Goal: Task Accomplishment & Management: Complete application form

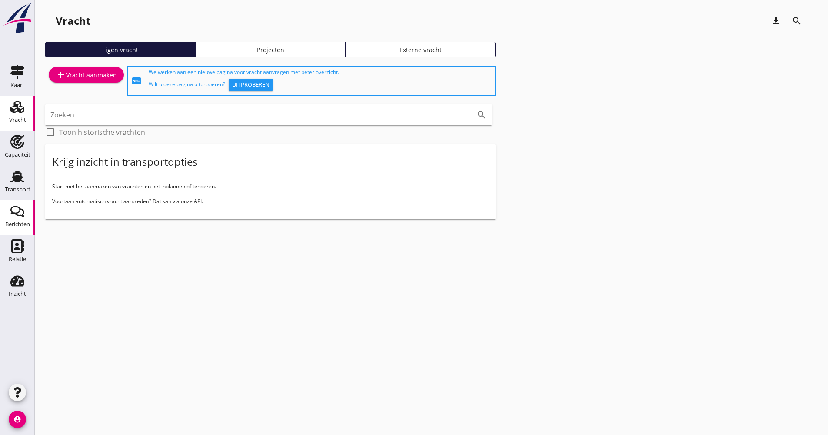
click at [23, 209] on icon "Berichten" at bounding box center [17, 211] width 14 height 14
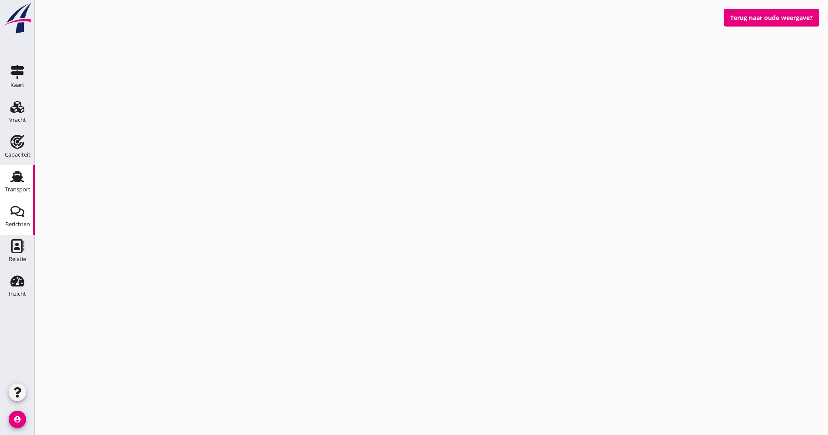
click at [23, 196] on link "Transport Transport" at bounding box center [17, 182] width 35 height 35
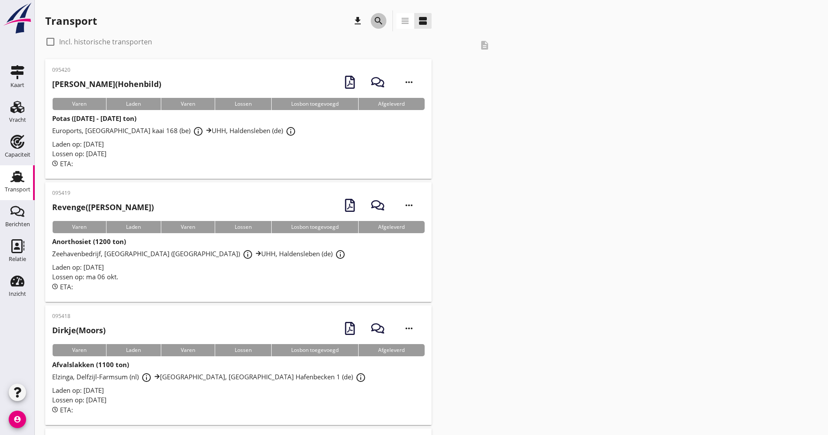
click at [377, 20] on icon "search" at bounding box center [378, 21] width 10 height 10
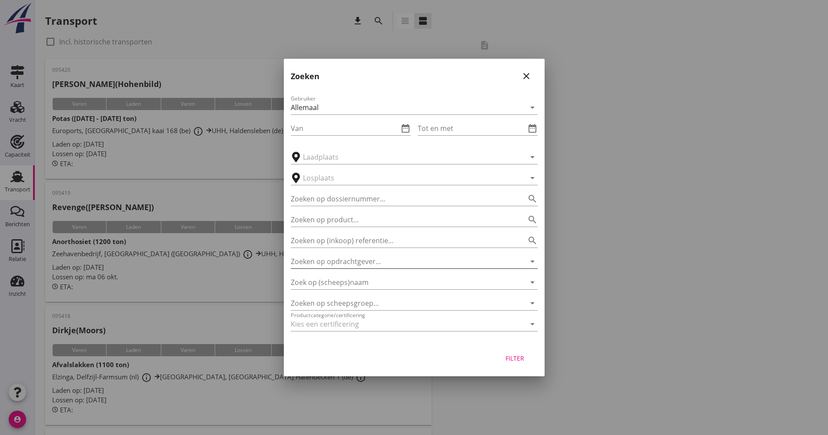
click at [328, 266] on input "Zoeken op opdrachtgever..." at bounding box center [402, 261] width 223 height 14
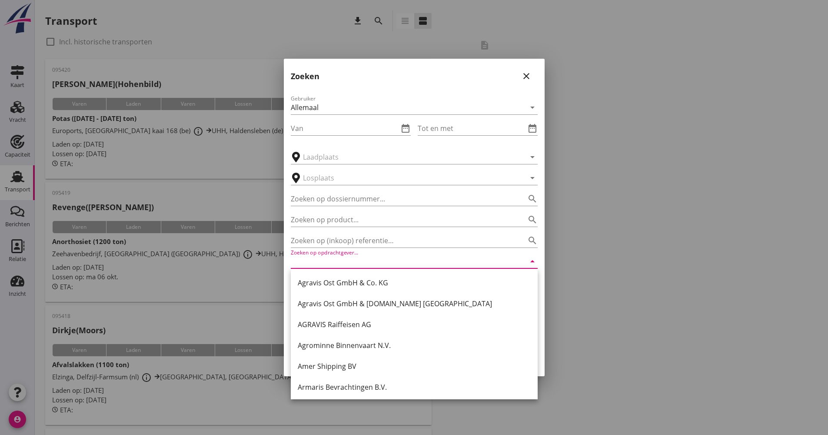
click at [327, 271] on div "Agravis Ost GmbH & Co. KG Agravis Ost GmbH & [DOMAIN_NAME] Fürstenwalde AGRAVIS…" at bounding box center [414, 377] width 247 height 216
click at [286, 278] on div "Gebruiker Allemaal arrow_drop_down Van date_range Tot en met date_range arrow_d…" at bounding box center [414, 215] width 261 height 256
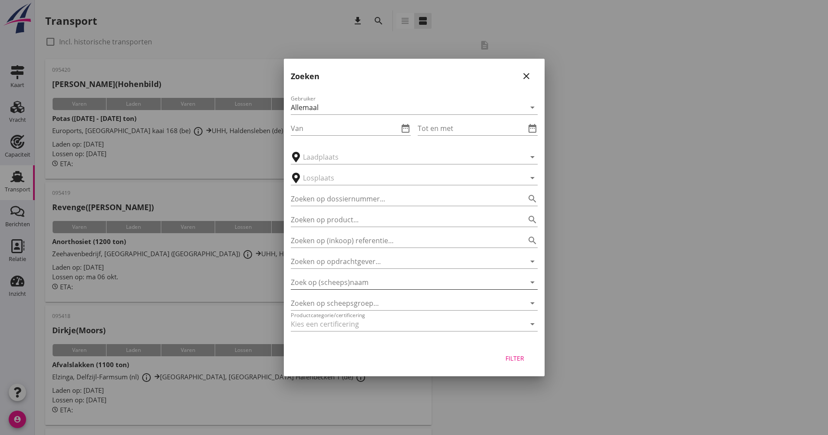
click at [302, 282] on input "Zoek op (scheeps)naam" at bounding box center [402, 282] width 223 height 14
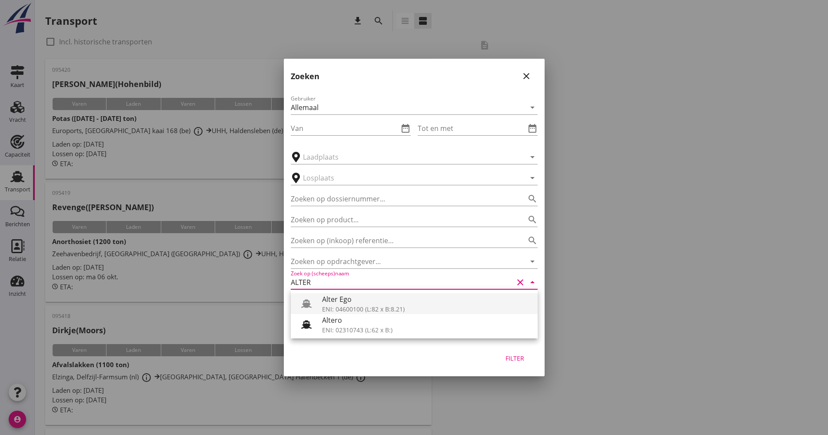
click at [376, 302] on div "Alter Ego" at bounding box center [426, 299] width 209 height 10
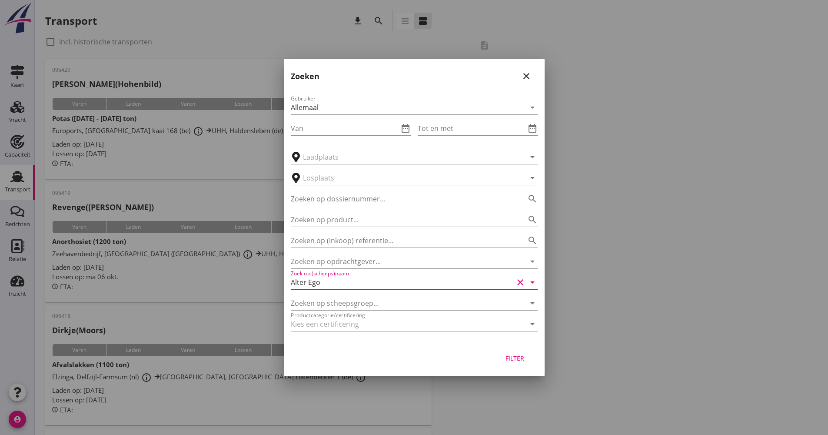
click at [506, 358] on div "Filter" at bounding box center [515, 357] width 24 height 9
type input "Alter Ego"
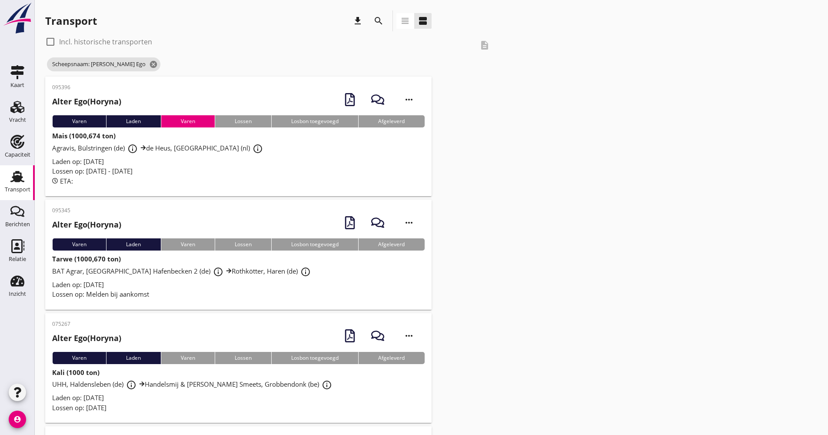
click at [274, 158] on div "Laden op: [DATE]" at bounding box center [238, 162] width 373 height 10
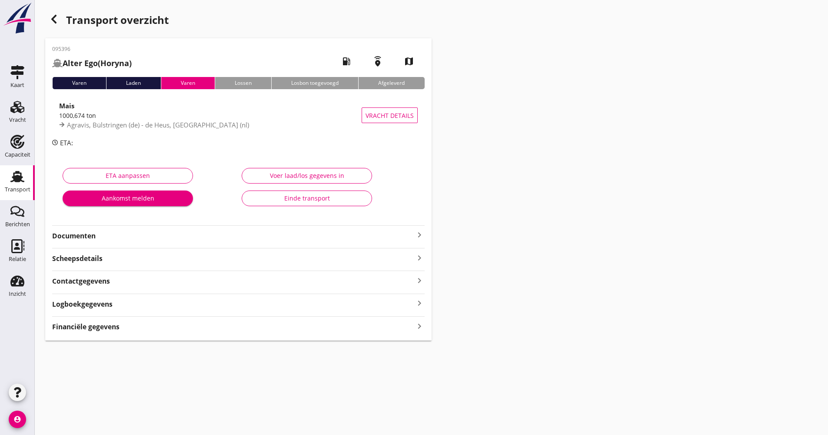
click at [250, 236] on strong "Documenten" at bounding box center [233, 236] width 362 height 10
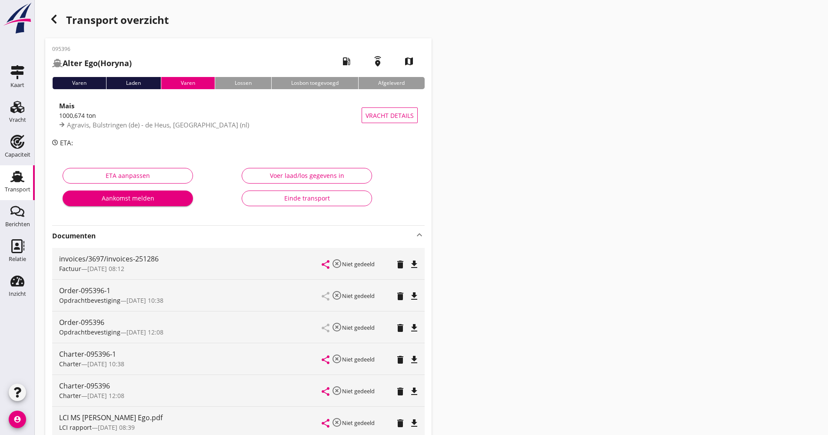
click at [24, 187] on div "Transport" at bounding box center [18, 189] width 26 height 6
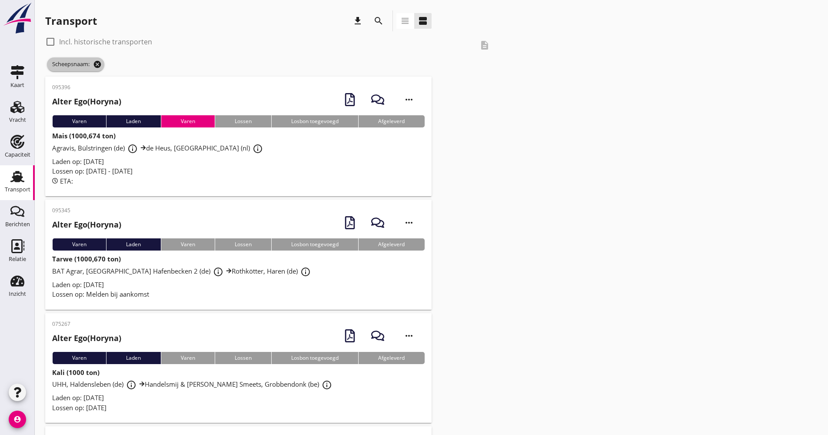
click at [102, 64] on icon "cancel" at bounding box center [97, 64] width 9 height 9
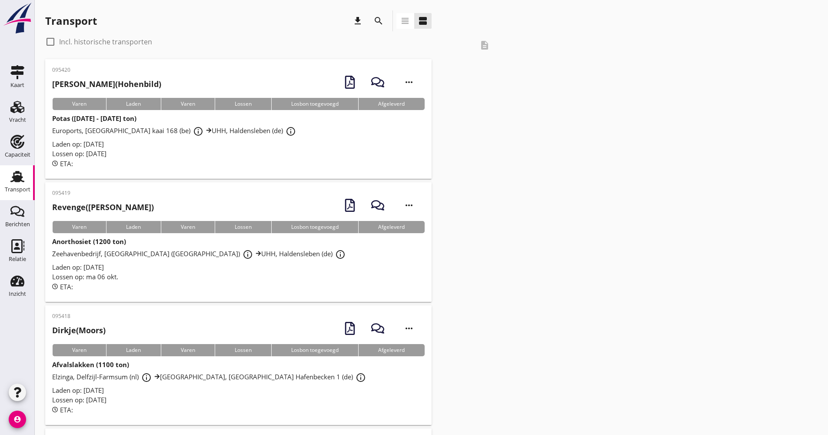
click at [380, 17] on icon "search" at bounding box center [378, 21] width 10 height 10
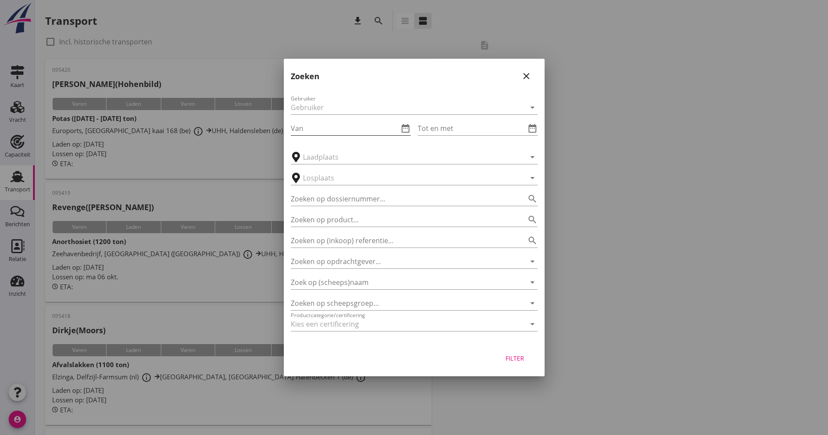
click at [339, 128] on input "Van" at bounding box center [345, 128] width 108 height 14
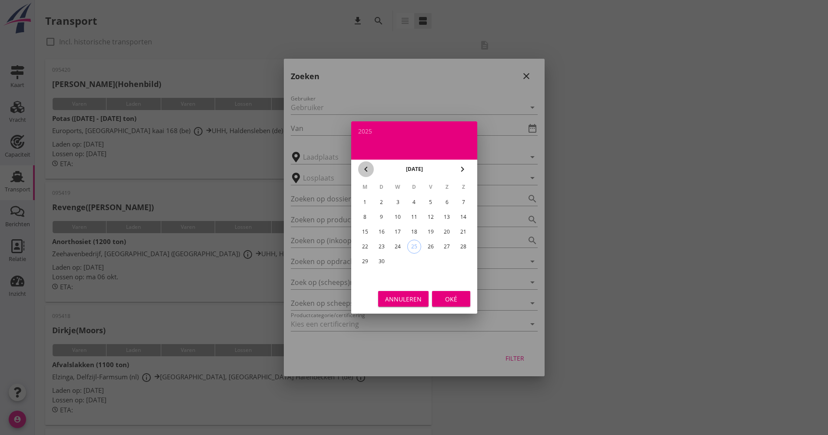
click at [361, 169] on icon "chevron_left" at bounding box center [366, 169] width 10 height 10
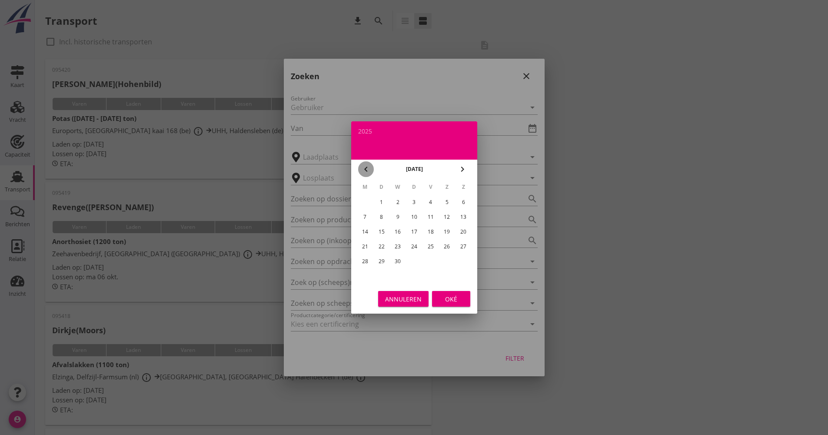
click at [361, 170] on icon "chevron_left" at bounding box center [366, 169] width 10 height 10
click at [461, 169] on icon "chevron_right" at bounding box center [462, 169] width 10 height 10
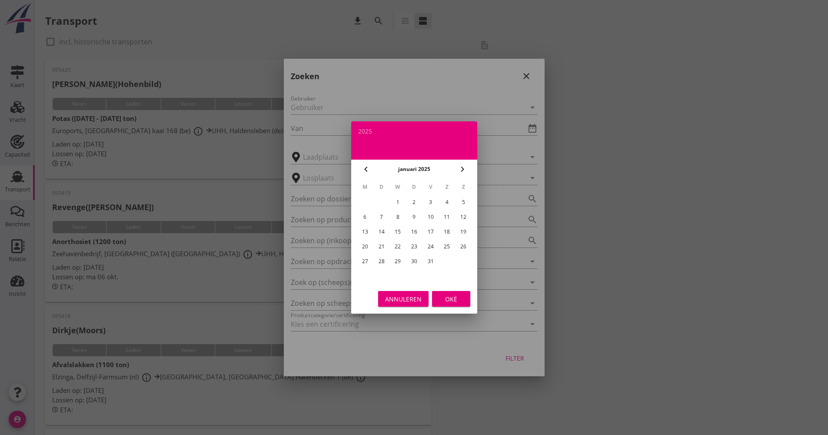
click at [403, 204] on div "1" at bounding box center [398, 202] width 14 height 14
type input "[DATE]"
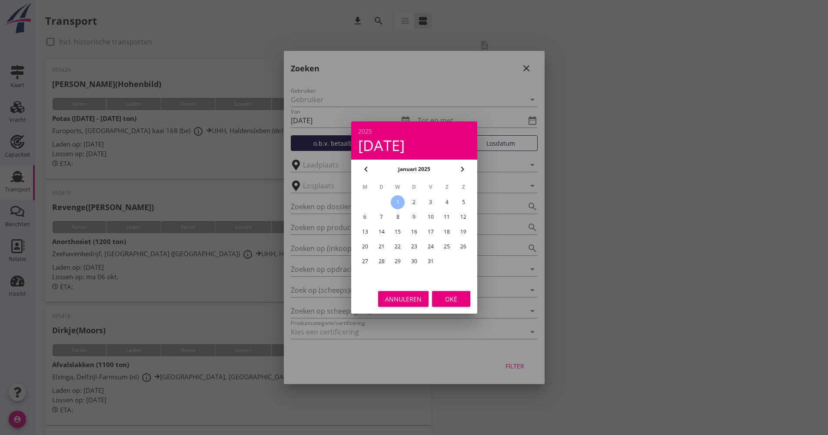
click at [441, 290] on div "Annuleren Oké" at bounding box center [414, 299] width 126 height 30
click at [463, 304] on button "Oké" at bounding box center [451, 299] width 38 height 16
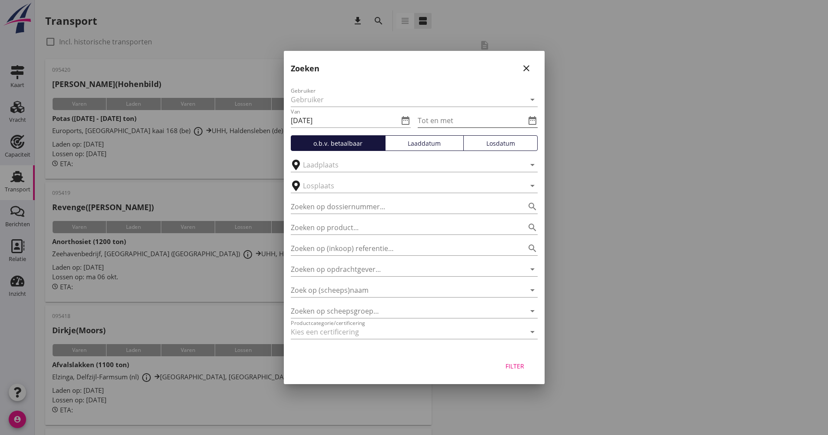
click at [534, 123] on icon "date_range" at bounding box center [532, 120] width 10 height 10
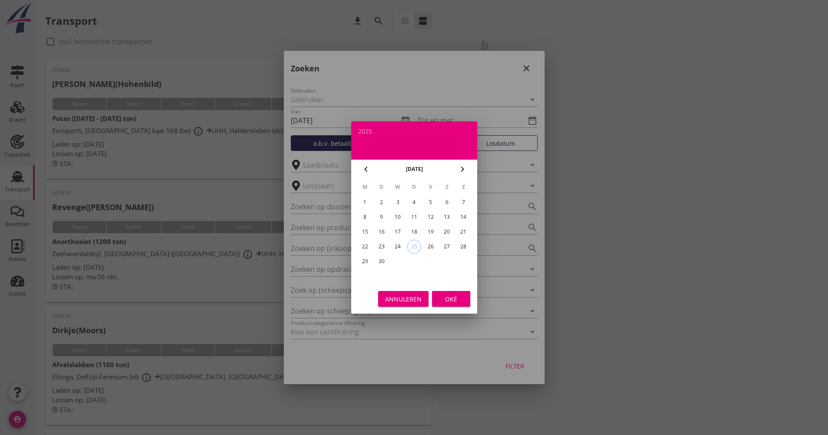
click at [361, 198] on div "1" at bounding box center [365, 202] width 14 height 14
type input "[DATE]"
click at [445, 300] on div "Oké" at bounding box center [451, 298] width 24 height 9
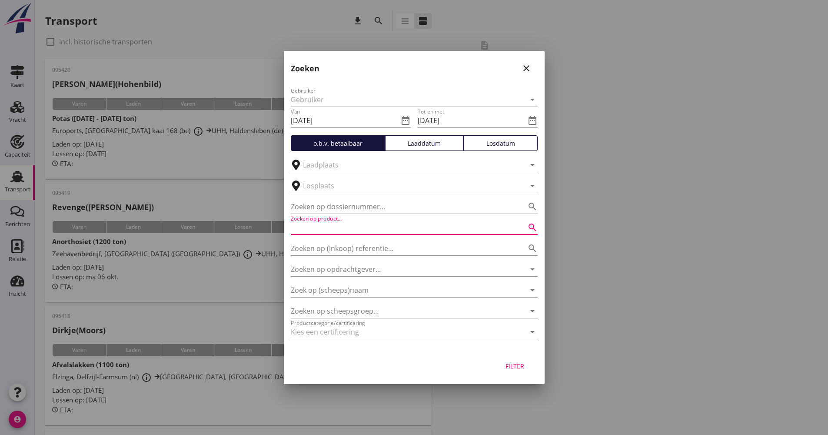
click at [443, 228] on input "Zoeken op product..." at bounding box center [402, 227] width 223 height 14
click at [392, 333] on div at bounding box center [402, 332] width 223 height 14
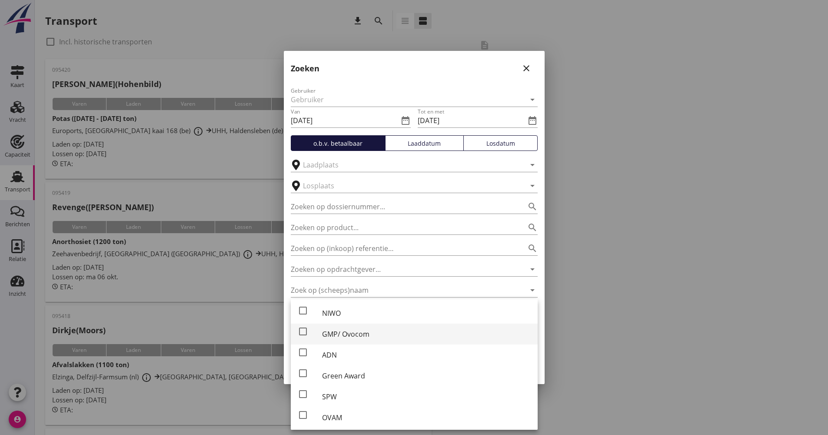
click at [349, 333] on div "GMP/ Ovocom" at bounding box center [426, 334] width 209 height 10
checkbox input "true"
click at [606, 335] on div at bounding box center [414, 217] width 828 height 435
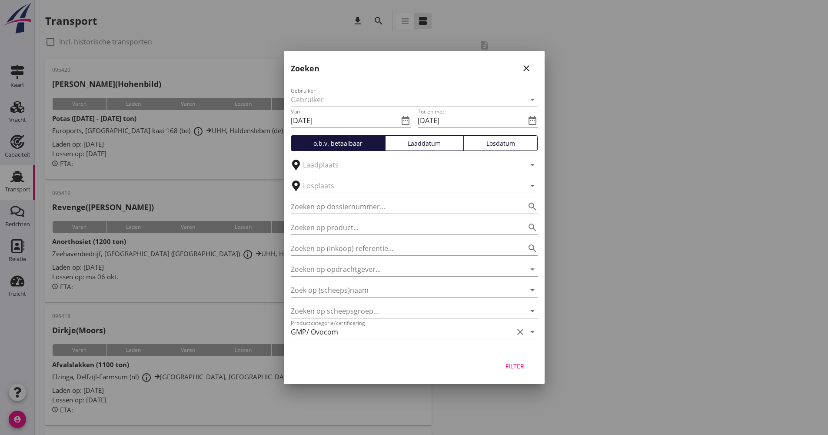
click at [521, 363] on div "Filter" at bounding box center [515, 365] width 24 height 9
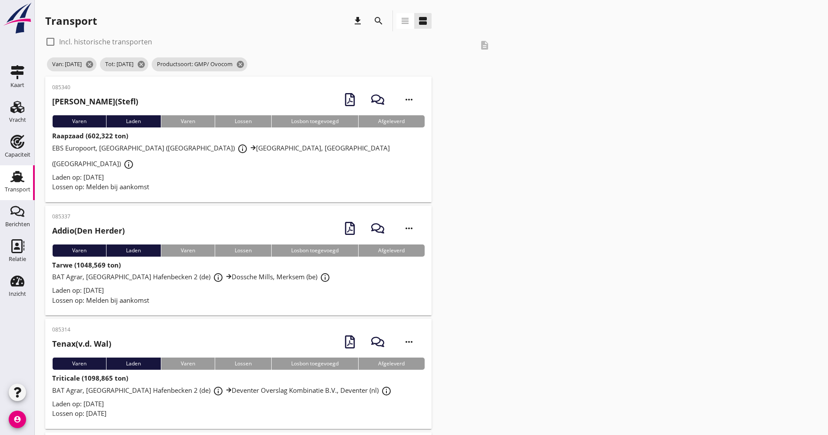
click at [400, 23] on icon "view_headline" at bounding box center [405, 21] width 10 height 10
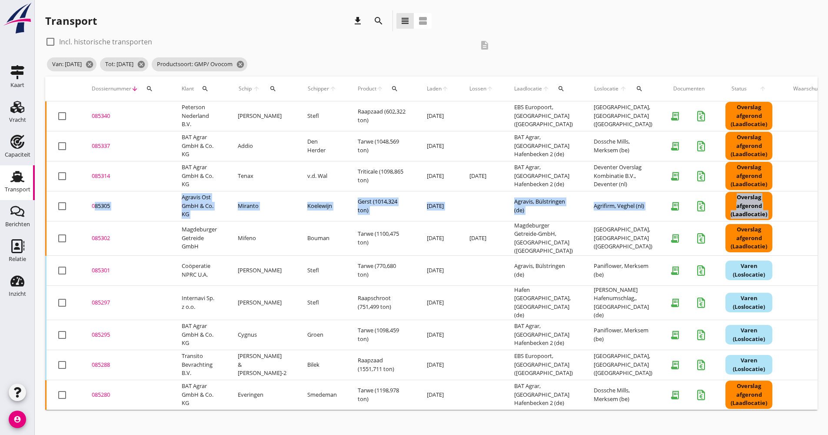
drag, startPoint x: 46, startPoint y: 212, endPoint x: 47, endPoint y: 233, distance: 20.9
click at [47, 233] on tbody "check_box_outline_blank 085340 upload_file Drop hier uw bestand om het aan het …" at bounding box center [469, 255] width 846 height 308
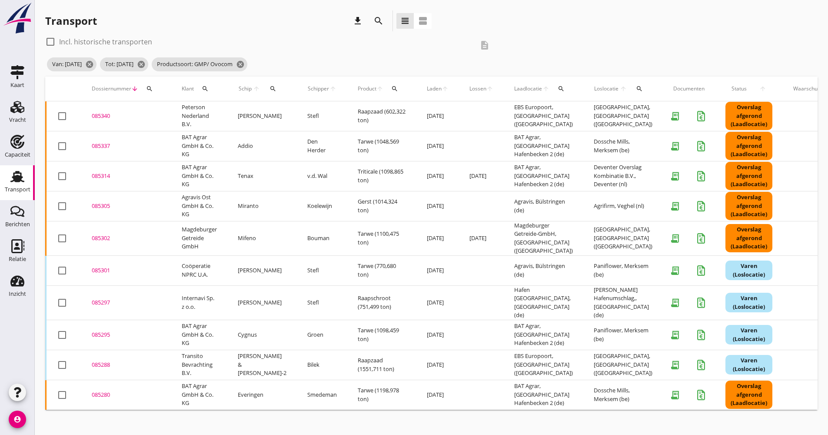
drag, startPoint x: 47, startPoint y: 233, endPoint x: 42, endPoint y: 228, distance: 7.1
click at [42, 228] on div "Transport download search view_headline view_agenda check_box_outline_blank Inc…" at bounding box center [431, 210] width 793 height 420
click at [385, 23] on div "search" at bounding box center [379, 21] width 16 height 10
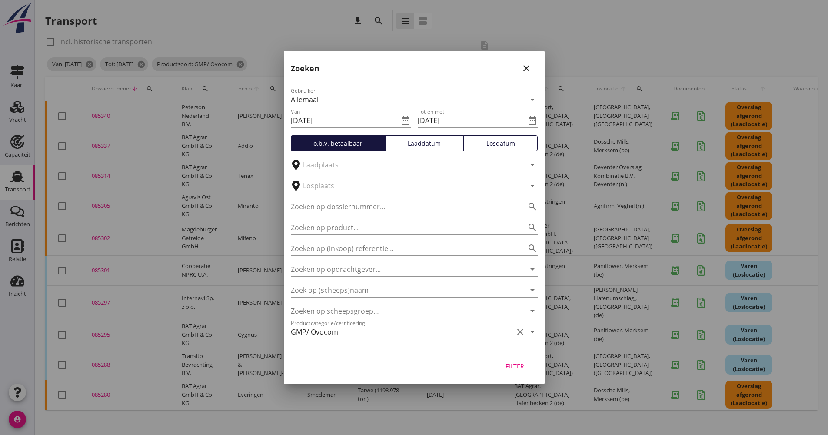
click at [427, 145] on div "Laaddatum" at bounding box center [424, 143] width 71 height 9
click at [512, 368] on div "Filter" at bounding box center [515, 365] width 24 height 9
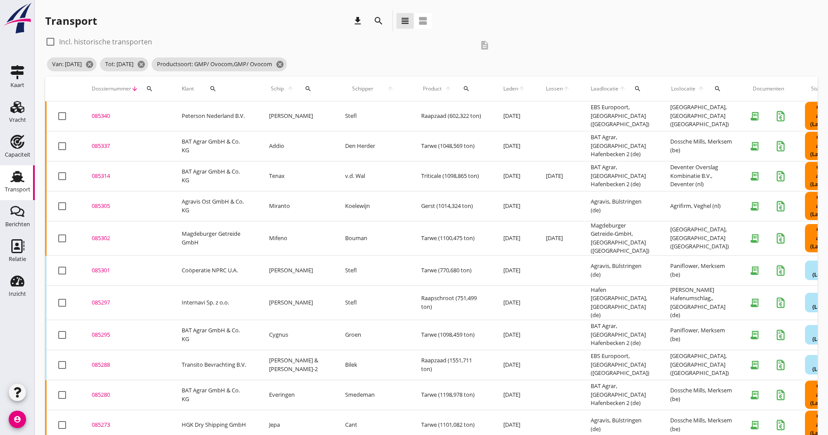
click at [353, 22] on icon "download" at bounding box center [358, 21] width 10 height 10
click at [381, 24] on icon "search" at bounding box center [378, 21] width 10 height 10
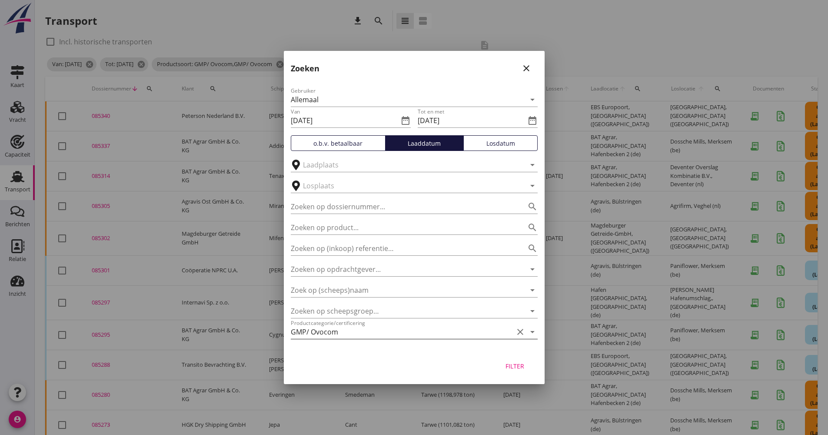
click at [368, 333] on div "GMP/ Ovocom" at bounding box center [402, 332] width 223 height 14
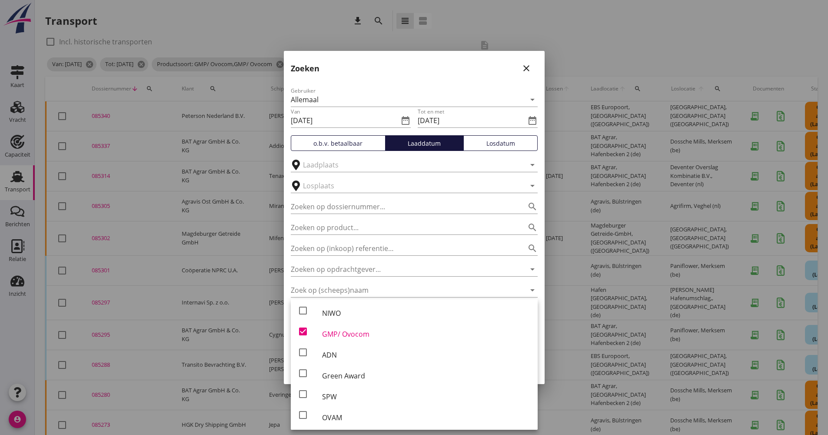
click at [411, 72] on div "Zoeken close" at bounding box center [414, 65] width 261 height 28
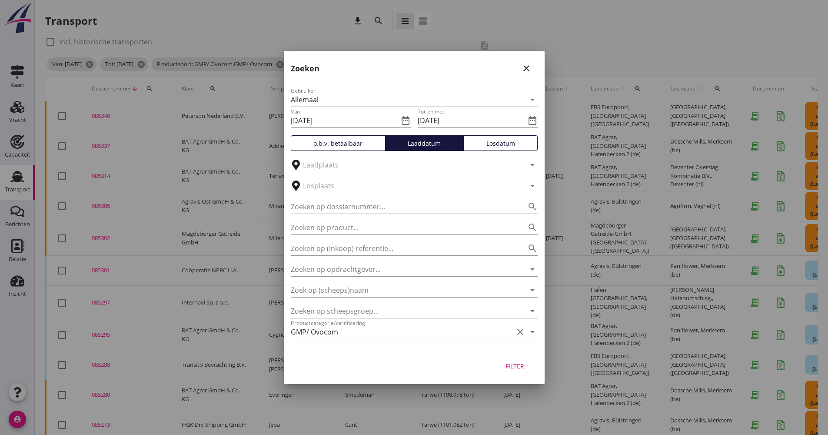
click at [515, 330] on icon "clear" at bounding box center [520, 331] width 10 height 10
click at [369, 151] on div "Gebruiker Allemaal arrow_drop_down Van [DATE] date_range Tot en met [DATE] date…" at bounding box center [414, 215] width 261 height 272
click at [360, 141] on div "o.b.v. betaalbaar" at bounding box center [338, 143] width 87 height 9
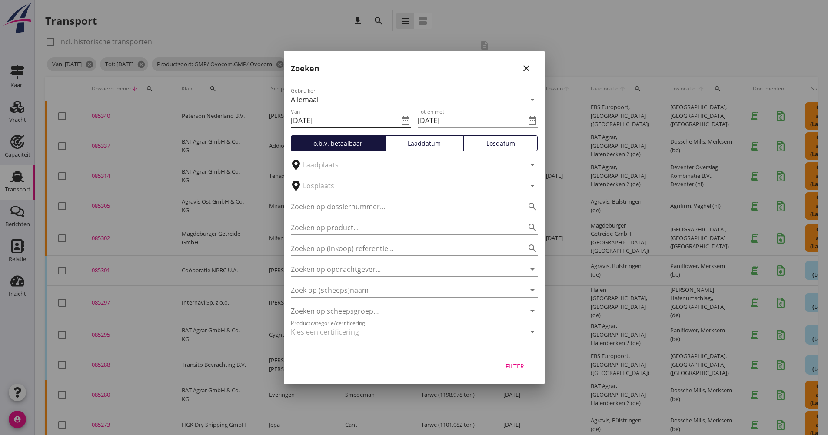
click at [349, 122] on input "[DATE]" at bounding box center [345, 120] width 108 height 14
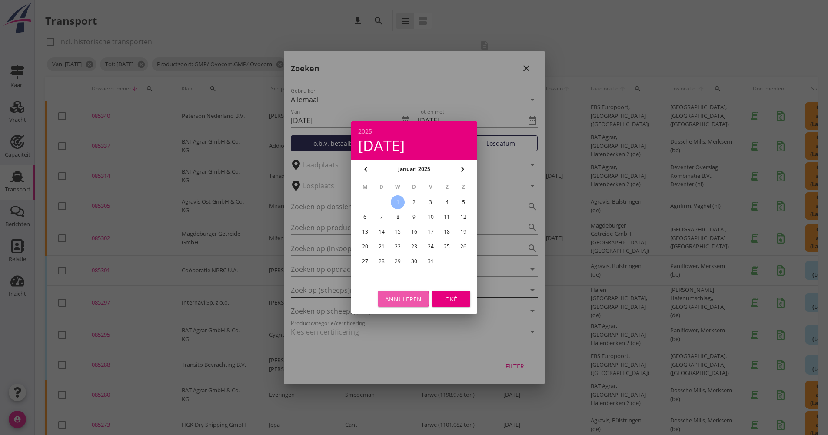
drag, startPoint x: 421, startPoint y: 300, endPoint x: 423, endPoint y: 294, distance: 6.5
click at [422, 299] on button "Annuleren" at bounding box center [403, 299] width 50 height 16
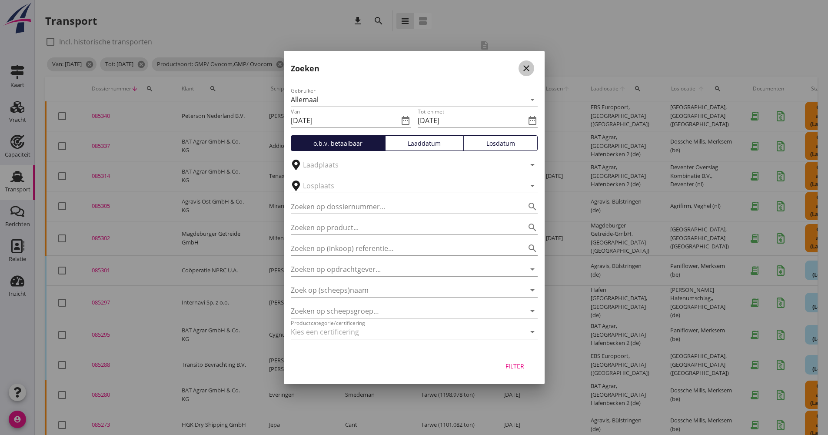
click at [528, 69] on icon "close" at bounding box center [526, 68] width 10 height 10
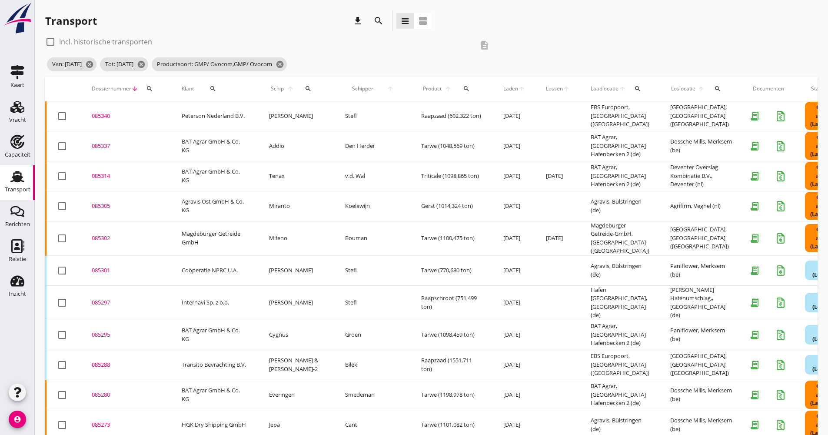
click at [27, 177] on div "Transport" at bounding box center [17, 177] width 21 height 14
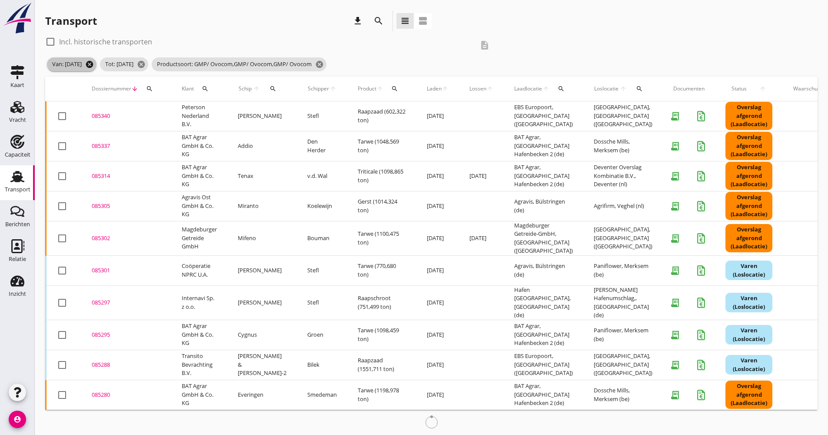
click at [94, 66] on icon "cancel" at bounding box center [89, 64] width 9 height 9
click at [93, 64] on icon "cancel" at bounding box center [88, 64] width 9 height 9
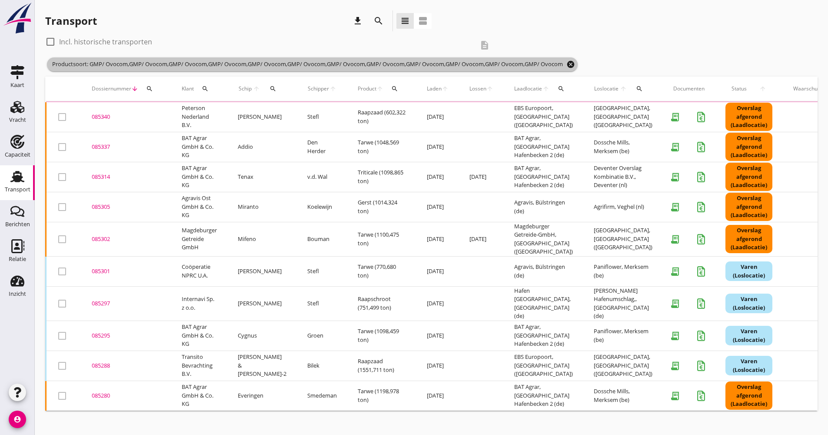
click at [571, 65] on icon "cancel" at bounding box center [570, 64] width 9 height 9
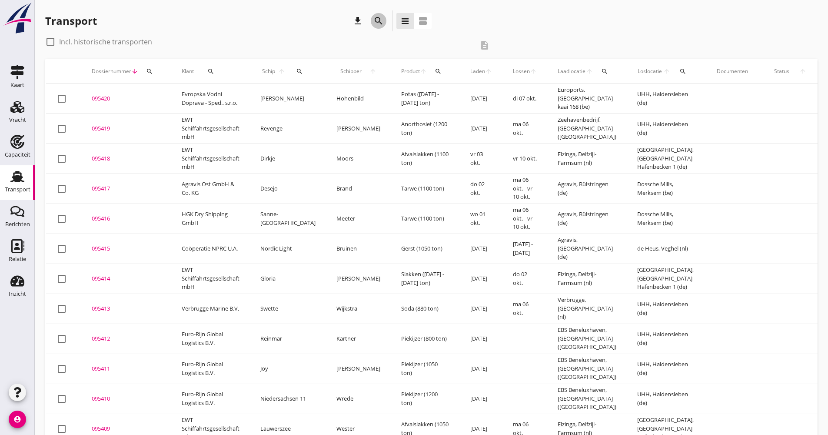
click at [381, 20] on icon "search" at bounding box center [378, 21] width 10 height 10
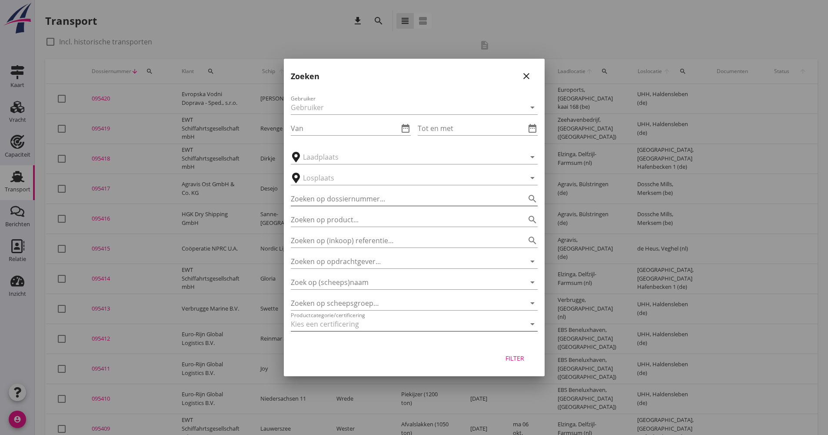
click at [349, 196] on input "Zoeken op dossiernummer..." at bounding box center [402, 199] width 223 height 14
type input "014500"
click at [518, 360] on div "Filter" at bounding box center [515, 357] width 24 height 9
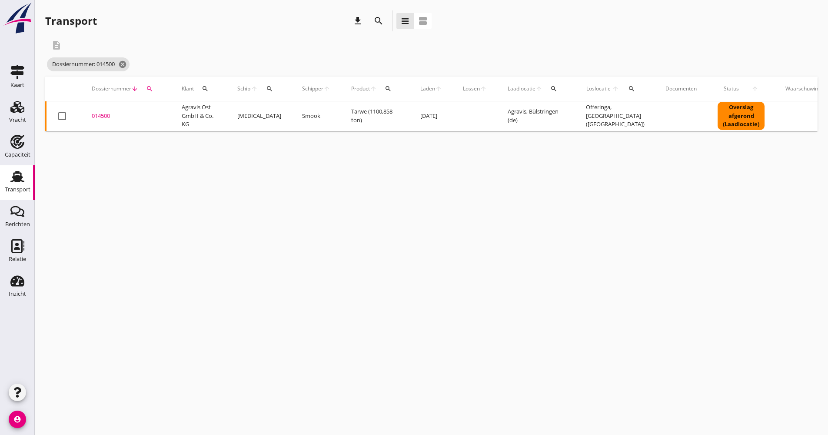
click at [267, 119] on td "[MEDICAL_DATA]" at bounding box center [259, 116] width 65 height 30
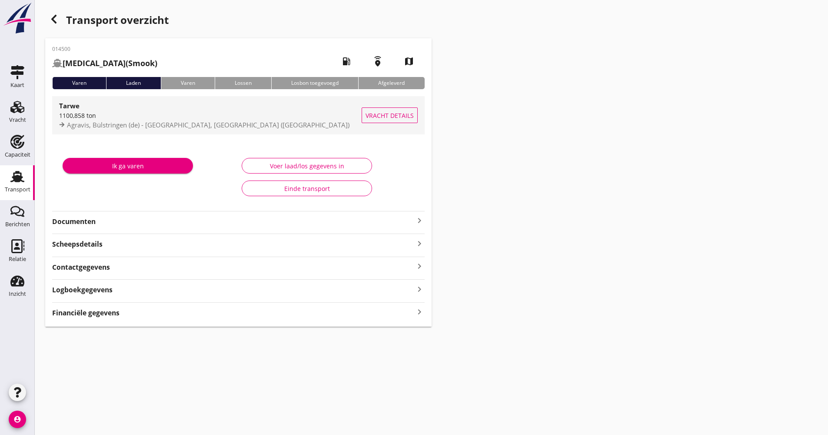
click at [163, 121] on span "Agravis, Bülstringen (de) - [GEOGRAPHIC_DATA], [GEOGRAPHIC_DATA] ([GEOGRAPHIC_D…" at bounding box center [208, 124] width 283 height 9
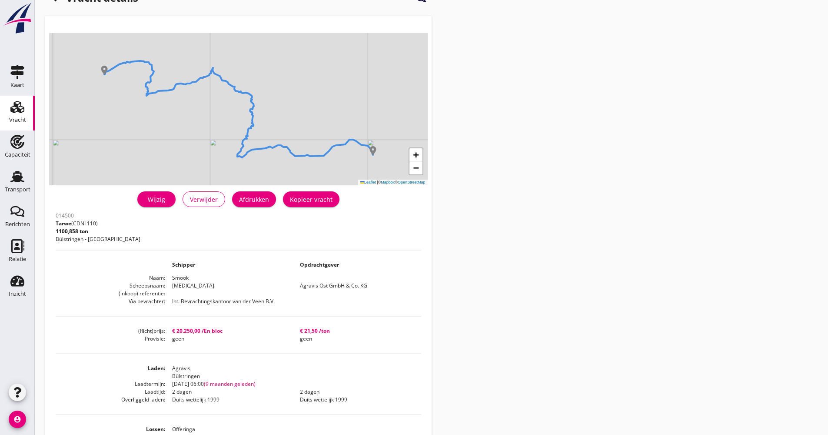
scroll to position [43, 0]
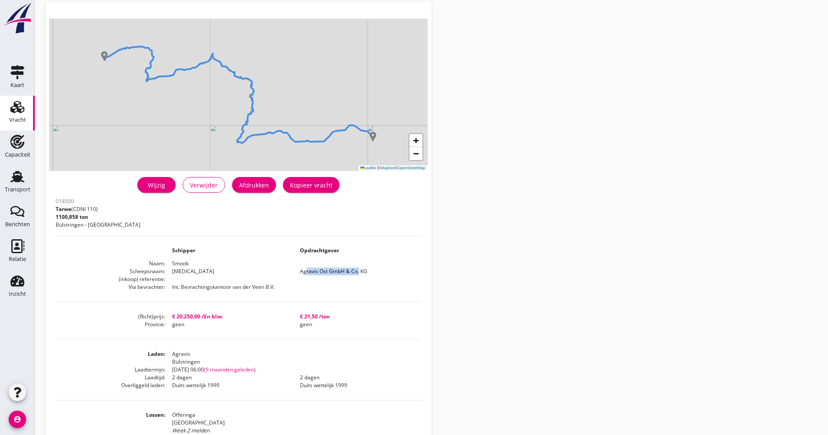
drag, startPoint x: 302, startPoint y: 273, endPoint x: 365, endPoint y: 268, distance: 63.2
click at [365, 268] on dd "Agravis Ost GmbH & Co. KG" at bounding box center [357, 271] width 128 height 8
drag, startPoint x: 365, startPoint y: 268, endPoint x: 384, endPoint y: 279, distance: 22.0
click at [384, 279] on dd at bounding box center [357, 279] width 128 height 8
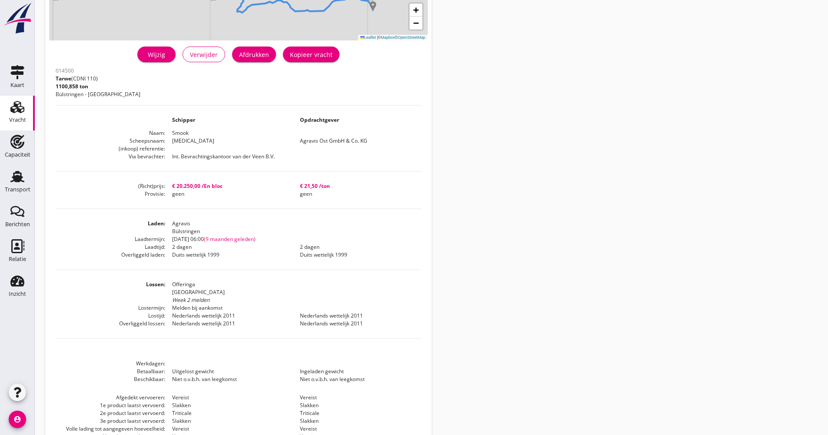
scroll to position [217, 0]
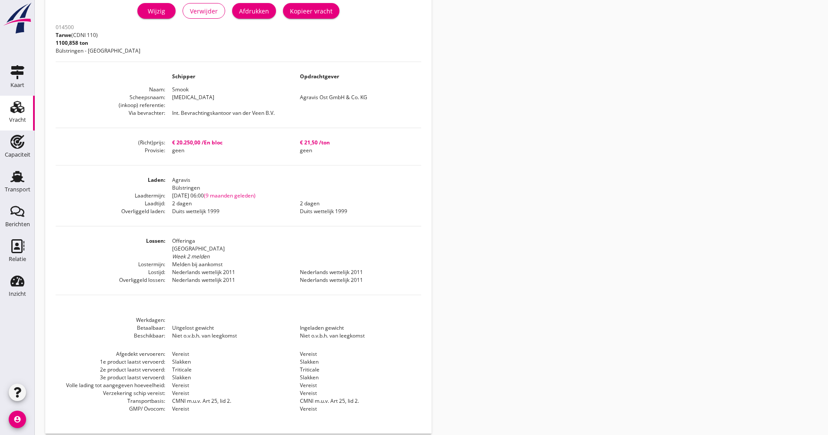
drag, startPoint x: 97, startPoint y: 361, endPoint x: 196, endPoint y: 374, distance: 100.0
click at [196, 374] on dl "Afgedekt vervoeren Vereist Vereist 1e product laatst vervoerd Slakken Slakken 2…" at bounding box center [239, 381] width 366 height 63
click at [408, 388] on dd "Vereist" at bounding box center [357, 385] width 128 height 8
drag, startPoint x: 188, startPoint y: 99, endPoint x: 168, endPoint y: 97, distance: 20.0
click at [168, 97] on dd "[MEDICAL_DATA]" at bounding box center [229, 97] width 128 height 8
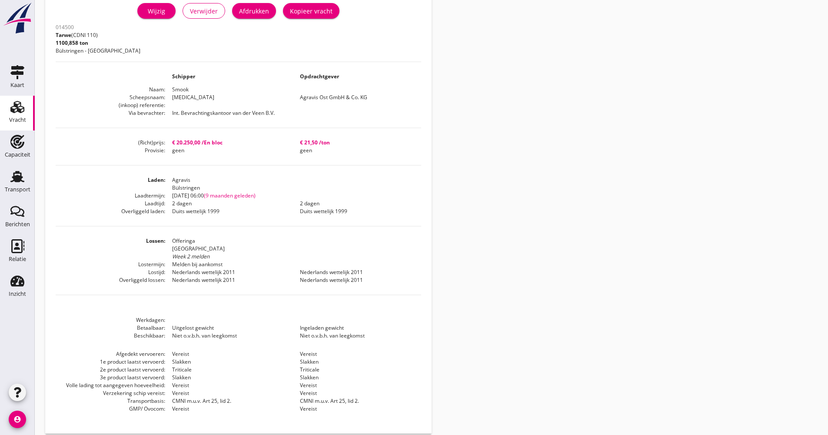
drag, startPoint x: 168, startPoint y: 97, endPoint x: 166, endPoint y: 114, distance: 17.1
click at [166, 114] on dd "Int. Bevrachtingskantoor van der Veen B.V." at bounding box center [229, 113] width 128 height 8
click at [18, 254] on div "Relatie" at bounding box center [17, 259] width 17 height 12
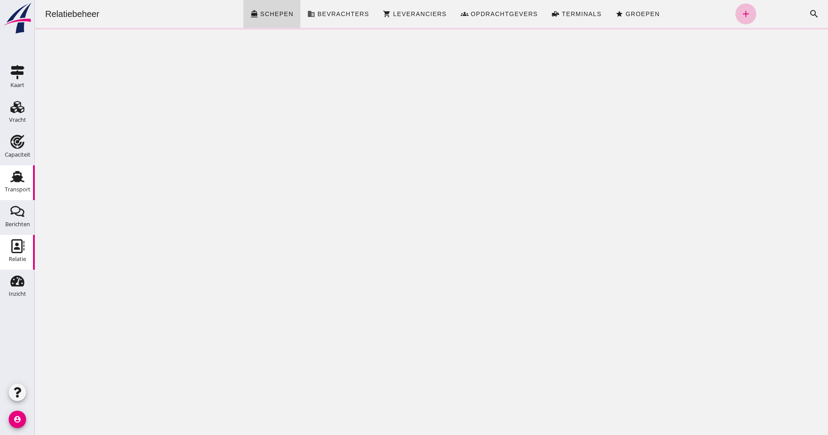
click at [23, 183] on link "Transport Transport" at bounding box center [17, 182] width 35 height 35
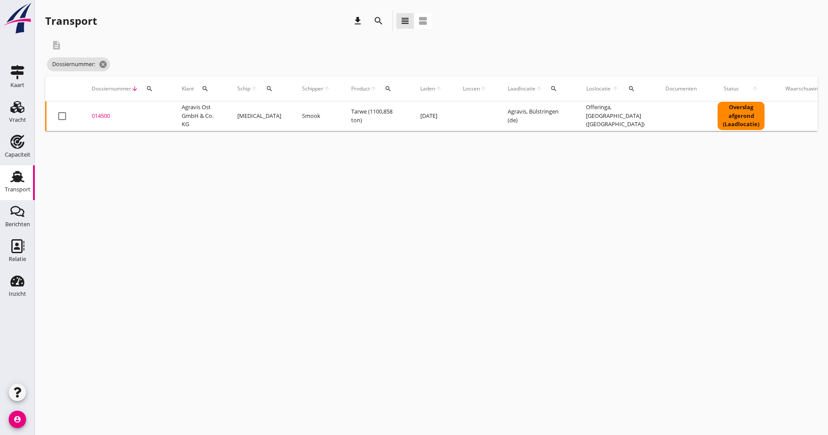
click at [278, 118] on td "[MEDICAL_DATA]" at bounding box center [259, 116] width 65 height 30
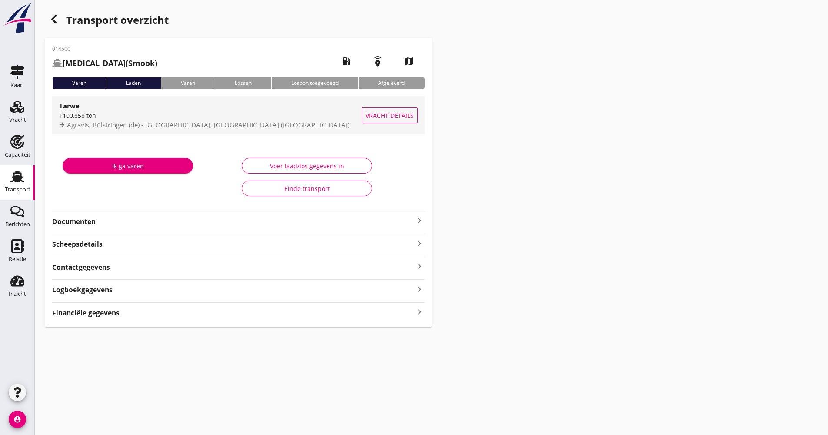
click at [244, 126] on div "Agravis, Bülstringen (de) - [GEOGRAPHIC_DATA], [GEOGRAPHIC_DATA] ([GEOGRAPHIC_D…" at bounding box center [210, 125] width 303 height 10
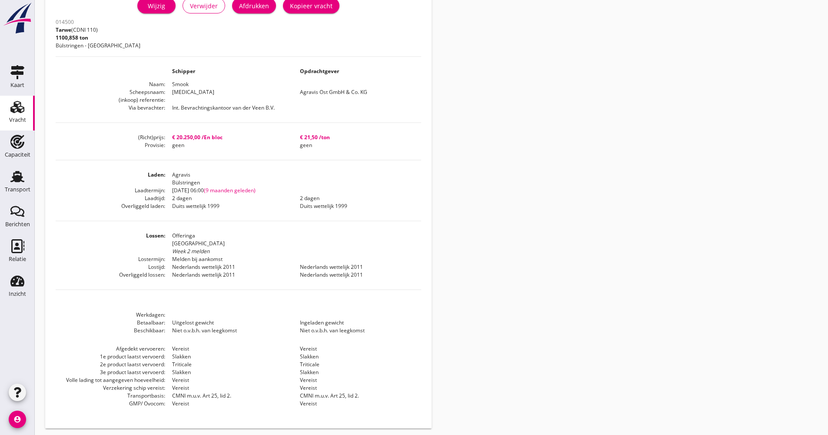
scroll to position [226, 0]
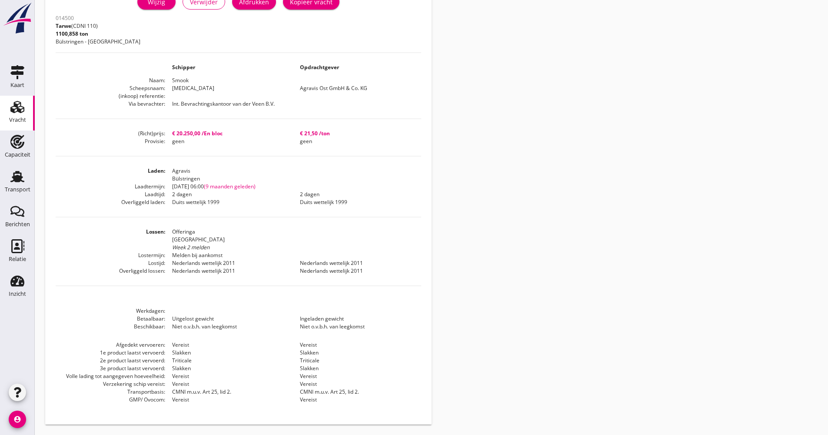
click at [192, 370] on dd "Slakken" at bounding box center [229, 368] width 128 height 8
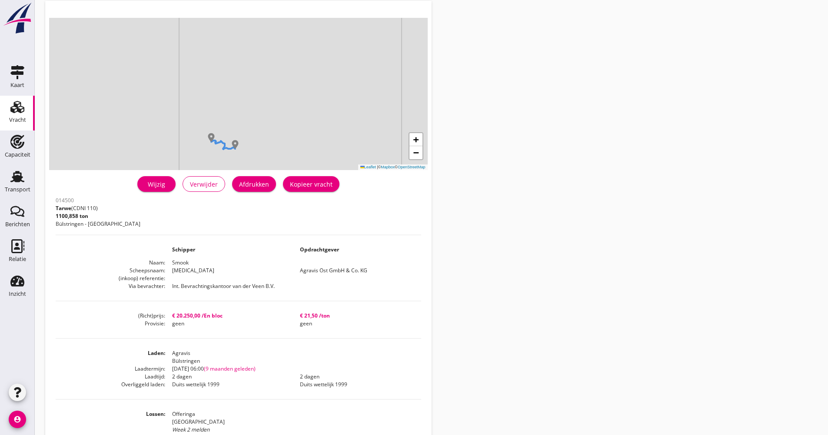
scroll to position [0, 0]
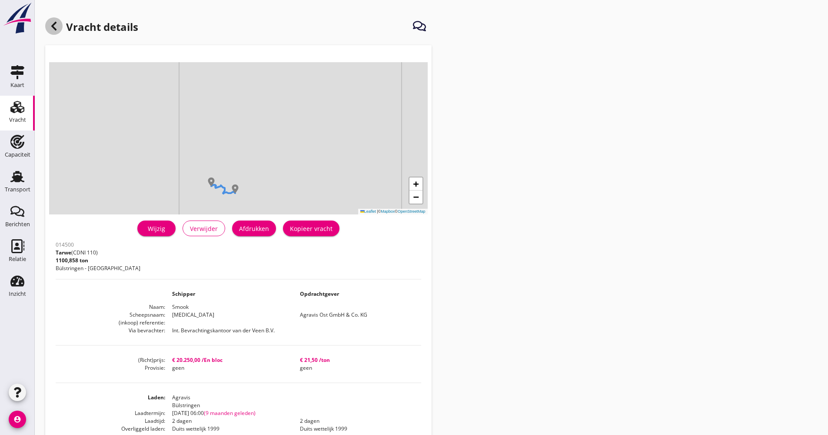
click at [54, 29] on use at bounding box center [53, 26] width 5 height 9
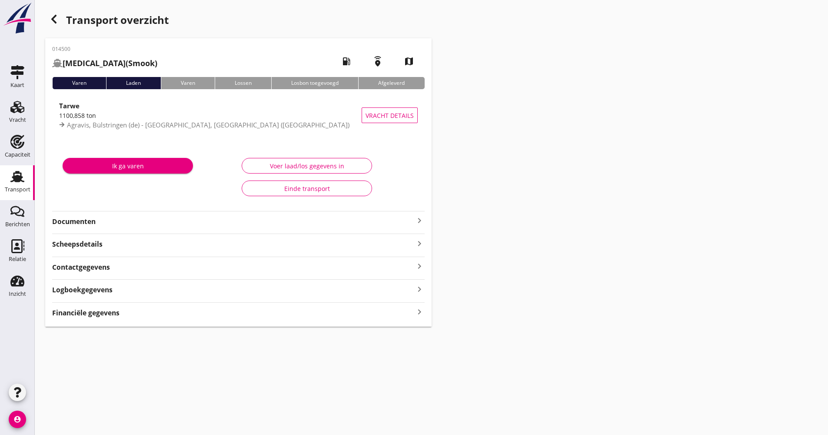
click at [171, 222] on strong "Documenten" at bounding box center [233, 221] width 362 height 10
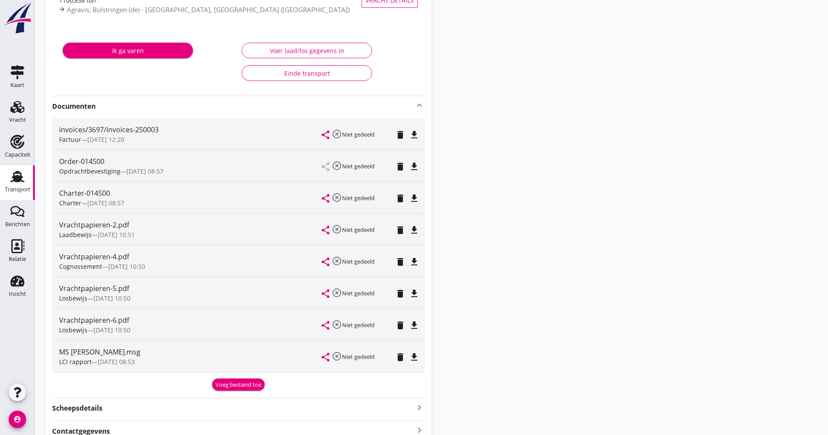
scroll to position [130, 0]
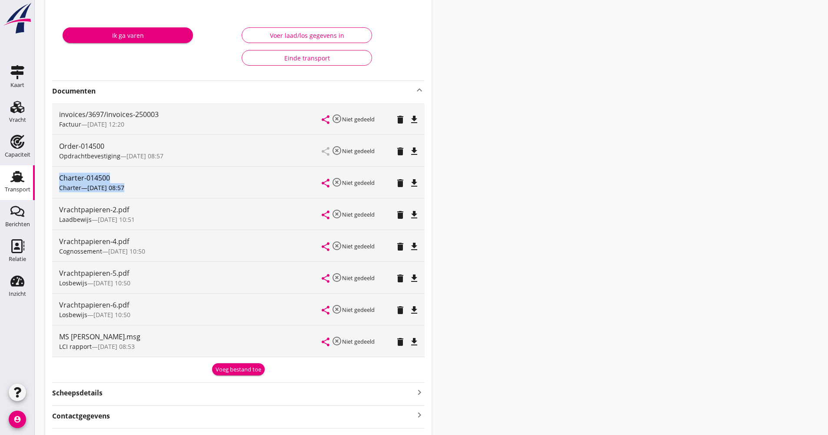
drag, startPoint x: 127, startPoint y: 185, endPoint x: 53, endPoint y: 177, distance: 74.3
click at [53, 177] on div "Charter-014500 Charter — [DATE] 08:57 share highlight_off Niet gedeeld delete f…" at bounding box center [238, 182] width 373 height 31
click at [413, 343] on icon "file_download" at bounding box center [414, 341] width 10 height 10
click at [418, 343] on icon "open_in_browser" at bounding box center [414, 341] width 10 height 10
click at [459, 323] on div "Transport overzicht 014500 [MEDICAL_DATA] (Smook) local_gas_station emergency_s…" at bounding box center [431, 178] width 793 height 616
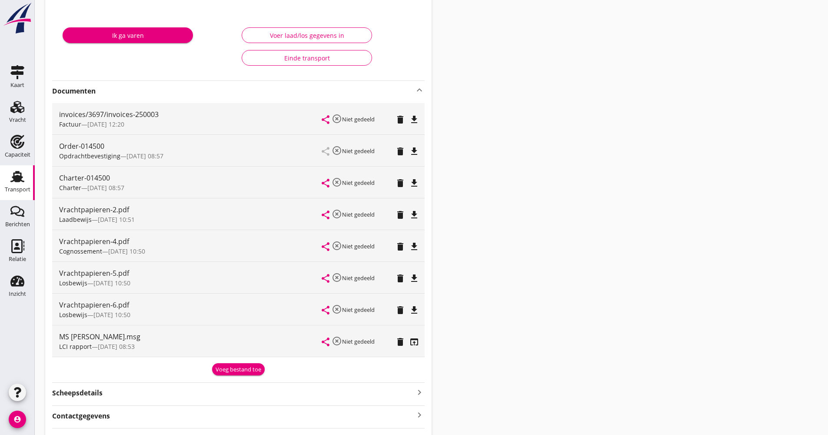
click at [413, 247] on icon "file_download" at bounding box center [414, 246] width 10 height 10
drag, startPoint x: 59, startPoint y: 207, endPoint x: 137, endPoint y: 223, distance: 79.5
click at [137, 223] on div "Vrachtpapieren-2.pdf Laadbewijs — [DATE] 10:51 share highlight_off Niet gedeeld…" at bounding box center [238, 213] width 373 height 31
click at [137, 223] on div "Laadbewijs — [DATE] 10:51" at bounding box center [190, 219] width 263 height 9
click at [410, 215] on icon "file_download" at bounding box center [414, 215] width 10 height 10
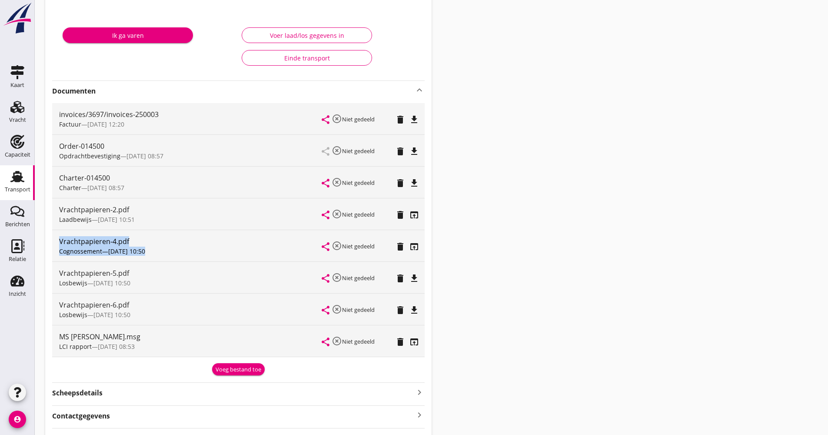
drag, startPoint x: 103, startPoint y: 253, endPoint x: 57, endPoint y: 239, distance: 47.6
click at [57, 239] on div "Vrachtpapieren-4.pdf Cognossement — [DATE] 10:50 share highlight_off Niet gedee…" at bounding box center [238, 245] width 373 height 31
click at [503, 291] on div "Transport overzicht 014500 [MEDICAL_DATA] (Smook) local_gas_station emergency_s…" at bounding box center [431, 178] width 793 height 616
click at [412, 181] on icon "file_download" at bounding box center [414, 183] width 10 height 10
click at [415, 152] on icon "file_download" at bounding box center [414, 151] width 10 height 10
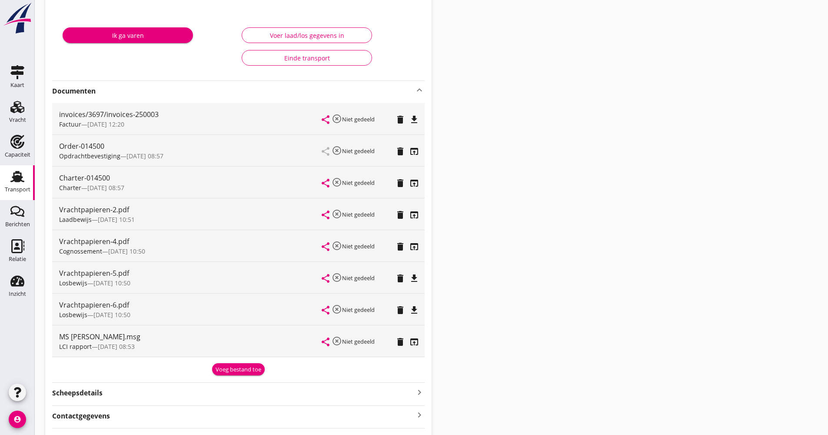
click at [417, 120] on icon "file_download" at bounding box center [414, 119] width 10 height 10
click at [414, 222] on div "share highlight_off Niet gedeeld delete open_in_browser" at bounding box center [370, 213] width 96 height 31
click at [414, 218] on icon "open_in_browser" at bounding box center [414, 215] width 10 height 10
click at [412, 250] on icon "open_in_browser" at bounding box center [414, 246] width 10 height 10
click at [413, 281] on icon "file_download" at bounding box center [414, 278] width 10 height 10
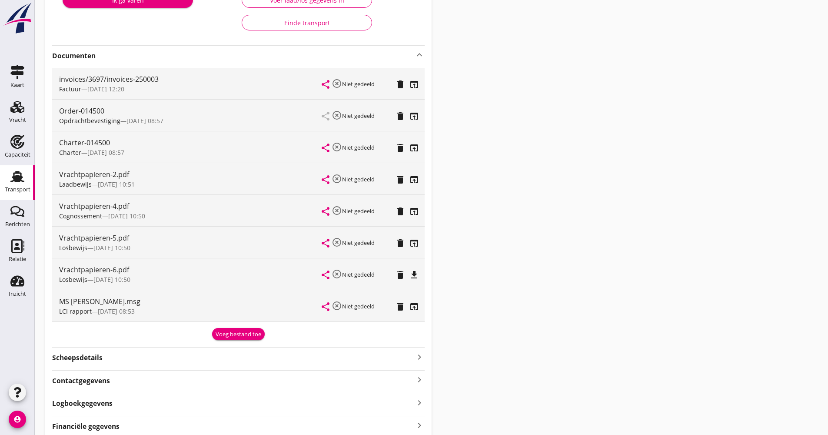
scroll to position [202, 0]
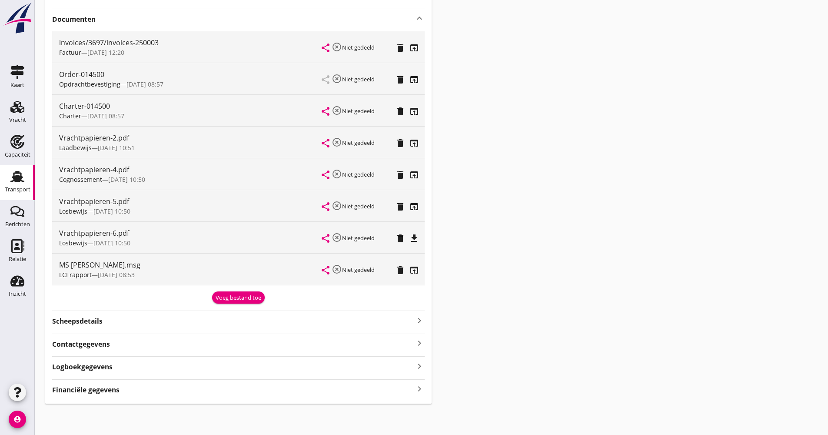
click at [261, 316] on div "Scheepsdetails keyboard_arrow_right" at bounding box center [238, 320] width 373 height 12
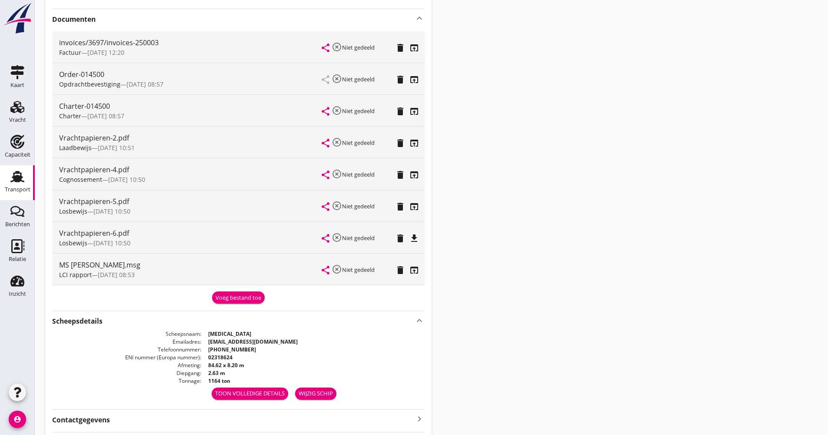
click at [261, 316] on div "Scheepsdetails keyboard_arrow_up" at bounding box center [238, 320] width 373 height 12
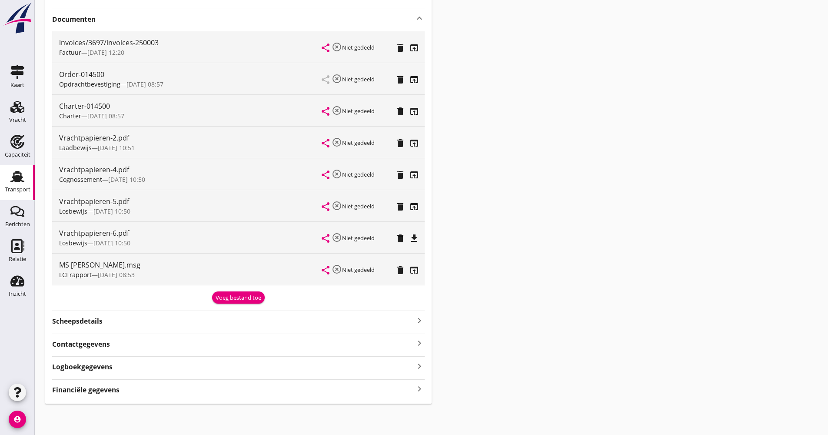
click at [261, 316] on div "Scheepsdetails keyboard_arrow_right" at bounding box center [238, 320] width 373 height 12
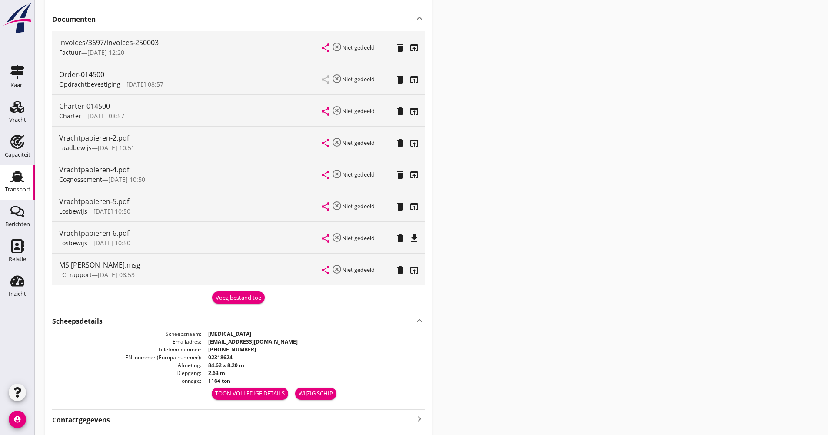
click at [261, 316] on div "Scheepsdetails keyboard_arrow_up" at bounding box center [238, 320] width 373 height 12
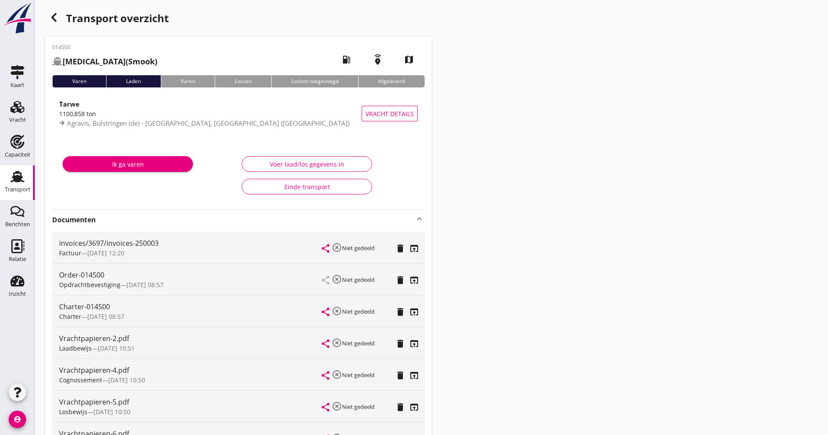
scroll to position [0, 0]
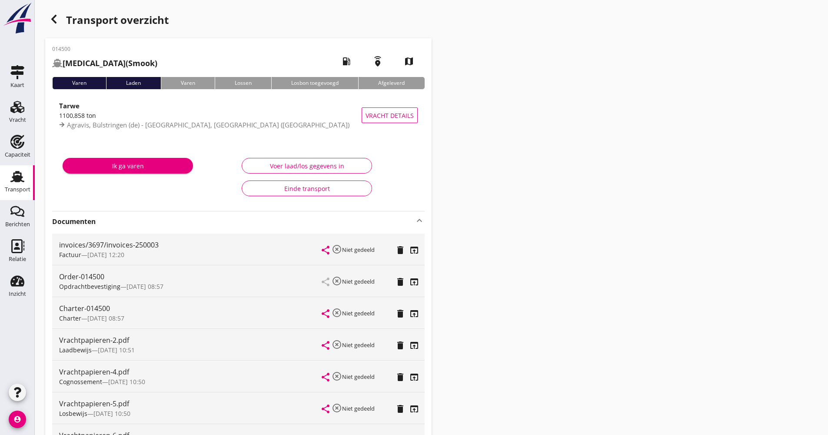
drag, startPoint x: 0, startPoint y: 183, endPoint x: 206, endPoint y: 168, distance: 206.2
click at [0, 183] on link "Transport Transport" at bounding box center [17, 182] width 35 height 35
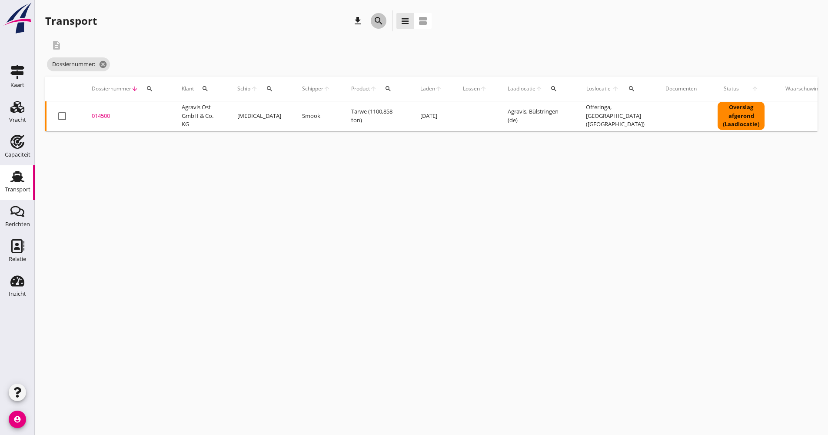
click at [380, 24] on icon "search" at bounding box center [378, 21] width 10 height 10
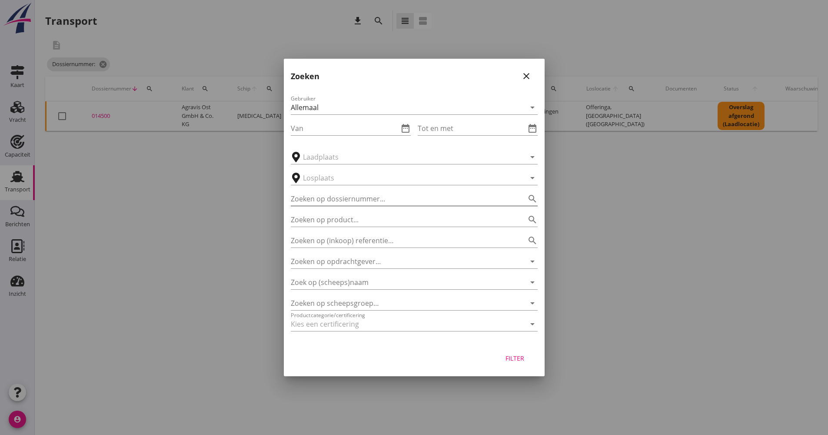
click at [353, 201] on input "Zoeken op dossiernummer..." at bounding box center [402, 199] width 223 height 14
type input "024668"
click at [527, 357] on div "Filter" at bounding box center [515, 357] width 24 height 9
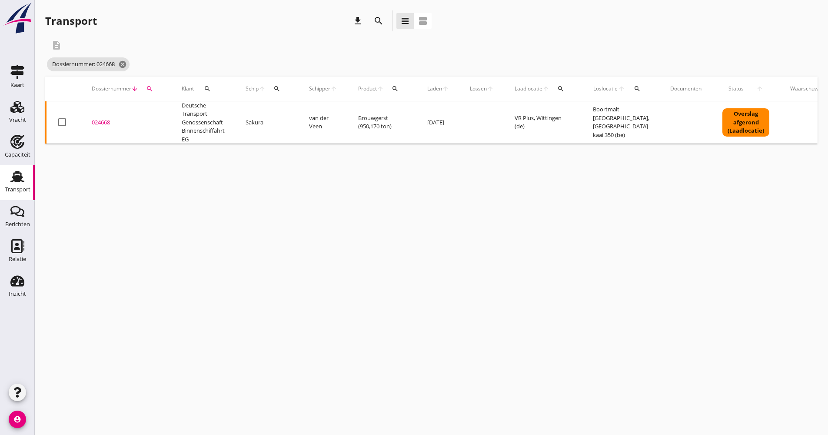
click at [388, 129] on td "Brouwgerst (950,170 ton)" at bounding box center [382, 122] width 69 height 43
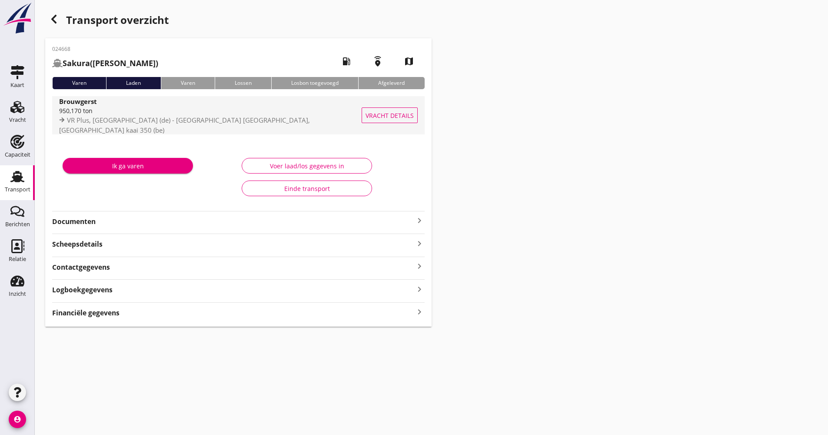
click at [139, 130] on div "VR Plus, [GEOGRAPHIC_DATA] (de) - [GEOGRAPHIC_DATA] [GEOGRAPHIC_DATA], [GEOGRAP…" at bounding box center [214, 124] width 310 height 19
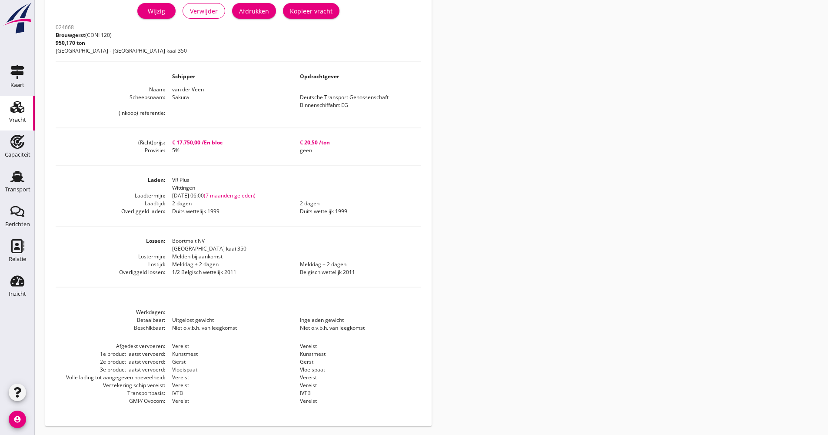
scroll to position [219, 0]
drag, startPoint x: 189, startPoint y: 100, endPoint x: 167, endPoint y: 97, distance: 21.9
click at [167, 97] on dd "Sakura" at bounding box center [229, 100] width 128 height 16
drag, startPoint x: 167, startPoint y: 97, endPoint x: 175, endPoint y: 95, distance: 8.0
click at [168, 96] on dd "Sakura" at bounding box center [229, 100] width 128 height 16
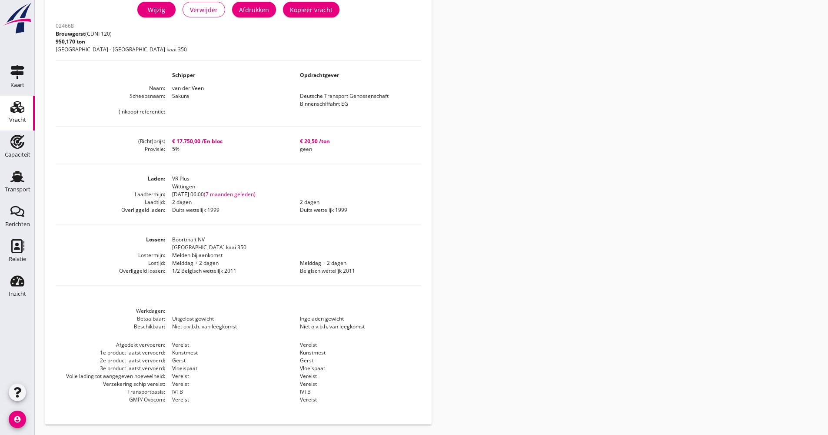
click at [179, 96] on dd "Sakura" at bounding box center [229, 100] width 128 height 16
click at [188, 105] on dd "Sakura" at bounding box center [229, 100] width 128 height 16
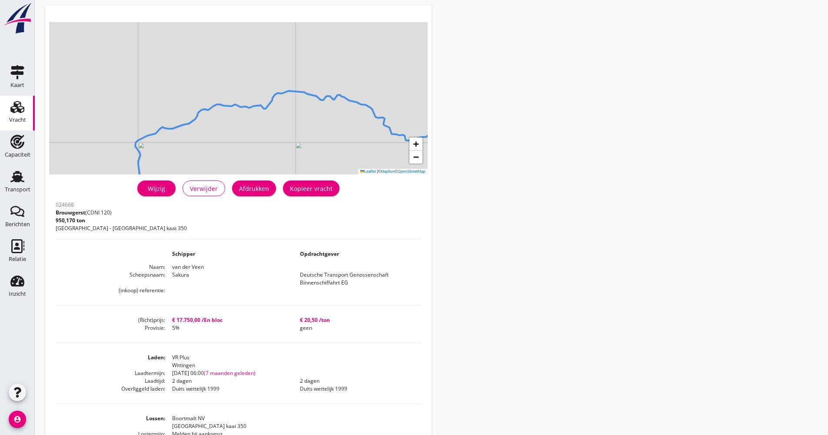
scroll to position [0, 0]
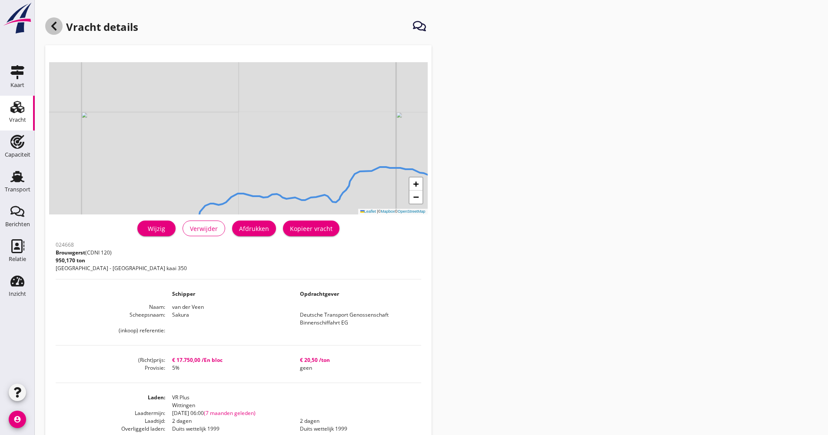
click at [57, 26] on icon at bounding box center [54, 26] width 10 height 10
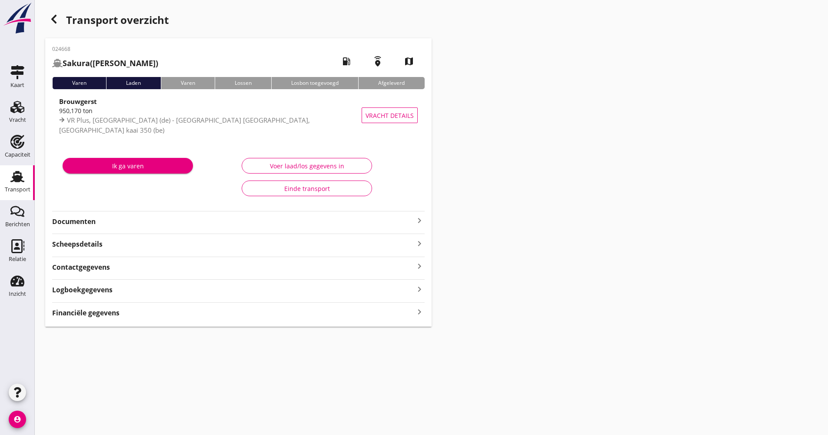
click at [133, 224] on strong "Documenten" at bounding box center [233, 221] width 362 height 10
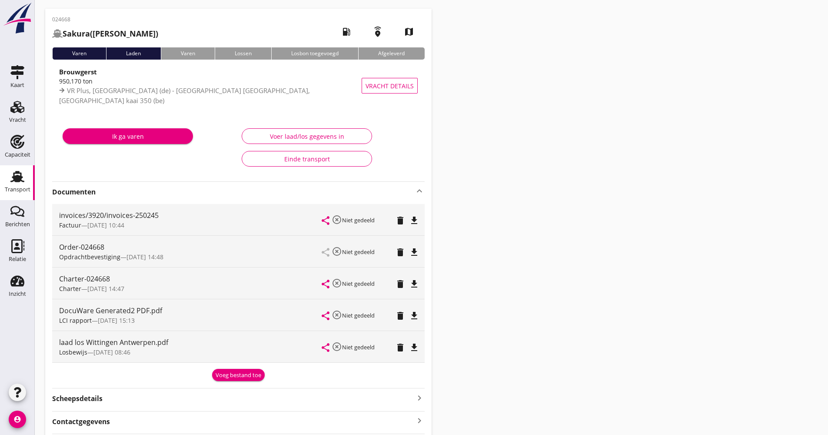
scroll to position [43, 0]
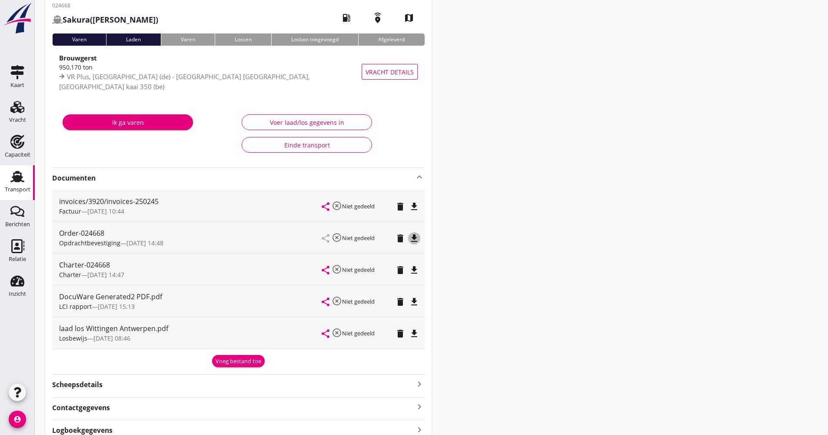
click at [414, 240] on icon "file_download" at bounding box center [414, 238] width 10 height 10
click at [417, 271] on icon "file_download" at bounding box center [414, 270] width 10 height 10
click at [415, 300] on icon "file_download" at bounding box center [414, 301] width 10 height 10
click at [418, 332] on icon "file_download" at bounding box center [414, 333] width 10 height 10
drag, startPoint x: 301, startPoint y: 225, endPoint x: 43, endPoint y: 344, distance: 284.0
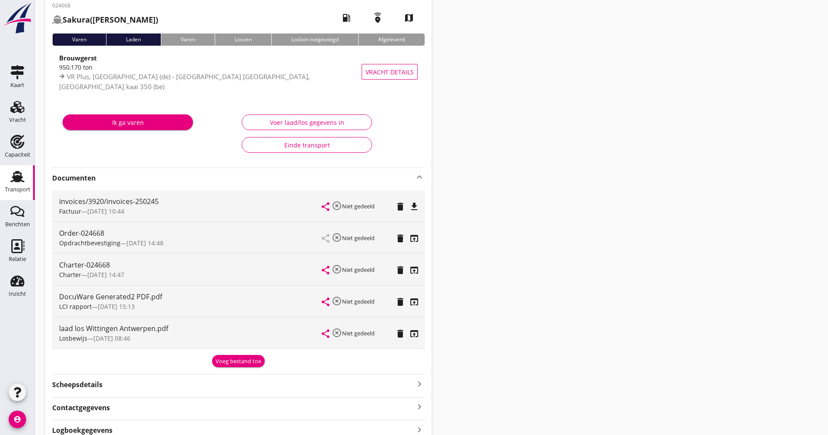
click at [43, 344] on div "Transport overzicht 024668 Sakura (van der Veen) local_gas_station emergency_sh…" at bounding box center [431, 217] width 793 height 521
drag, startPoint x: 59, startPoint y: 329, endPoint x: 172, endPoint y: 328, distance: 112.6
click at [172, 328] on div "laad los Wittingen Antwerpen.pdf" at bounding box center [190, 328] width 263 height 10
drag, startPoint x: 172, startPoint y: 328, endPoint x: 126, endPoint y: 354, distance: 52.4
click at [126, 354] on div "Voeg bestand toe" at bounding box center [238, 359] width 373 height 15
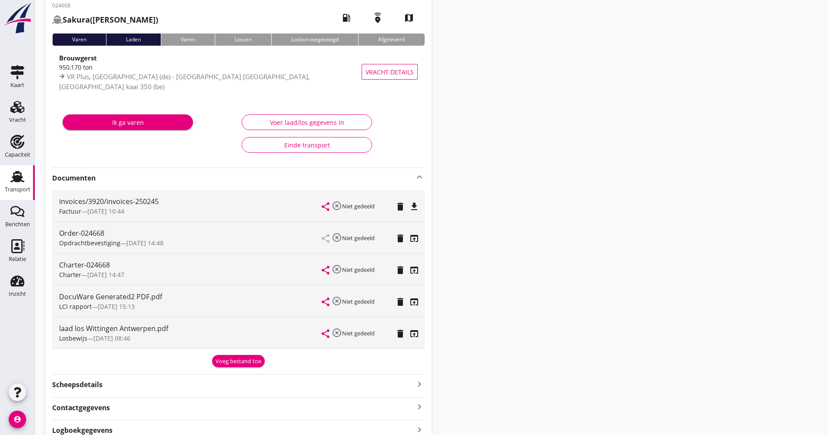
click at [415, 204] on icon "file_download" at bounding box center [414, 206] width 10 height 10
click at [18, 193] on div "Transport" at bounding box center [18, 189] width 26 height 12
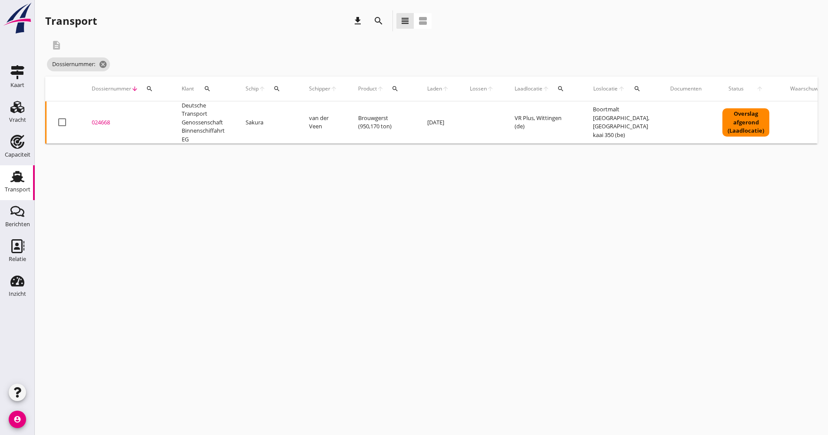
click at [373, 20] on div "search" at bounding box center [379, 21] width 16 height 10
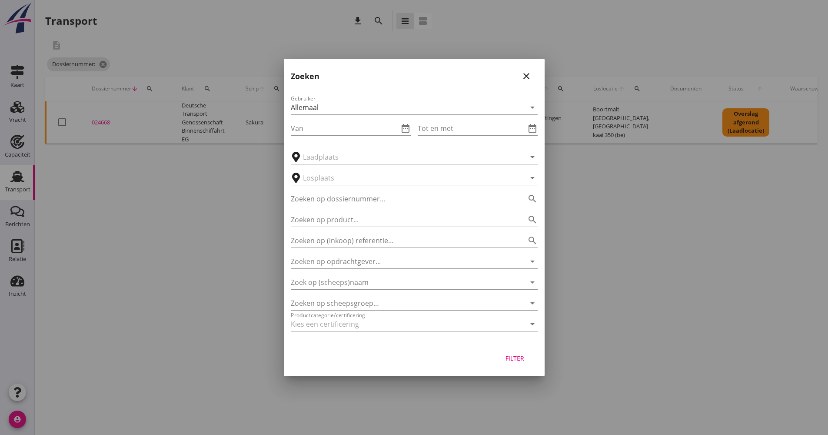
click at [346, 200] on input "Zoeken op dossiernummer..." at bounding box center [402, 199] width 223 height 14
type input "034780"
click at [503, 358] on div "Filter" at bounding box center [515, 357] width 24 height 9
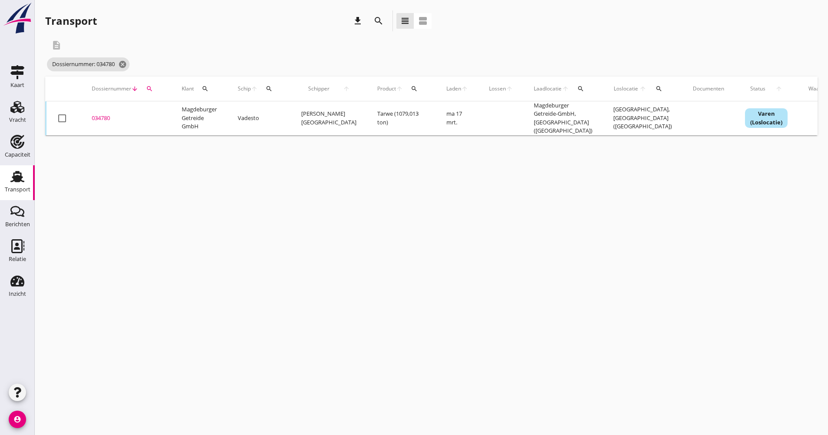
click at [378, 123] on td "Tarwe (1079,013 ton)" at bounding box center [401, 118] width 69 height 34
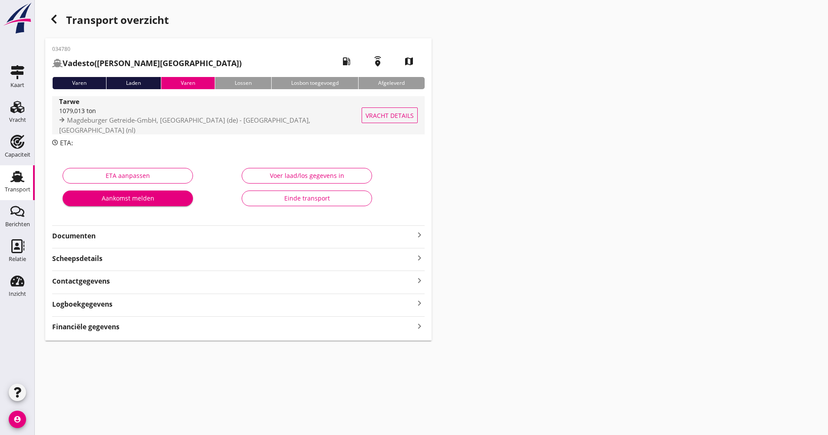
click at [263, 124] on span "Magdeburger Getreide-GmbH, [GEOGRAPHIC_DATA] (de) - [GEOGRAPHIC_DATA], [GEOGRAP…" at bounding box center [184, 125] width 251 height 19
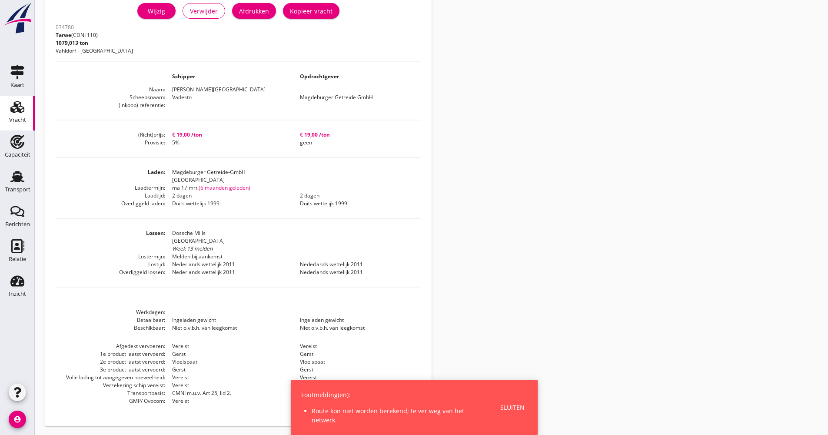
scroll to position [219, 0]
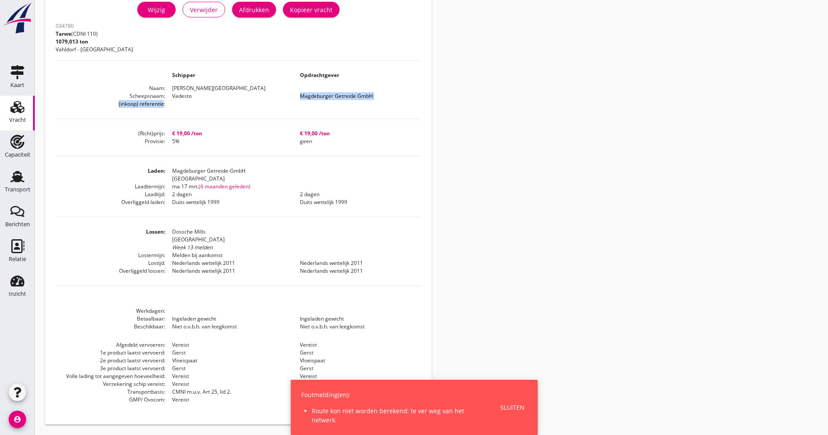
drag, startPoint x: 190, startPoint y: 98, endPoint x: 180, endPoint y: 101, distance: 10.2
click at [180, 101] on dl "Naam [PERSON_NAME] Scheepsnaam Vadesto Magdeburger Getreide GmbH (inkoop) refer…" at bounding box center [239, 95] width 366 height 23
click at [180, 101] on dd at bounding box center [229, 104] width 128 height 8
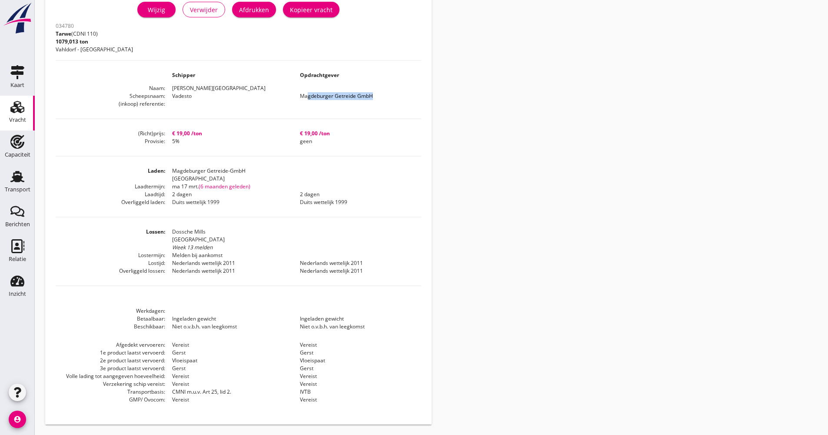
drag, startPoint x: 303, startPoint y: 95, endPoint x: 367, endPoint y: 94, distance: 63.9
click at [367, 94] on dd "Magdeburger Getreide GmbH" at bounding box center [357, 96] width 128 height 8
click at [363, 95] on dd "Magdeburger Getreide GmbH" at bounding box center [357, 96] width 128 height 8
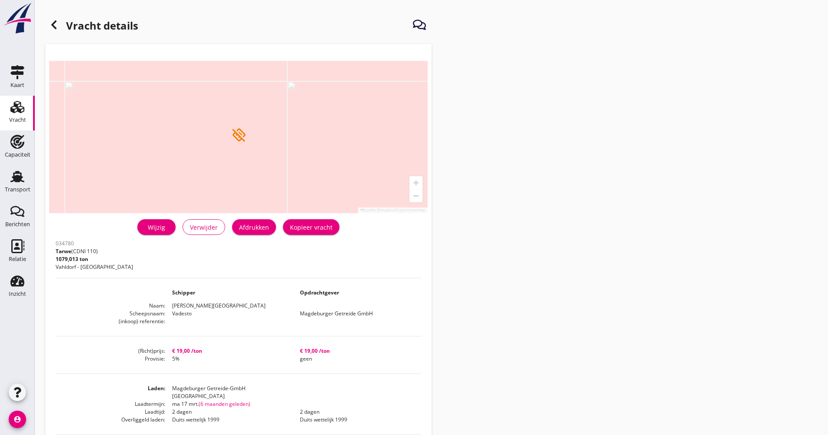
scroll to position [0, 0]
click at [57, 31] on icon at bounding box center [54, 26] width 10 height 10
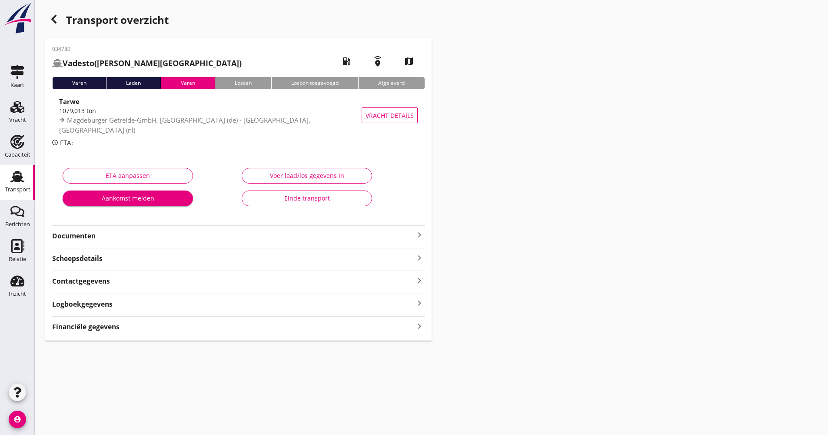
click at [130, 236] on strong "Documenten" at bounding box center [233, 236] width 362 height 10
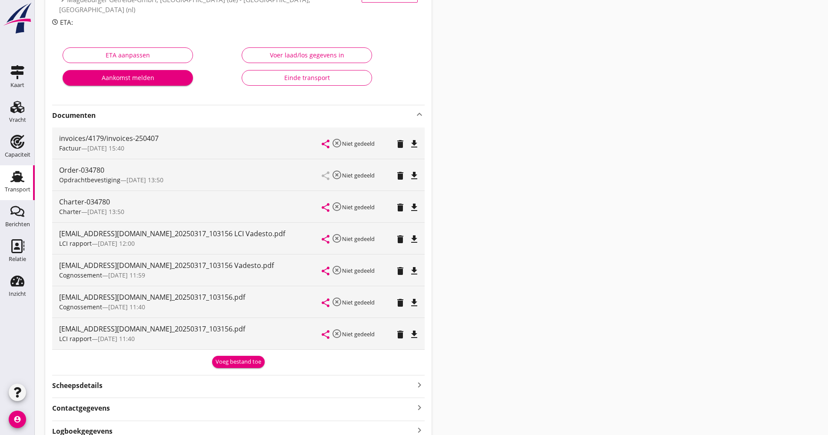
scroll to position [130, 0]
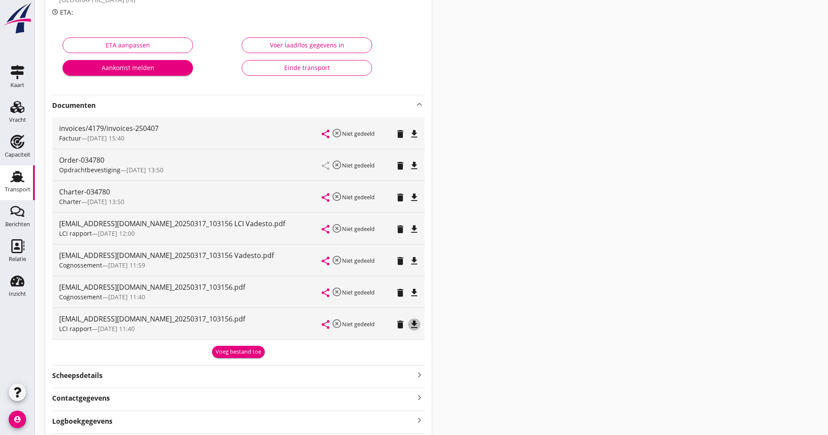
click at [412, 324] on icon "file_download" at bounding box center [414, 324] width 10 height 10
click at [413, 260] on icon "file_download" at bounding box center [414, 261] width 10 height 10
click at [413, 203] on button "file_download" at bounding box center [414, 197] width 12 height 12
click at [413, 165] on icon "file_download" at bounding box center [414, 165] width 10 height 10
click at [419, 133] on icon "file_download" at bounding box center [414, 134] width 10 height 10
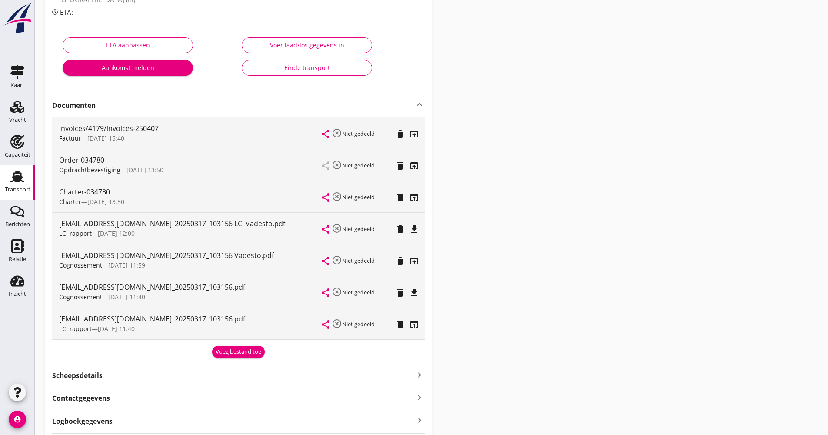
click at [20, 177] on use at bounding box center [17, 176] width 14 height 11
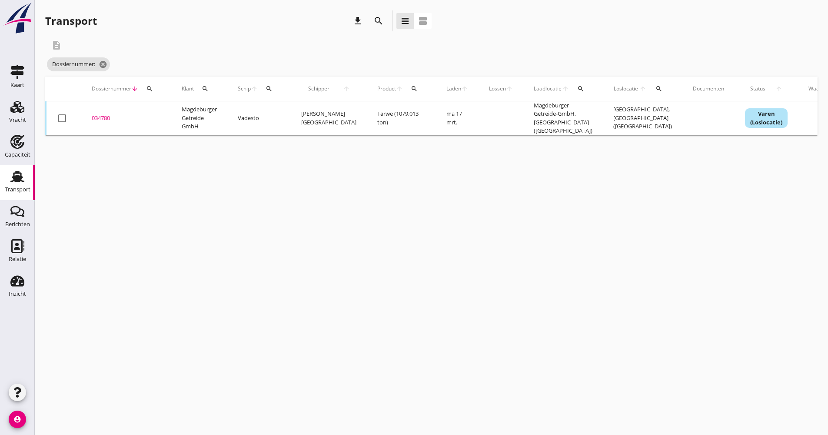
click at [373, 22] on icon "search" at bounding box center [378, 21] width 10 height 10
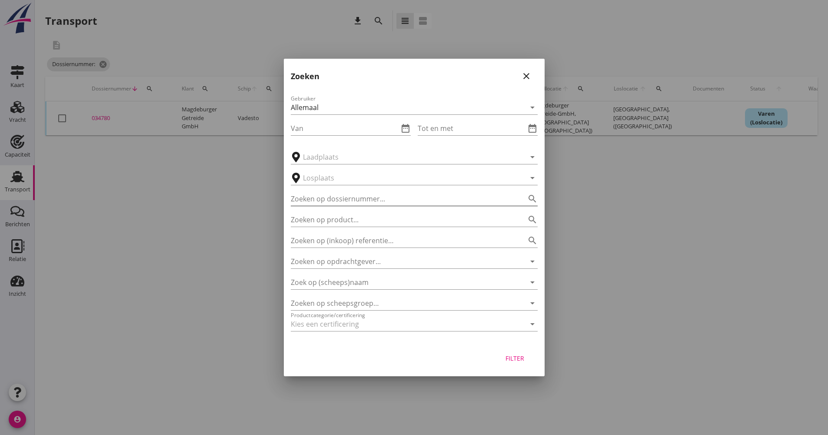
drag, startPoint x: 350, startPoint y: 202, endPoint x: 345, endPoint y: 203, distance: 4.7
click at [350, 202] on input "Zoeken op dossiernummer..." at bounding box center [402, 199] width 223 height 14
type input "044904"
click at [509, 359] on div "Filter" at bounding box center [515, 357] width 24 height 9
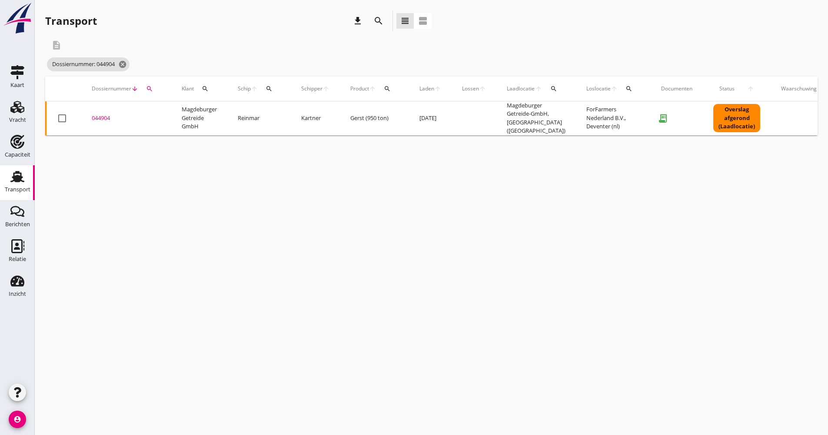
click at [274, 120] on td "Reinmar" at bounding box center [258, 118] width 63 height 34
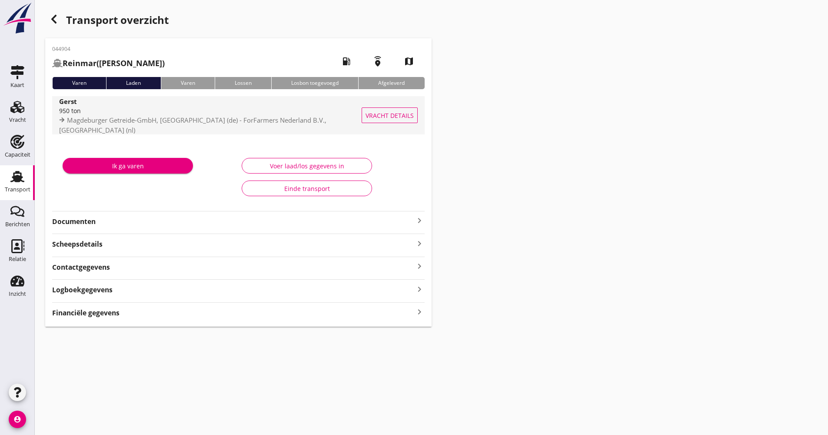
click at [223, 126] on span "Magdeburger Getreide-GmbH, [GEOGRAPHIC_DATA] (de) - ForFarmers Nederland B.V., …" at bounding box center [192, 125] width 267 height 19
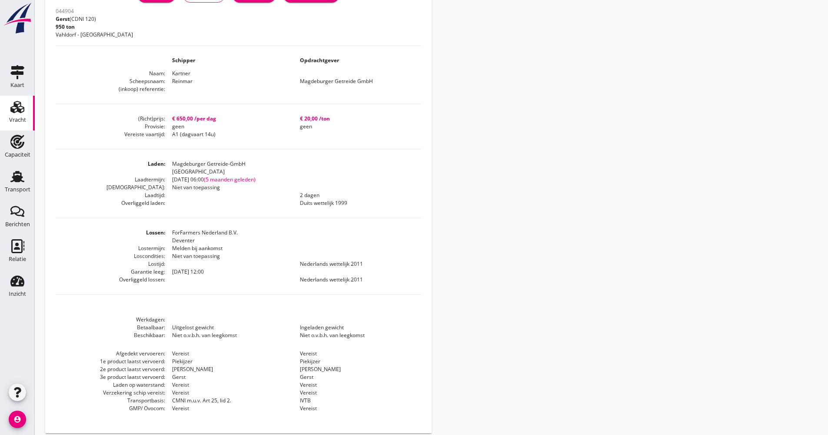
scroll to position [242, 0]
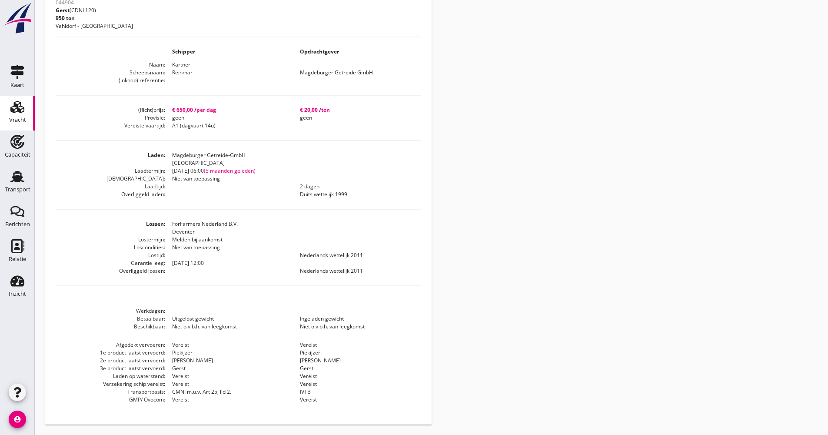
click at [187, 370] on dd "Gerst" at bounding box center [229, 368] width 128 height 8
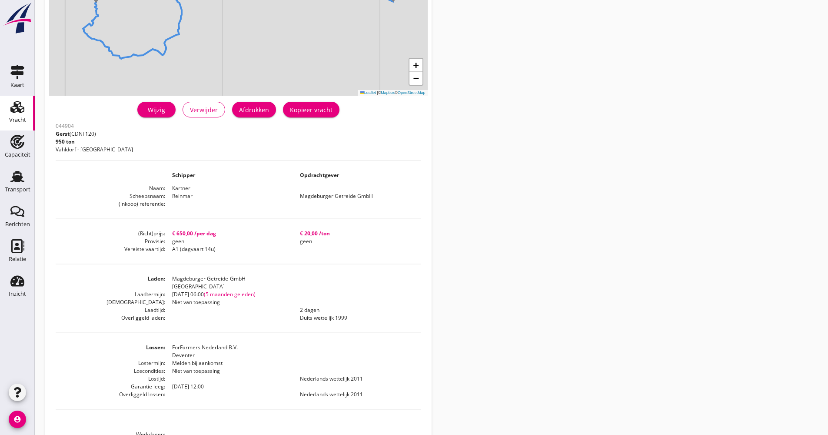
scroll to position [68, 0]
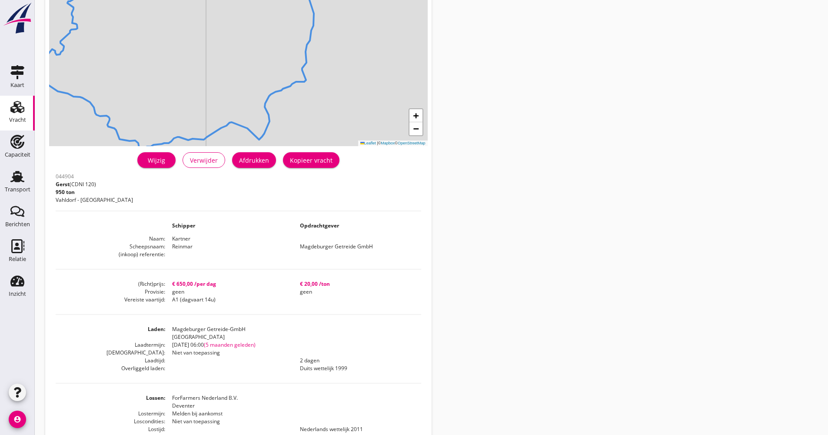
click at [141, 225] on dt at bounding box center [111, 226] width 110 height 8
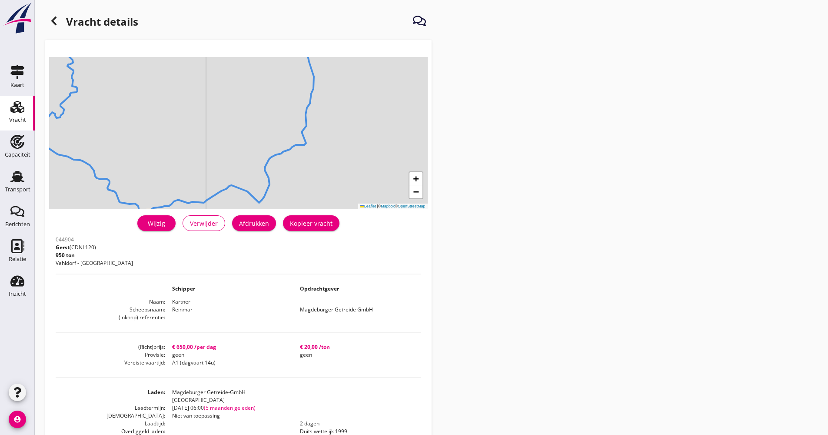
scroll to position [0, 0]
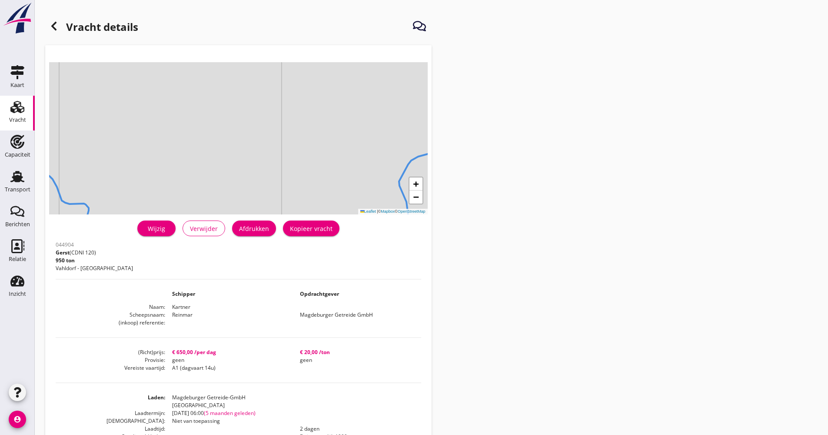
click at [58, 28] on icon at bounding box center [54, 26] width 10 height 10
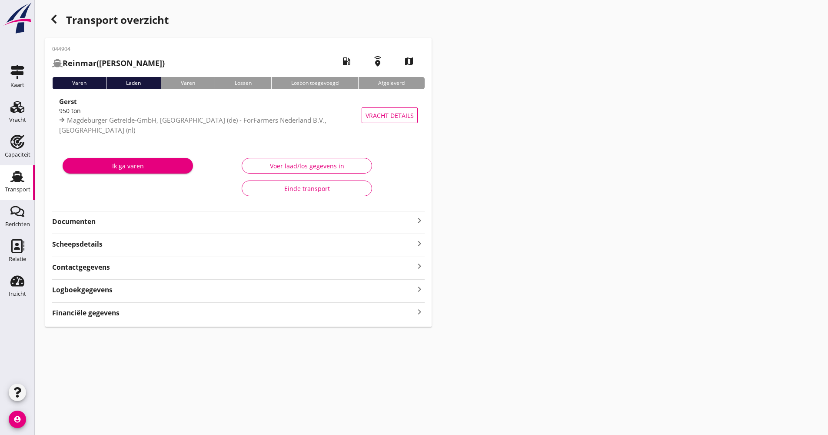
click at [276, 226] on strong "Documenten" at bounding box center [233, 221] width 362 height 10
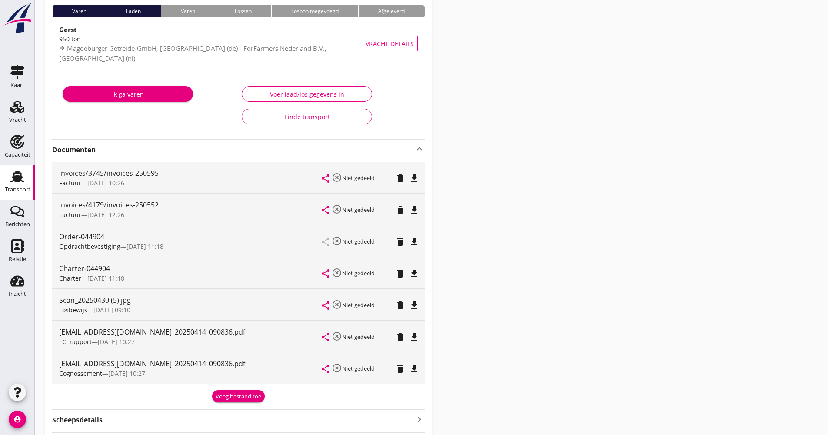
scroll to position [87, 0]
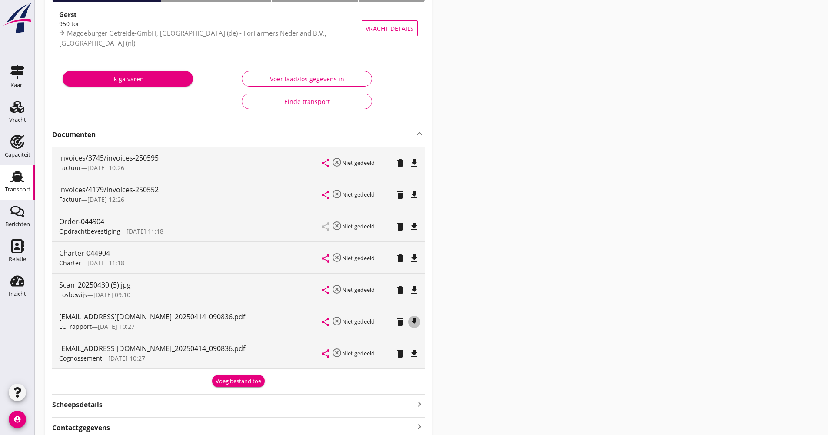
click at [414, 325] on icon "file_download" at bounding box center [414, 321] width 10 height 10
click at [418, 256] on icon "file_download" at bounding box center [414, 258] width 10 height 10
click at [420, 230] on div "Order-044904 Opdrachtbevestiging — [DATE] 11:18 share highlight_off Niet gedeel…" at bounding box center [238, 225] width 373 height 31
click at [414, 224] on icon "file_download" at bounding box center [414, 226] width 10 height 10
click at [412, 193] on icon "file_download" at bounding box center [414, 195] width 10 height 10
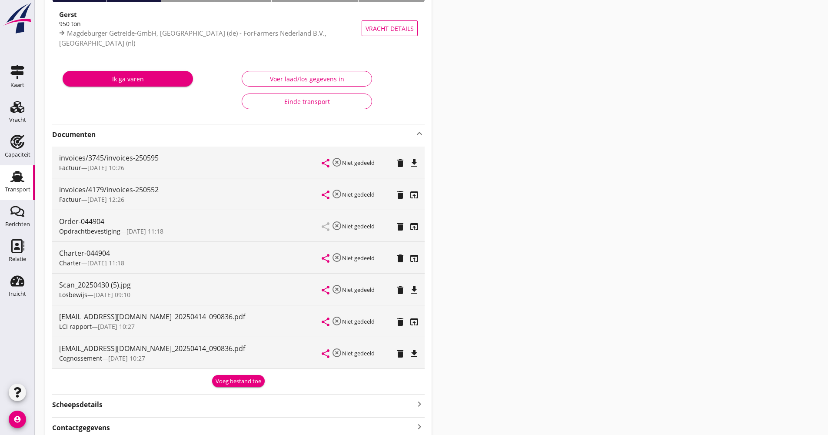
click at [412, 162] on icon "file_download" at bounding box center [414, 163] width 10 height 10
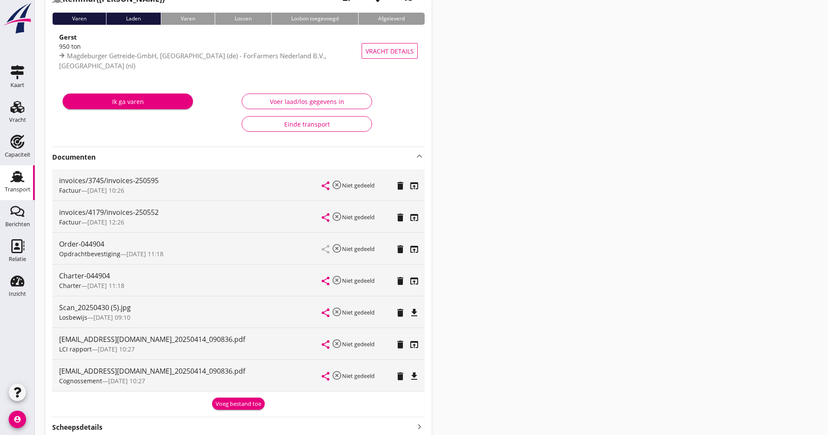
scroll to position [43, 0]
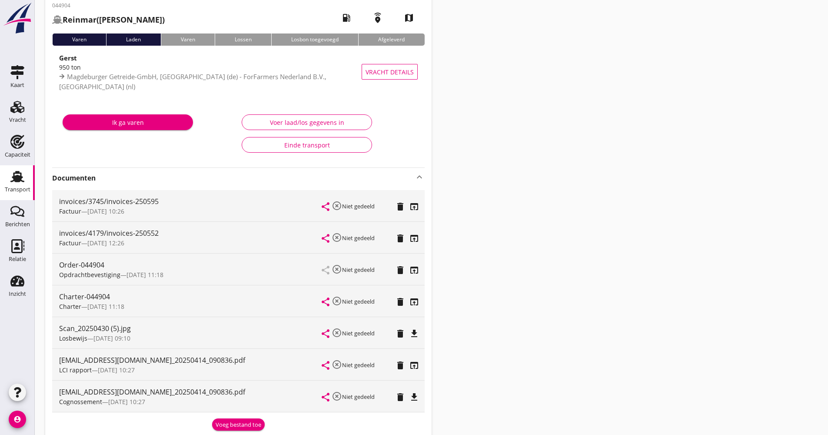
click at [25, 184] on div "Transport" at bounding box center [18, 189] width 26 height 12
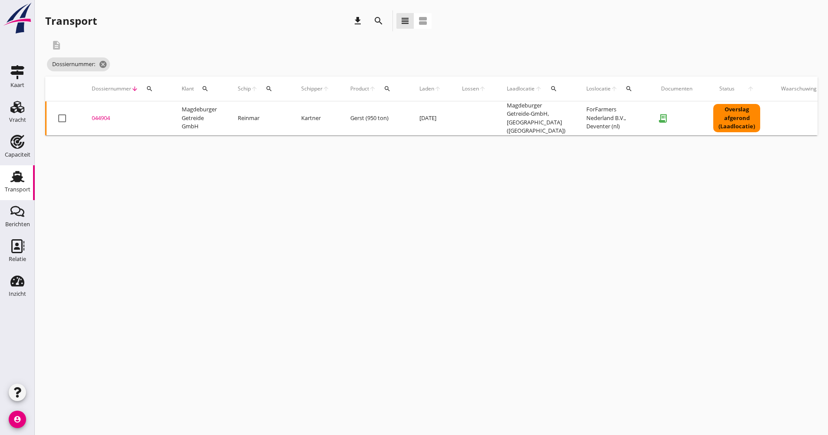
click at [377, 23] on icon "search" at bounding box center [378, 21] width 10 height 10
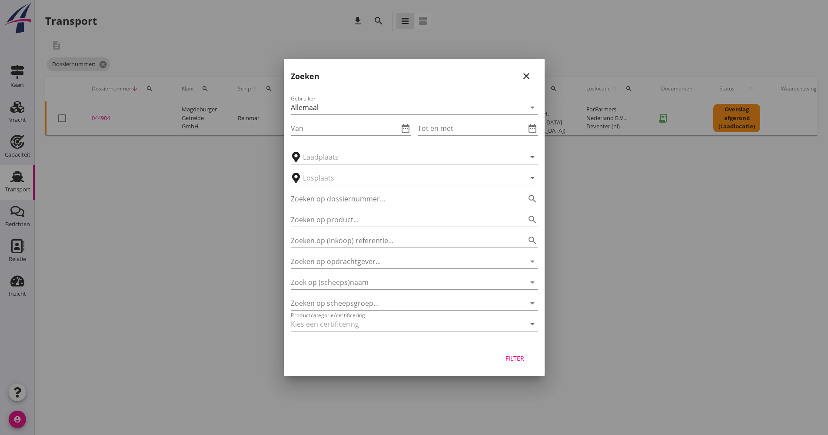
click at [381, 200] on input "Zoeken op dossiernummer..." at bounding box center [402, 199] width 223 height 14
type input "054991"
click at [514, 358] on div "Filter" at bounding box center [515, 357] width 24 height 9
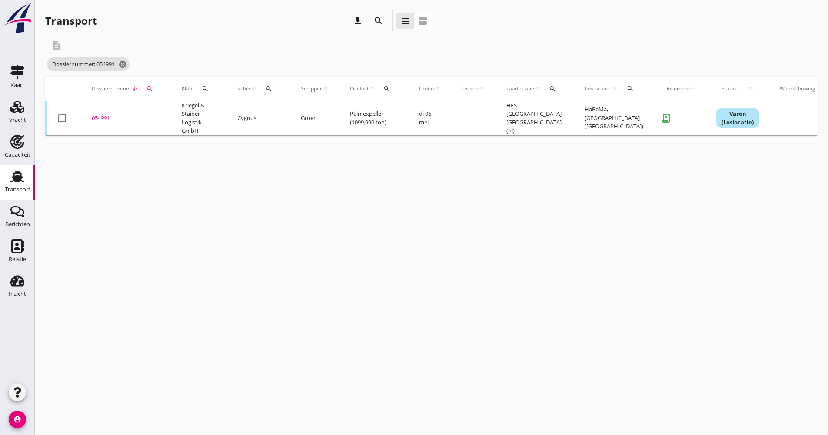
click at [336, 124] on td "Groen" at bounding box center [314, 118] width 49 height 34
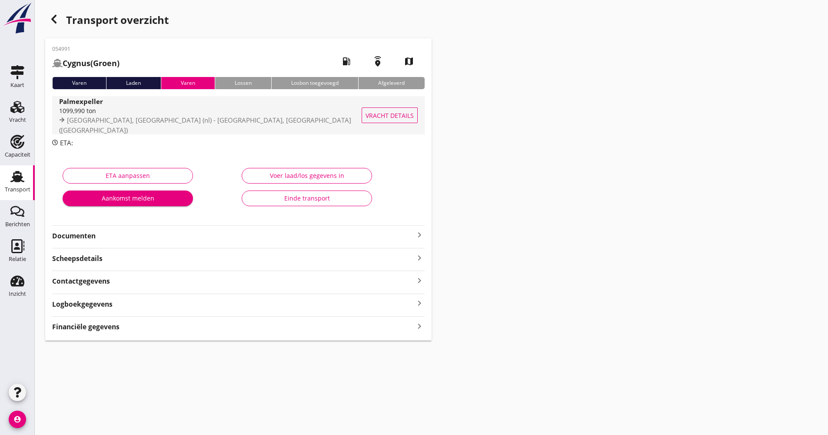
click at [220, 125] on span "[GEOGRAPHIC_DATA], [GEOGRAPHIC_DATA] (nl) - [GEOGRAPHIC_DATA], [GEOGRAPHIC_DATA…" at bounding box center [205, 125] width 292 height 19
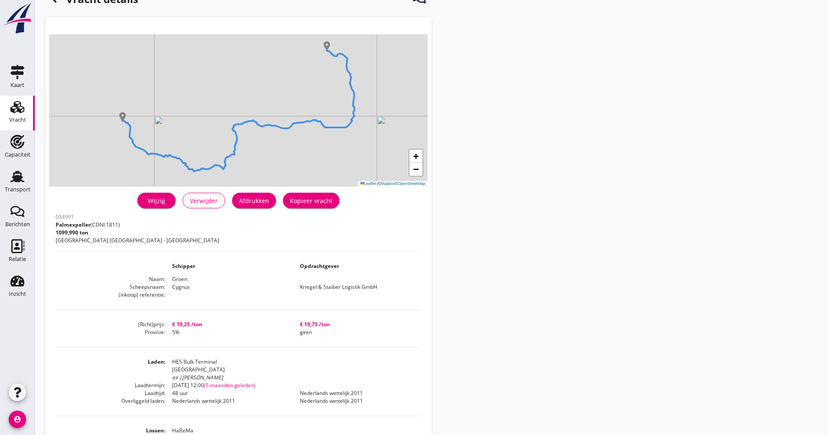
scroll to position [43, 0]
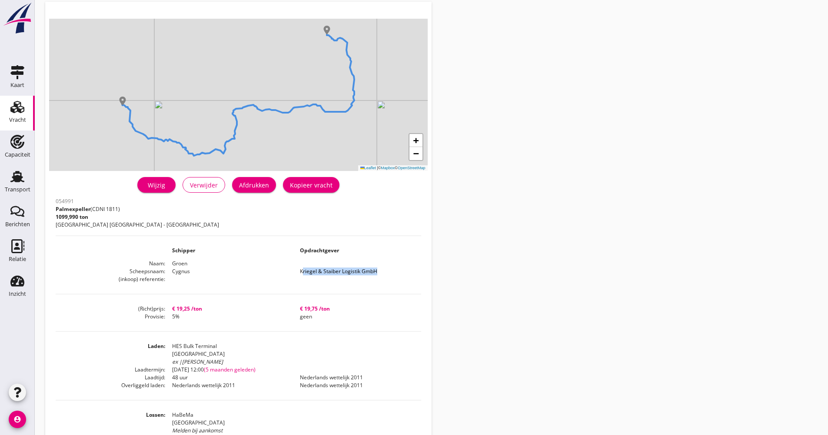
drag, startPoint x: 296, startPoint y: 271, endPoint x: 373, endPoint y: 273, distance: 77.8
click at [373, 273] on dd "Kriegel & Staiber Logistik GmbH" at bounding box center [357, 271] width 128 height 8
drag, startPoint x: 373, startPoint y: 273, endPoint x: 366, endPoint y: 276, distance: 7.6
click at [373, 273] on dd "Kriegel & Staiber Logistik GmbH" at bounding box center [357, 271] width 128 height 8
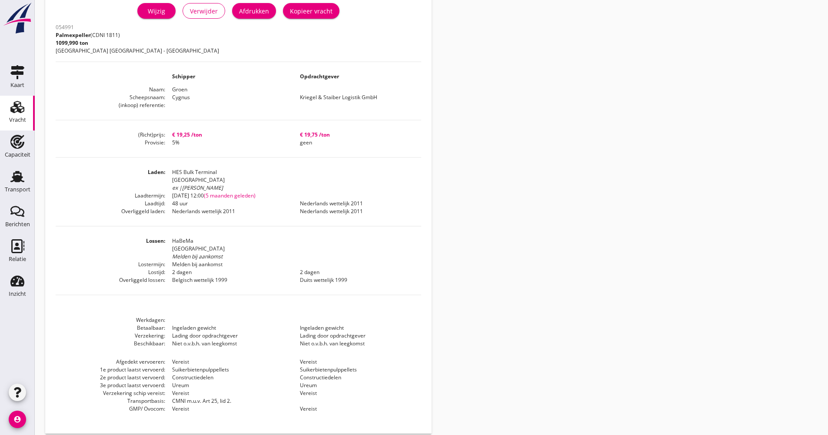
scroll to position [226, 0]
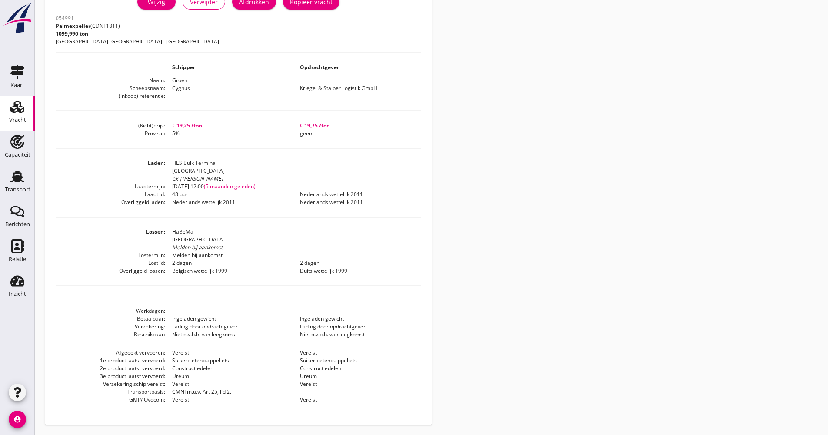
click at [301, 65] on div "054991 Palmexpeller (CDNI 1811) 1099,990 ton [GEOGRAPHIC_DATA] Westhaven - [GEO…" at bounding box center [239, 213] width 366 height 402
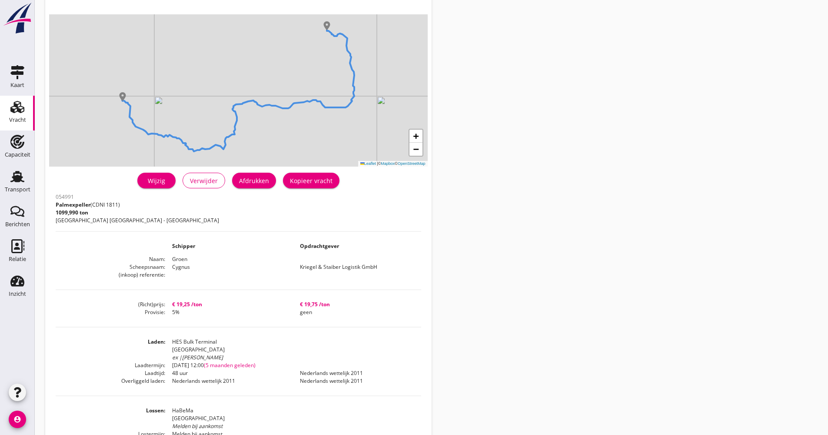
scroll to position [0, 0]
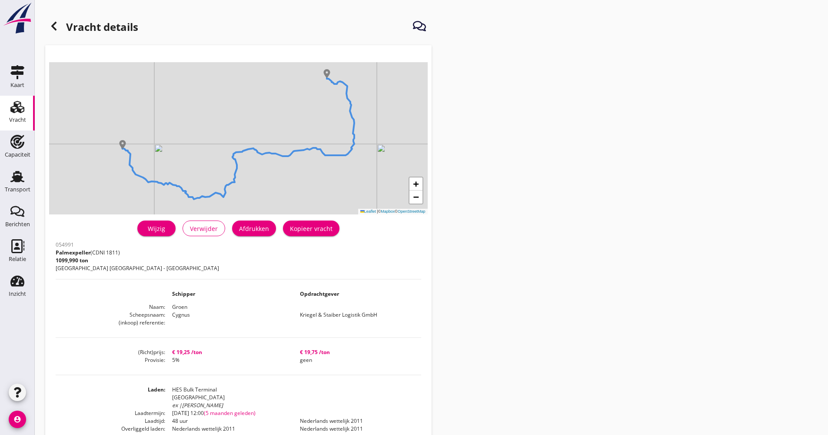
click at [60, 29] on div at bounding box center [53, 25] width 17 height 17
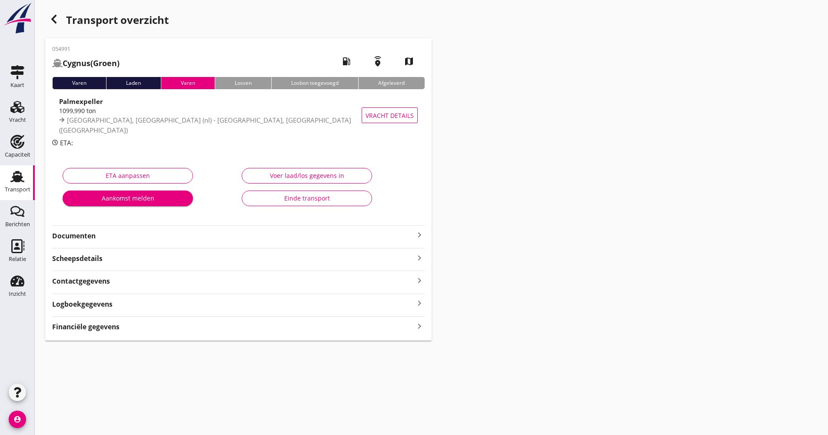
click at [181, 230] on div "Documenten keyboard_arrow_right" at bounding box center [238, 235] width 373 height 12
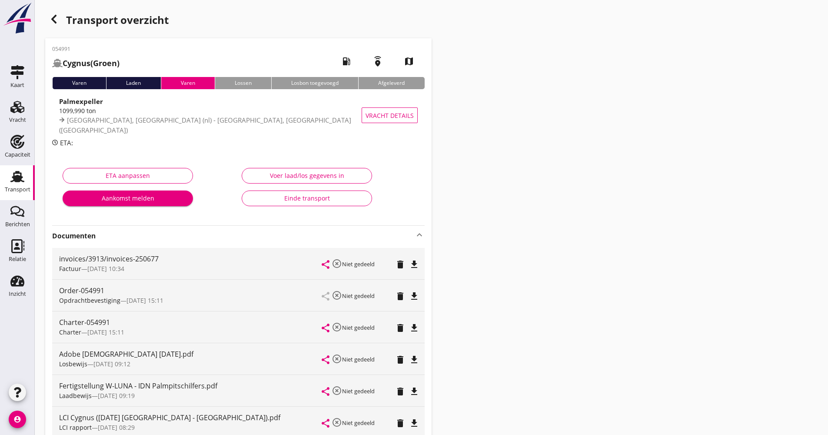
scroll to position [130, 0]
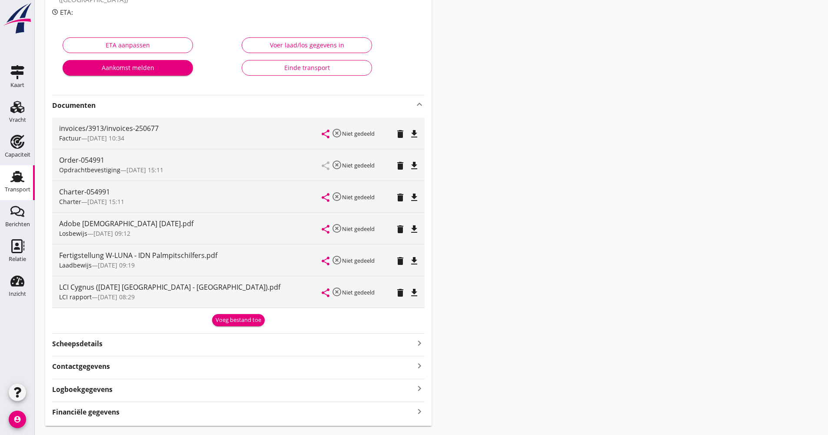
click at [415, 295] on icon "file_download" at bounding box center [414, 292] width 10 height 10
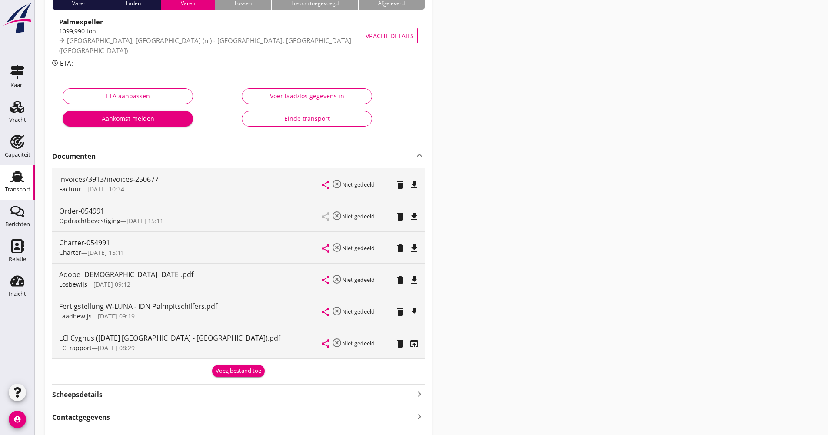
scroll to position [87, 0]
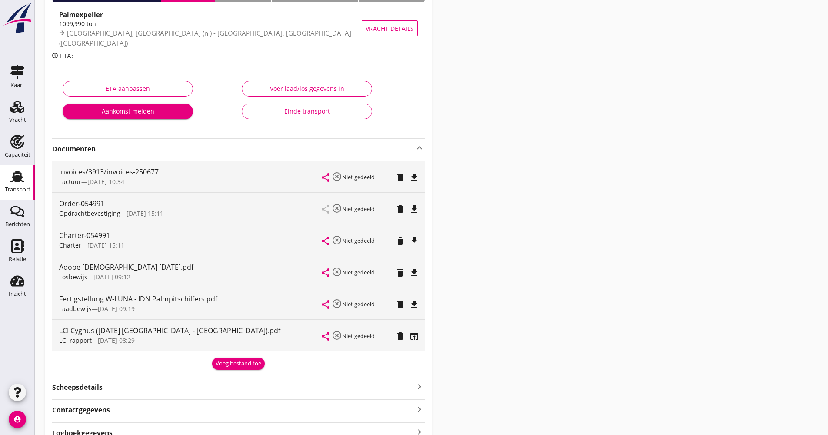
click at [414, 304] on icon "file_download" at bounding box center [414, 304] width 10 height 10
click at [411, 239] on icon "file_download" at bounding box center [414, 241] width 10 height 10
click at [411, 205] on icon "file_download" at bounding box center [414, 209] width 10 height 10
click at [24, 183] on div "Transport" at bounding box center [17, 177] width 21 height 14
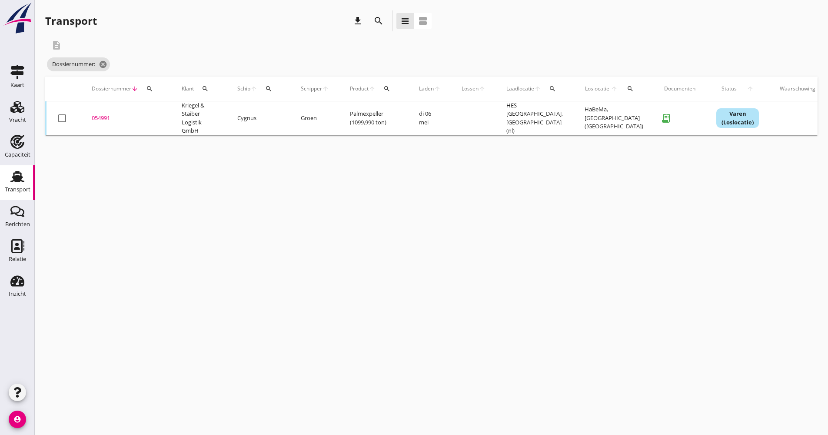
drag, startPoint x: 368, startPoint y: 22, endPoint x: 372, endPoint y: 18, distance: 5.2
click at [369, 21] on div "search" at bounding box center [378, 20] width 21 height 21
click at [374, 16] on icon "search" at bounding box center [378, 21] width 10 height 10
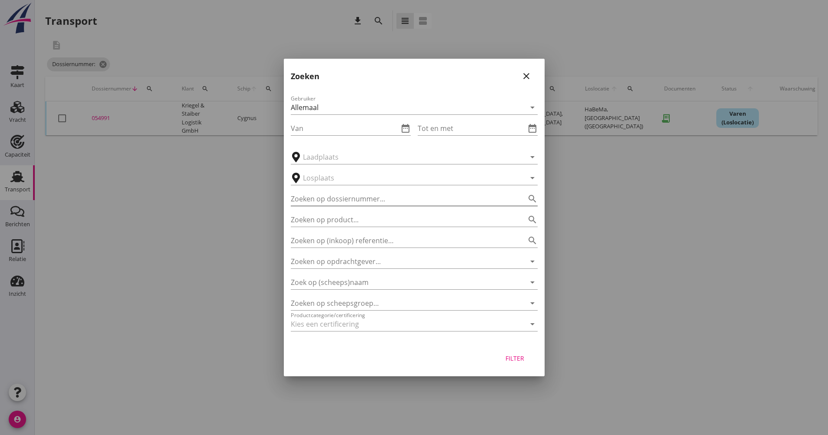
click at [375, 201] on input "Zoeken op dossiernummer..." at bounding box center [402, 199] width 223 height 14
type input "065124"
click at [513, 364] on button "Filter" at bounding box center [515, 358] width 38 height 16
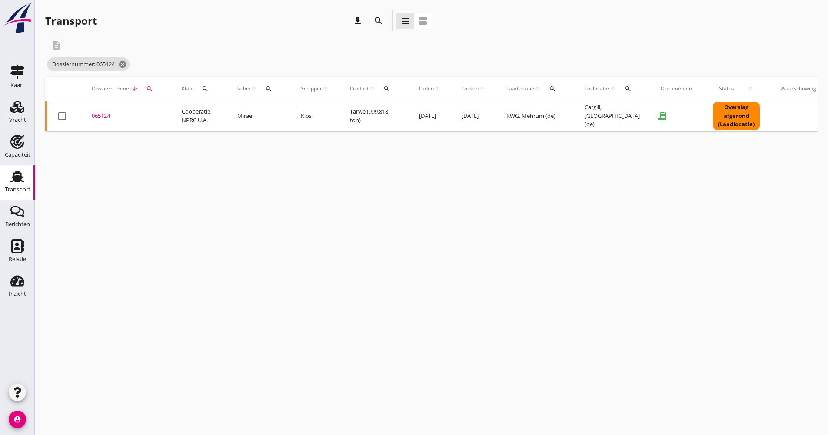
click at [382, 123] on td "Tarwe (999,818 ton)" at bounding box center [374, 116] width 69 height 30
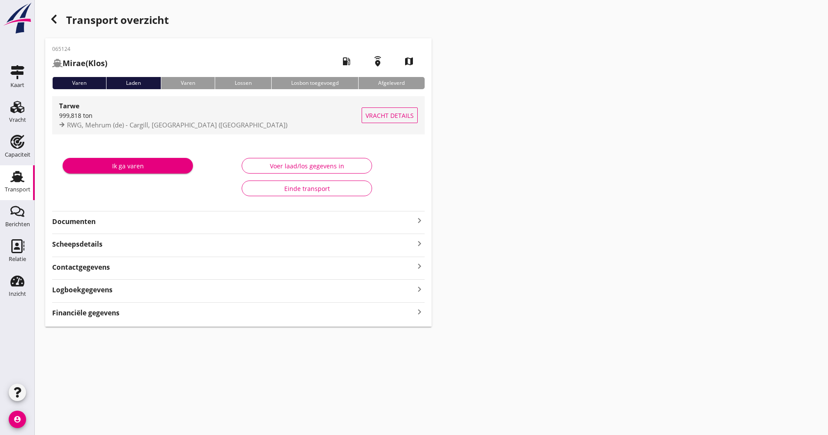
click at [230, 121] on div "RWG, Mehrum (de) - Cargill, [GEOGRAPHIC_DATA] ([GEOGRAPHIC_DATA])" at bounding box center [210, 125] width 303 height 10
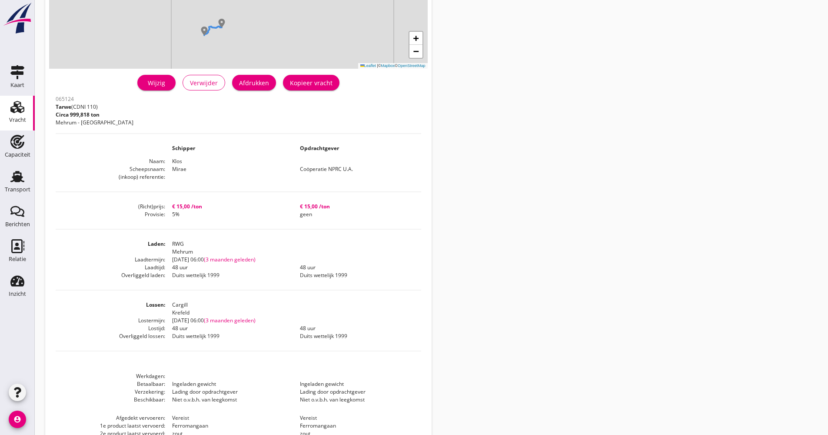
scroll to position [203, 0]
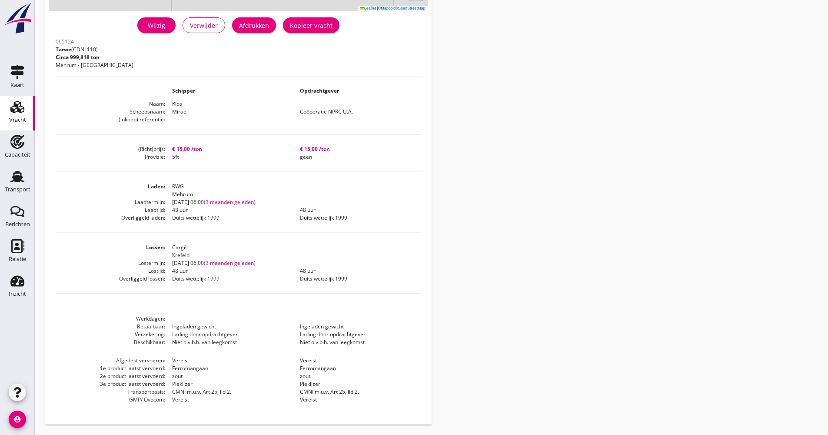
click at [197, 384] on dd "Piekijzer" at bounding box center [229, 384] width 128 height 8
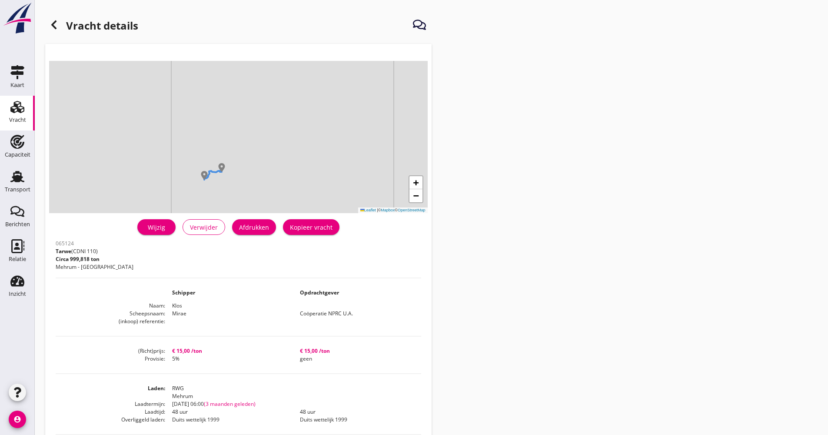
scroll to position [0, 0]
click at [46, 23] on div at bounding box center [53, 25] width 17 height 17
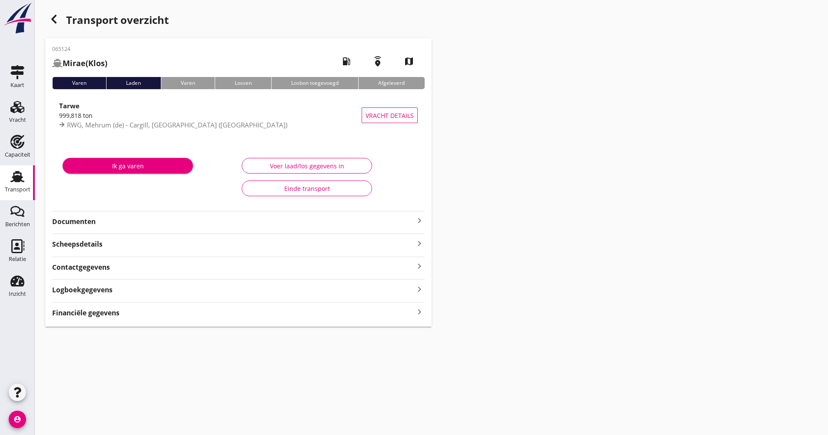
click at [144, 216] on div "Documenten keyboard_arrow_right" at bounding box center [238, 219] width 373 height 16
click at [146, 216] on div "Documenten keyboard_arrow_right" at bounding box center [238, 221] width 373 height 12
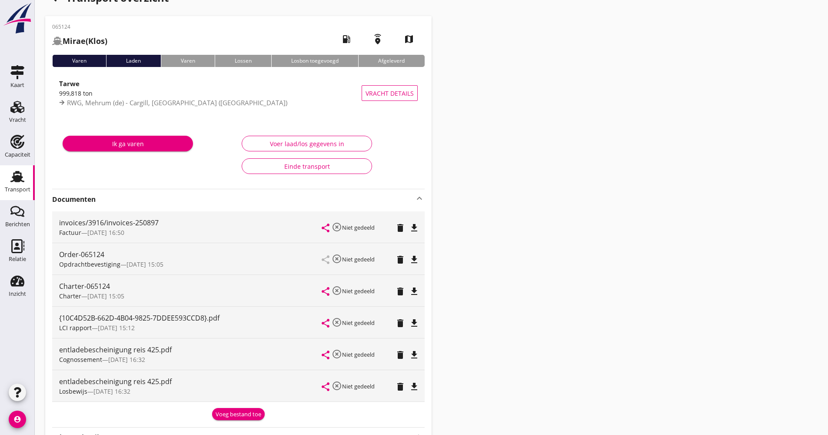
scroll to position [43, 0]
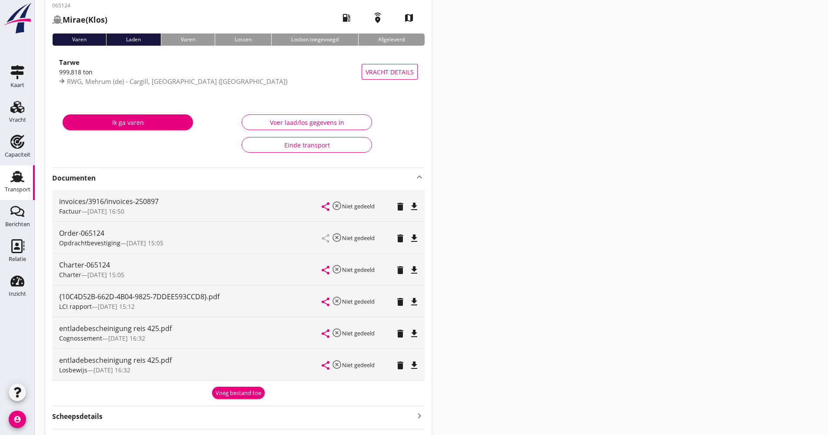
click at [410, 303] on icon "file_download" at bounding box center [414, 301] width 10 height 10
click at [416, 336] on icon "file_download" at bounding box center [414, 333] width 10 height 10
click at [413, 273] on icon "file_download" at bounding box center [414, 270] width 10 height 10
click at [414, 238] on icon "file_download" at bounding box center [414, 238] width 10 height 10
click at [415, 205] on icon "file_download" at bounding box center [414, 206] width 10 height 10
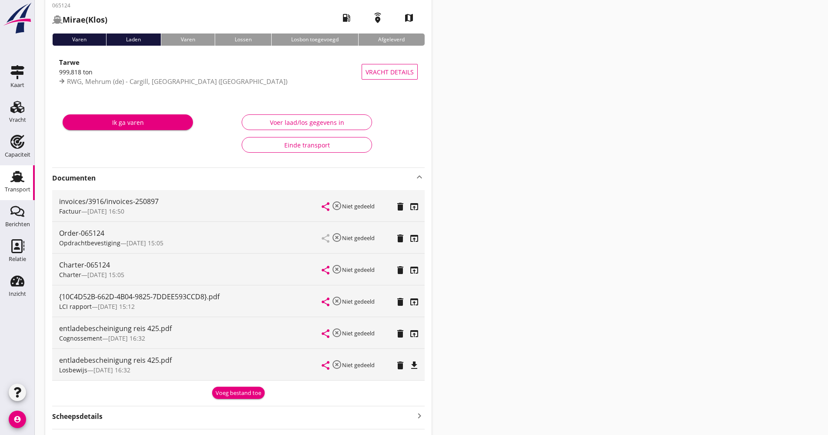
drag, startPoint x: 16, startPoint y: 185, endPoint x: 52, endPoint y: 167, distance: 40.1
click at [16, 184] on div "Transport" at bounding box center [18, 189] width 26 height 12
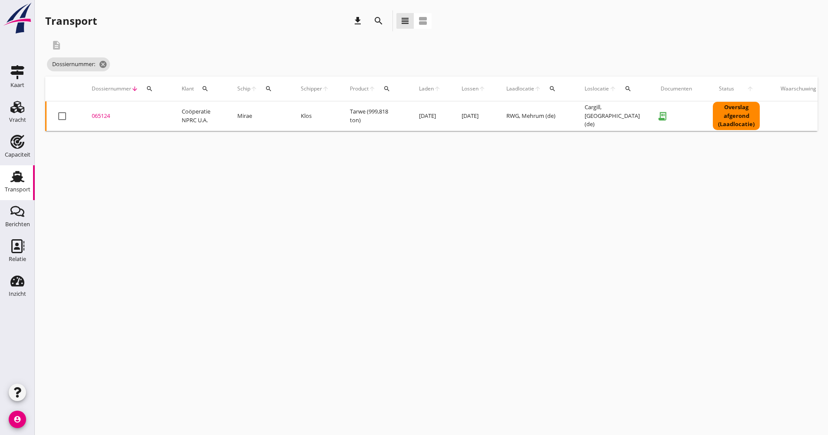
click at [373, 22] on icon "search" at bounding box center [378, 21] width 10 height 10
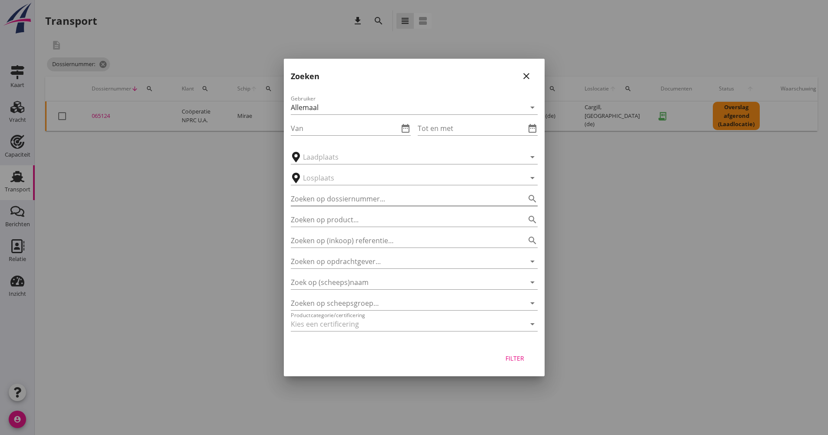
click at [339, 202] on input "Zoeken op dossiernummer..." at bounding box center [402, 199] width 223 height 14
type input "075199"
click at [517, 358] on div "Filter" at bounding box center [515, 357] width 24 height 9
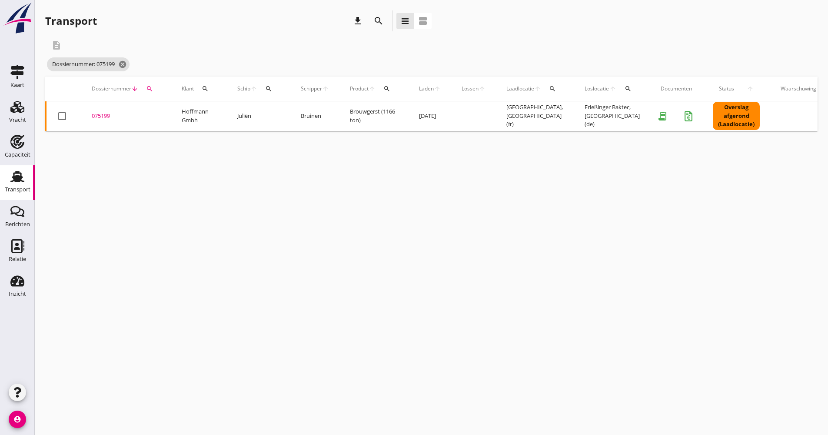
click at [387, 121] on td "Brouwgerst (1166 ton)" at bounding box center [374, 116] width 69 height 30
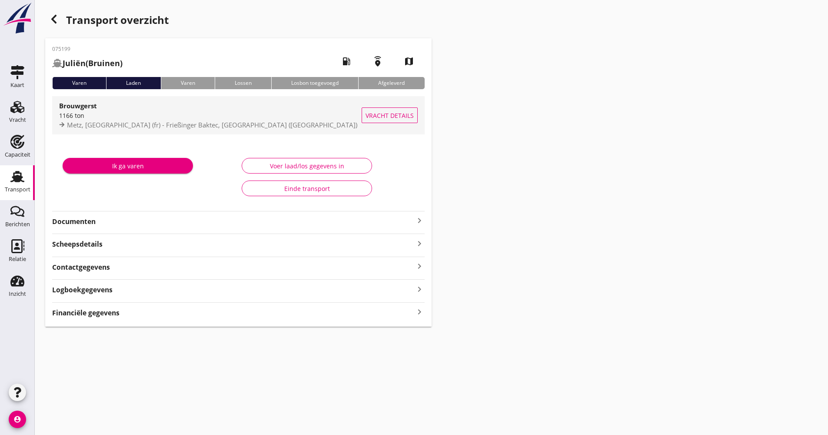
click at [225, 114] on div "1166 ton" at bounding box center [210, 115] width 303 height 9
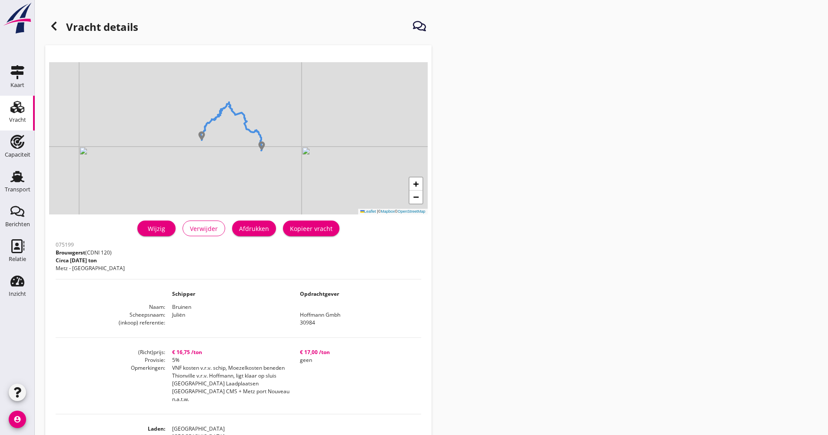
click at [322, 319] on dl "Naam Bruinen Scheepsnaam [PERSON_NAME] (inkoop) referentie 30984" at bounding box center [239, 314] width 366 height 23
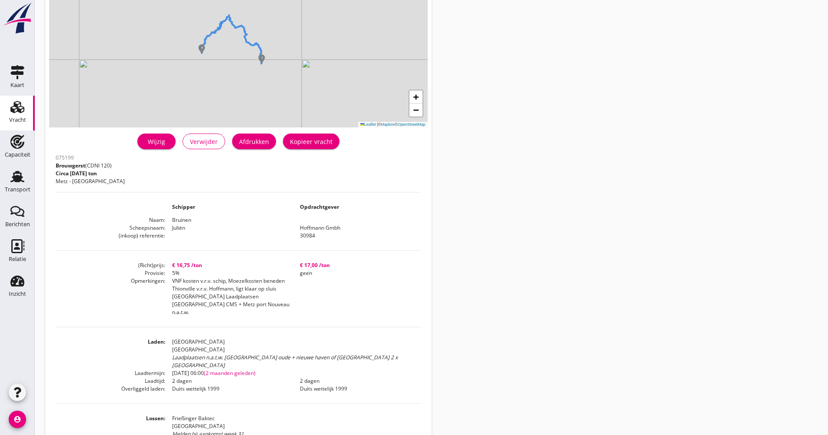
click at [316, 232] on dd "30984" at bounding box center [357, 236] width 128 height 8
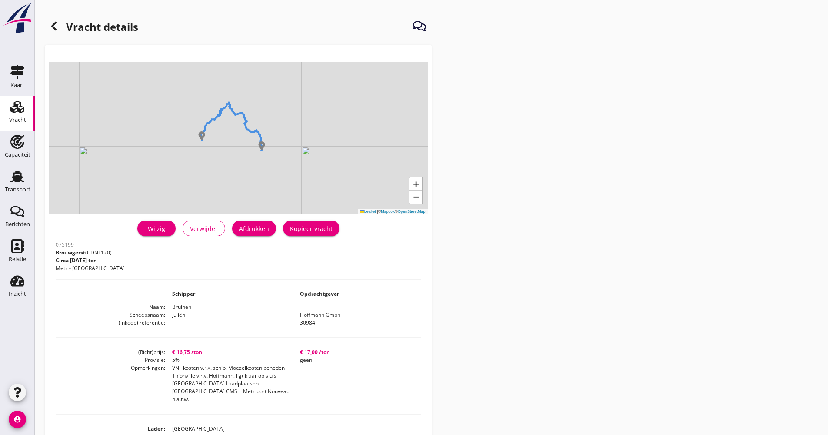
click at [57, 29] on icon at bounding box center [54, 26] width 10 height 10
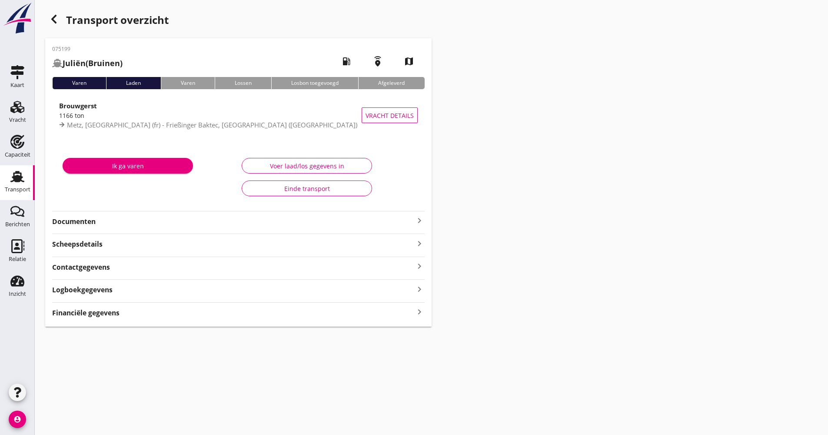
click at [124, 219] on strong "Documenten" at bounding box center [233, 221] width 362 height 10
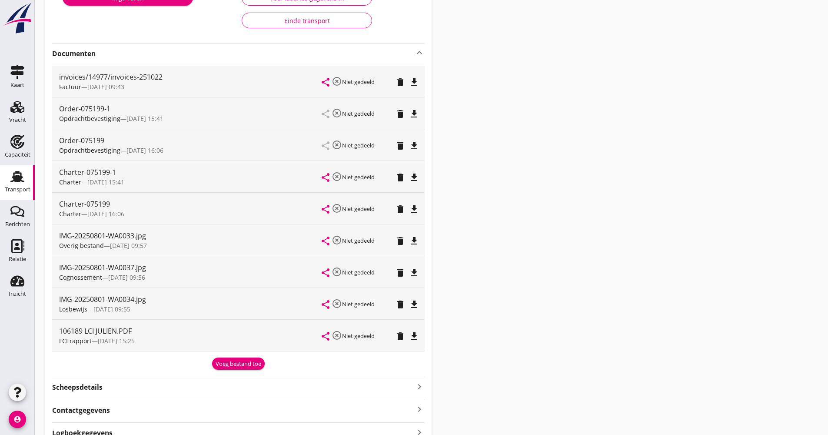
scroll to position [174, 0]
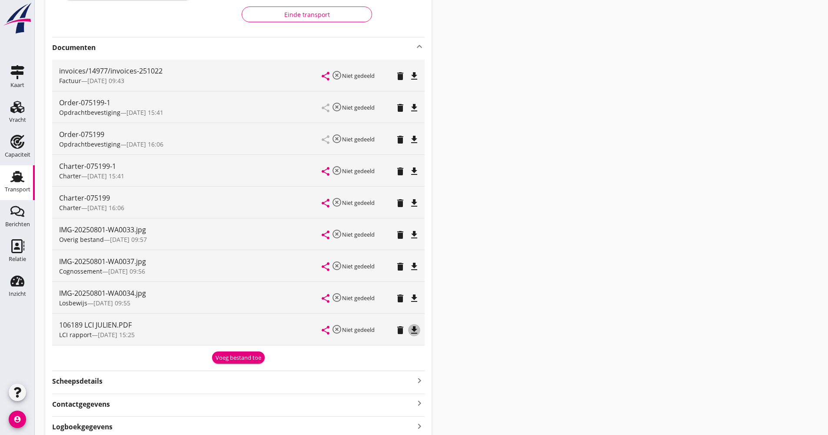
click at [414, 330] on icon "file_download" at bounding box center [414, 330] width 10 height 10
click at [412, 173] on icon "file_download" at bounding box center [414, 171] width 10 height 10
click at [414, 330] on icon "open_in_browser" at bounding box center [414, 330] width 10 height 10
click at [415, 171] on icon "open_in_browser" at bounding box center [414, 171] width 10 height 10
click at [416, 331] on icon "open_in_browser" at bounding box center [414, 330] width 10 height 10
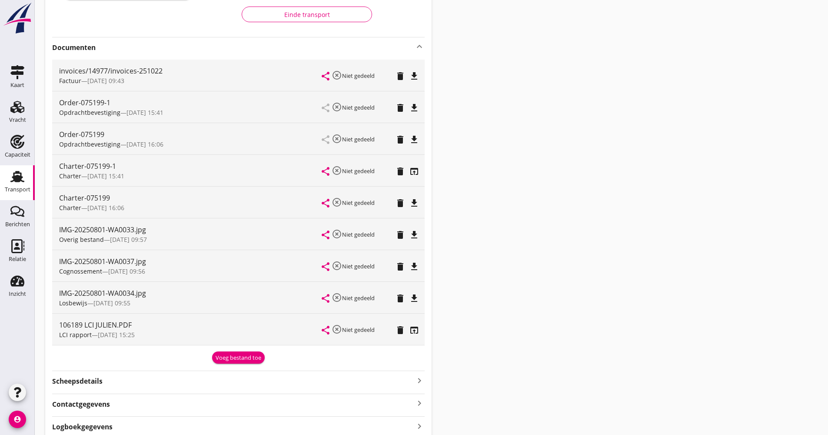
click at [22, 185] on div "Transport" at bounding box center [18, 189] width 26 height 12
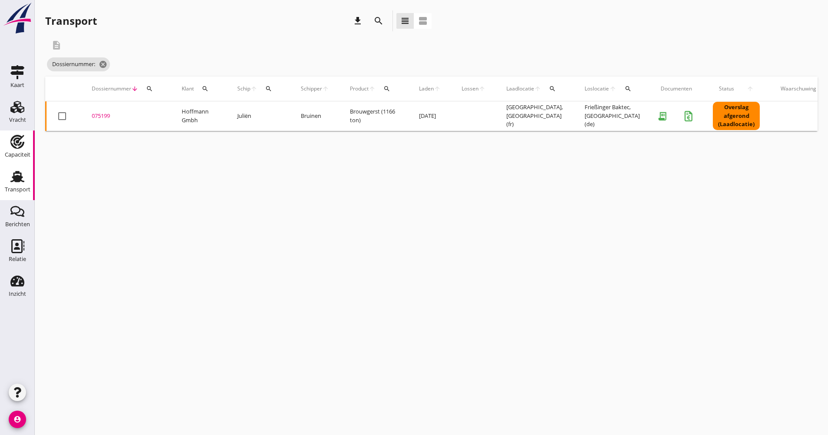
click at [26, 144] on div "Capaciteit" at bounding box center [17, 142] width 21 height 14
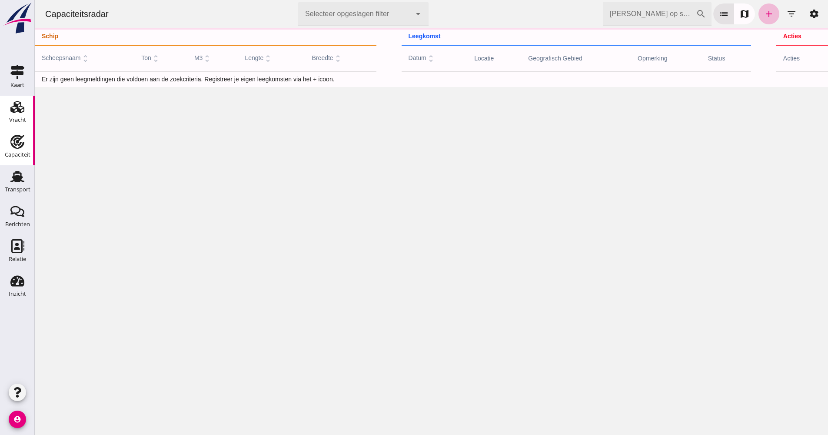
click at [24, 122] on div "Vracht" at bounding box center [17, 120] width 17 height 6
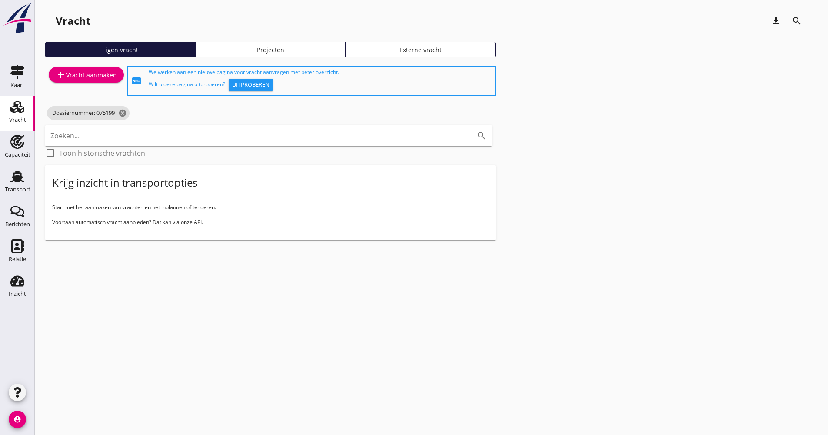
click at [97, 83] on div "add Vracht aanmaken" at bounding box center [86, 80] width 82 height 33
click at [97, 78] on div "add Vracht aanmaken" at bounding box center [86, 75] width 61 height 10
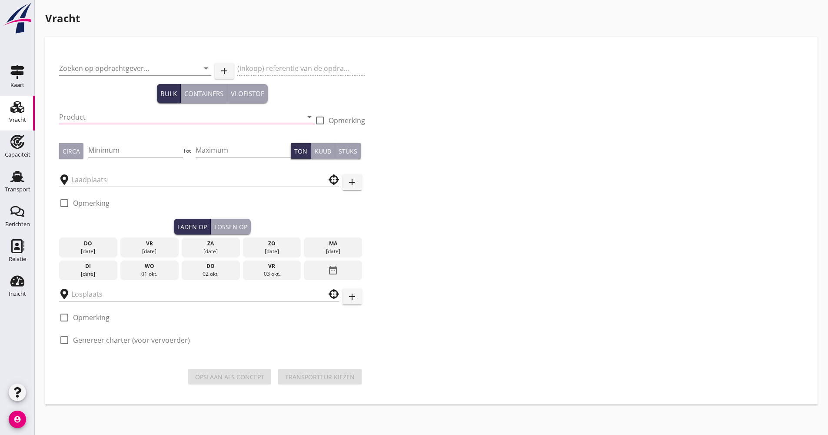
click at [124, 296] on input "text" at bounding box center [192, 294] width 243 height 14
click at [124, 292] on input "text" at bounding box center [192, 294] width 243 height 14
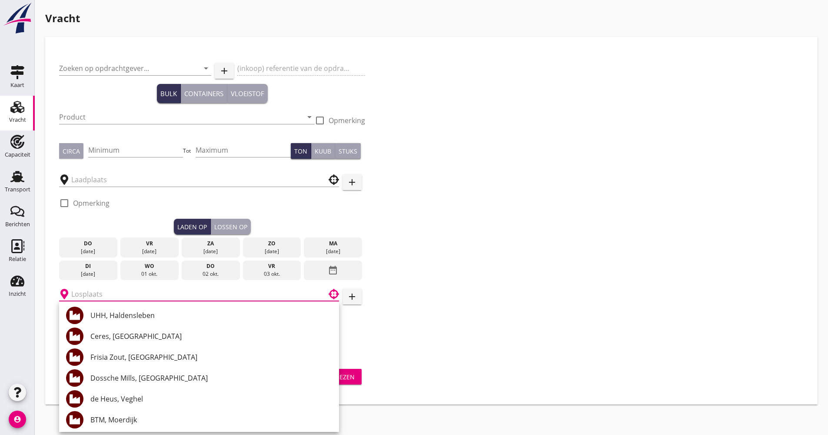
click at [537, 295] on div "Zoeken op opdrachtgever... arrow_drop_down add (inkoop) referentie van de opdra…" at bounding box center [432, 203] width 752 height 305
click at [487, 333] on div "Zoeken op opdrachtgever... arrow_drop_down add (inkoop) referentie van de opdra…" at bounding box center [432, 203] width 752 height 305
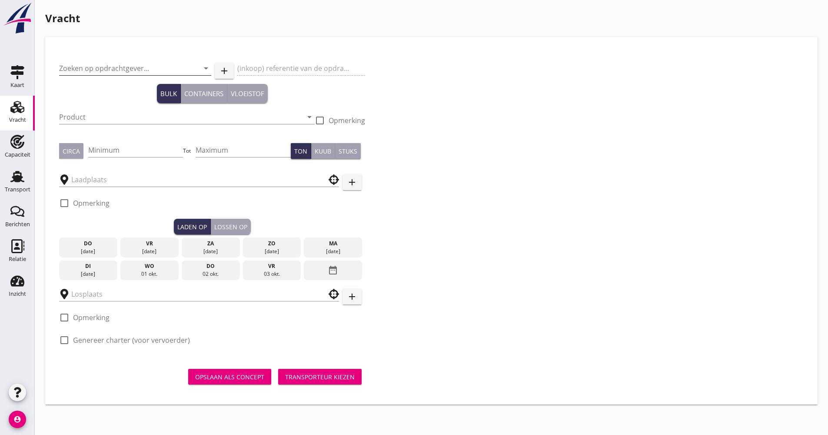
click at [127, 67] on input "Zoeken op opdrachtgever..." at bounding box center [123, 68] width 128 height 14
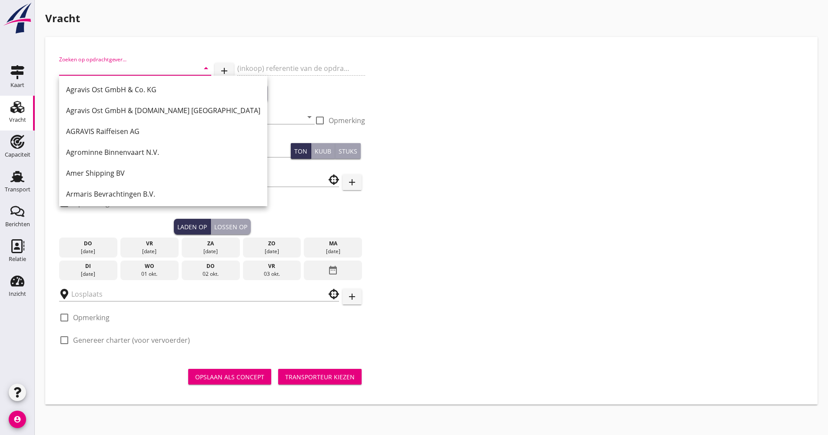
click at [117, 88] on div "Agravis Ost GmbH & Co. KG" at bounding box center [163, 89] width 194 height 10
type input "Agravis Ost GmbH & Co. KG"
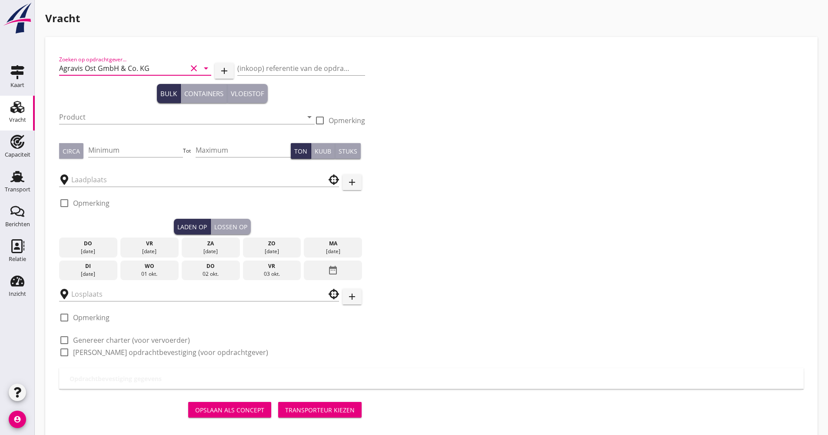
click at [129, 252] on div "[DATE]" at bounding box center [150, 251] width 54 height 8
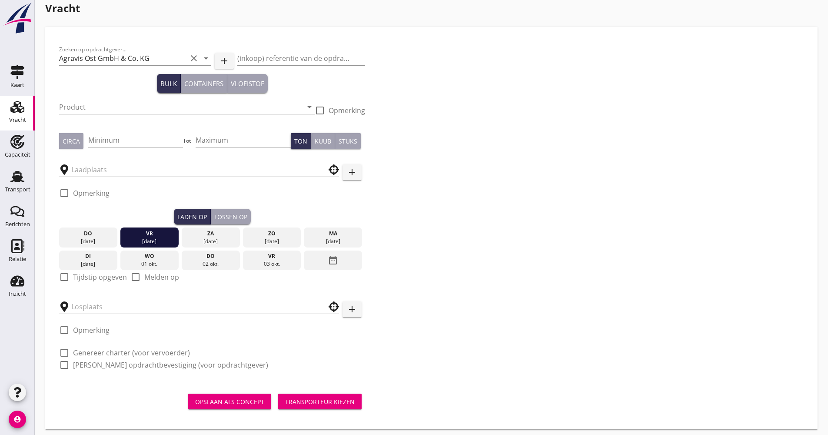
scroll to position [15, 0]
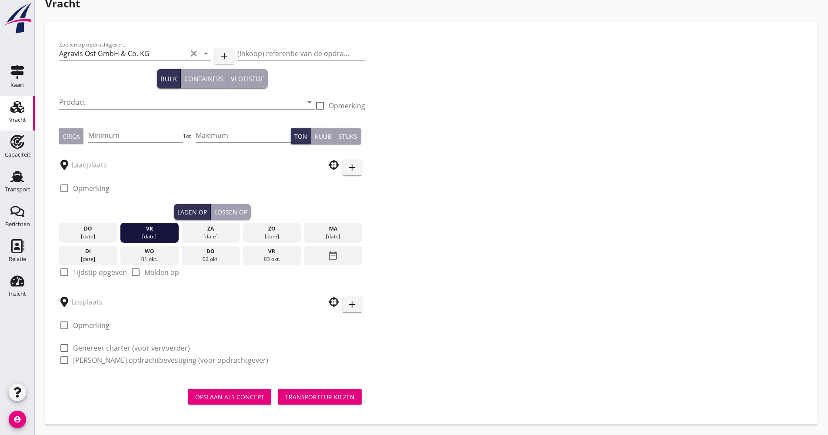
click at [238, 214] on div "Lossen op" at bounding box center [230, 211] width 33 height 9
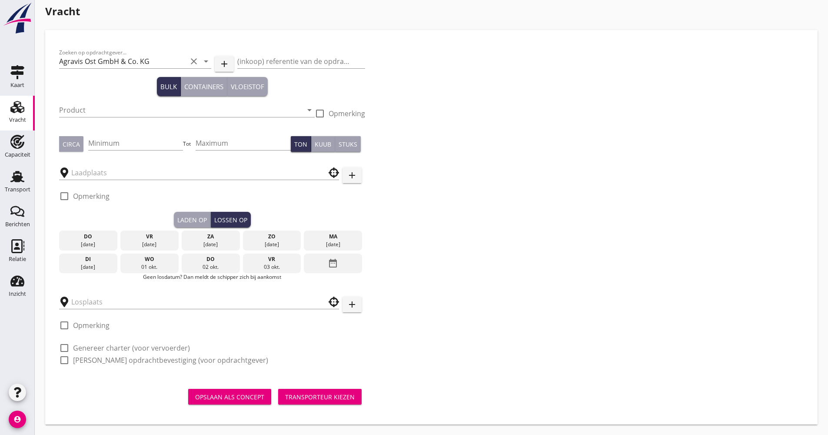
click at [260, 243] on div "[DATE]" at bounding box center [272, 244] width 54 height 8
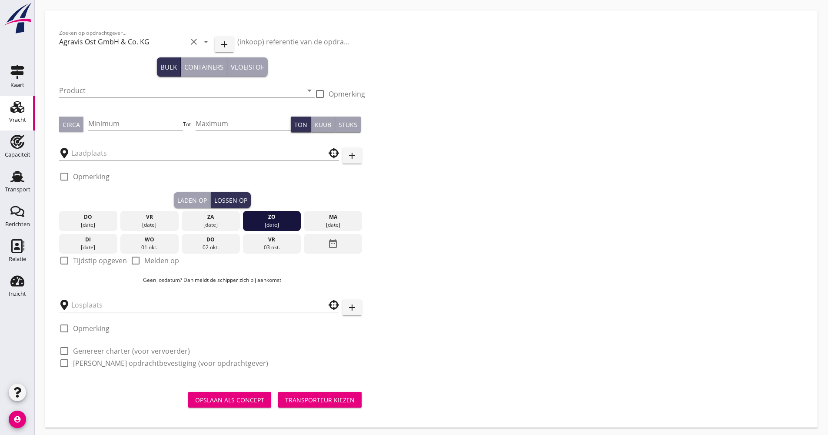
scroll to position [30, 0]
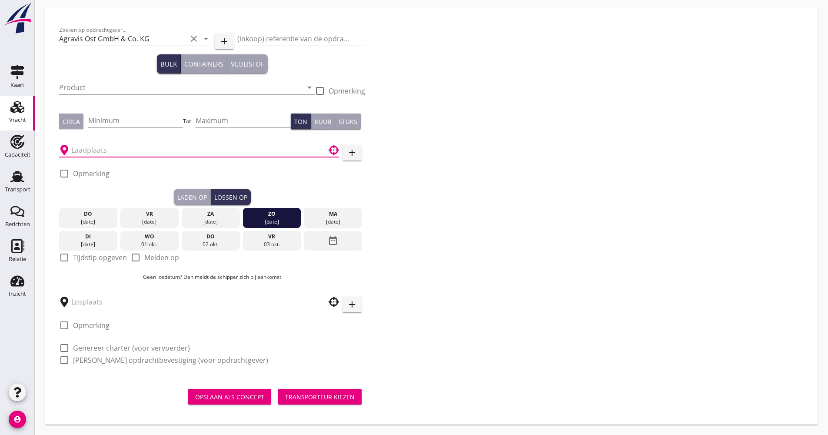
click at [97, 150] on input "text" at bounding box center [192, 150] width 243 height 14
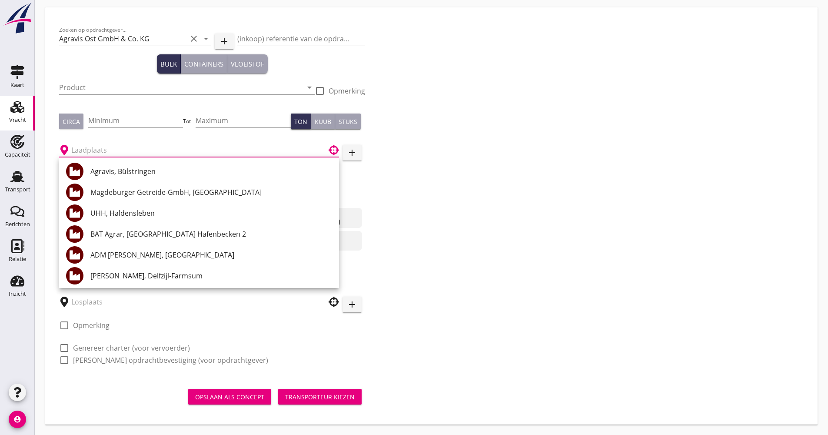
click at [121, 183] on div "Magdeburger Getreide-GmbH, [GEOGRAPHIC_DATA]" at bounding box center [211, 192] width 242 height 21
type input "Magdeburger Getreide-GmbH, [GEOGRAPHIC_DATA]"
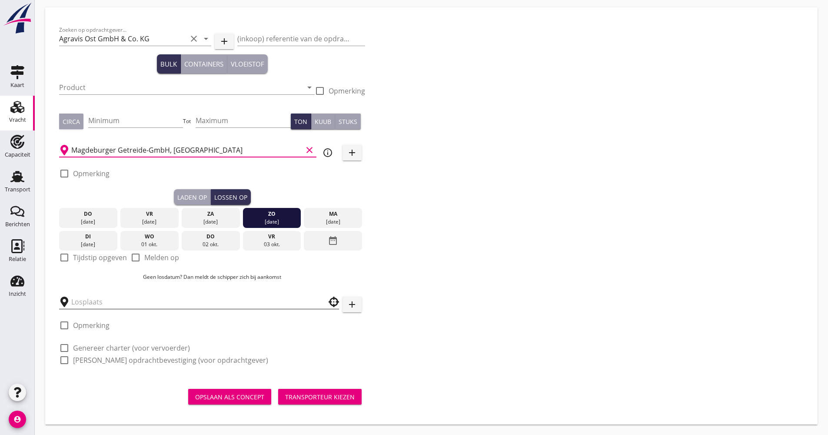
click at [123, 298] on input "text" at bounding box center [192, 302] width 243 height 14
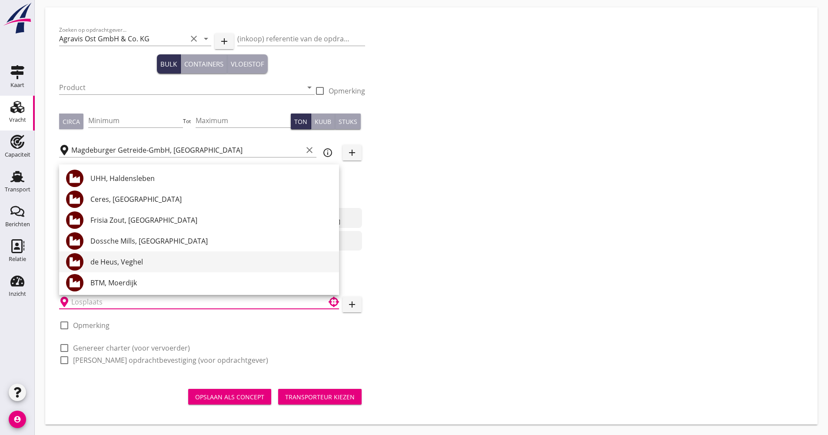
click at [118, 260] on div "de Heus, Veghel" at bounding box center [211, 261] width 242 height 10
type input "de Heus, Veghel"
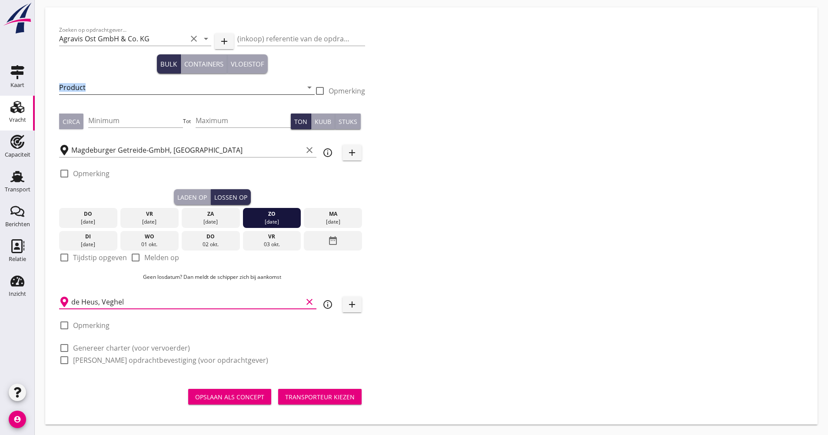
drag, startPoint x: 108, startPoint y: 97, endPoint x: 106, endPoint y: 91, distance: 6.9
click at [106, 91] on div "Product arrow_drop_down" at bounding box center [187, 91] width 256 height 23
click at [106, 90] on input "Product" at bounding box center [180, 87] width 243 height 14
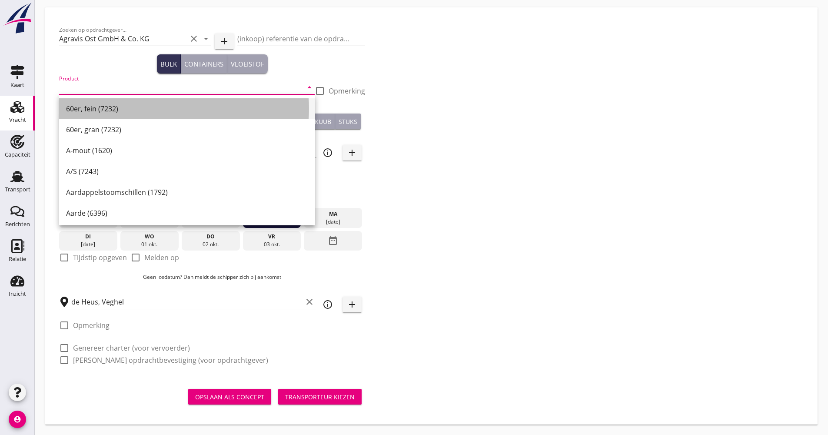
click at [111, 108] on div "60er, fein (7232)" at bounding box center [187, 108] width 242 height 10
type input "60er, fein (7232)"
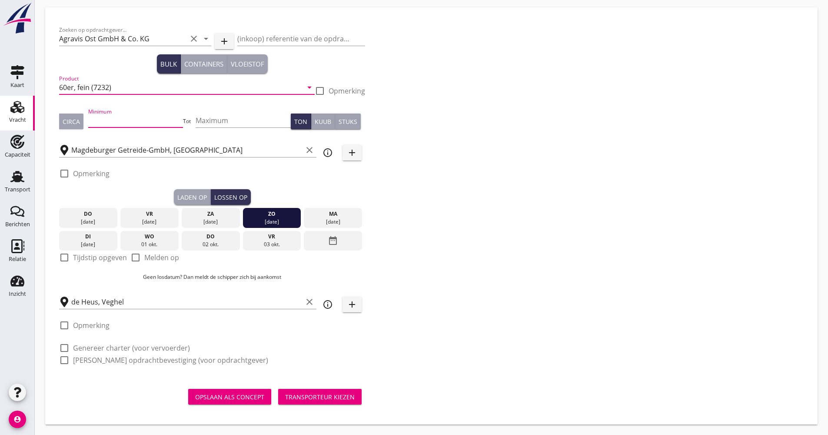
click at [124, 120] on input "Minimum" at bounding box center [135, 120] width 95 height 14
type input "1000"
click at [151, 346] on label "Genereer charter (voor vervoerder)" at bounding box center [131, 347] width 117 height 9
checkbox input "true"
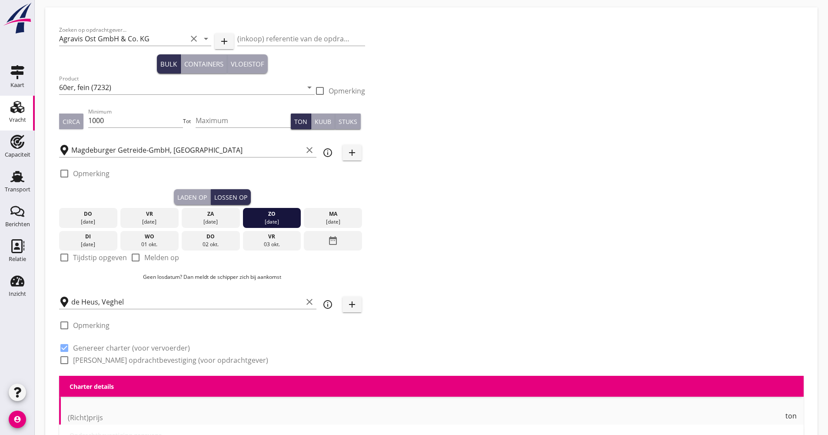
click at [136, 356] on label "[PERSON_NAME] opdrachtbevestiging (voor opdrachtgever)" at bounding box center [170, 360] width 195 height 9
checkbox input "true"
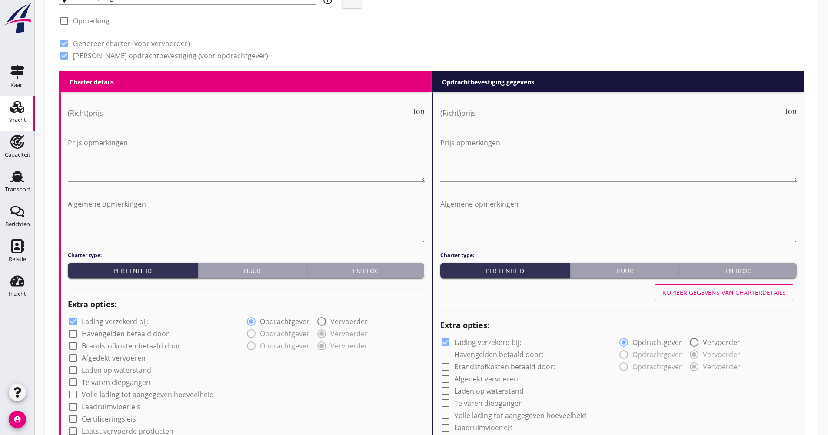
scroll to position [464, 0]
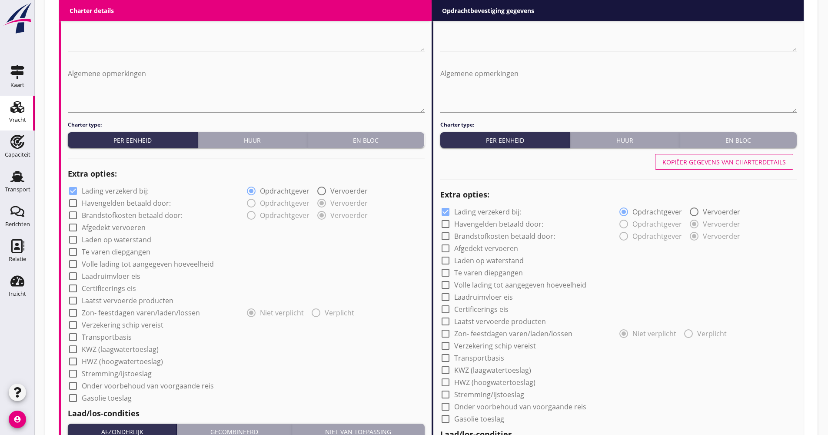
click at [138, 300] on label "Laatst vervoerde producten" at bounding box center [128, 300] width 92 height 9
checkbox input "true"
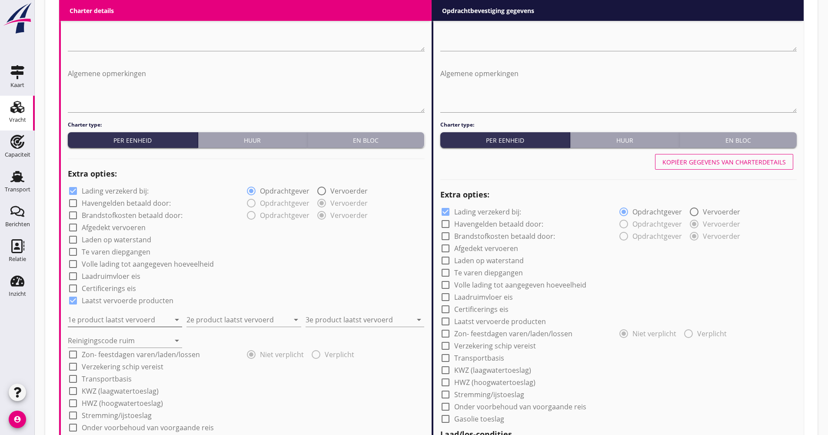
click at [131, 320] on input "1e product laatst vervoerd" at bounding box center [119, 320] width 102 height 14
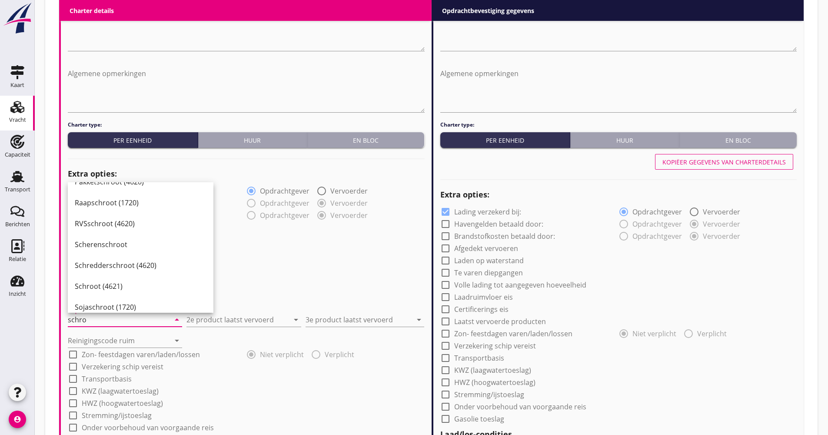
scroll to position [0, 0]
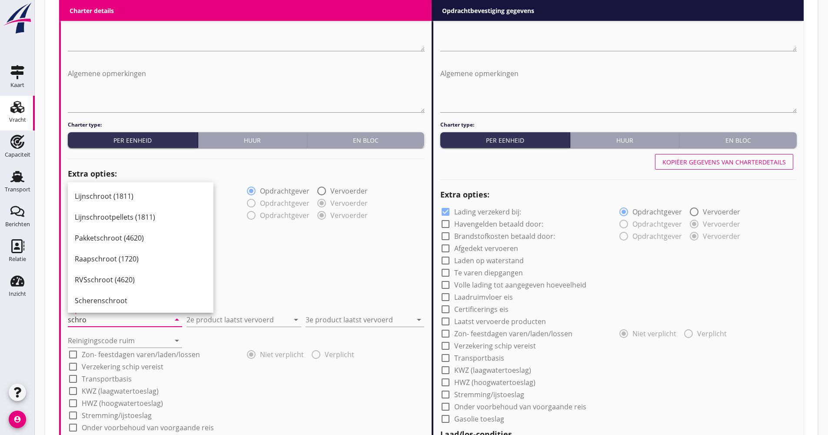
click at [88, 317] on input "schro" at bounding box center [119, 320] width 102 height 14
drag, startPoint x: 91, startPoint y: 322, endPoint x: 71, endPoint y: 333, distance: 22.6
click at [70, 325] on input "schro" at bounding box center [119, 320] width 102 height 14
type input "s"
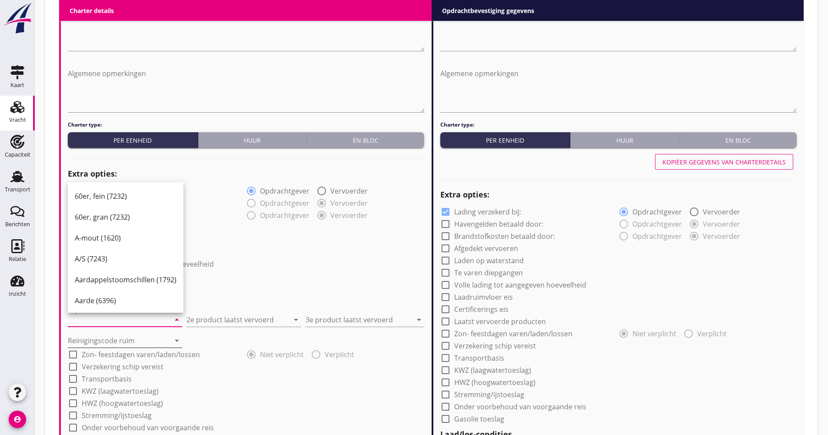
scroll to position [0, 0]
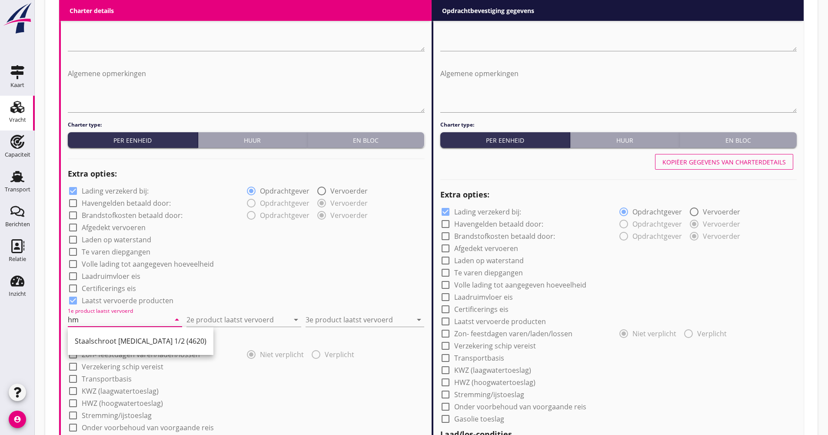
type input "hm"
click at [25, 125] on div "Vracht" at bounding box center [17, 120] width 17 height 12
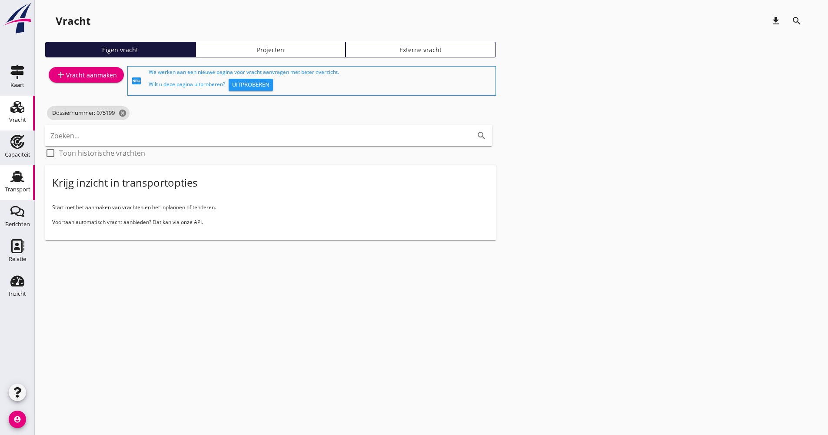
click at [27, 186] on div "Transport" at bounding box center [18, 189] width 26 height 6
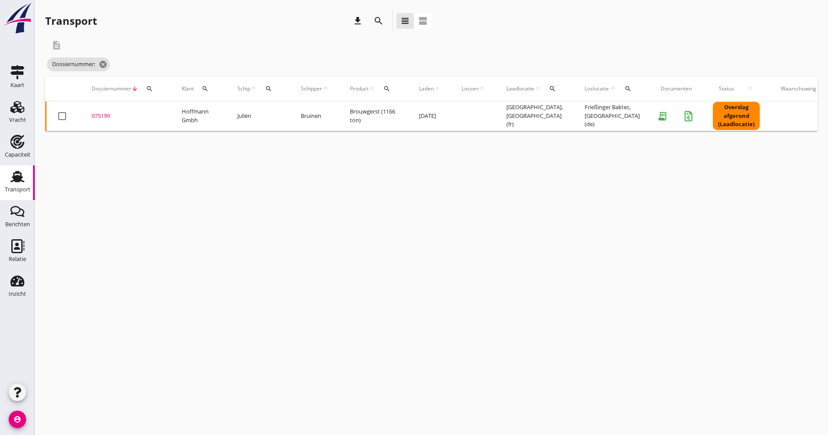
click at [458, 122] on td at bounding box center [473, 116] width 45 height 30
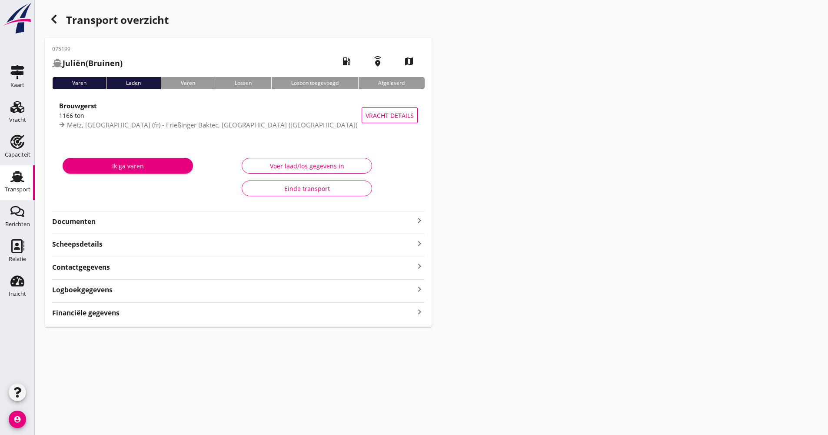
click at [128, 222] on strong "Documenten" at bounding box center [233, 221] width 362 height 10
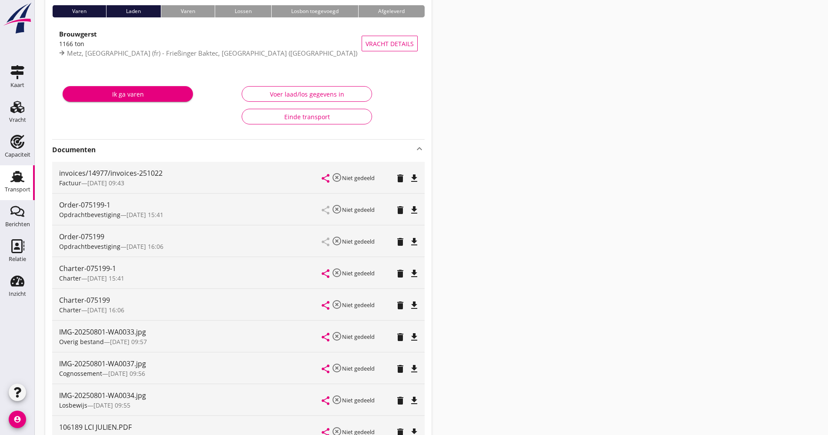
scroll to position [130, 0]
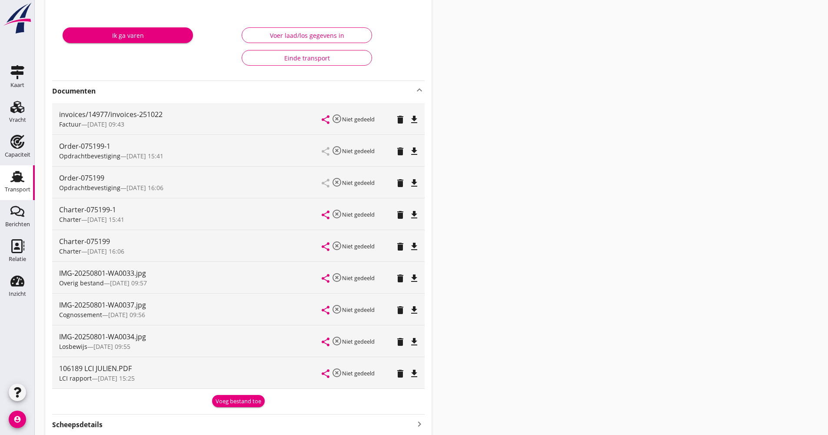
click at [410, 306] on icon "file_download" at bounding box center [414, 310] width 10 height 10
drag, startPoint x: 303, startPoint y: 400, endPoint x: 467, endPoint y: 199, distance: 259.8
click at [521, 180] on div "Transport overzicht 075199 Juliën (Bruinen) local_gas_station emergency_share m…" at bounding box center [431, 194] width 793 height 648
click at [413, 216] on icon "file_download" at bounding box center [414, 215] width 10 height 10
click at [412, 148] on icon "file_download" at bounding box center [414, 151] width 10 height 10
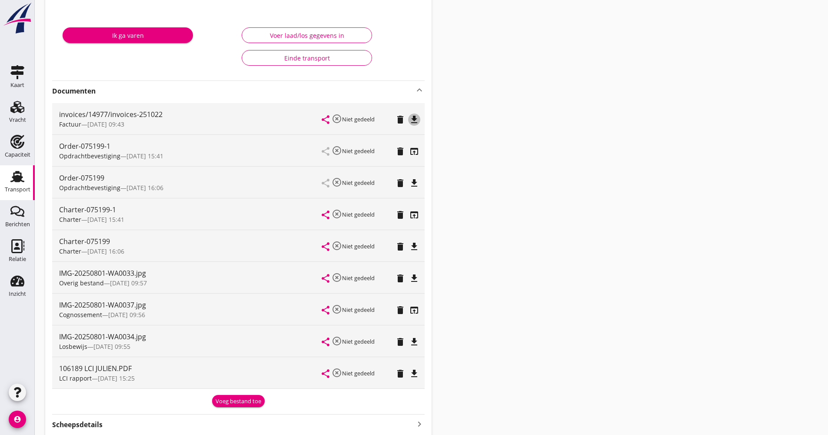
click at [416, 120] on icon "file_download" at bounding box center [414, 119] width 10 height 10
click at [26, 188] on div "Transport" at bounding box center [18, 189] width 26 height 6
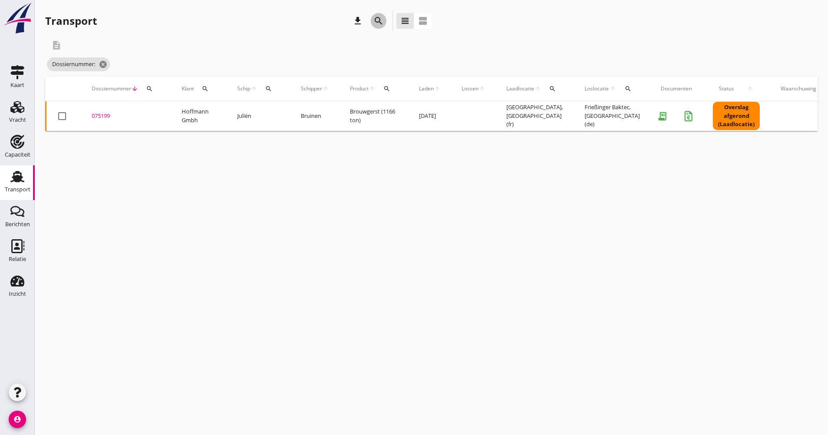
click at [386, 22] on div "search" at bounding box center [379, 21] width 16 height 10
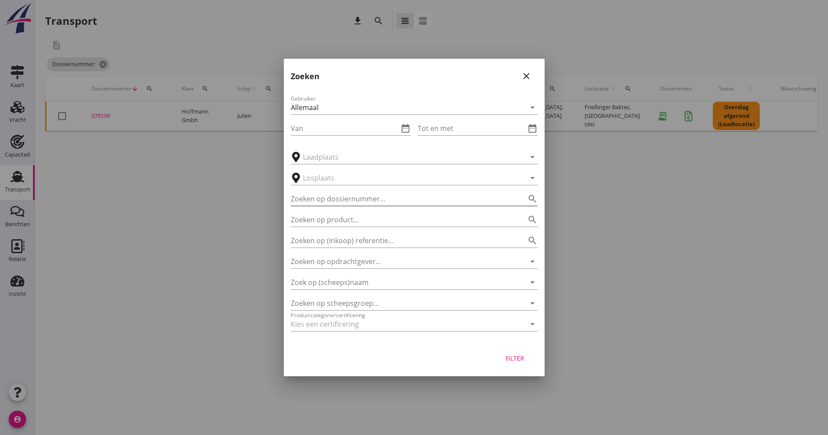
click at [371, 203] on input "Zoeken op dossiernummer..." at bounding box center [402, 199] width 223 height 14
type input "085340"
click at [507, 350] on button "Filter" at bounding box center [515, 358] width 38 height 16
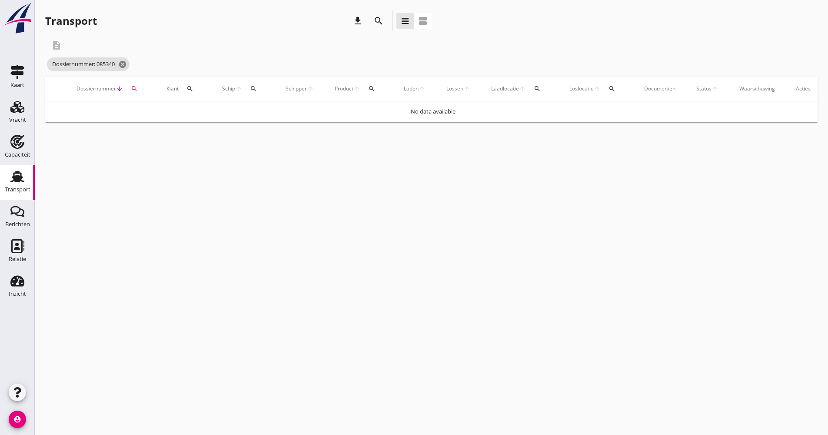
click at [511, 355] on div "cancel You are impersonating another user. Transport download search view_headl…" at bounding box center [431, 217] width 793 height 435
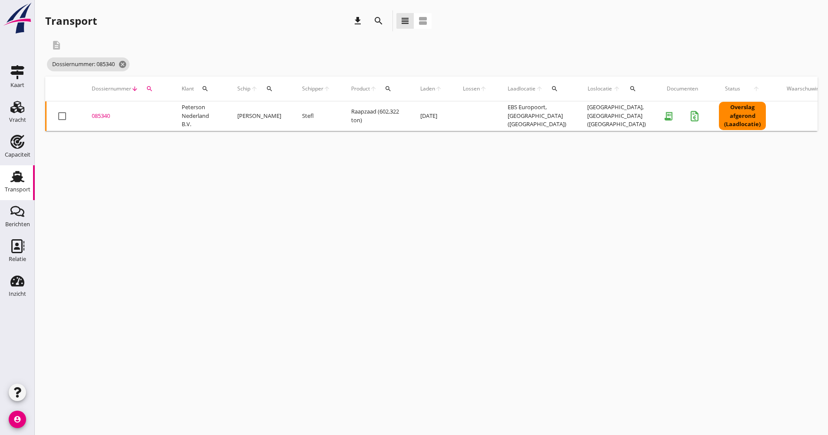
click at [463, 115] on td at bounding box center [475, 116] width 45 height 30
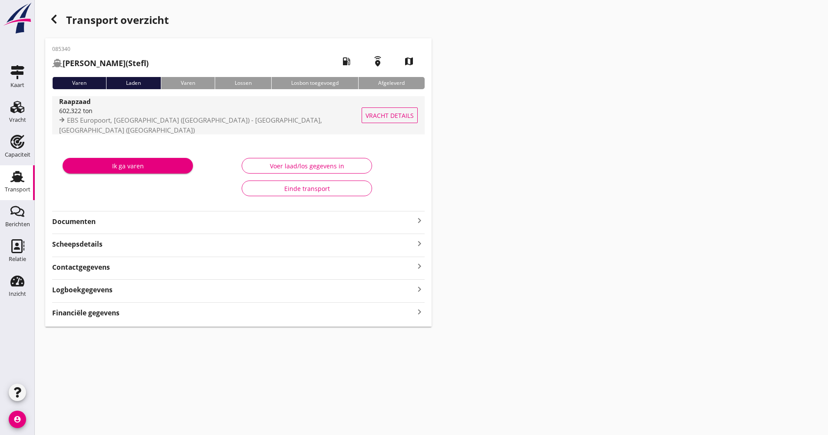
click at [195, 122] on span "EBS Europoort, [GEOGRAPHIC_DATA] ([GEOGRAPHIC_DATA]) - [GEOGRAPHIC_DATA], [GEOG…" at bounding box center [190, 125] width 263 height 19
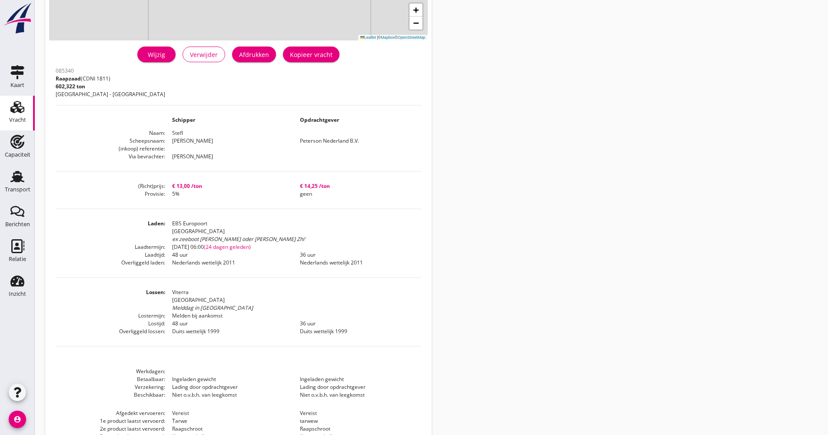
scroll to position [217, 0]
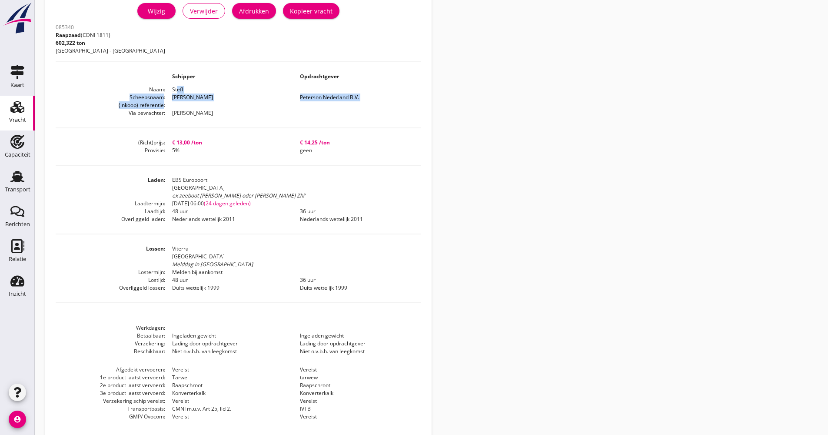
drag, startPoint x: 174, startPoint y: 89, endPoint x: 189, endPoint y: 104, distance: 20.9
click at [189, 104] on dl "Naam [PERSON_NAME] Scheepsnaam [PERSON_NAME] Nederland B.V. (inkoop) referentie…" at bounding box center [239, 101] width 366 height 31
drag, startPoint x: 189, startPoint y: 104, endPoint x: 188, endPoint y: 111, distance: 7.4
click at [189, 111] on dd "[PERSON_NAME]" at bounding box center [229, 113] width 128 height 8
drag, startPoint x: 166, startPoint y: 111, endPoint x: 208, endPoint y: 114, distance: 41.9
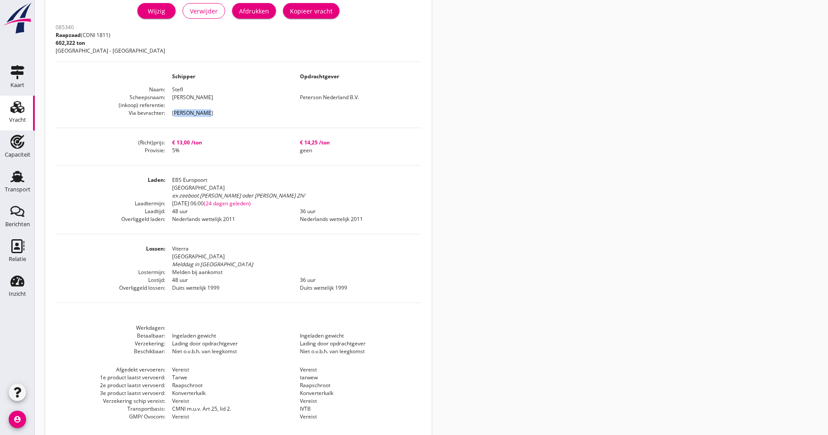
click at [208, 114] on dd "[PERSON_NAME]" at bounding box center [229, 113] width 128 height 8
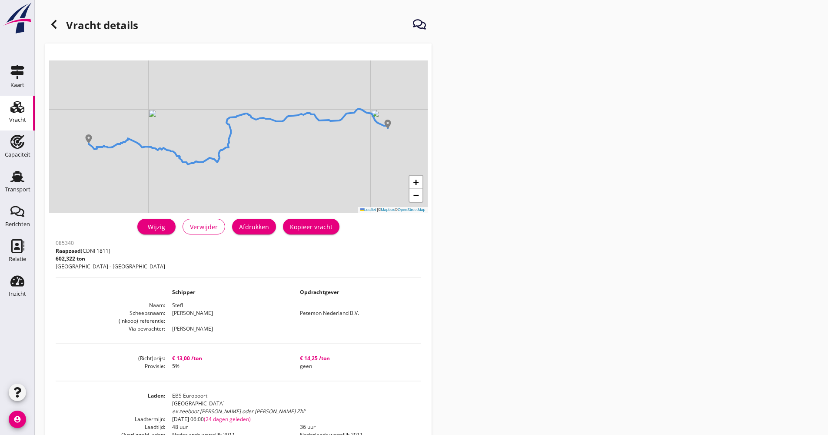
scroll to position [0, 0]
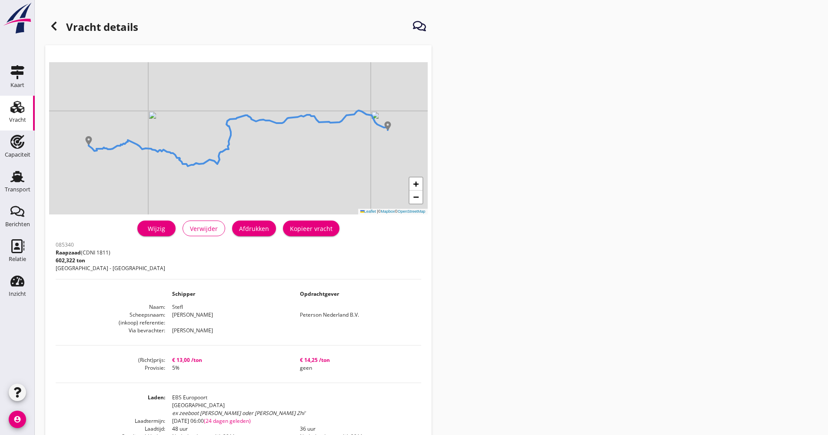
click at [53, 28] on icon at bounding box center [54, 26] width 10 height 10
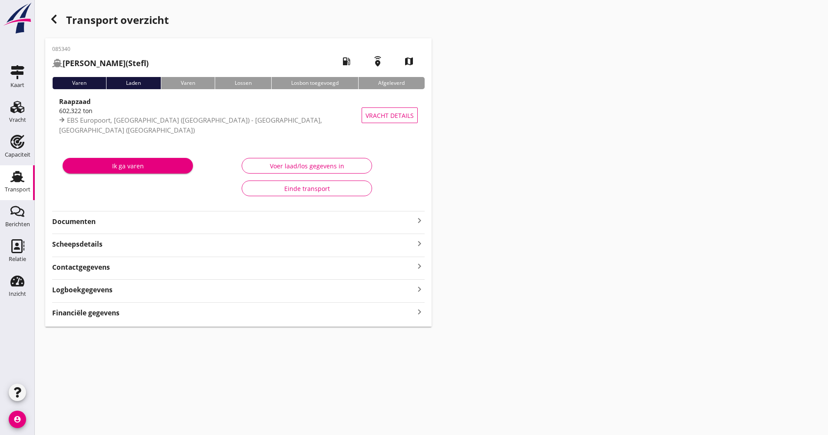
click at [137, 215] on div "Documenten keyboard_arrow_right" at bounding box center [238, 221] width 373 height 12
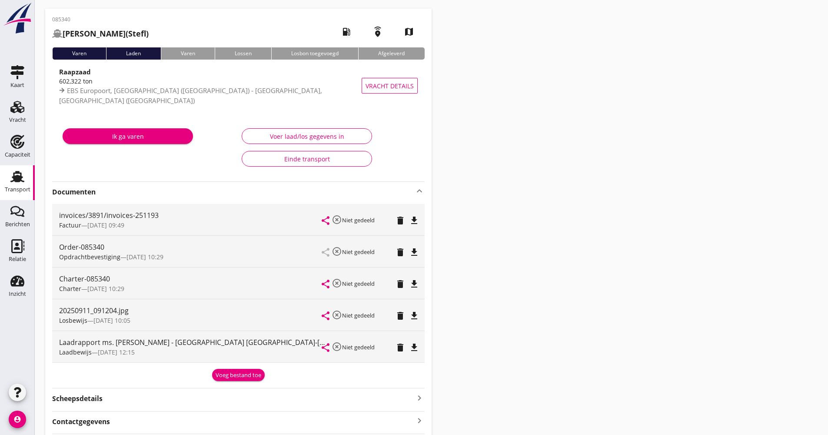
scroll to position [43, 0]
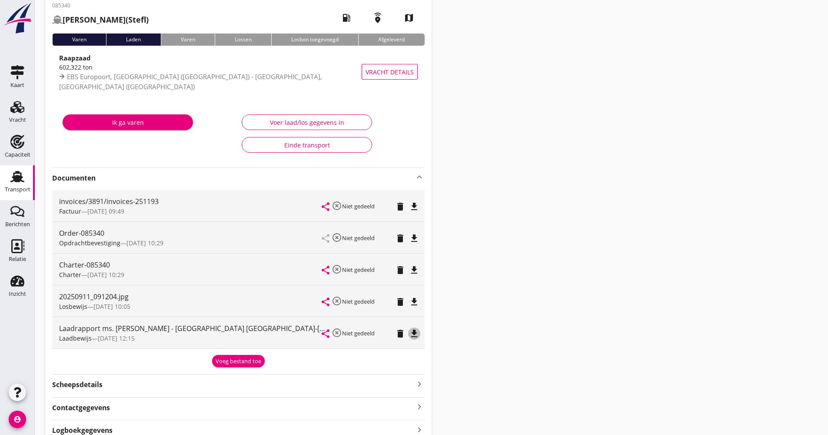
click at [413, 335] on icon "file_download" at bounding box center [414, 333] width 10 height 10
click at [228, 360] on div "Voeg bestand toe" at bounding box center [239, 361] width 46 height 9
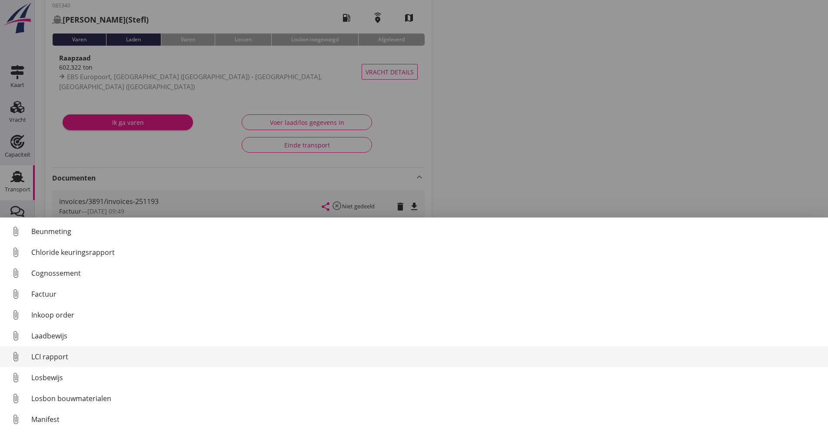
click at [60, 357] on div "LCI rapport" at bounding box center [426, 356] width 790 height 10
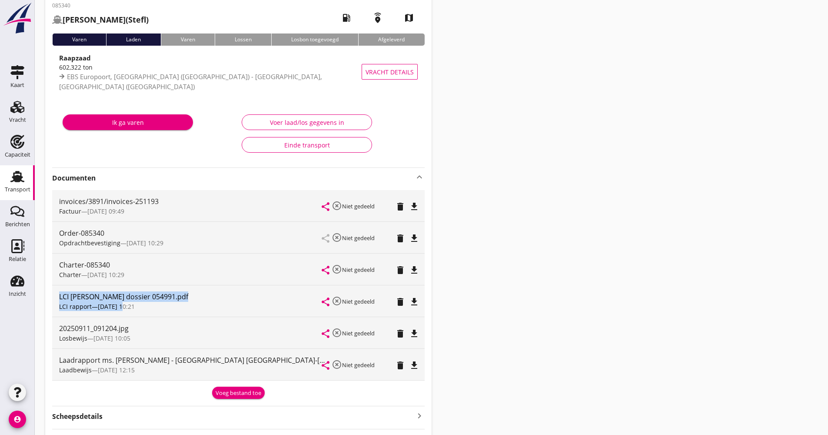
drag, startPoint x: 61, startPoint y: 296, endPoint x: 121, endPoint y: 307, distance: 61.5
click at [121, 307] on div "LCI [PERSON_NAME] dossier 054991.pdf LCI rapport — [DATE] 10:21" at bounding box center [190, 300] width 263 height 31
click at [627, 274] on div "Transport overzicht 085340 [PERSON_NAME] ([PERSON_NAME]) local_gas_station emer…" at bounding box center [431, 233] width 793 height 553
click at [414, 271] on icon "file_download" at bounding box center [414, 270] width 10 height 10
click at [419, 237] on icon "file_download" at bounding box center [414, 238] width 10 height 10
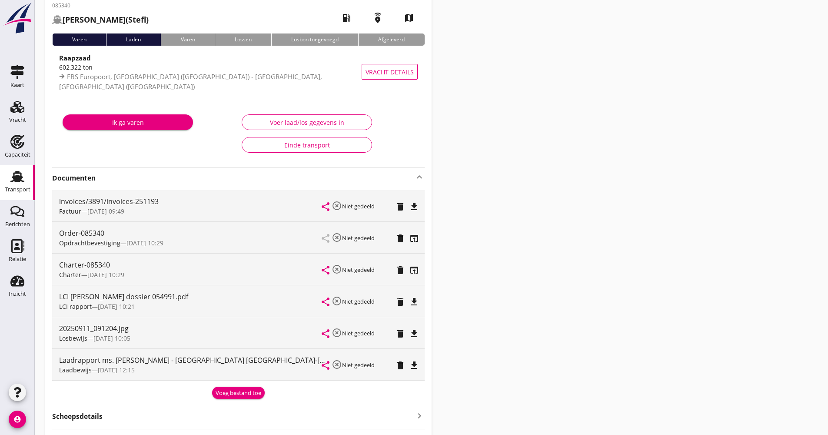
click at [415, 203] on icon "file_download" at bounding box center [414, 206] width 10 height 10
click at [28, 254] on link "Relatie Relatie" at bounding box center [17, 252] width 35 height 35
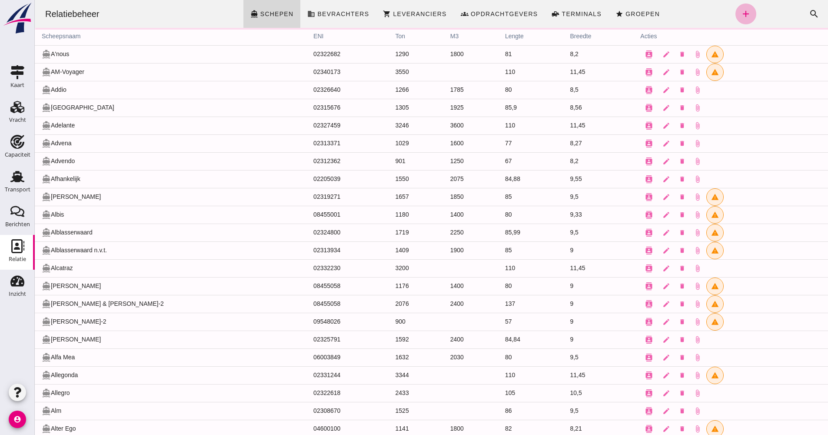
click at [741, 15] on icon "add" at bounding box center [746, 14] width 10 height 10
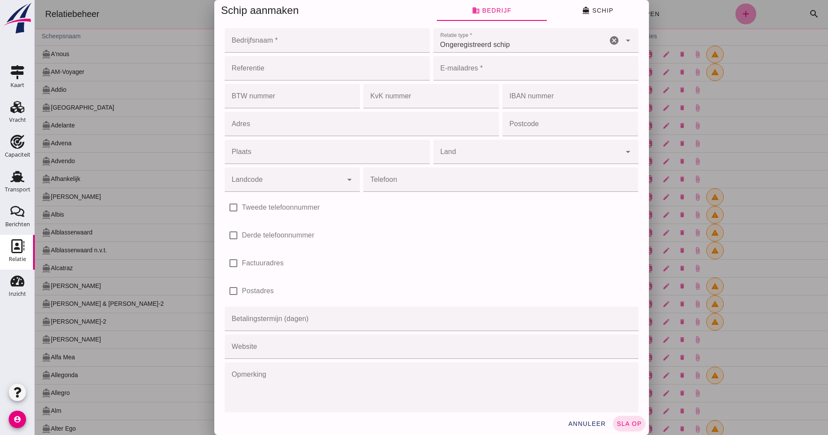
click at [689, 44] on div at bounding box center [431, 217] width 793 height 435
click at [579, 424] on span "annuleer" at bounding box center [587, 423] width 38 height 7
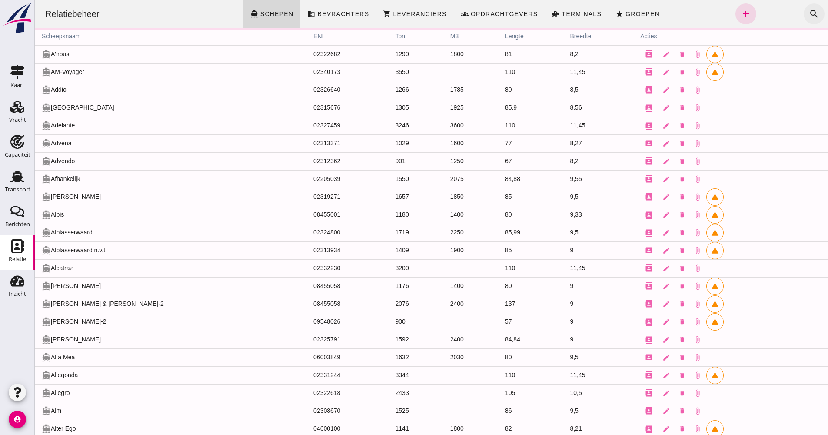
click at [810, 17] on icon "search" at bounding box center [814, 14] width 10 height 10
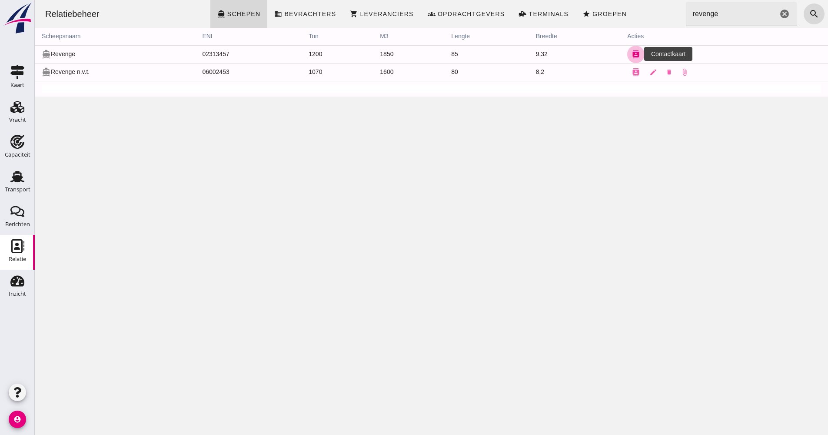
click at [635, 57] on icon "contacts" at bounding box center [636, 54] width 8 height 8
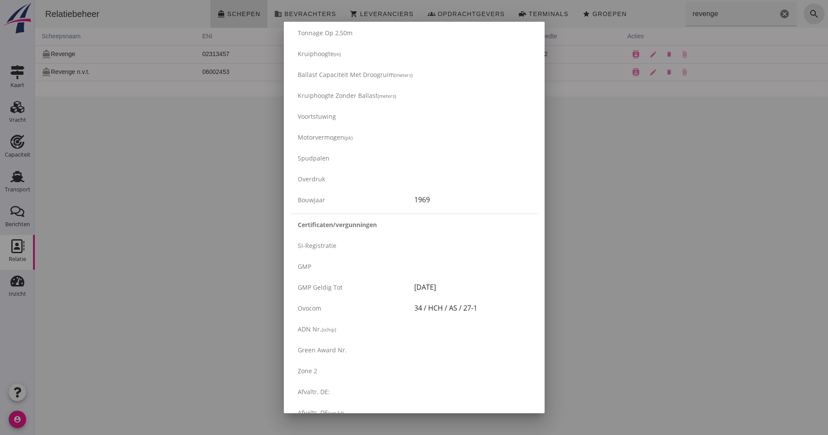
scroll to position [1217, 0]
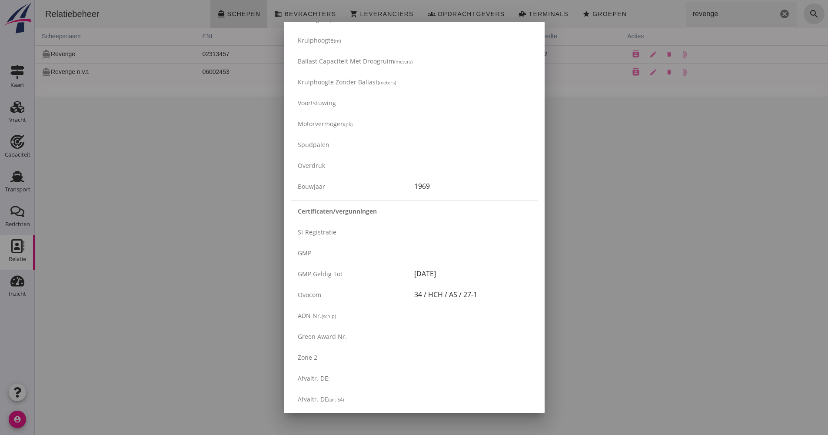
drag, startPoint x: 486, startPoint y: 293, endPoint x: 402, endPoint y: 293, distance: 83.5
click at [402, 293] on div "Ovocom 34 / HCH / AS / 27-1" at bounding box center [414, 294] width 247 height 21
drag, startPoint x: 402, startPoint y: 293, endPoint x: 388, endPoint y: 295, distance: 14.5
click at [388, 295] on div "Ovocom" at bounding box center [356, 294] width 117 height 9
click at [650, 306] on div at bounding box center [414, 217] width 828 height 435
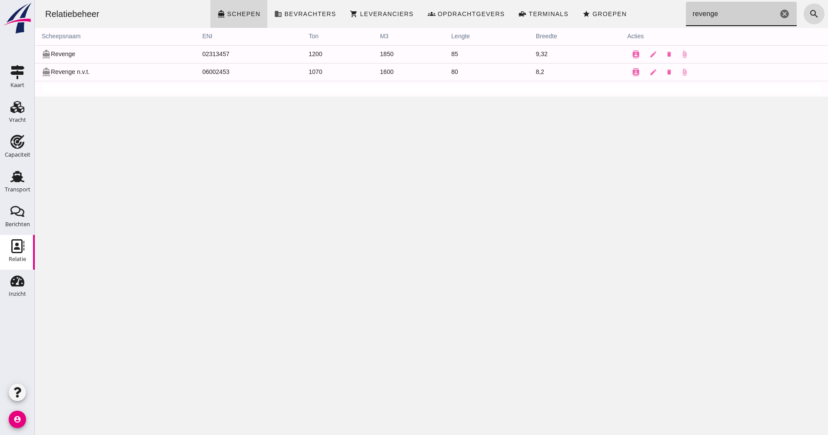
drag, startPoint x: 726, startPoint y: 16, endPoint x: 645, endPoint y: 20, distance: 81.4
click at [645, 20] on div "Relatiebeheer directions_boat Schepen business Bevrachters shopping_cart Levera…" at bounding box center [431, 14] width 786 height 28
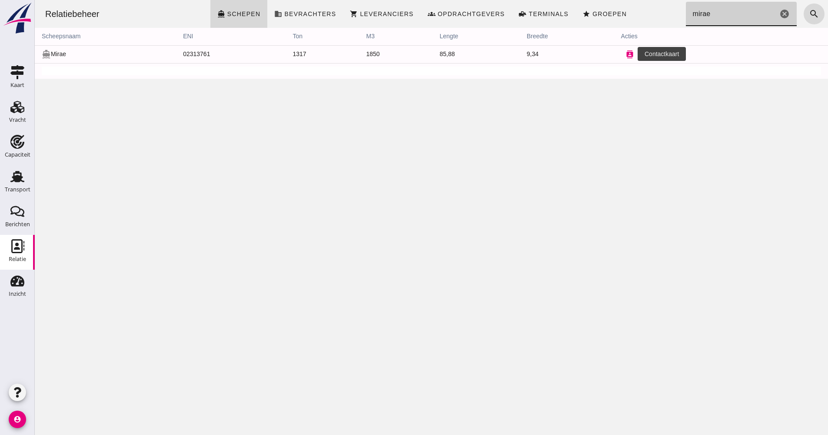
type input "mirae"
click at [630, 55] on button "contacts" at bounding box center [629, 54] width 17 height 17
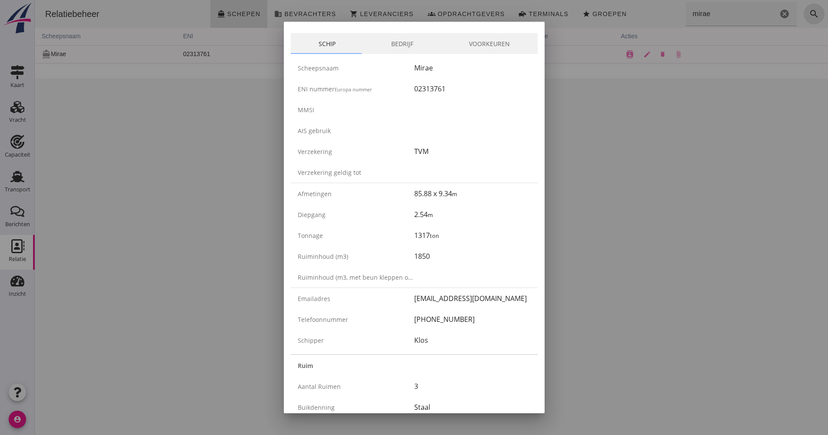
scroll to position [15, 0]
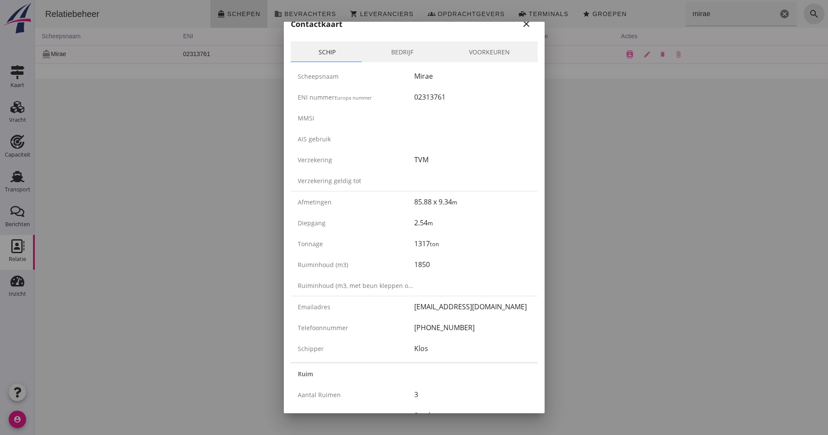
drag, startPoint x: 606, startPoint y: 164, endPoint x: 536, endPoint y: 171, distance: 70.3
click at [606, 164] on div at bounding box center [414, 217] width 828 height 435
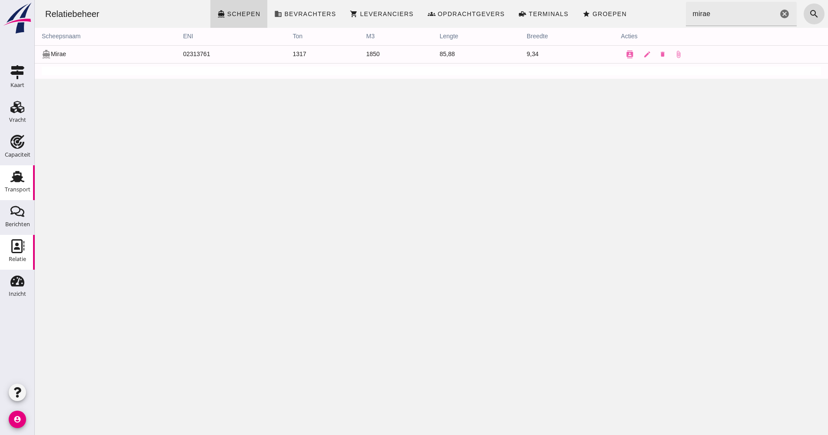
click at [6, 182] on link "Transport Transport" at bounding box center [17, 182] width 35 height 35
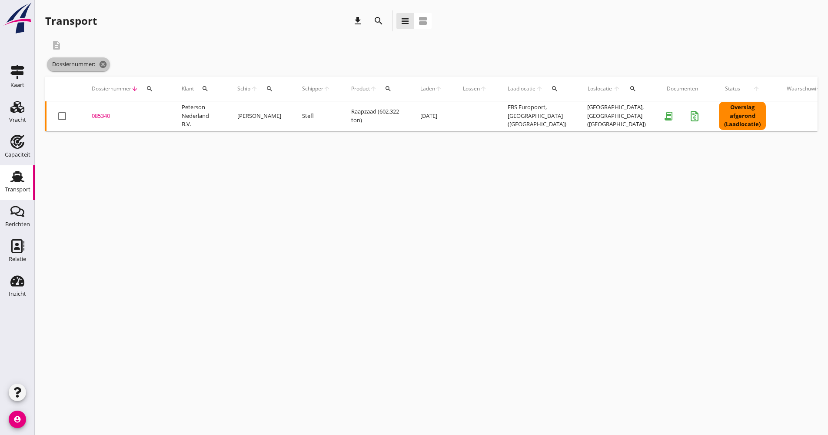
click at [103, 66] on icon "cancel" at bounding box center [103, 64] width 9 height 9
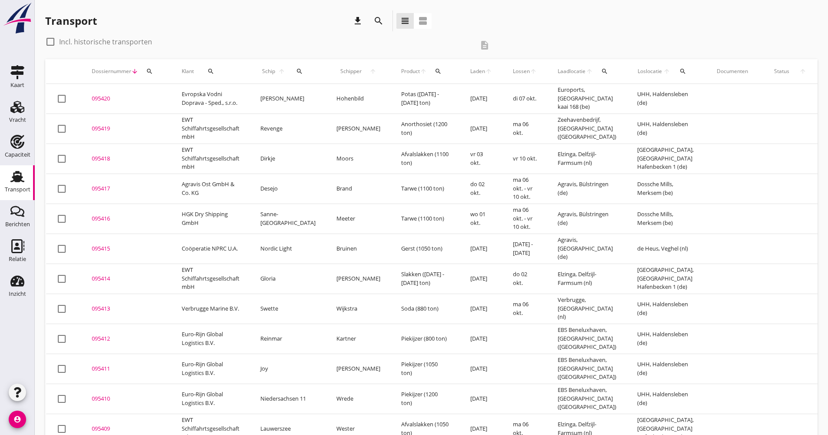
click at [380, 22] on icon "search" at bounding box center [378, 21] width 10 height 10
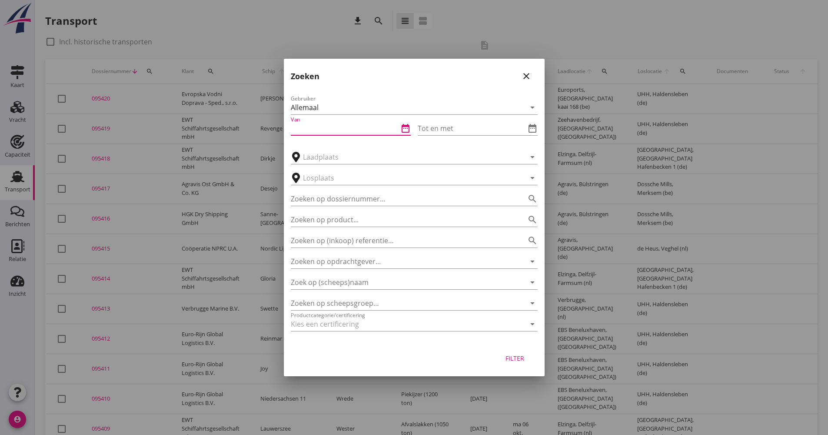
click at [329, 135] on div "Van date_range" at bounding box center [351, 128] width 120 height 14
click at [409, 128] on icon "date_range" at bounding box center [405, 128] width 10 height 10
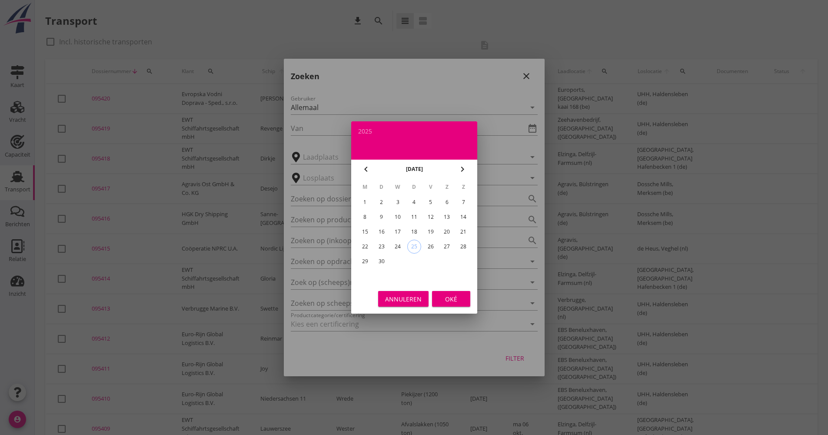
click at [363, 170] on icon "chevron_left" at bounding box center [366, 169] width 10 height 10
click at [364, 170] on icon "chevron_left" at bounding box center [366, 169] width 10 height 10
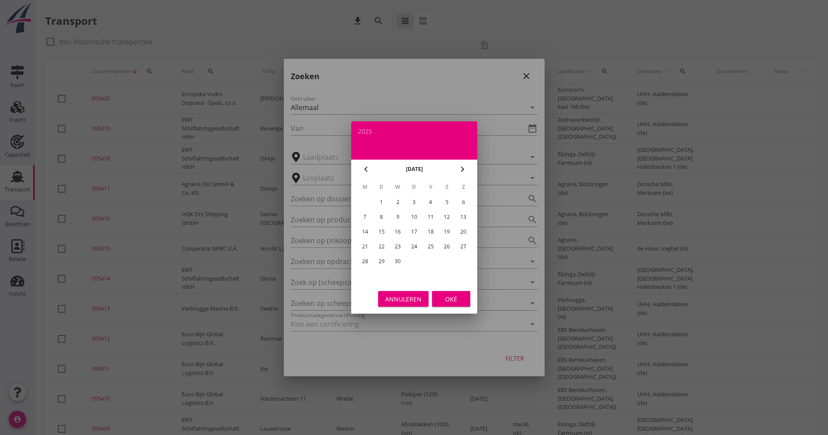
click at [364, 170] on icon "chevron_left" at bounding box center [366, 169] width 10 height 10
click at [366, 218] on div "3" at bounding box center [365, 217] width 14 height 14
type input "[DATE]"
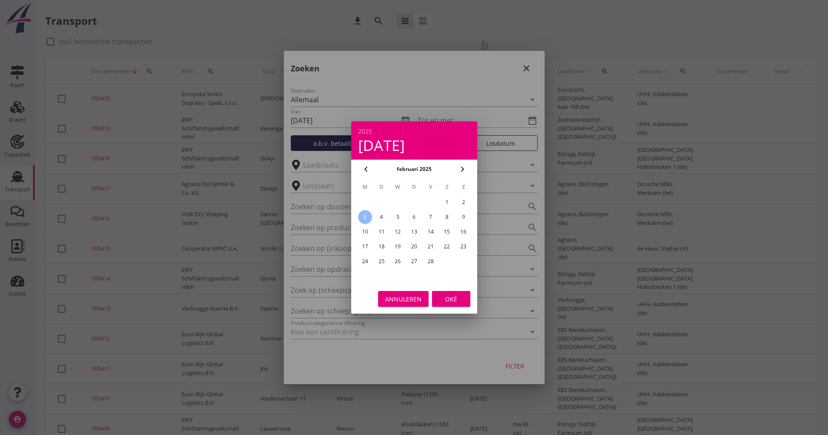
click at [444, 296] on div "Oké" at bounding box center [451, 298] width 24 height 9
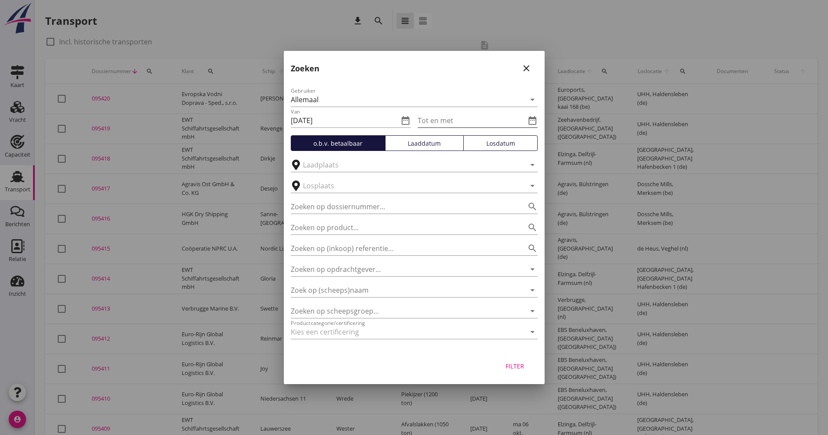
click at [483, 123] on input "Tot en met" at bounding box center [472, 120] width 108 height 14
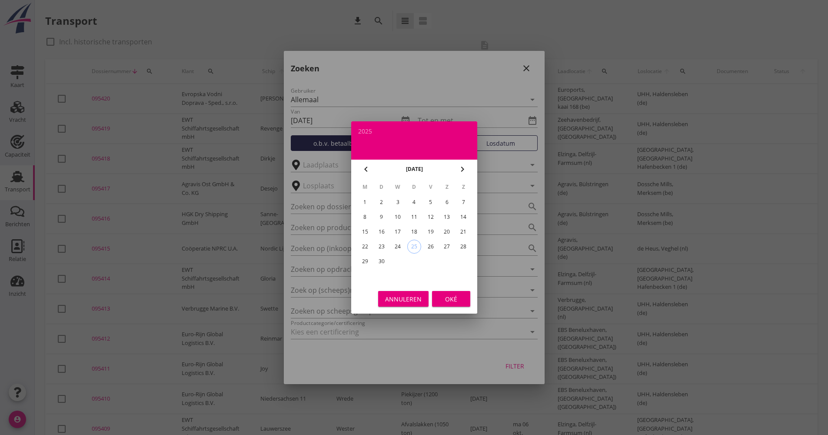
click at [413, 245] on div "25" at bounding box center [413, 246] width 13 height 13
type input "[DATE]"
click at [452, 294] on div "Oké" at bounding box center [451, 298] width 24 height 9
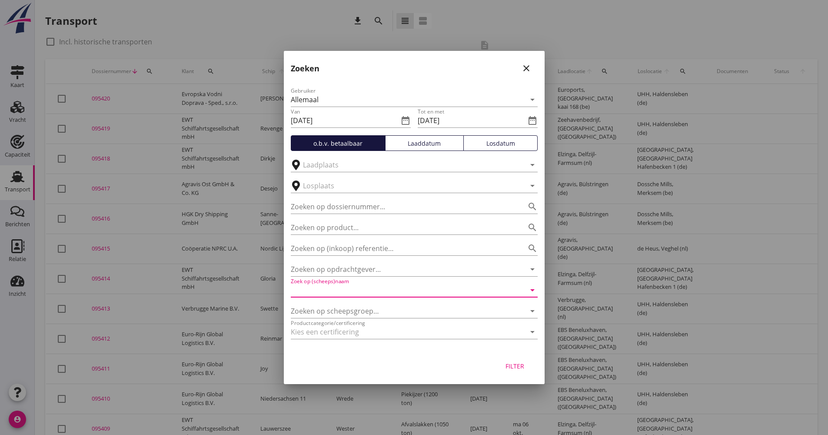
click at [366, 285] on input "Zoek op (scheeps)naam" at bounding box center [402, 290] width 223 height 14
click at [368, 307] on div "Mirae" at bounding box center [426, 307] width 209 height 10
click at [519, 372] on button "Filter" at bounding box center [515, 366] width 38 height 16
type input "Mirae"
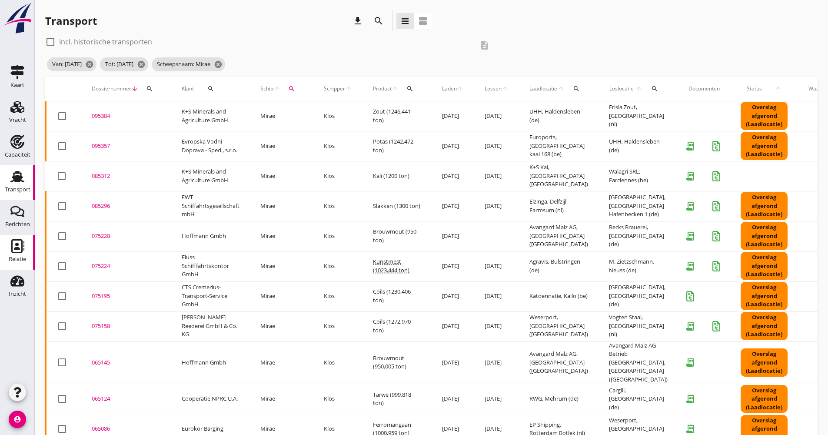
click at [23, 255] on div "Relatie" at bounding box center [17, 259] width 17 height 12
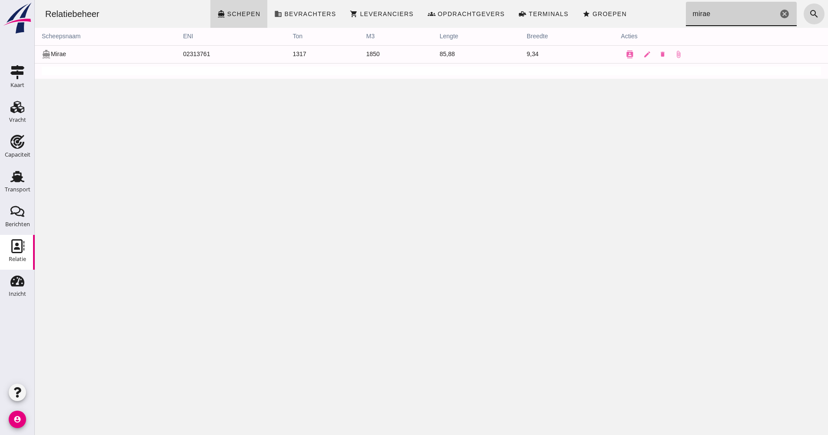
drag, startPoint x: 725, startPoint y: 17, endPoint x: 675, endPoint y: 26, distance: 50.8
click at [686, 20] on input "mirae" at bounding box center [732, 14] width 92 height 24
type input "[PERSON_NAME]"
click at [602, 55] on button "contacts" at bounding box center [610, 54] width 17 height 17
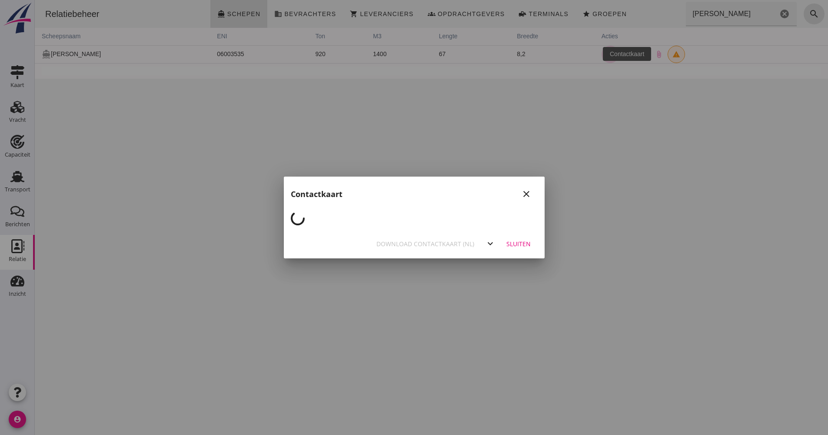
click at [593, 55] on div at bounding box center [414, 217] width 828 height 435
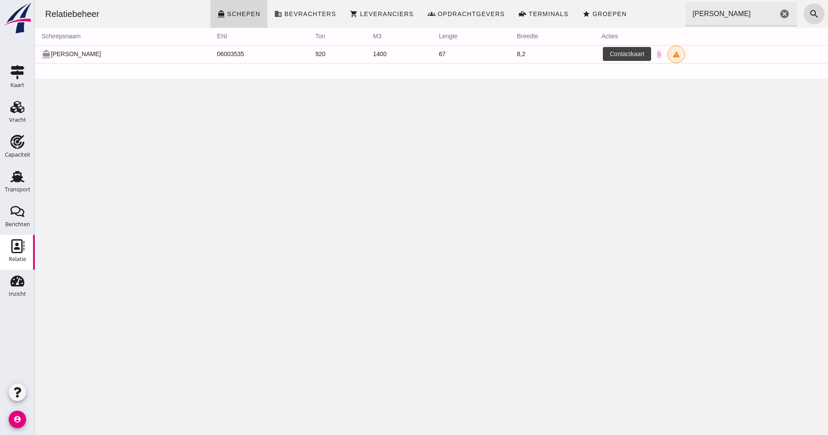
click at [606, 55] on icon "contacts" at bounding box center [610, 54] width 8 height 8
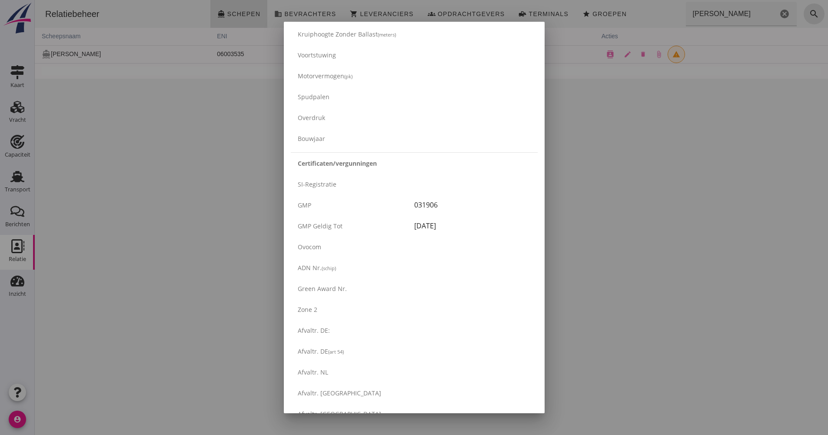
scroll to position [1304, 0]
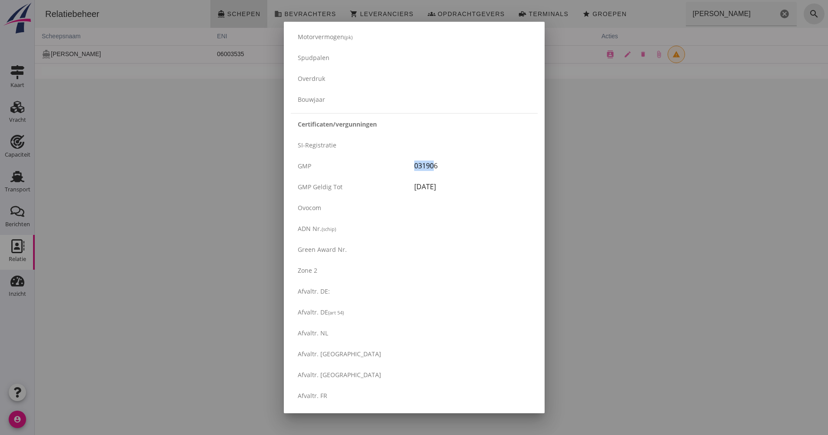
drag, startPoint x: 410, startPoint y: 164, endPoint x: 427, endPoint y: 165, distance: 17.0
click at [427, 165] on div "GMP 031906" at bounding box center [414, 165] width 247 height 21
drag, startPoint x: 427, startPoint y: 165, endPoint x: 395, endPoint y: 156, distance: 34.0
click at [395, 156] on div "GMP 031906" at bounding box center [414, 165] width 247 height 21
click at [394, 167] on div "GMP" at bounding box center [356, 165] width 117 height 9
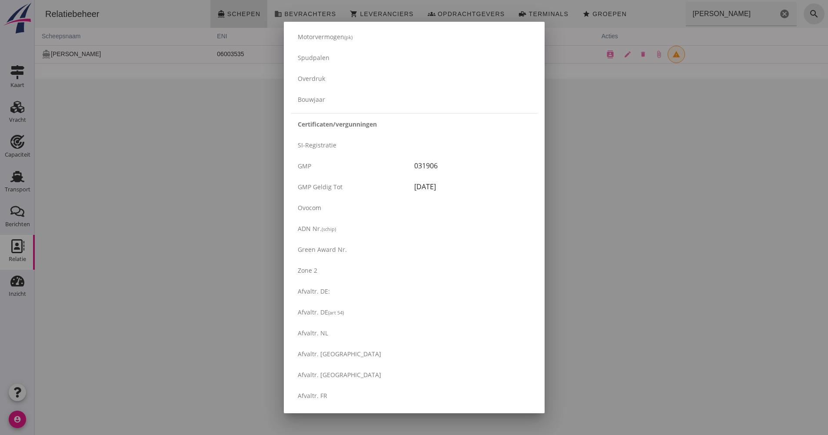
click at [599, 156] on div at bounding box center [414, 217] width 828 height 435
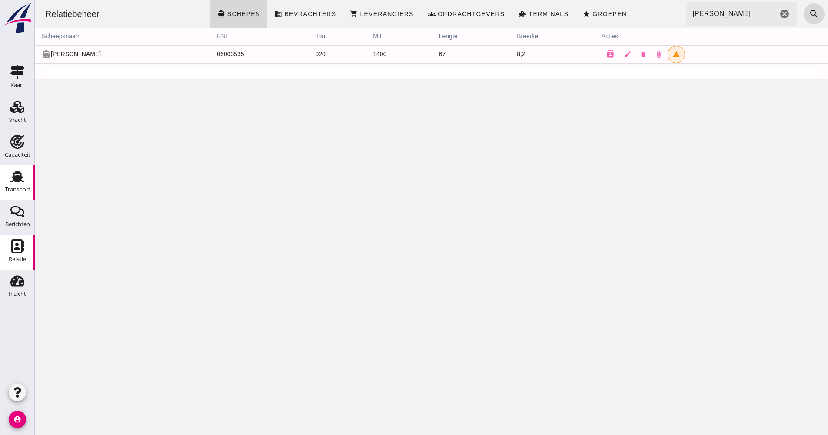
click at [25, 191] on div "Transport" at bounding box center [18, 189] width 26 height 6
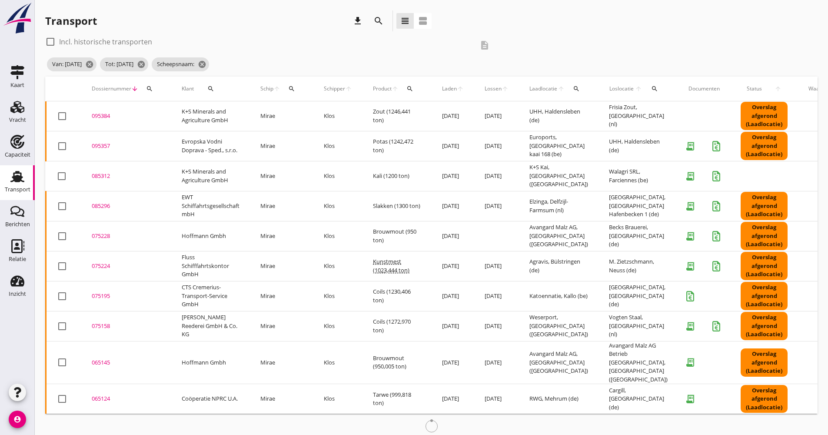
click at [381, 22] on icon "search" at bounding box center [378, 21] width 10 height 10
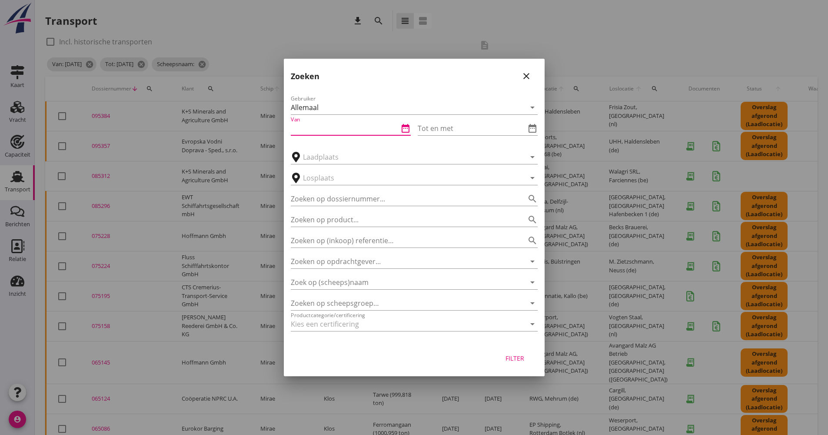
click at [325, 128] on input "Van" at bounding box center [345, 128] width 108 height 14
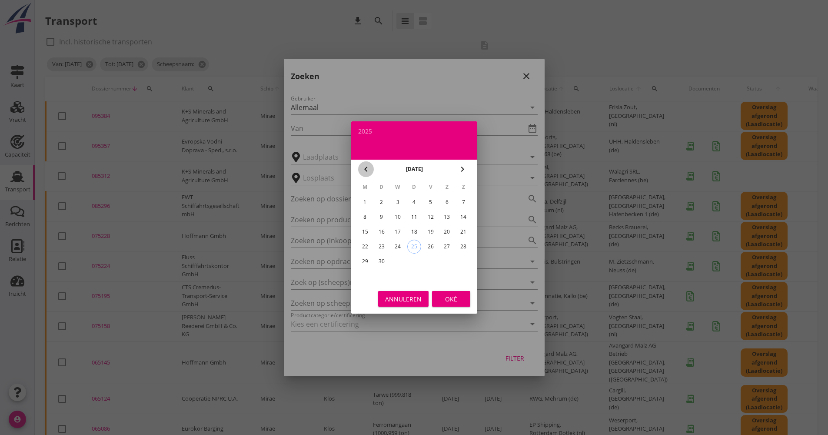
click at [363, 170] on icon "chevron_left" at bounding box center [366, 169] width 10 height 10
click at [364, 169] on icon "chevron_left" at bounding box center [366, 169] width 10 height 10
click at [365, 168] on icon "chevron_left" at bounding box center [366, 169] width 10 height 10
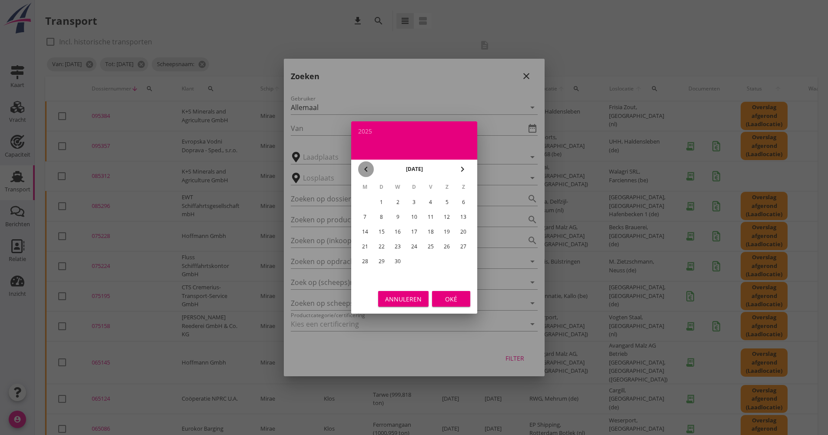
click at [365, 168] on icon "chevron_left" at bounding box center [366, 169] width 10 height 10
click at [365, 167] on icon "chevron_left" at bounding box center [366, 169] width 10 height 10
click at [402, 198] on div "1" at bounding box center [398, 202] width 14 height 14
type input "[DATE]"
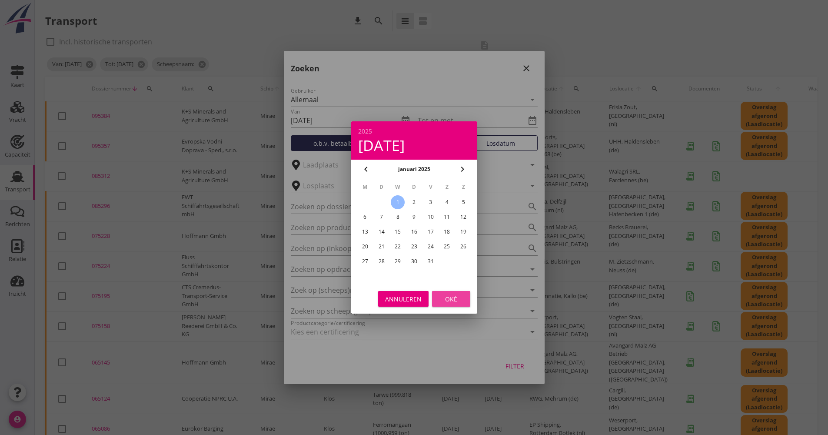
click at [454, 305] on button "Oké" at bounding box center [451, 299] width 38 height 16
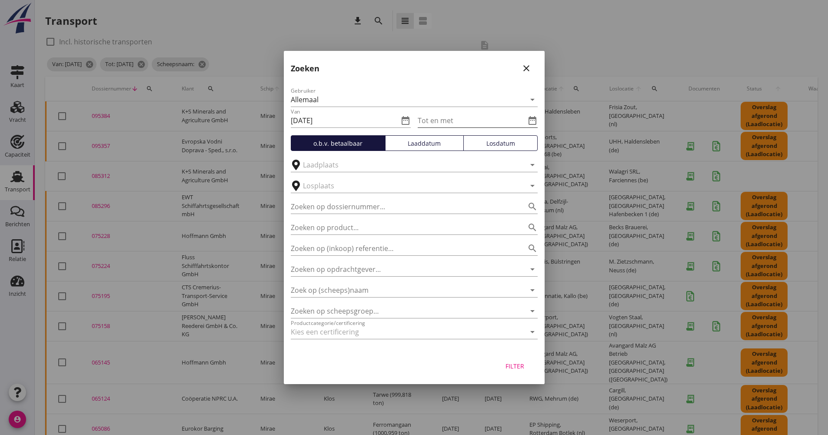
click at [466, 123] on input "Tot en met" at bounding box center [472, 120] width 108 height 14
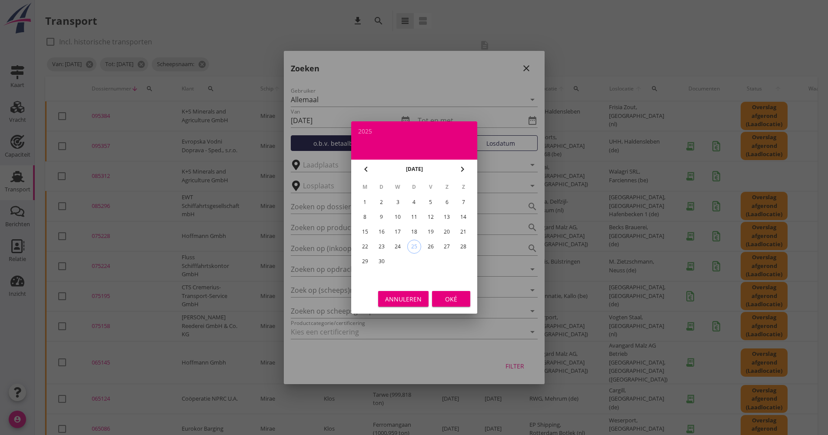
click at [412, 249] on div "25" at bounding box center [413, 246] width 13 height 13
type input "[DATE]"
click at [453, 300] on div "Oké" at bounding box center [451, 298] width 24 height 9
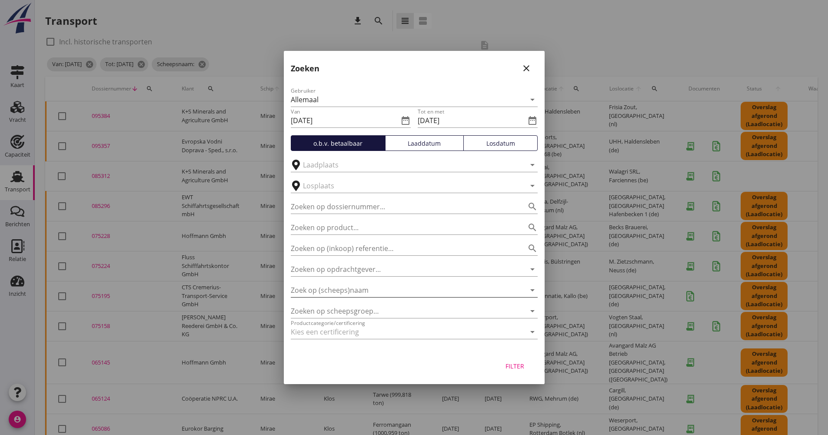
click at [342, 288] on input "Zoek op (scheeps)naam" at bounding box center [402, 290] width 223 height 14
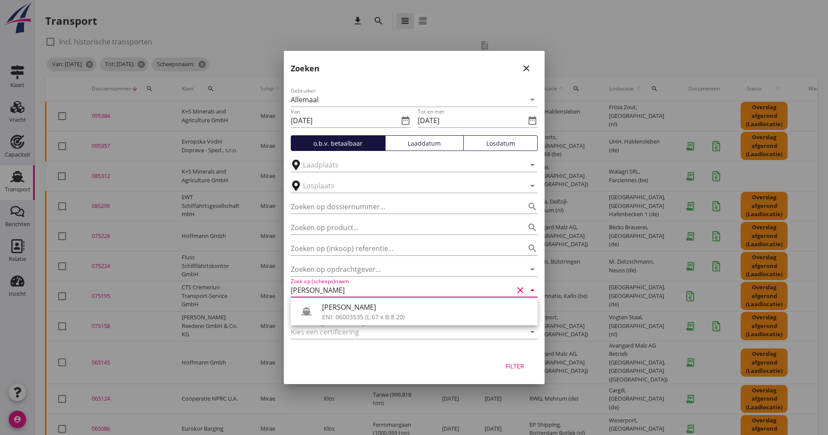
click at [356, 309] on div "[PERSON_NAME]" at bounding box center [426, 307] width 209 height 10
click at [513, 368] on div "Filter" at bounding box center [515, 365] width 24 height 9
type input "[PERSON_NAME]"
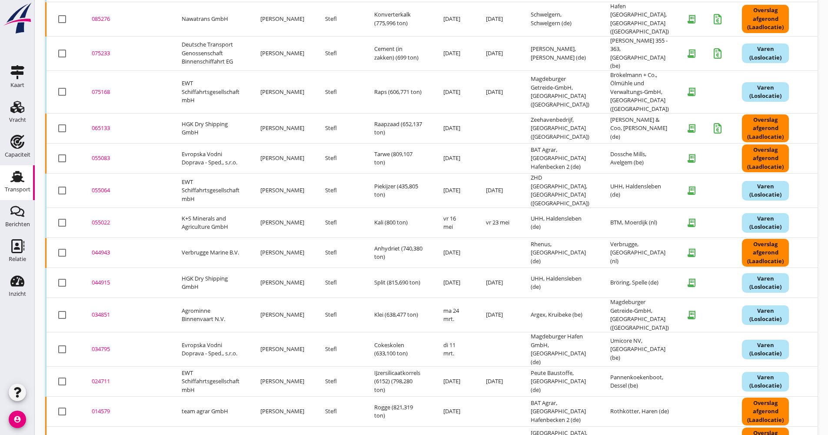
scroll to position [227, 0]
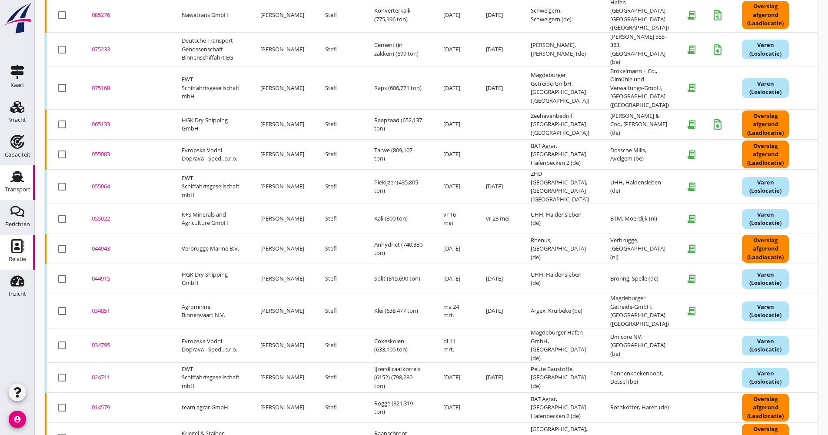
click at [20, 252] on use at bounding box center [17, 246] width 13 height 14
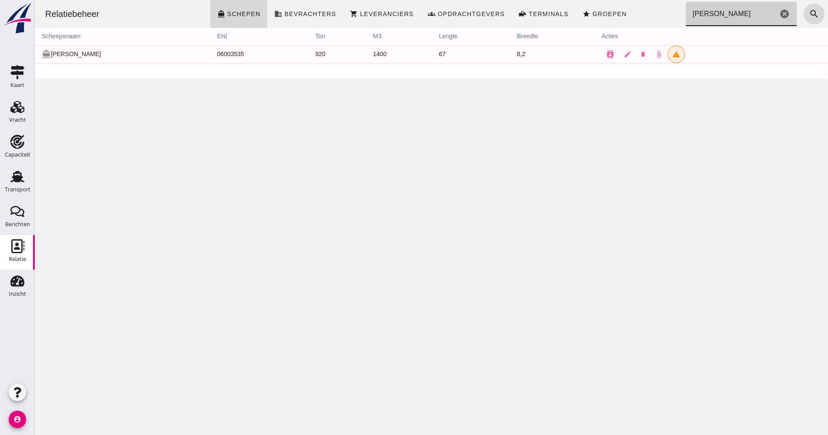
drag, startPoint x: 712, startPoint y: 7, endPoint x: 672, endPoint y: 11, distance: 40.2
click at [672, 11] on div "Relatiebeheer directions_boat Schepen business Bevrachters shopping_cart Levera…" at bounding box center [431, 14] width 786 height 28
type input "vadesto"
click at [626, 52] on icon "contacts" at bounding box center [630, 54] width 8 height 8
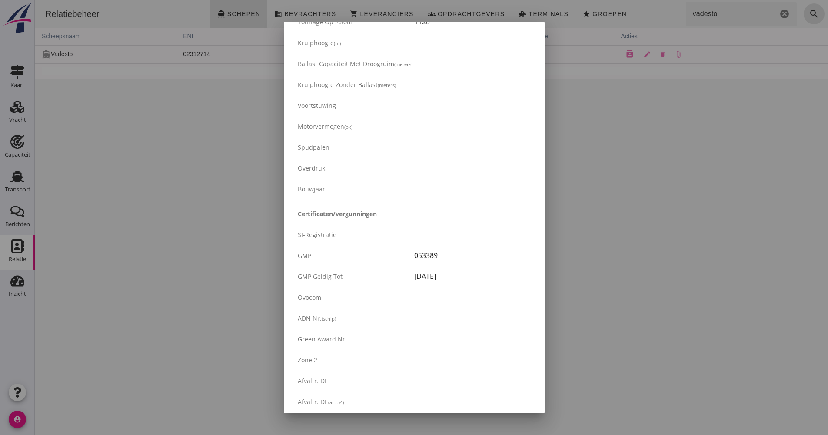
scroll to position [1261, 0]
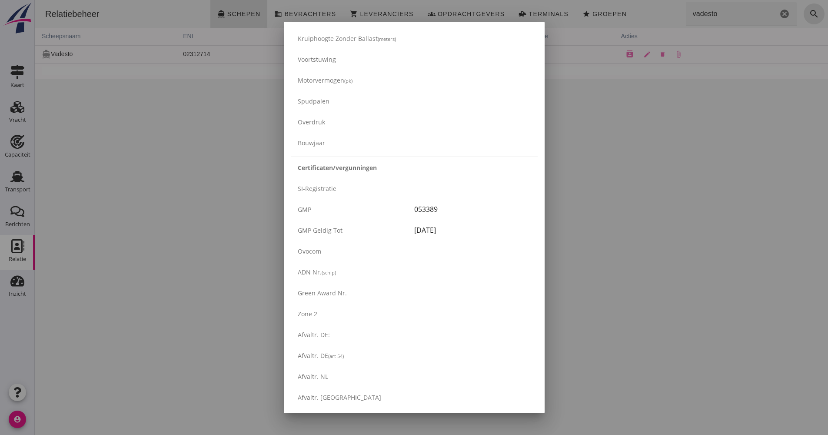
drag, startPoint x: 459, startPoint y: 230, endPoint x: 409, endPoint y: 206, distance: 55.0
click at [409, 206] on div "Certificaten/vergunningen SI-registratie GMP 053389 GMP geldig tot [DATE] Ovoco…" at bounding box center [414, 325] width 247 height 337
drag, startPoint x: 409, startPoint y: 206, endPoint x: 399, endPoint y: 203, distance: 11.0
click at [404, 203] on div "GMP 053389" at bounding box center [414, 209] width 247 height 21
click at [631, 229] on div at bounding box center [414, 217] width 828 height 435
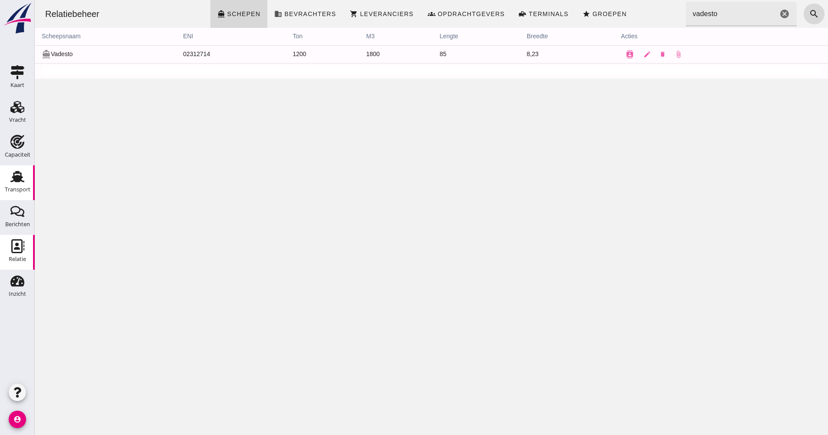
click at [15, 178] on use at bounding box center [17, 176] width 14 height 11
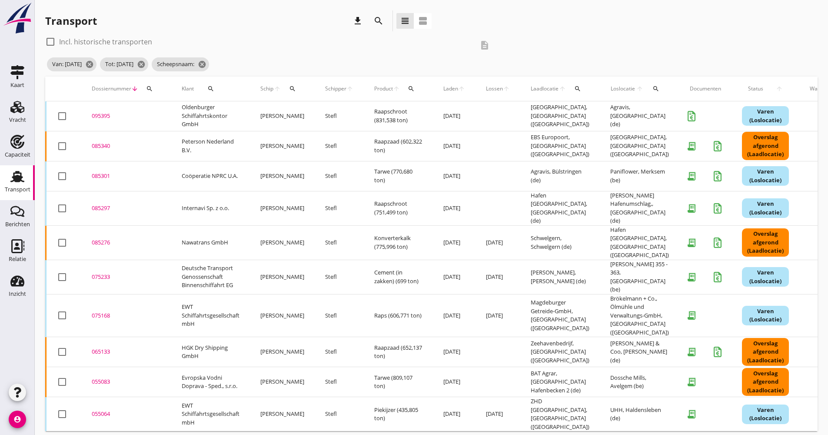
click at [376, 25] on icon "search" at bounding box center [378, 21] width 10 height 10
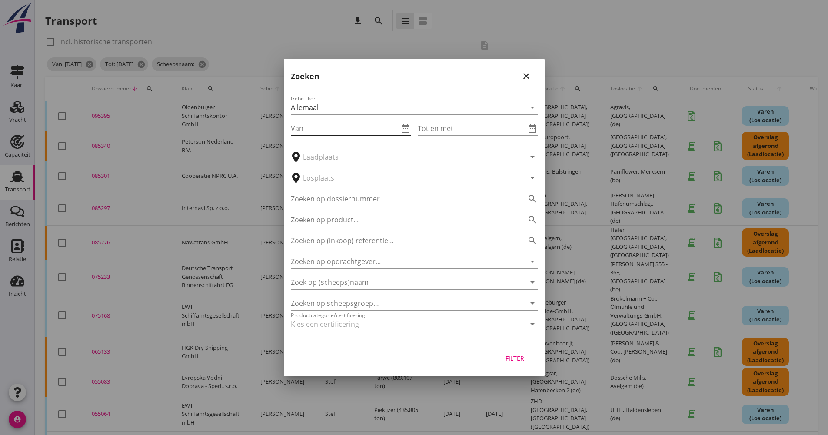
click at [409, 128] on icon "date_range" at bounding box center [405, 128] width 10 height 10
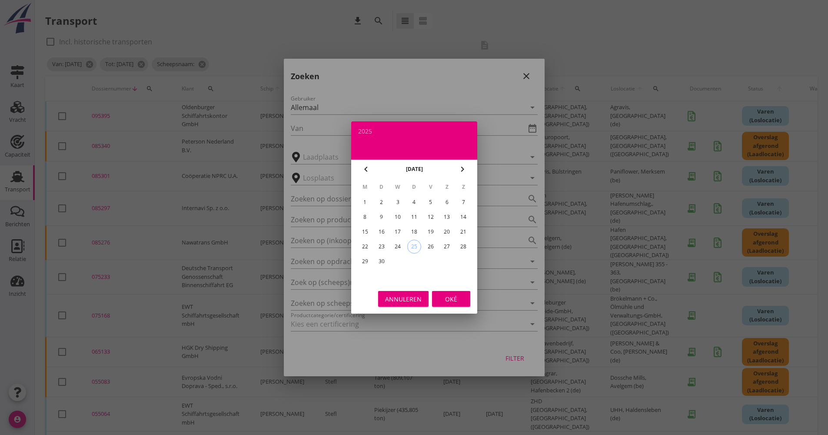
click at [362, 169] on icon "chevron_left" at bounding box center [366, 169] width 10 height 10
click at [362, 170] on icon "chevron_left" at bounding box center [366, 169] width 10 height 10
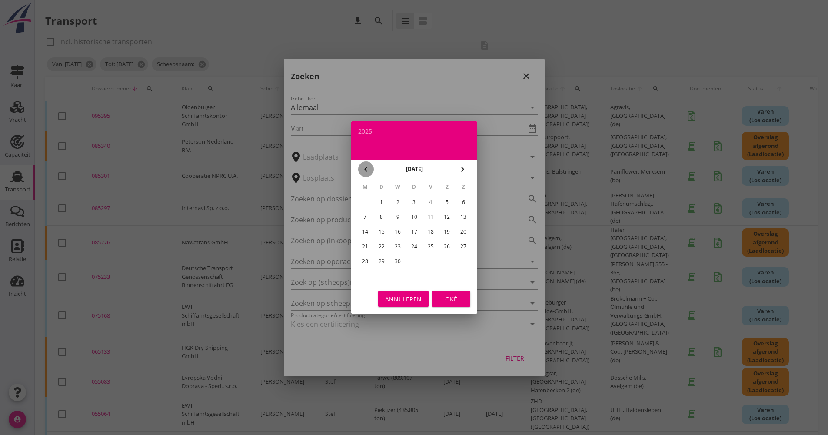
click at [362, 170] on icon "chevron_left" at bounding box center [366, 169] width 10 height 10
drag, startPoint x: 452, startPoint y: 170, endPoint x: 458, endPoint y: 168, distance: 6.5
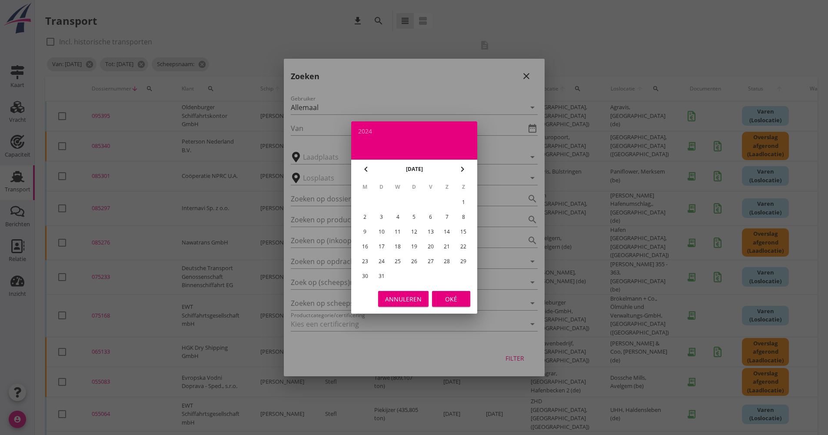
click at [454, 170] on div "[DATE]" at bounding box center [414, 169] width 81 height 13
click at [460, 167] on icon "chevron_right" at bounding box center [462, 169] width 10 height 10
click at [401, 202] on div "1" at bounding box center [398, 202] width 14 height 14
type input "[DATE]"
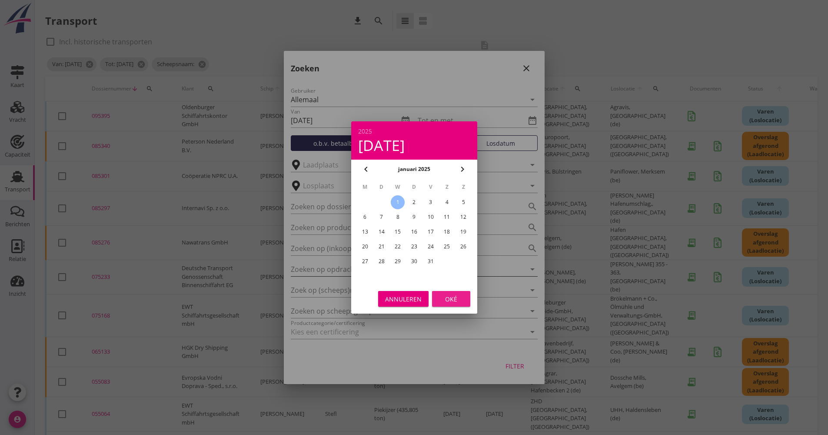
drag, startPoint x: 451, startPoint y: 298, endPoint x: 475, endPoint y: 267, distance: 38.7
click at [450, 298] on div "Oké" at bounding box center [451, 298] width 24 height 9
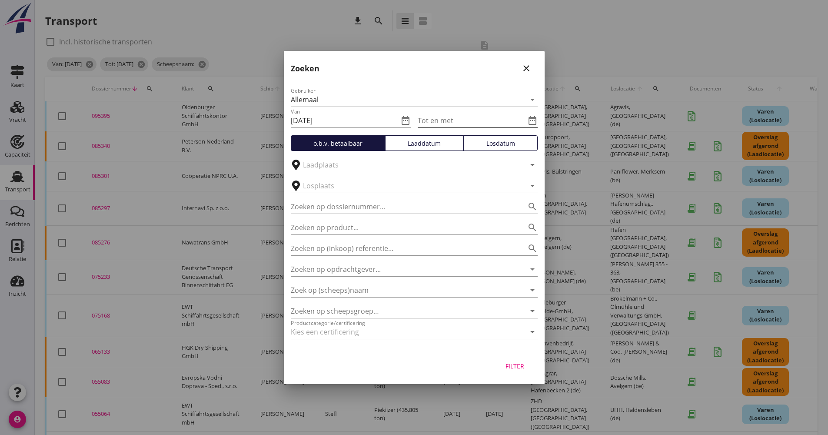
click at [484, 127] on input "Tot en met" at bounding box center [472, 120] width 108 height 14
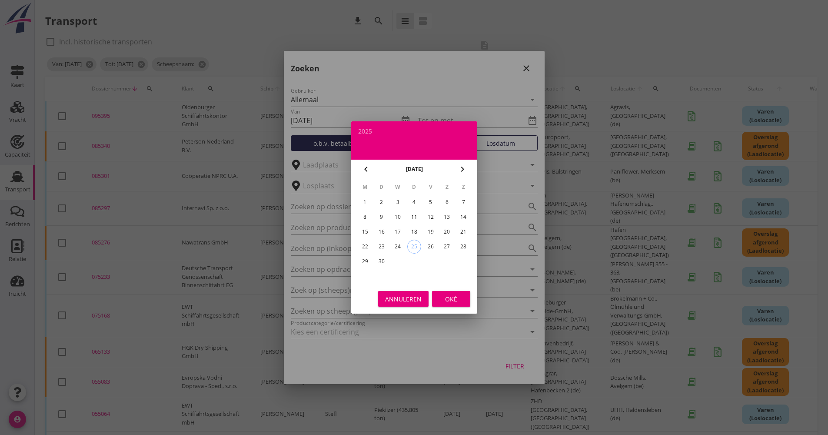
click at [416, 245] on div "25" at bounding box center [413, 246] width 13 height 13
type input "[DATE]"
click at [449, 296] on div "Oké" at bounding box center [451, 298] width 24 height 9
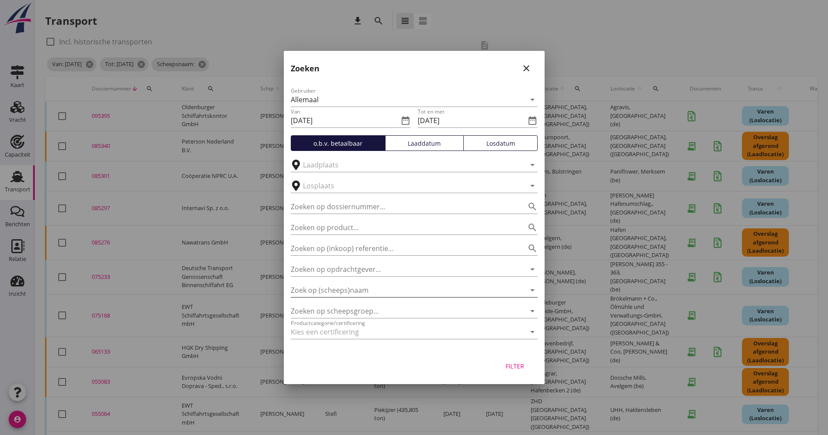
click at [389, 288] on input "Zoek op (scheeps)naam" at bounding box center [402, 290] width 223 height 14
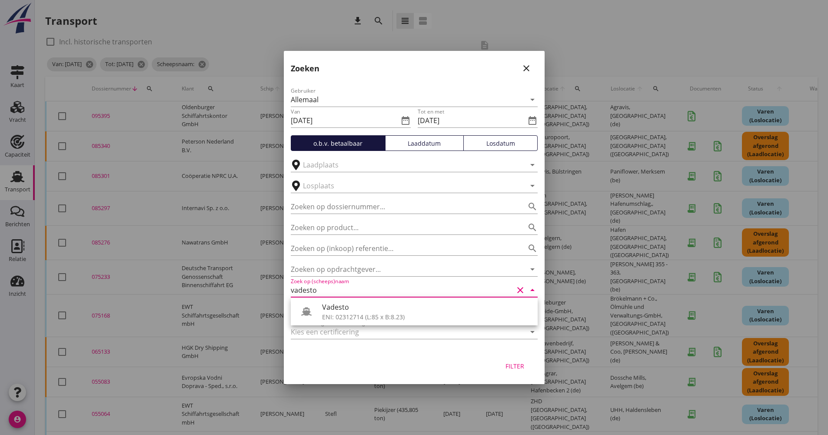
click at [386, 310] on div "Vadesto" at bounding box center [426, 307] width 209 height 10
click at [510, 364] on div "Filter" at bounding box center [515, 365] width 24 height 9
type input "Vadesto"
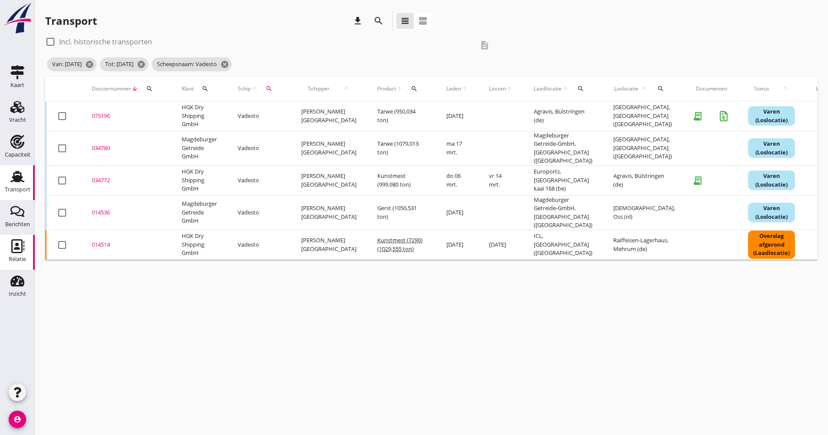
click at [20, 238] on link "Relatie Relatie" at bounding box center [17, 252] width 35 height 35
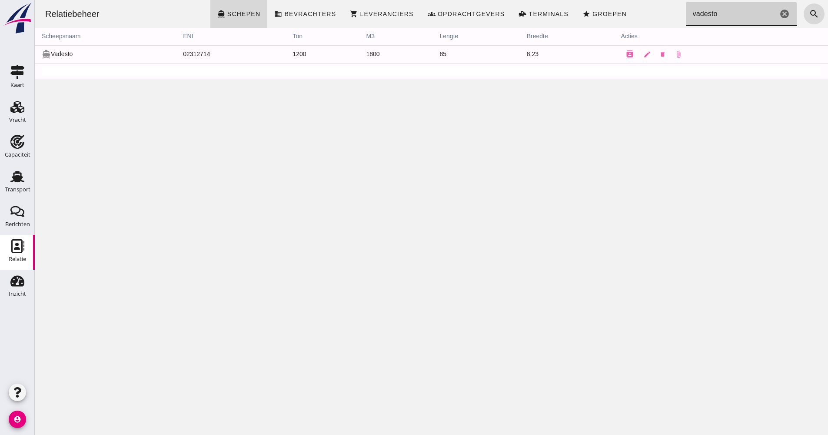
drag, startPoint x: 726, startPoint y: 12, endPoint x: 668, endPoint y: 17, distance: 58.5
click at [668, 17] on div "Relatiebeheer directions_boat Schepen business Bevrachters shopping_cart Levera…" at bounding box center [431, 14] width 786 height 28
type input "everingen"
click at [626, 55] on icon "contacts" at bounding box center [630, 54] width 8 height 8
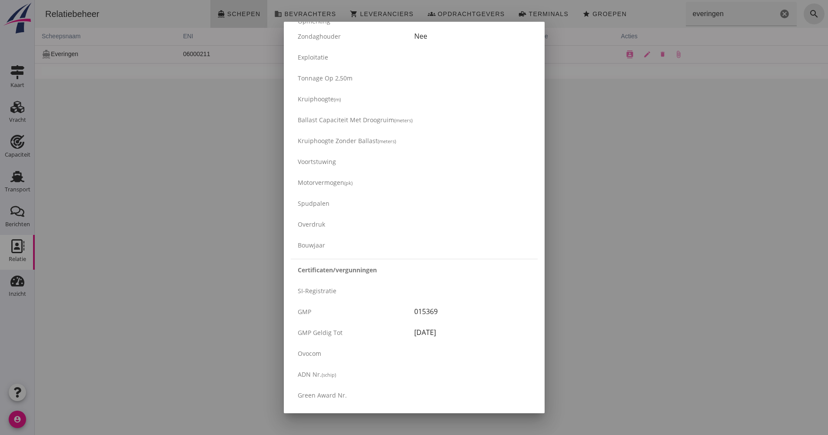
scroll to position [1261, 0]
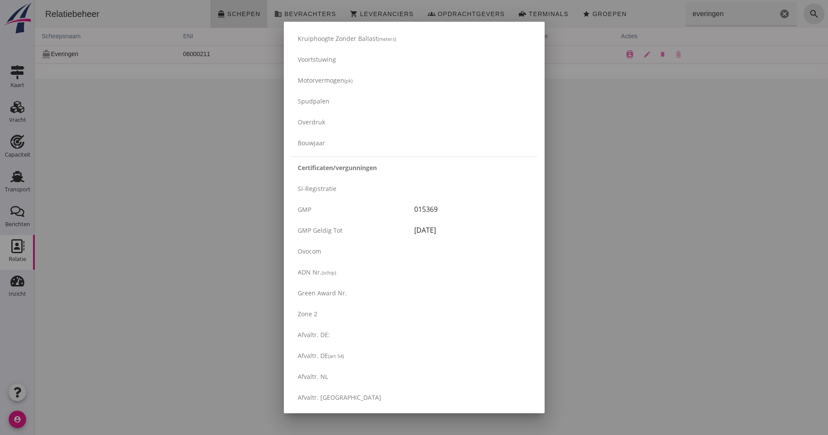
drag, startPoint x: 565, startPoint y: 190, endPoint x: 527, endPoint y: 182, distance: 38.2
click at [565, 190] on div at bounding box center [414, 217] width 828 height 435
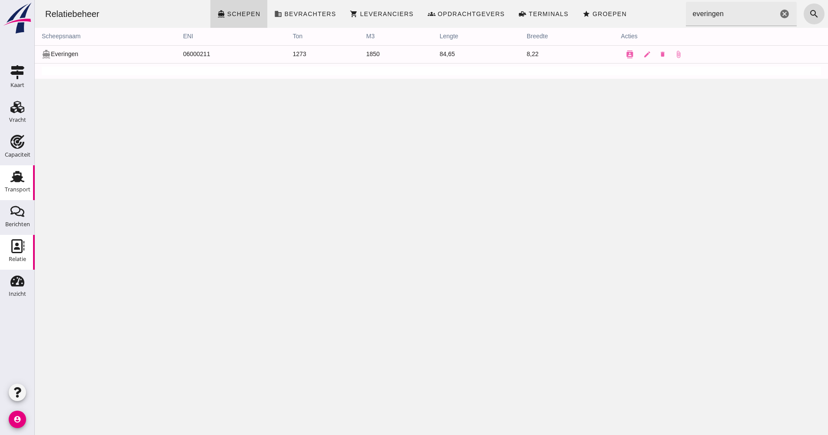
click at [32, 180] on link "Transport Transport" at bounding box center [17, 182] width 35 height 35
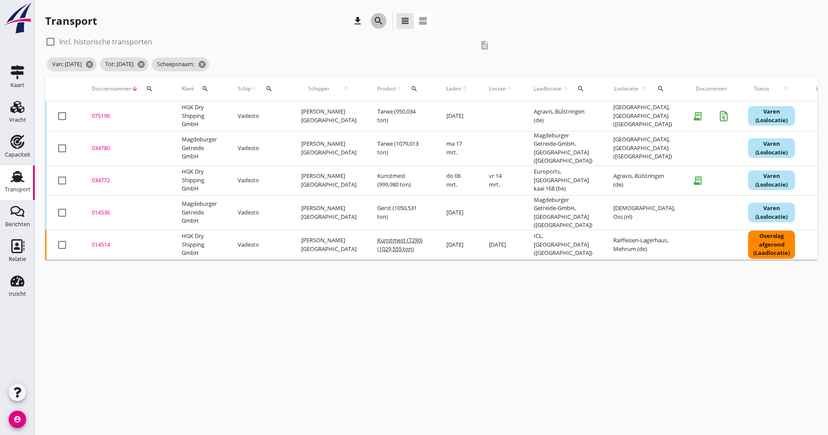
click at [378, 24] on icon "search" at bounding box center [378, 21] width 10 height 10
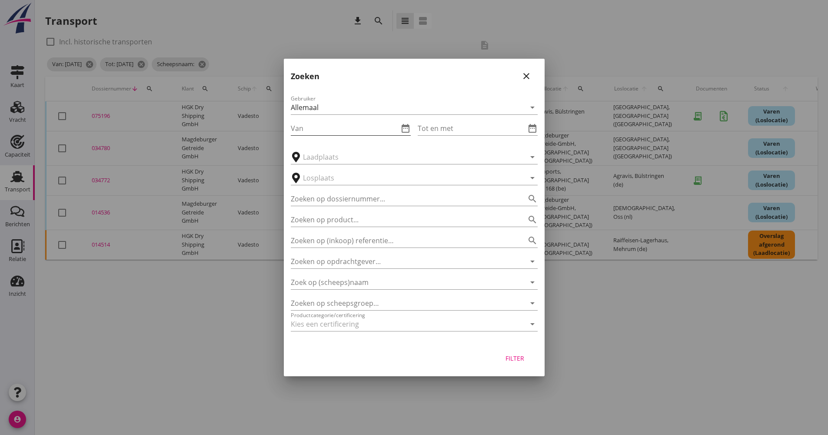
click at [405, 131] on icon "date_range" at bounding box center [405, 128] width 10 height 10
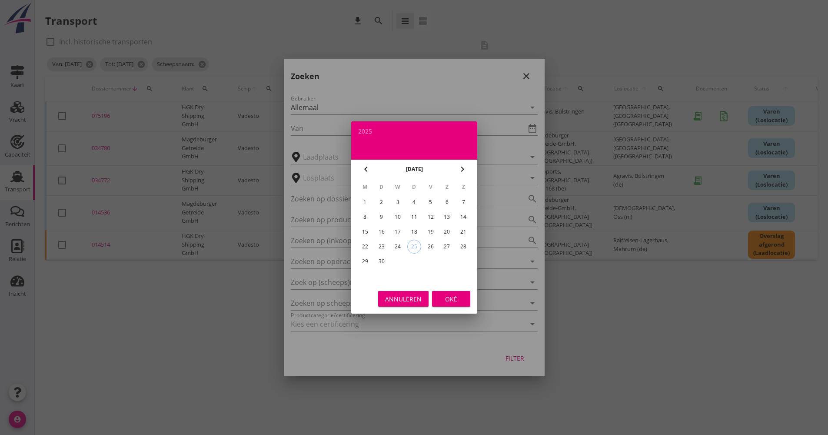
click at [376, 170] on div "[DATE]" at bounding box center [414, 169] width 81 height 13
click at [373, 170] on div "chevron_left" at bounding box center [366, 169] width 16 height 10
click at [373, 171] on button "chevron_left" at bounding box center [366, 169] width 16 height 16
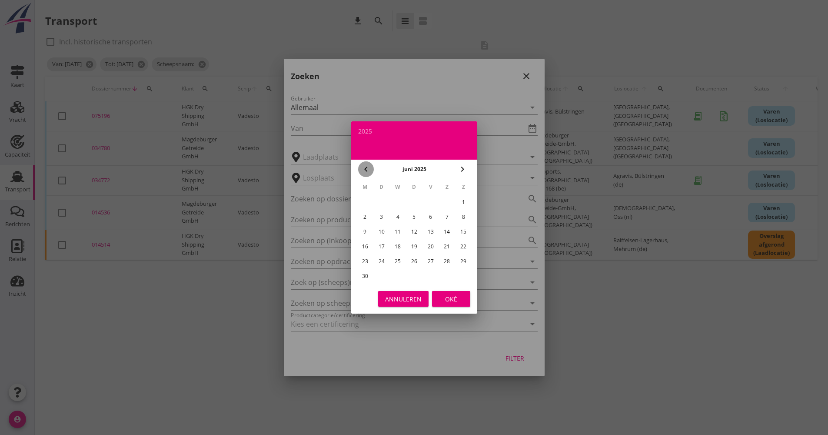
click at [373, 171] on button "chevron_left" at bounding box center [366, 169] width 16 height 16
click at [373, 172] on div "chevron_left [DATE] [DATE] [DATE] chevron_right" at bounding box center [414, 169] width 126 height 19
click at [373, 173] on button "chevron_left" at bounding box center [366, 169] width 16 height 16
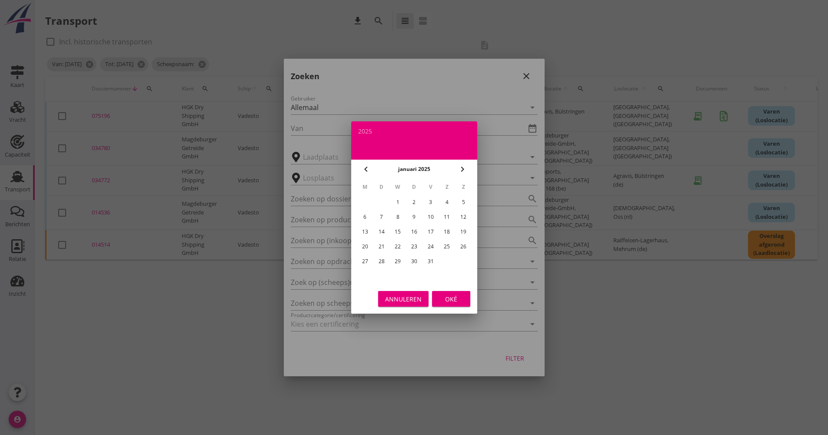
click at [396, 202] on div "1" at bounding box center [398, 202] width 14 height 14
type input "[DATE]"
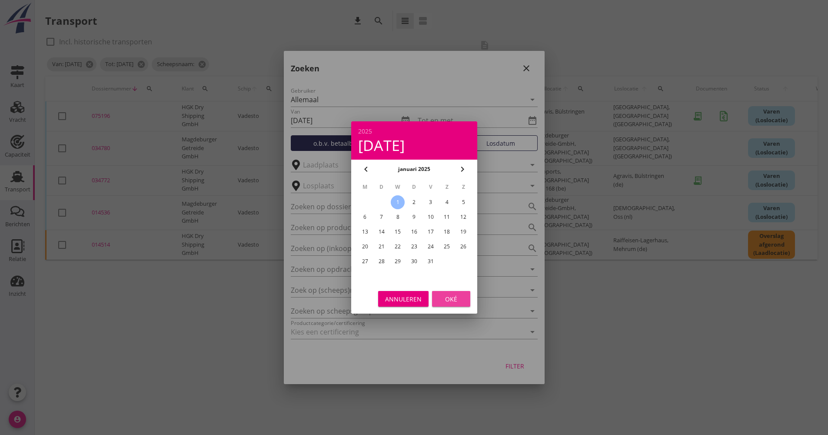
click at [454, 299] on div "Oké" at bounding box center [451, 298] width 24 height 9
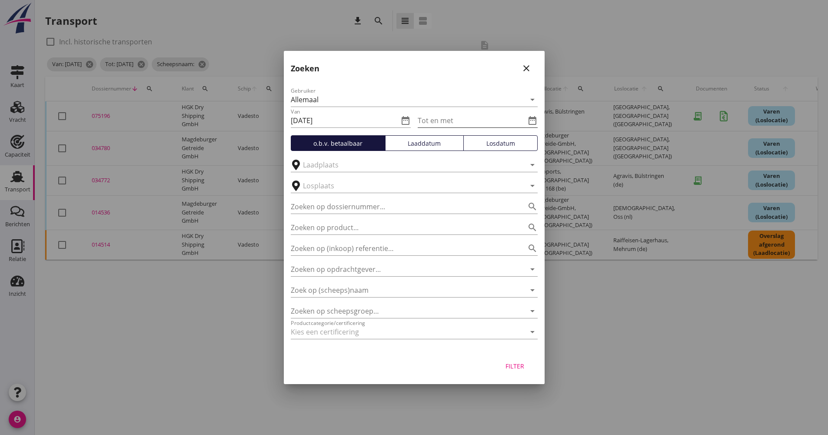
click at [532, 125] on icon "date_range" at bounding box center [532, 120] width 10 height 10
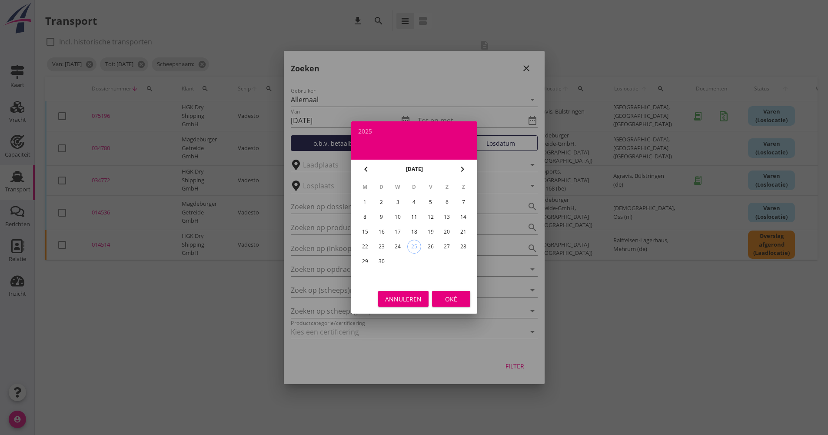
click at [420, 248] on div "25" at bounding box center [413, 246] width 13 height 13
type input "[DATE]"
click at [447, 297] on div "Oké" at bounding box center [451, 298] width 24 height 9
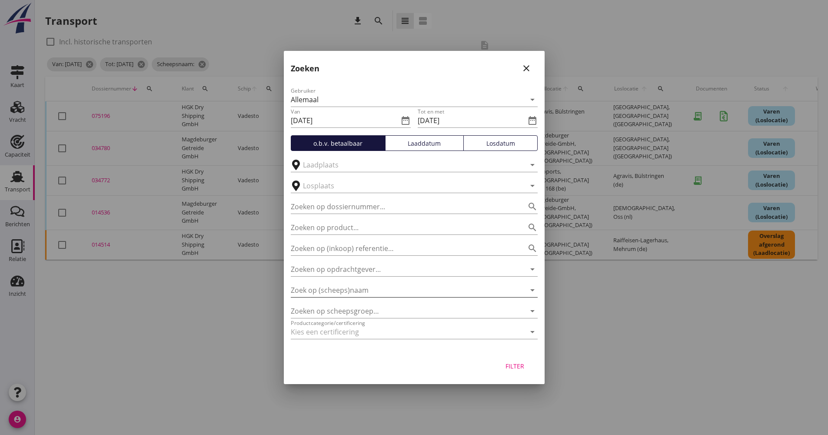
click at [390, 292] on input "Zoek op (scheeps)naam" at bounding box center [402, 290] width 223 height 14
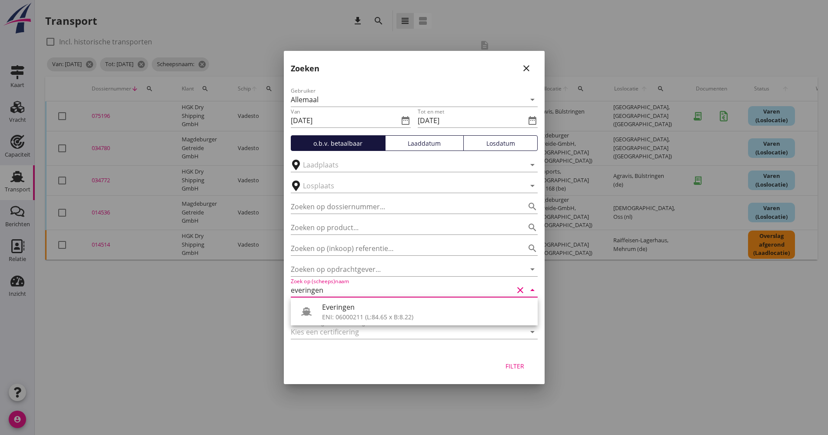
click at [369, 311] on div "Everingen" at bounding box center [426, 307] width 209 height 10
click at [512, 364] on div "Filter" at bounding box center [515, 365] width 24 height 9
type input "Everingen"
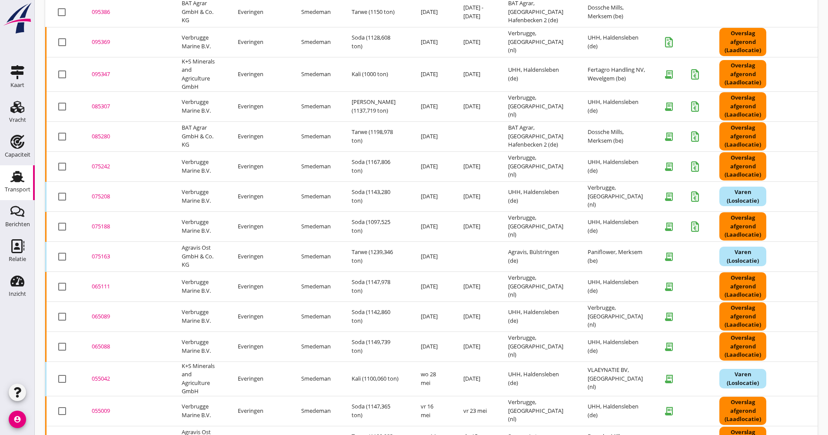
scroll to position [118, 0]
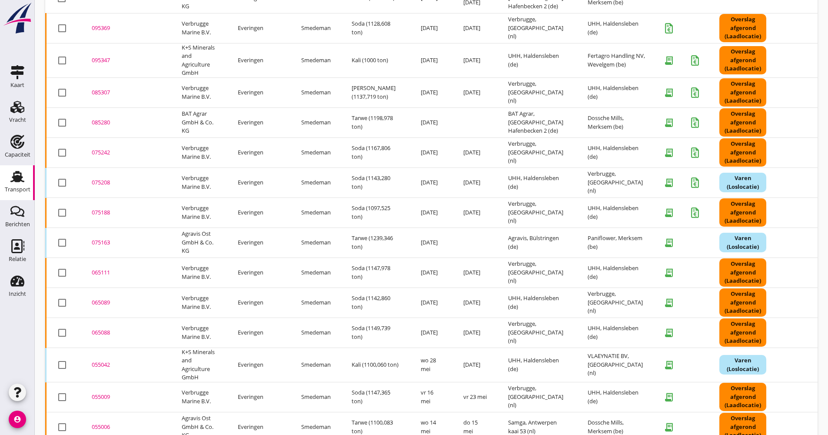
click at [686, 245] on div "receipt_long" at bounding box center [683, 242] width 52 height 23
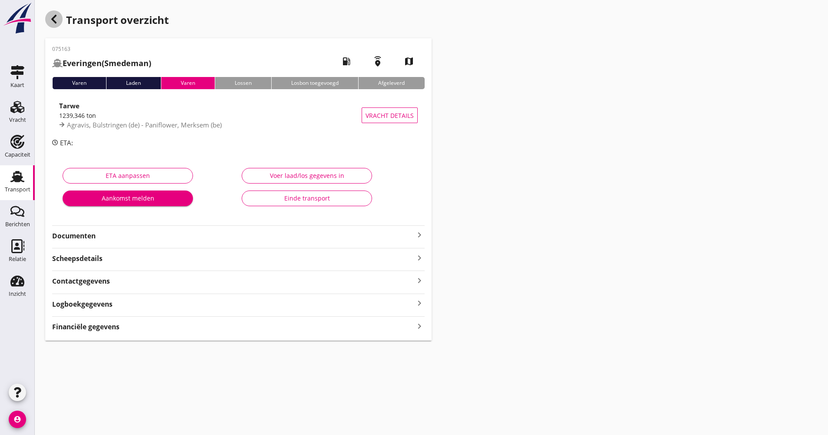
click at [52, 23] on icon "button" at bounding box center [54, 19] width 10 height 10
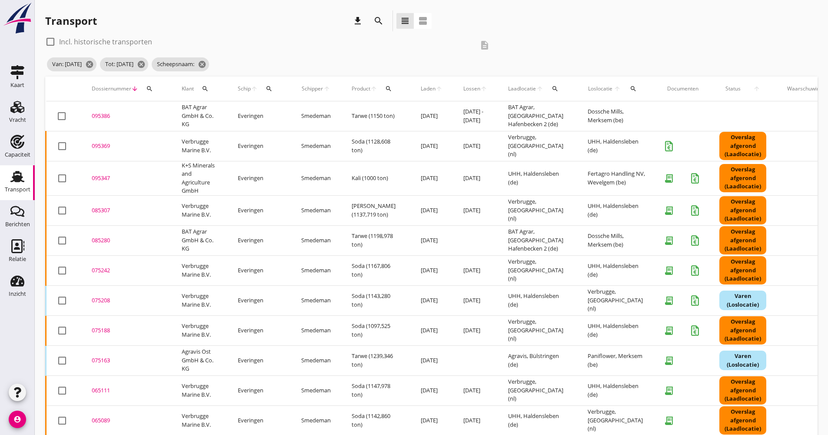
click at [24, 188] on div "Transport" at bounding box center [18, 189] width 26 height 6
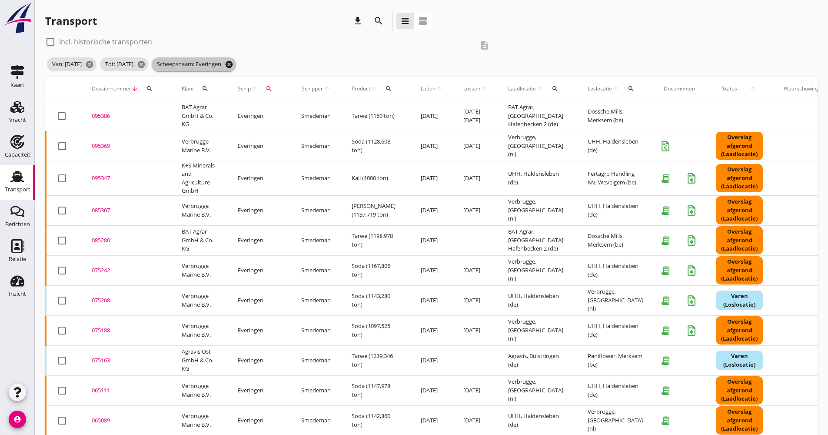
click at [233, 65] on icon "cancel" at bounding box center [229, 64] width 9 height 9
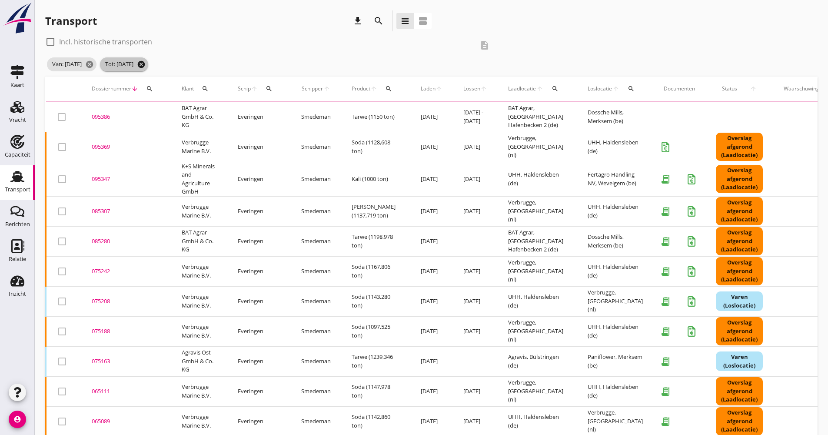
click at [146, 64] on icon "cancel" at bounding box center [141, 64] width 9 height 9
click at [94, 63] on icon "cancel" at bounding box center [89, 64] width 9 height 9
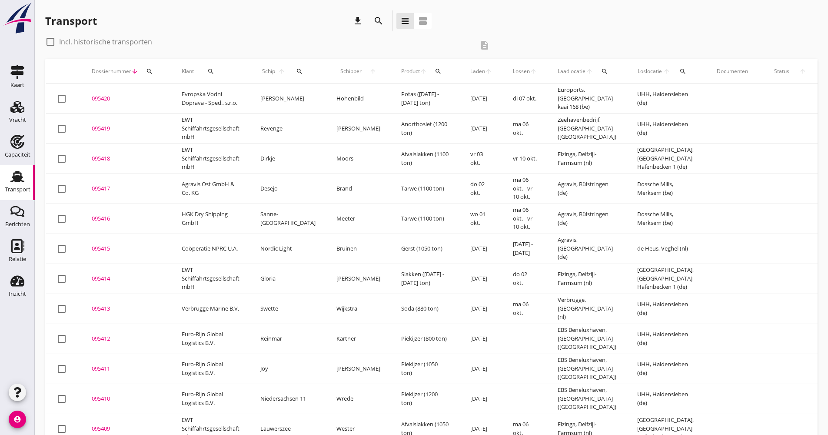
click at [18, 175] on icon "Transport" at bounding box center [17, 177] width 14 height 14
click at [420, 19] on icon "view_agenda" at bounding box center [423, 21] width 10 height 10
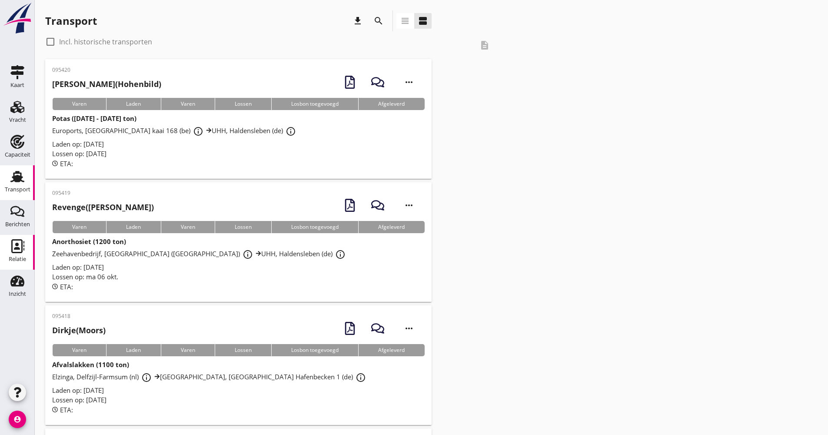
click at [28, 251] on link "Relatie Relatie" at bounding box center [17, 252] width 35 height 35
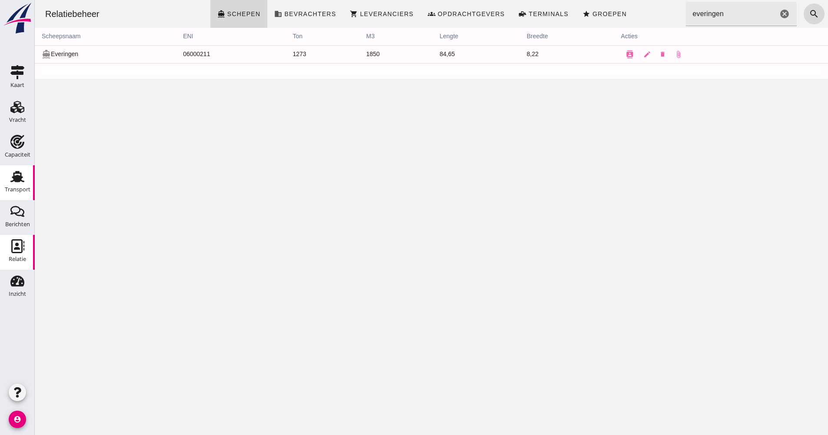
click at [17, 187] on div "Transport" at bounding box center [18, 189] width 26 height 6
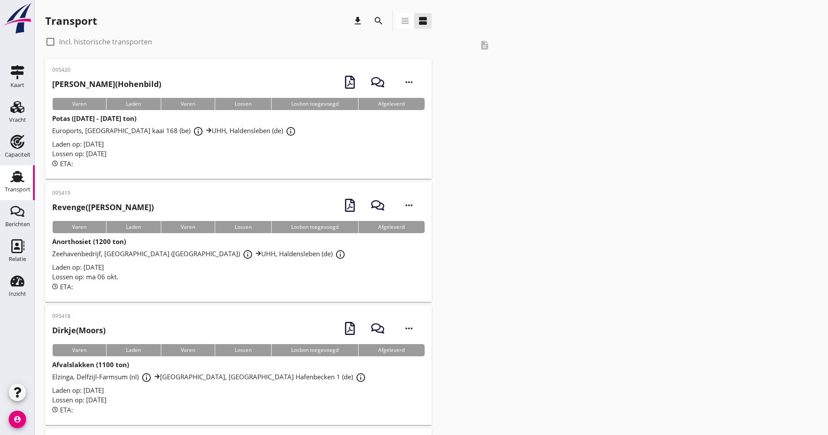
click at [377, 22] on icon "search" at bounding box center [378, 21] width 10 height 10
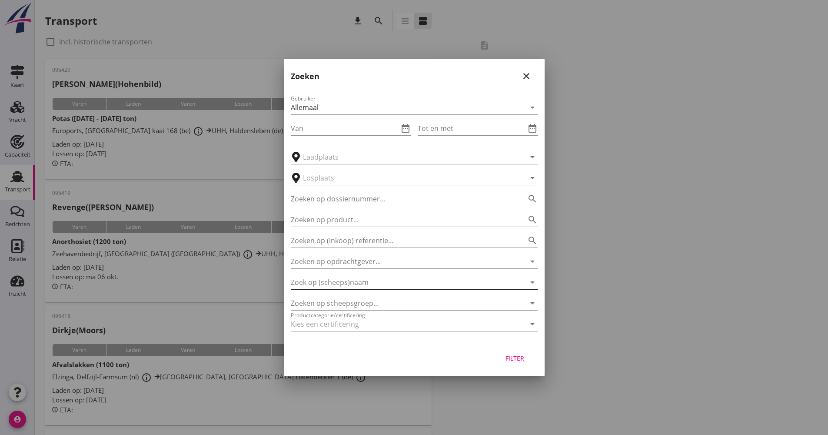
click at [344, 280] on input "Zoek op (scheeps)naam" at bounding box center [402, 282] width 223 height 14
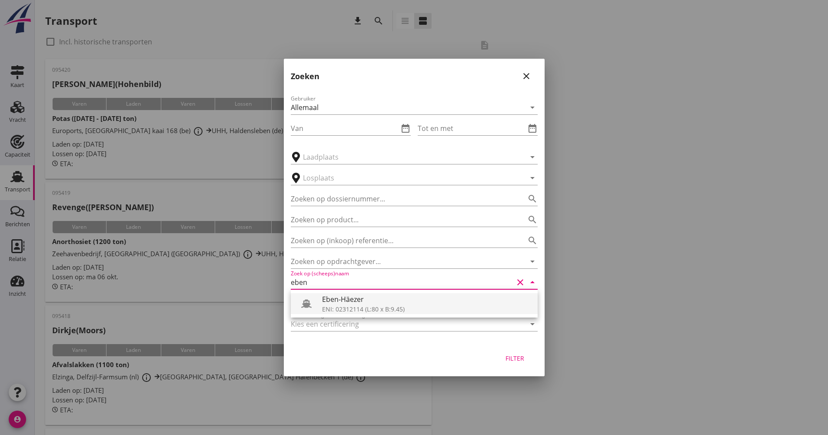
click at [342, 300] on div "Eben-Häezer" at bounding box center [426, 299] width 209 height 10
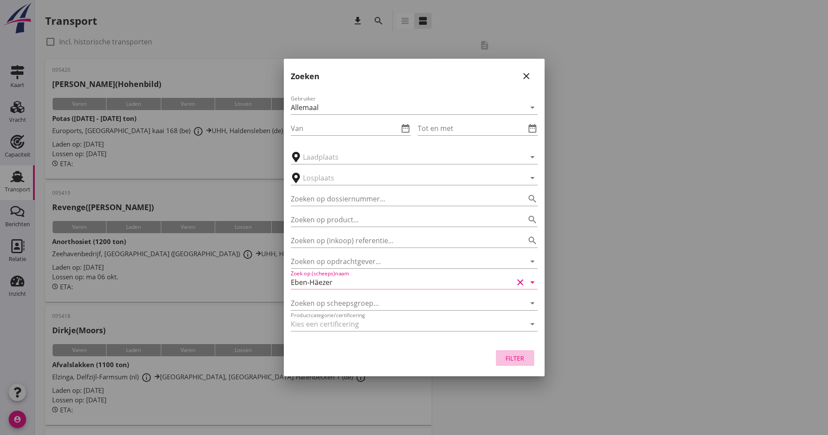
click at [521, 359] on div "Filter" at bounding box center [515, 357] width 24 height 9
type input "Eben-Häezer"
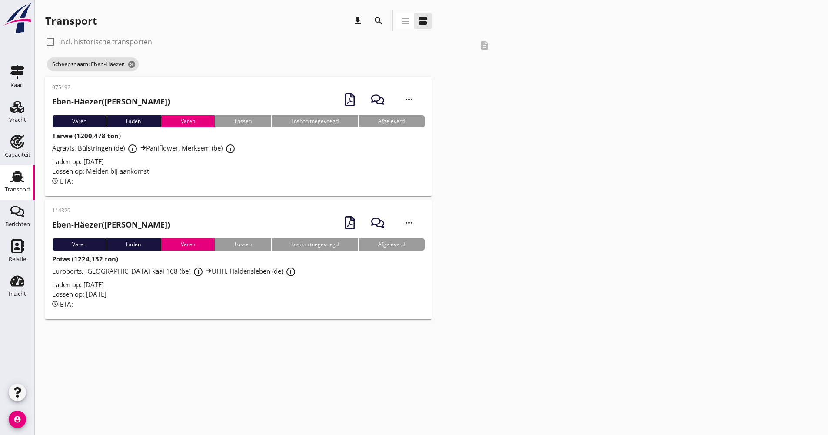
click at [196, 165] on div "Laden op: [DATE]" at bounding box center [238, 162] width 373 height 10
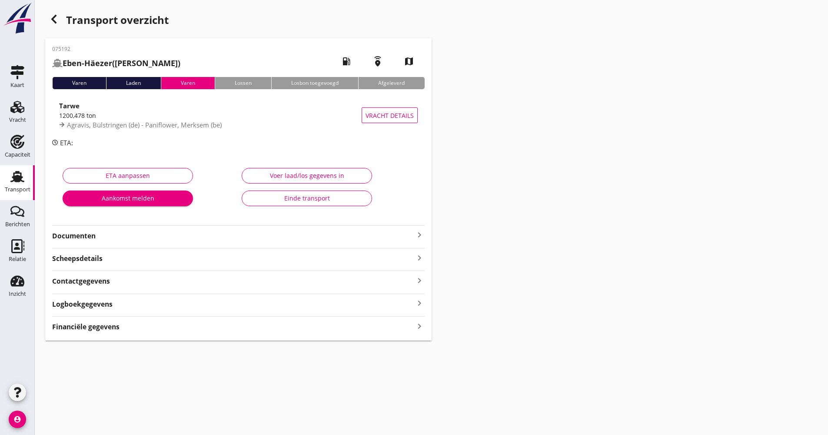
click at [150, 231] on strong "Documenten" at bounding box center [233, 236] width 362 height 10
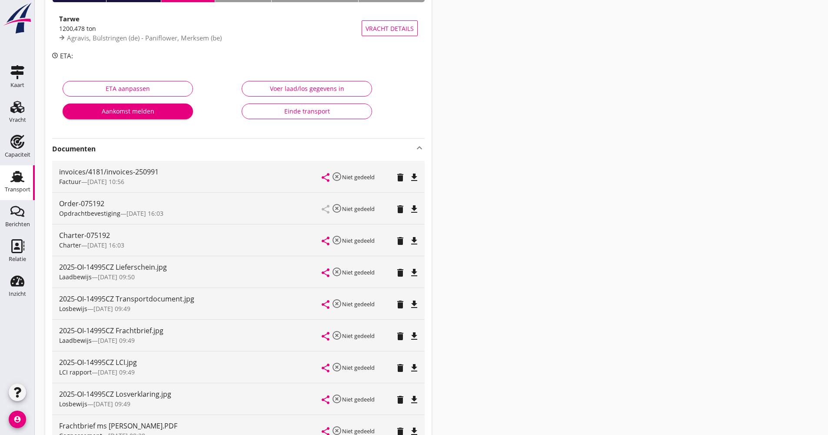
scroll to position [130, 0]
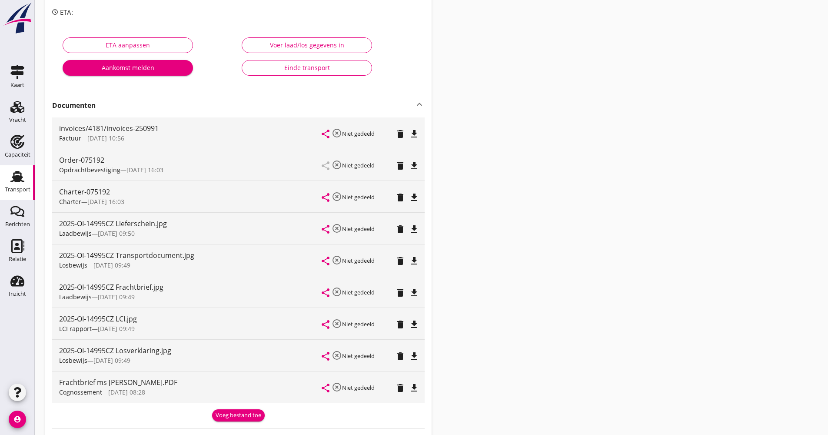
click at [416, 323] on icon "file_download" at bounding box center [414, 324] width 10 height 10
click at [416, 198] on icon "file_download" at bounding box center [414, 197] width 10 height 10
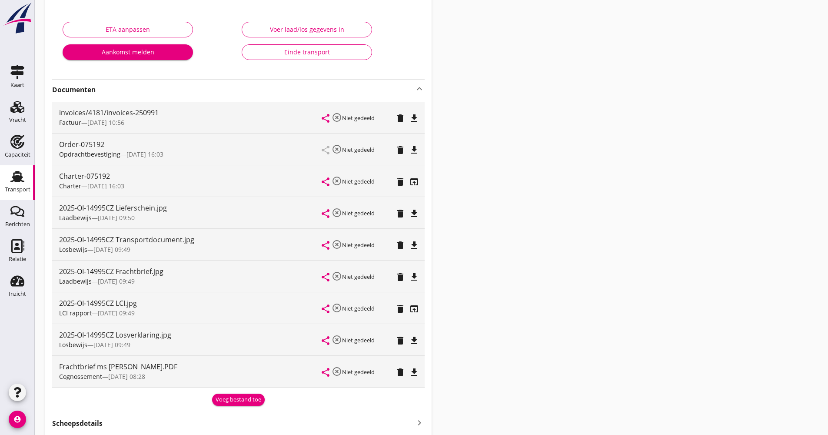
scroll to position [174, 0]
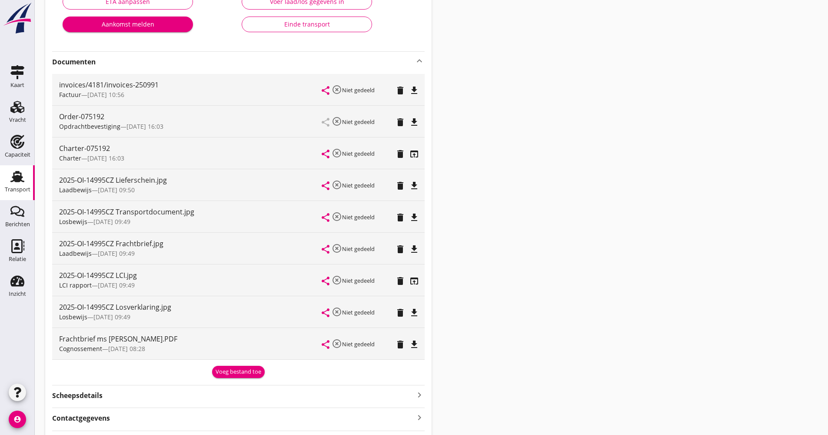
click at [17, 186] on div "Transport" at bounding box center [18, 189] width 26 height 12
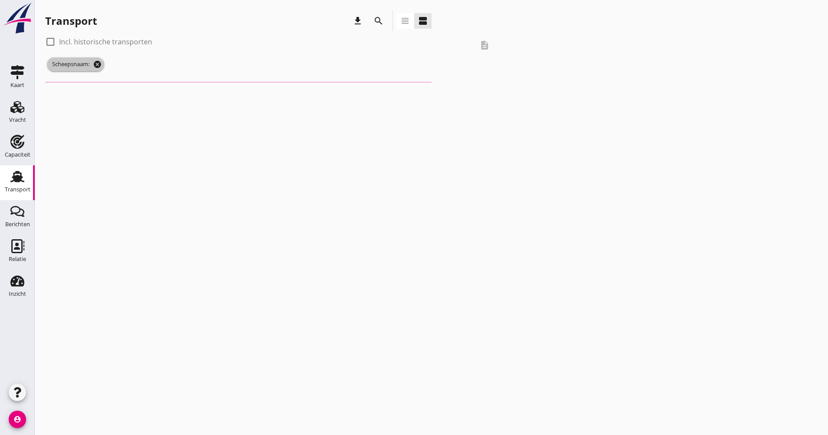
click at [100, 64] on icon "cancel" at bounding box center [97, 64] width 9 height 9
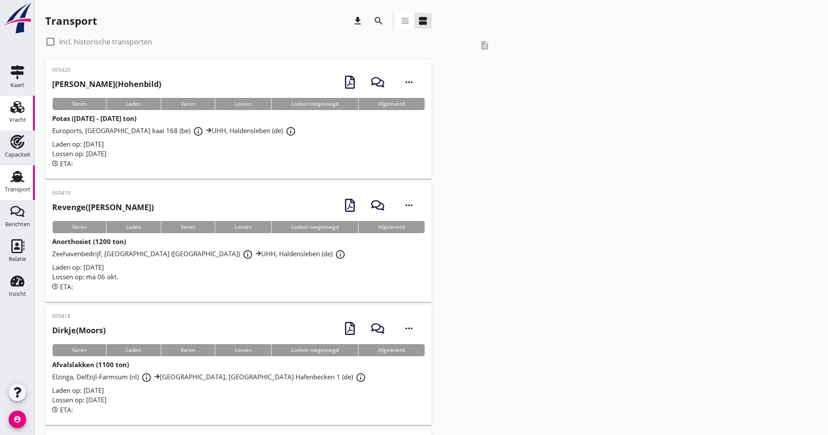
click at [22, 117] on div "Vracht" at bounding box center [17, 120] width 17 height 6
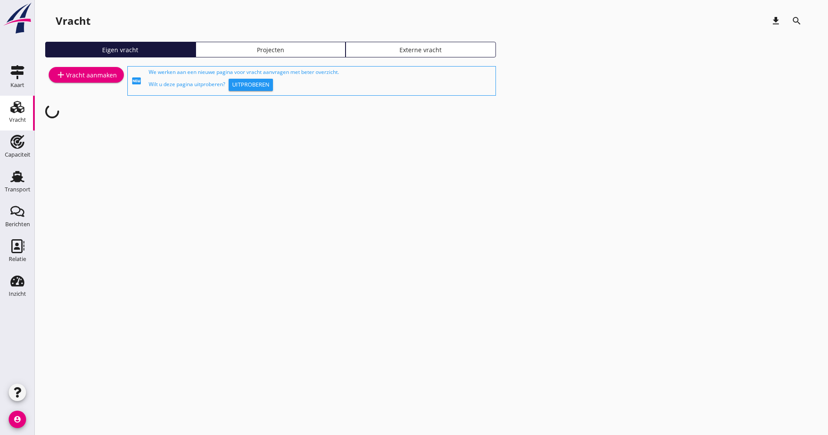
click at [103, 67] on link "add Vracht aanmaken" at bounding box center [86, 75] width 75 height 16
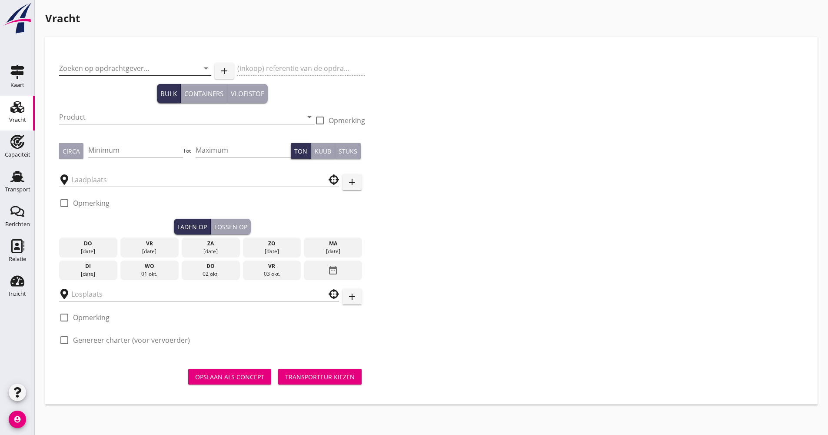
click at [109, 65] on input "Zoeken op opdrachtgever..." at bounding box center [123, 68] width 128 height 14
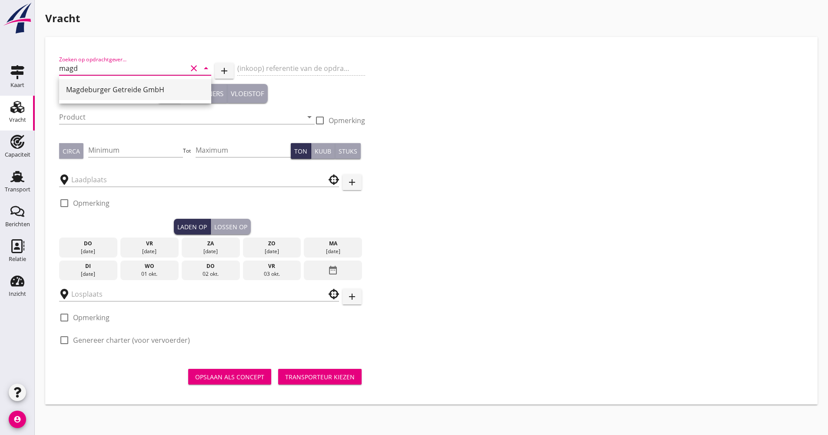
click at [93, 93] on div "Magdeburger Getreide GmbH" at bounding box center [135, 89] width 138 height 10
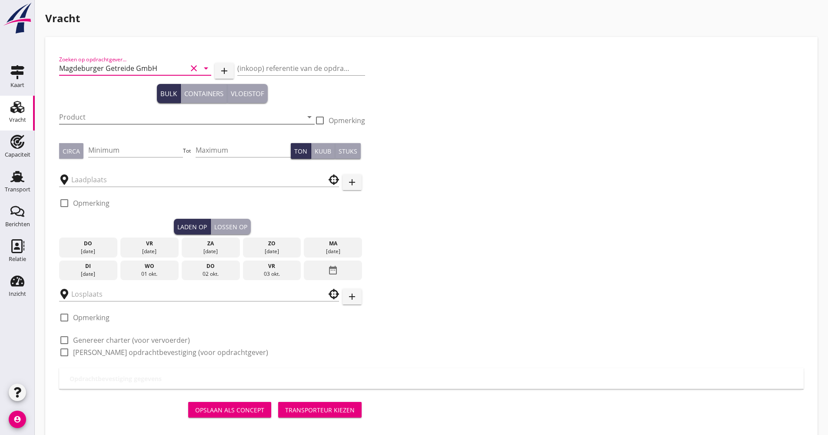
type input "Magdeburger Getreide GmbH"
click at [90, 114] on input "Product" at bounding box center [180, 117] width 243 height 14
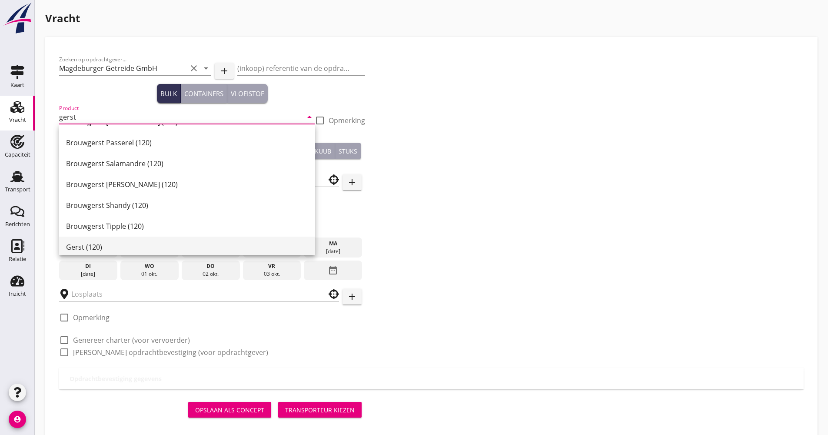
scroll to position [273, 0]
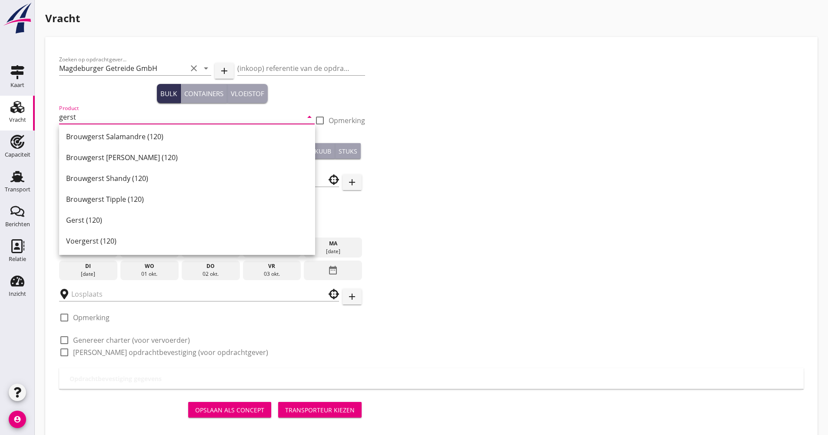
click at [103, 220] on div "Gerst (120)" at bounding box center [187, 220] width 242 height 10
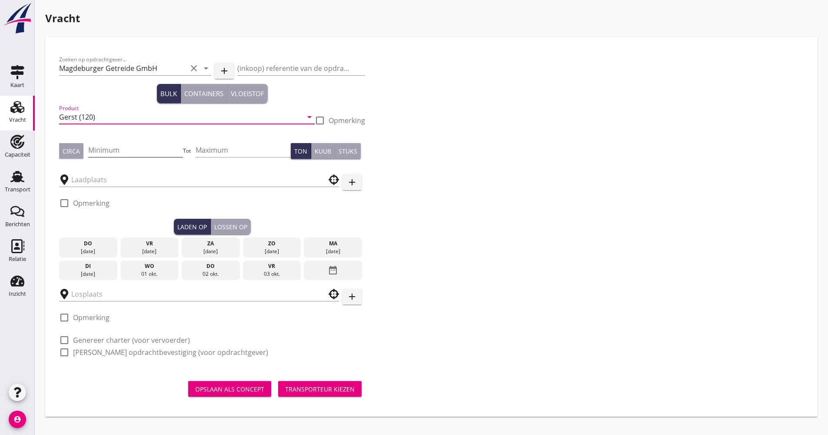
type input "Gerst (120)"
click at [110, 155] on input "Minimum" at bounding box center [135, 150] width 95 height 14
type input "1050"
click at [107, 182] on input "text" at bounding box center [192, 180] width 243 height 14
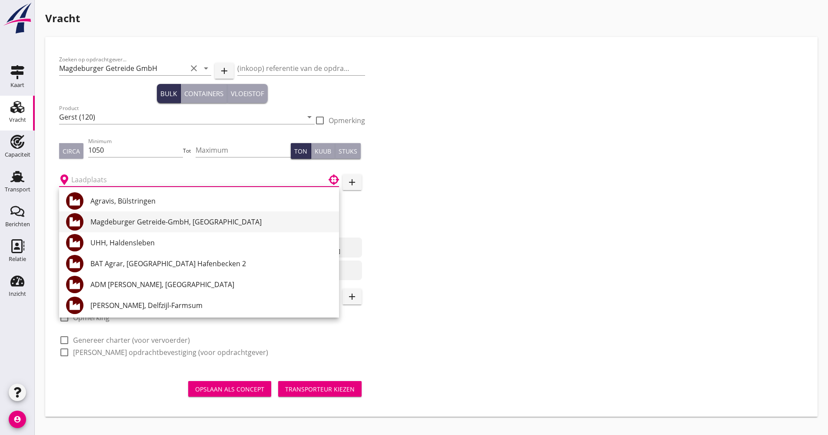
click at [131, 216] on div "Magdeburger Getreide-GmbH, [GEOGRAPHIC_DATA]" at bounding box center [211, 221] width 242 height 21
type input "Magdeburger Getreide-GmbH, [GEOGRAPHIC_DATA]"
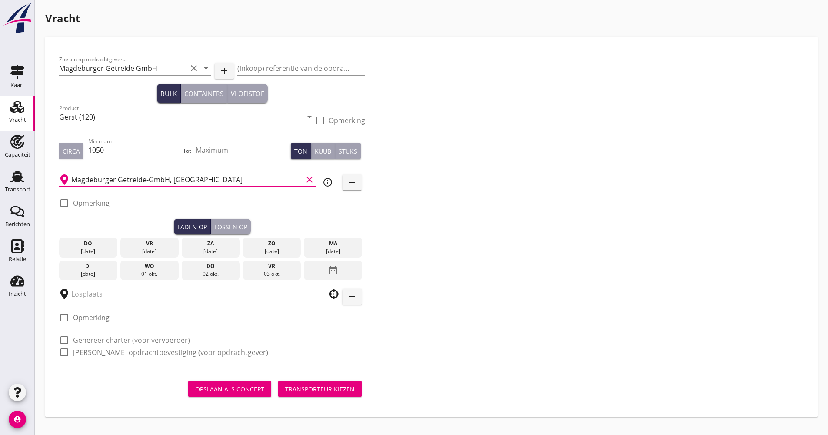
click at [318, 250] on div "[DATE]" at bounding box center [333, 251] width 54 height 8
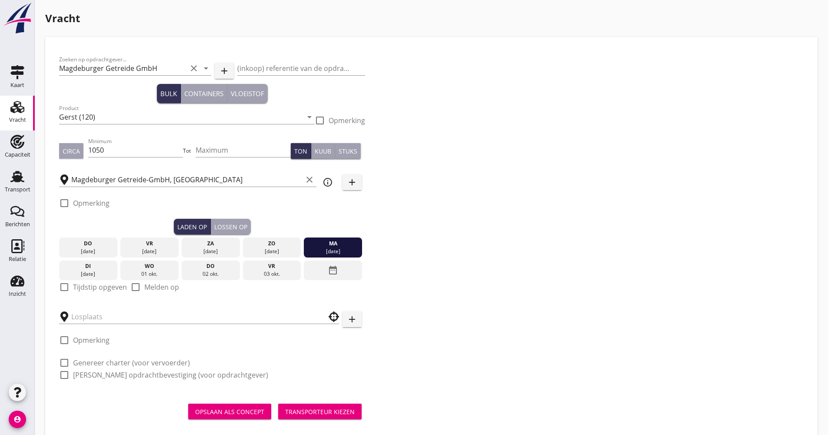
click at [80, 280] on div "[DATE]" at bounding box center [88, 270] width 58 height 20
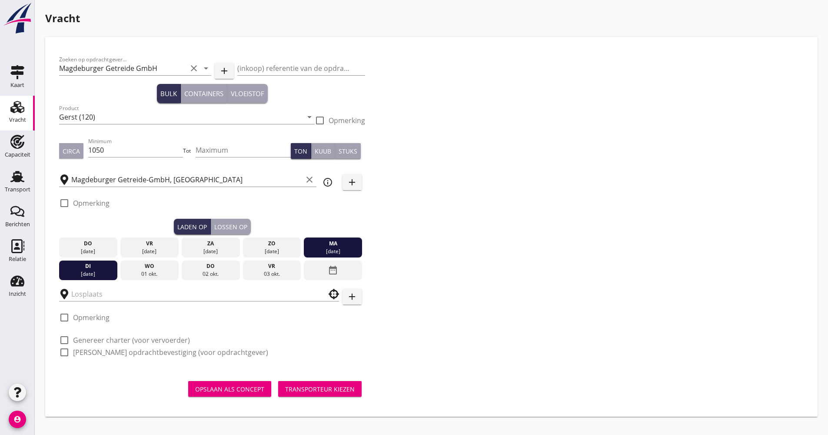
click at [79, 270] on div "di" at bounding box center [88, 266] width 54 height 8
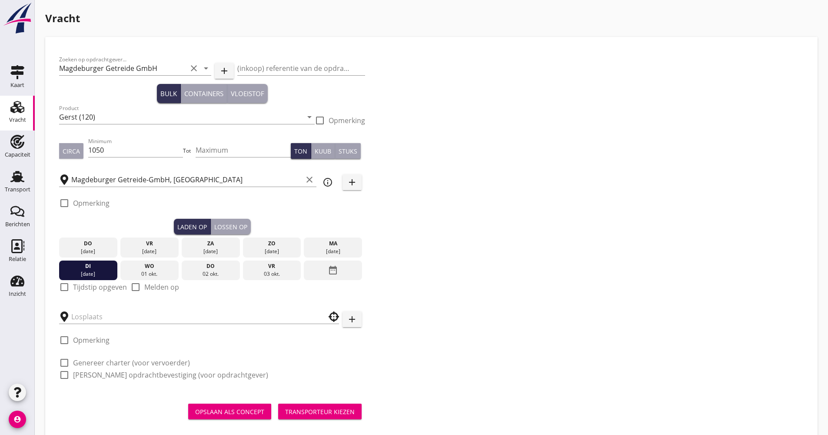
click at [345, 249] on div "[DATE]" at bounding box center [333, 251] width 54 height 8
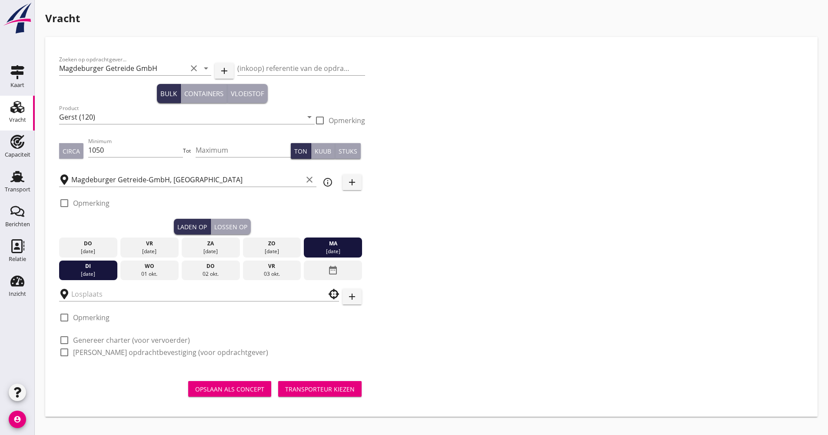
click at [73, 270] on div "[DATE]" at bounding box center [88, 274] width 54 height 8
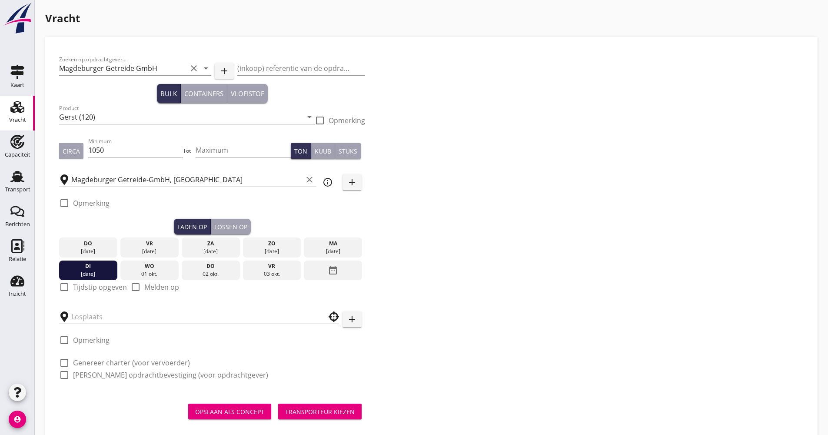
click at [328, 249] on div "[DATE]" at bounding box center [333, 251] width 54 height 8
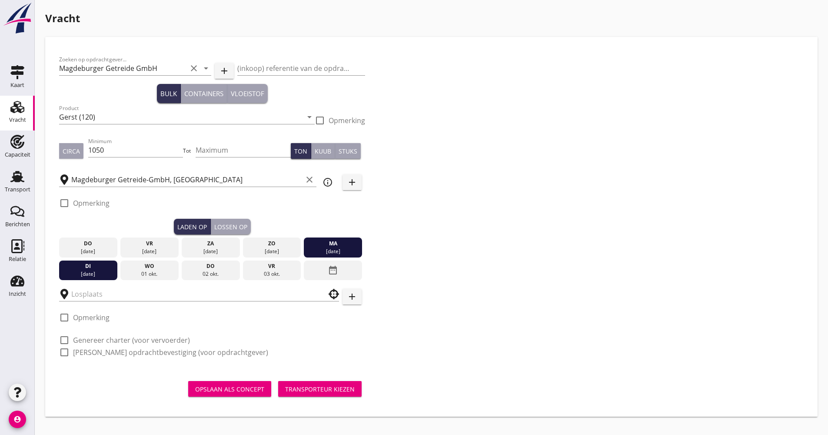
click at [330, 247] on div "[DATE]" at bounding box center [333, 251] width 54 height 8
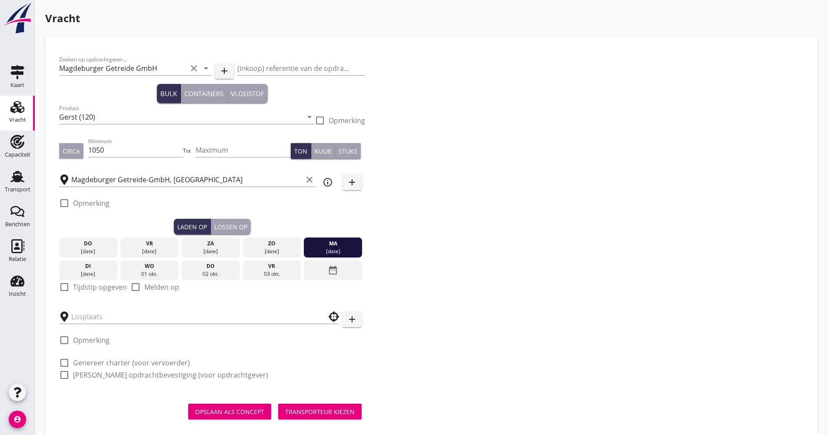
click at [84, 289] on label "Tijdstip opgeven" at bounding box center [100, 287] width 54 height 9
checkbox input "true"
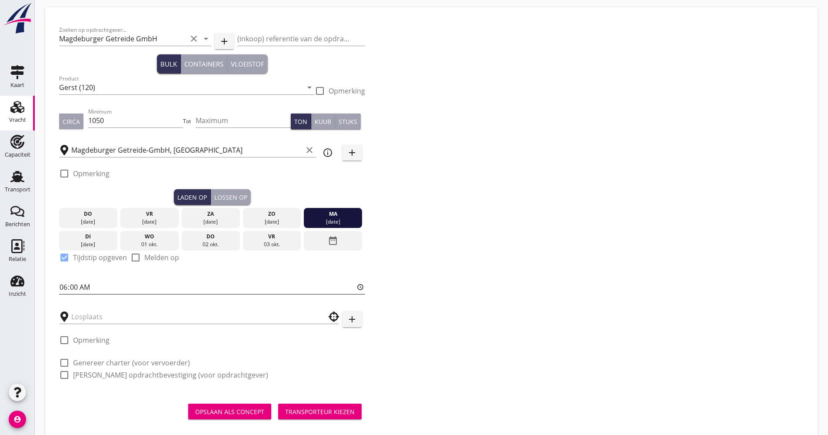
scroll to position [44, 0]
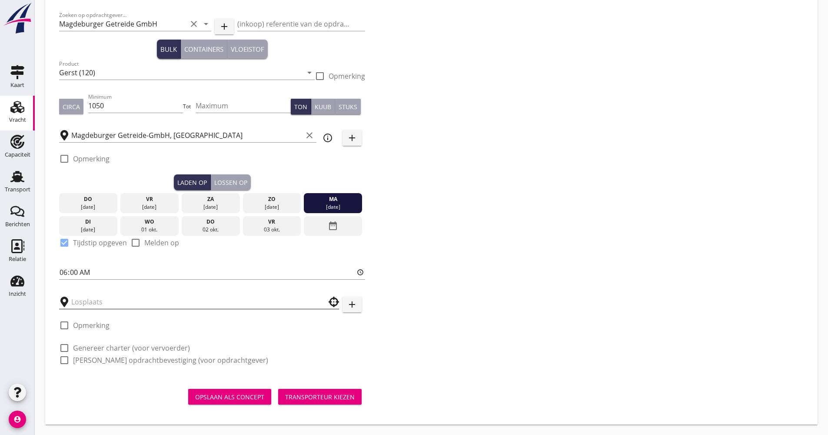
click at [100, 298] on input "text" at bounding box center [192, 302] width 243 height 14
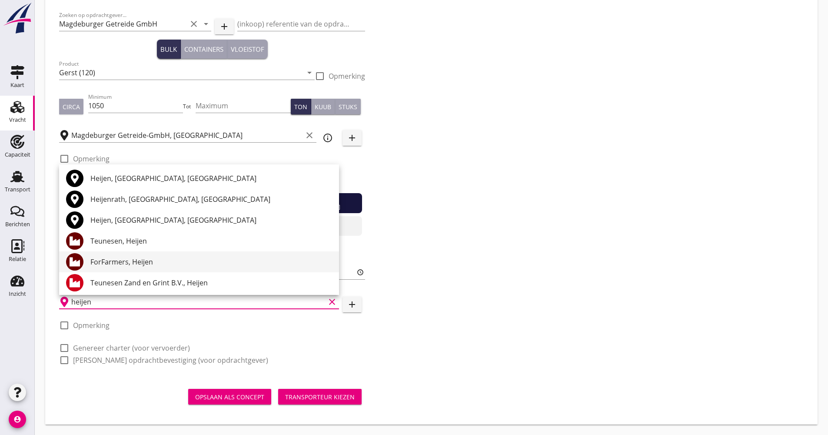
click at [124, 264] on div "ForFarmers, Heijen" at bounding box center [211, 261] width 242 height 10
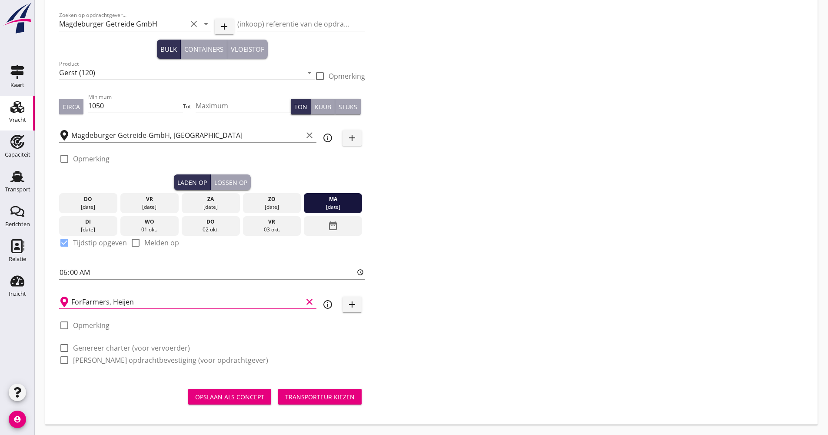
type input "ForFarmers, Heijen"
click at [333, 307] on icon "info_outline" at bounding box center [328, 304] width 10 height 10
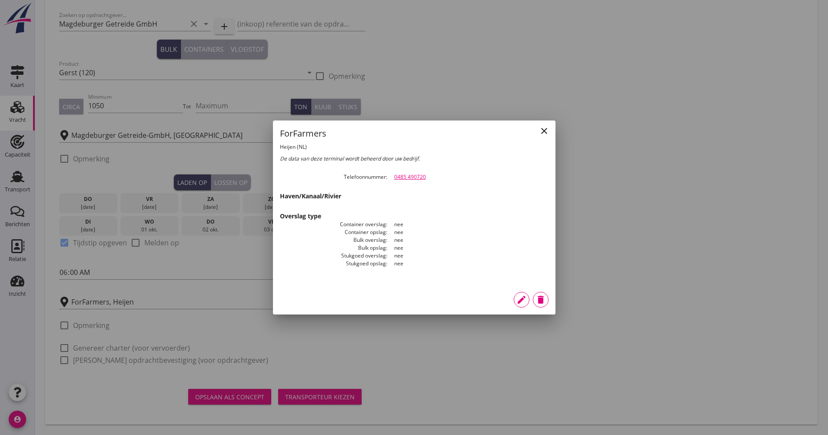
drag, startPoint x: 410, startPoint y: 176, endPoint x: 378, endPoint y: 176, distance: 31.7
click at [378, 176] on dl "Telefoonnummer 0485 490720" at bounding box center [414, 177] width 269 height 8
drag, startPoint x: 378, startPoint y: 176, endPoint x: 417, endPoint y: 173, distance: 38.8
drag, startPoint x: 445, startPoint y: 171, endPoint x: 451, endPoint y: 178, distance: 9.2
click at [445, 172] on div "close ForFarmers Heijen ([GEOGRAPHIC_DATA]) De data van deze terminal wordt beh…" at bounding box center [414, 202] width 283 height 164
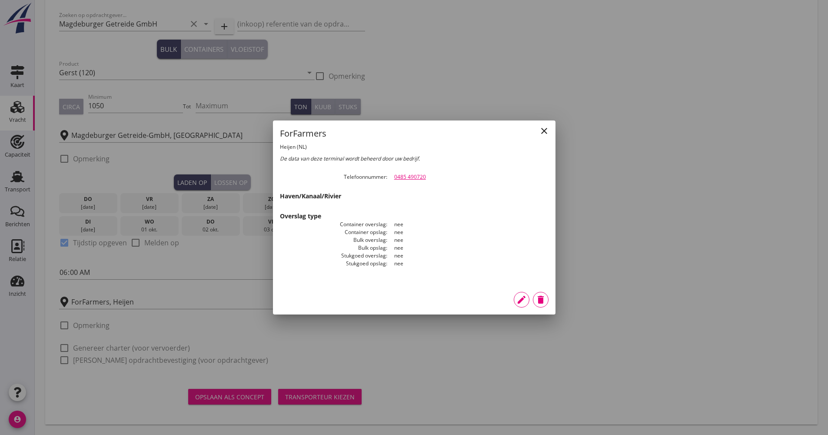
drag, startPoint x: 456, startPoint y: 182, endPoint x: 450, endPoint y: 181, distance: 6.1
click at [455, 182] on div "close ForFarmers Heijen ([GEOGRAPHIC_DATA]) De data van deze terminal wordt beh…" at bounding box center [414, 202] width 283 height 164
drag, startPoint x: 435, startPoint y: 183, endPoint x: 392, endPoint y: 176, distance: 43.7
click at [392, 176] on div "close ForFarmers Heijen ([GEOGRAPHIC_DATA]) De data van deze terminal wordt beh…" at bounding box center [414, 202] width 283 height 164
drag, startPoint x: 392, startPoint y: 176, endPoint x: 401, endPoint y: 176, distance: 9.1
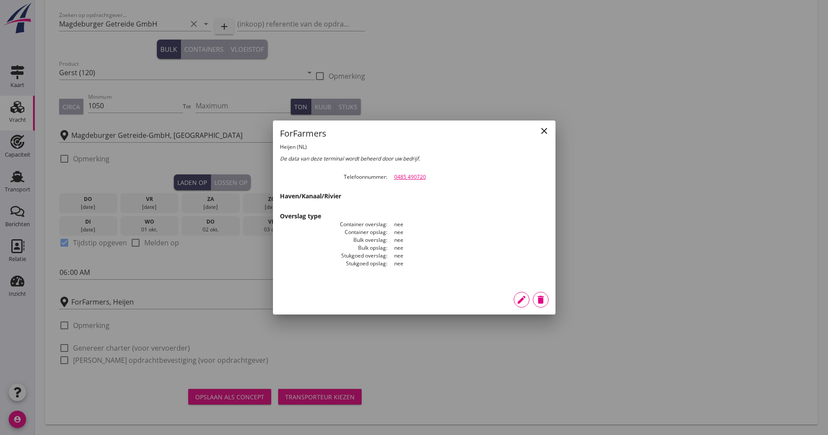
click at [401, 176] on link "0485 490720" at bounding box center [410, 176] width 32 height 7
click at [463, 179] on div "0485 490720" at bounding box center [471, 177] width 154 height 8
drag, startPoint x: 442, startPoint y: 180, endPoint x: 396, endPoint y: 176, distance: 46.6
click at [396, 176] on div "0485 490720" at bounding box center [471, 177] width 154 height 8
copy link "0485 490720"
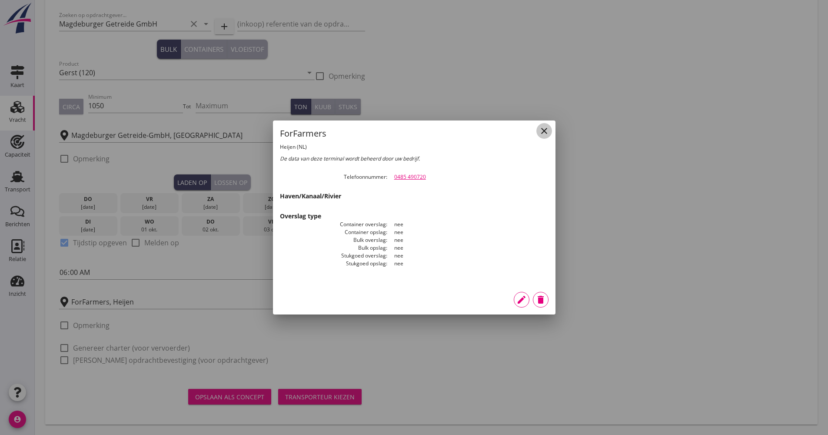
click at [544, 132] on icon "close" at bounding box center [544, 131] width 10 height 10
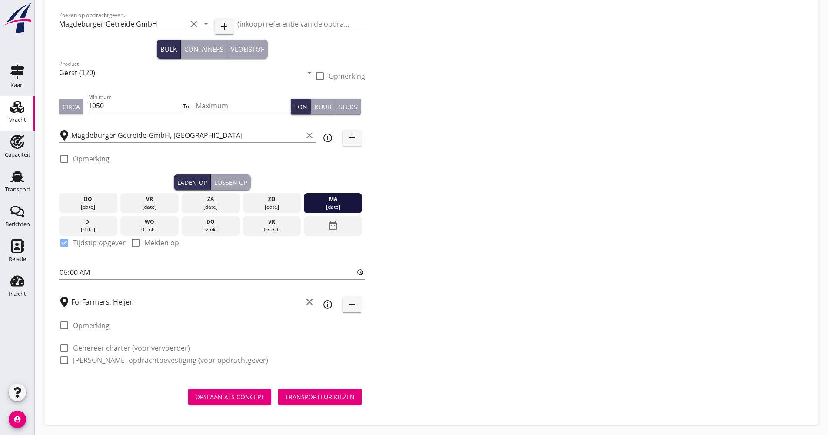
click at [250, 183] on div "Laden op Lossen op" at bounding box center [212, 182] width 306 height 16
click at [238, 181] on div "Lossen op" at bounding box center [230, 182] width 33 height 9
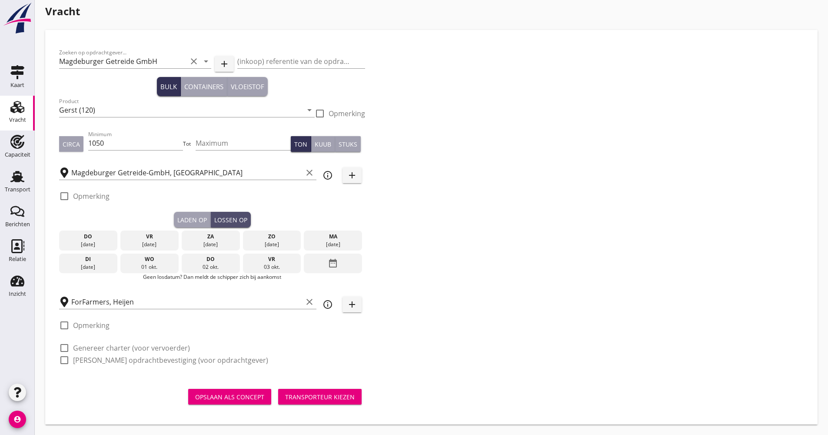
scroll to position [7, 0]
click at [327, 266] on div "date_range" at bounding box center [333, 263] width 58 height 20
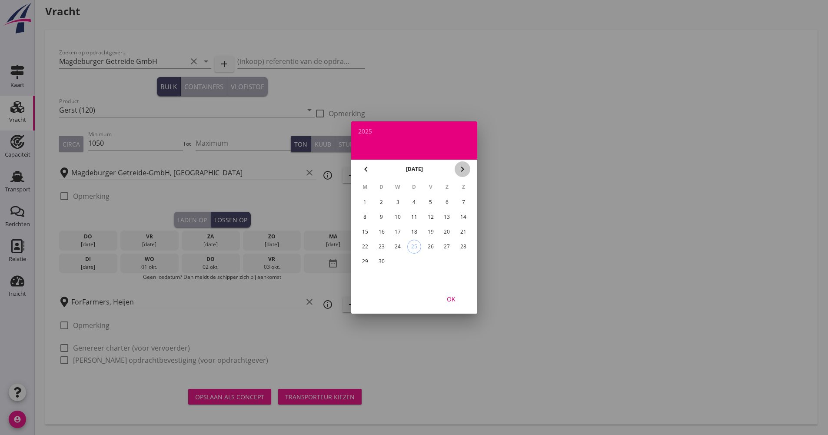
click at [463, 169] on icon "chevron_right" at bounding box center [462, 169] width 10 height 10
click at [368, 220] on div "6" at bounding box center [365, 217] width 14 height 14
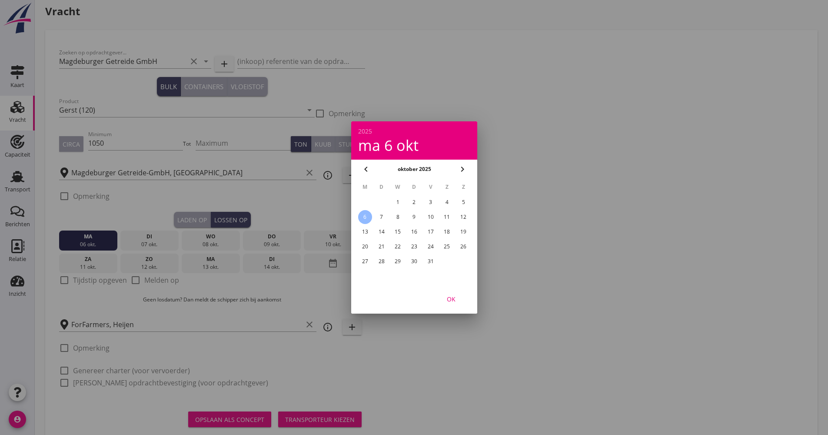
click at [451, 298] on div "OK" at bounding box center [451, 298] width 24 height 9
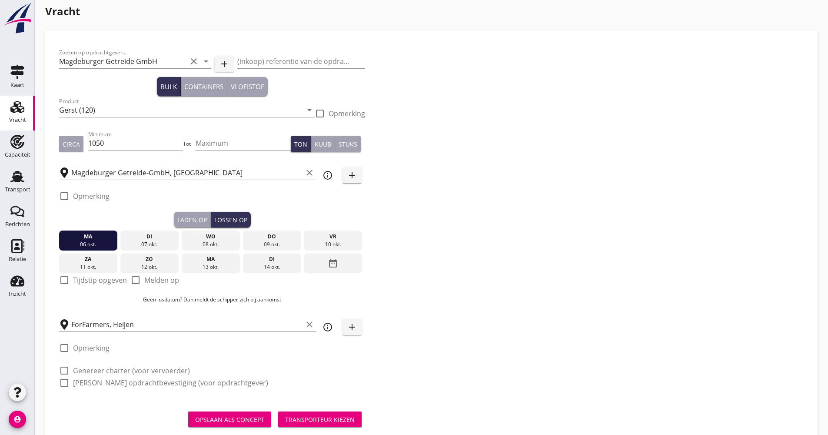
click at [177, 278] on label "Melden op" at bounding box center [161, 280] width 35 height 9
checkbox input "true"
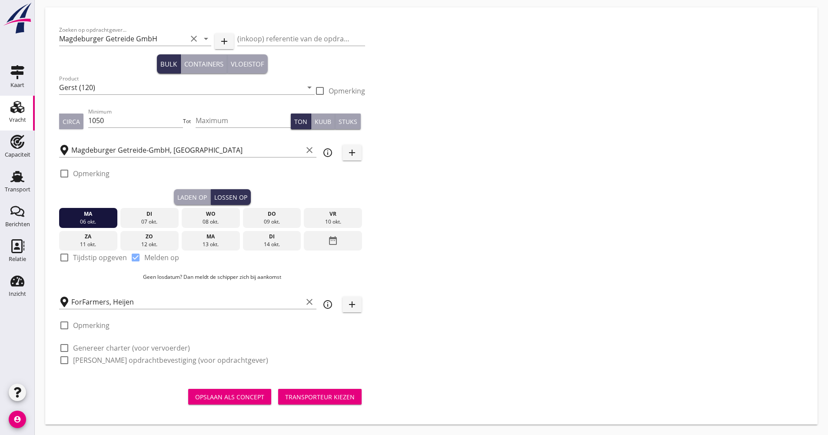
click at [100, 347] on label "Genereer charter (voor vervoerder)" at bounding box center [131, 347] width 117 height 9
checkbox input "true"
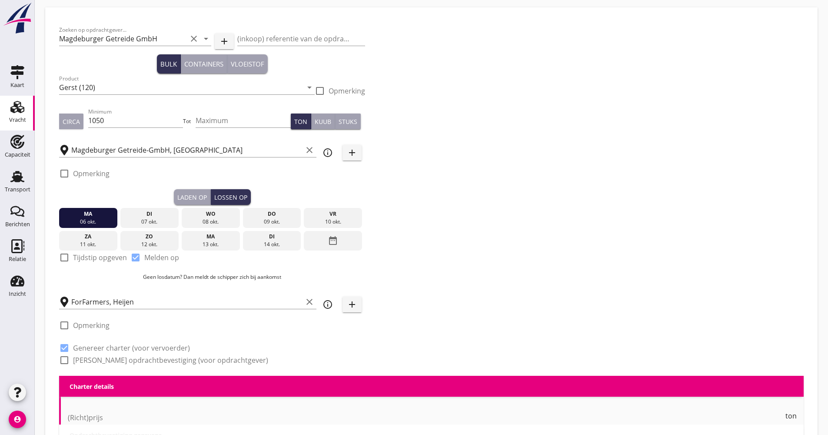
click at [98, 360] on label "[PERSON_NAME] opdrachtbevestiging (voor opdrachtgever)" at bounding box center [170, 360] width 195 height 9
checkbox input "true"
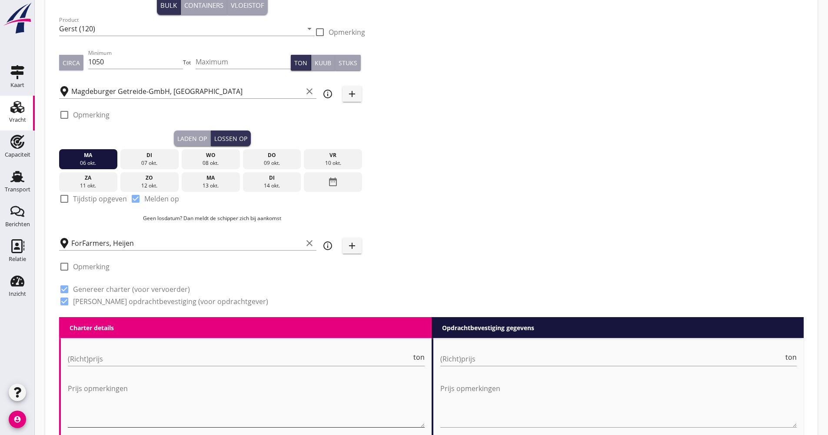
scroll to position [160, 0]
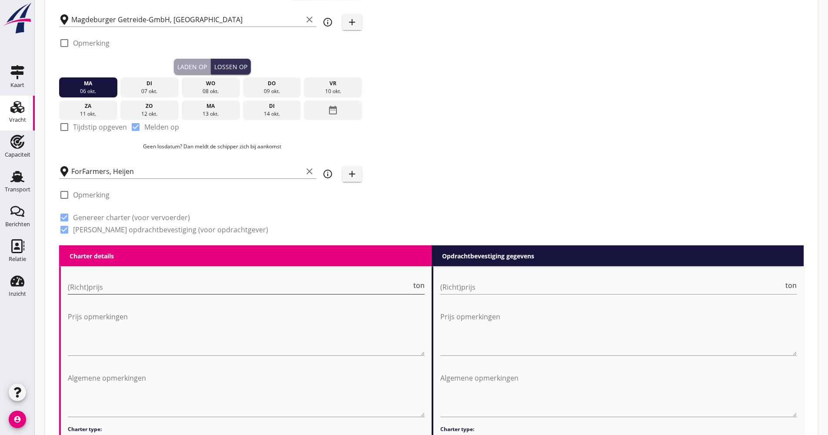
click at [100, 293] on input "(Richt)prijs" at bounding box center [240, 287] width 344 height 14
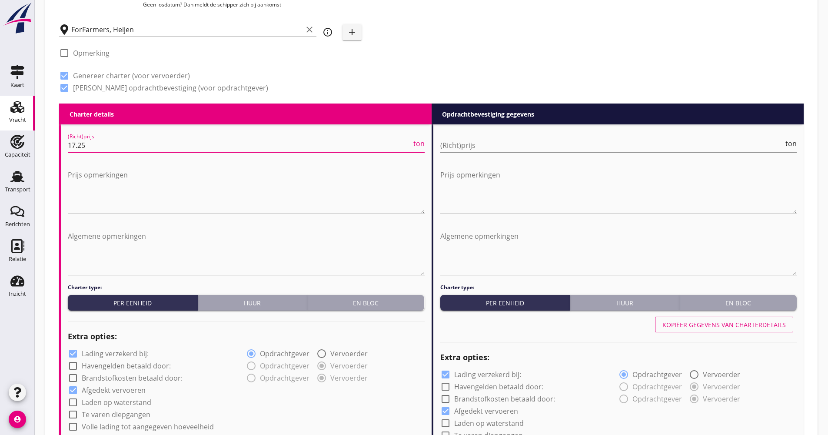
scroll to position [464, 0]
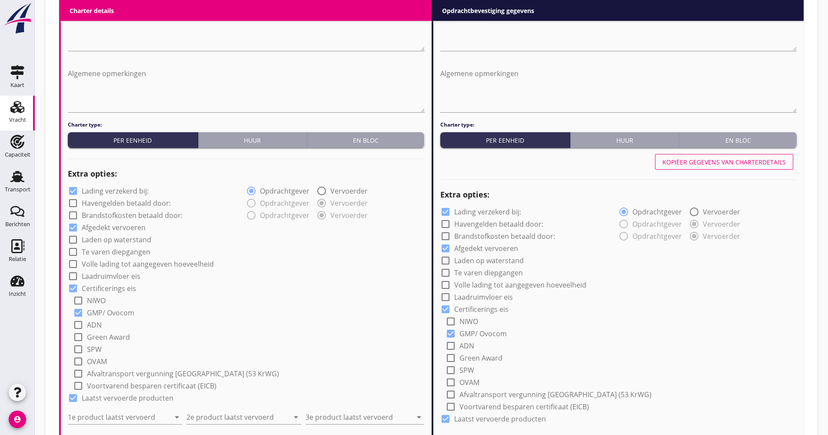
type input "17.25"
click at [102, 192] on label "Lading verzekerd bij:" at bounding box center [115, 190] width 67 height 9
checkbox input "false"
click at [127, 267] on label "Volle lading tot aangegeven hoeveelheid" at bounding box center [148, 264] width 132 height 9
checkbox input "true"
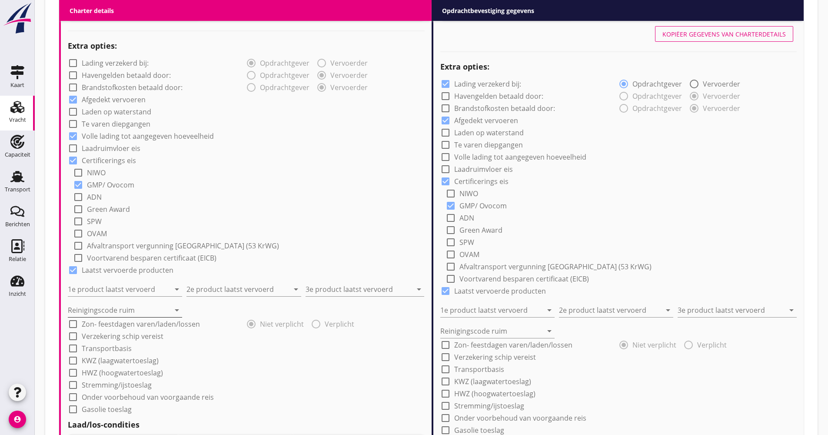
scroll to position [595, 0]
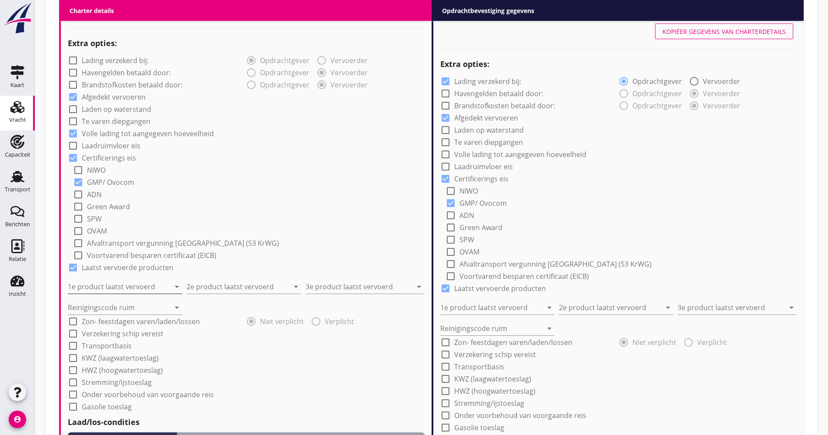
click at [113, 290] on input "1e product laatst vervoerd" at bounding box center [119, 287] width 102 height 14
click at [112, 316] on div "Kunstmest (7242)" at bounding box center [125, 307] width 100 height 21
type input "Kunstmest (7242)"
click at [227, 293] on div "2e product laatst vervoerd arrow_drop_down" at bounding box center [243, 287] width 114 height 14
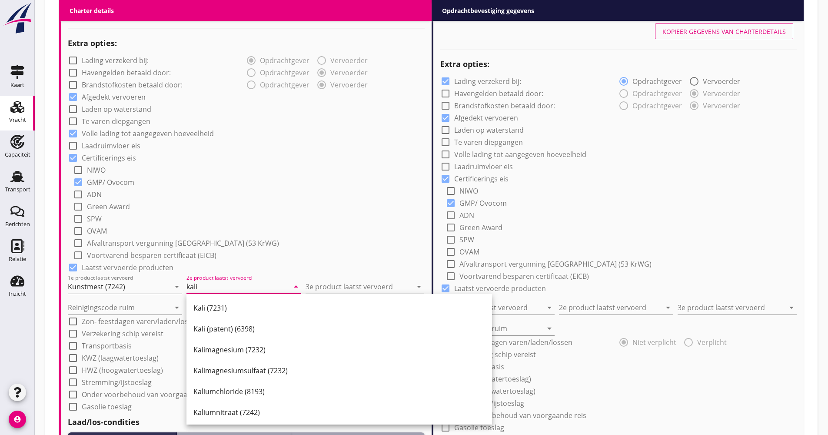
click at [229, 317] on div "Kali (7231)" at bounding box center [339, 307] width 292 height 21
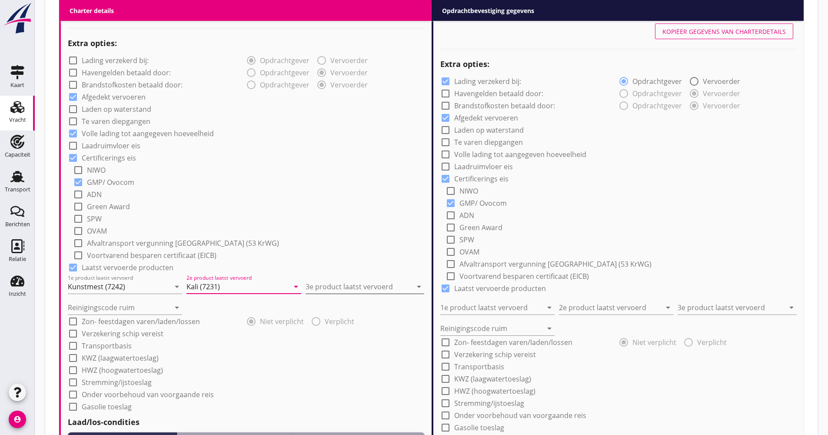
type input "Kali (7231)"
click at [328, 292] on input "3e product laatst vervoerd" at bounding box center [359, 287] width 107 height 14
click at [329, 325] on div "radio_button_checked Niet verplicht radio_button_unchecked Verplicht" at bounding box center [335, 320] width 178 height 12
click at [330, 313] on div "Reinigingscode ruim arrow_drop_down" at bounding box center [246, 303] width 357 height 21
click at [332, 290] on input "piek" at bounding box center [359, 287] width 107 height 14
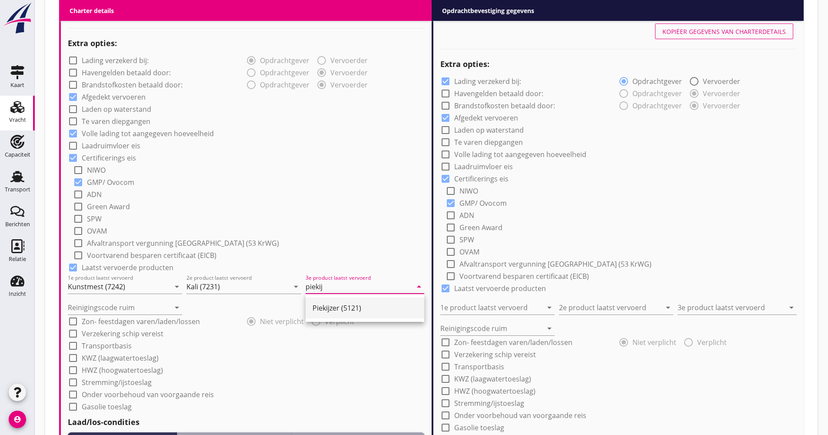
click at [339, 309] on div "Piekijzer (5121)" at bounding box center [365, 308] width 105 height 10
type input "Piekijzer (5121)"
click at [138, 305] on input "Reinigingscode ruim" at bounding box center [119, 307] width 102 height 14
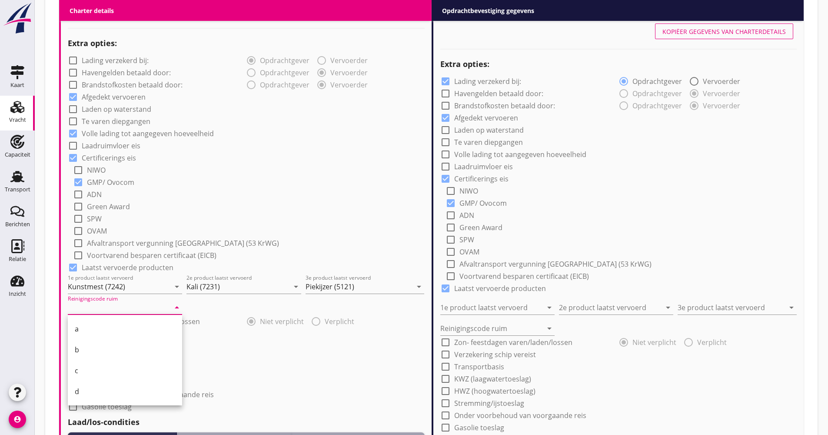
click at [93, 346] on div "b" at bounding box center [125, 349] width 100 height 21
type input "b"
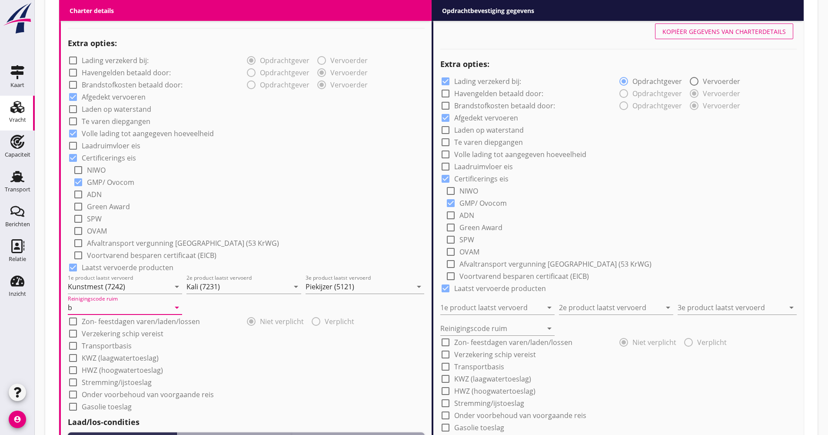
click at [92, 338] on label "Verzekering schip vereist" at bounding box center [123, 333] width 82 height 9
checkbox input "true"
click at [92, 346] on label "Transportbasis" at bounding box center [107, 345] width 50 height 9
checkbox input "true"
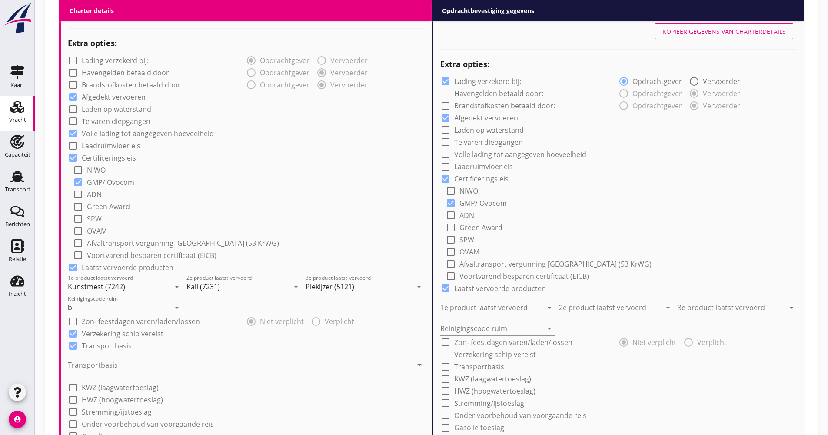
click at [99, 371] on div at bounding box center [240, 365] width 345 height 14
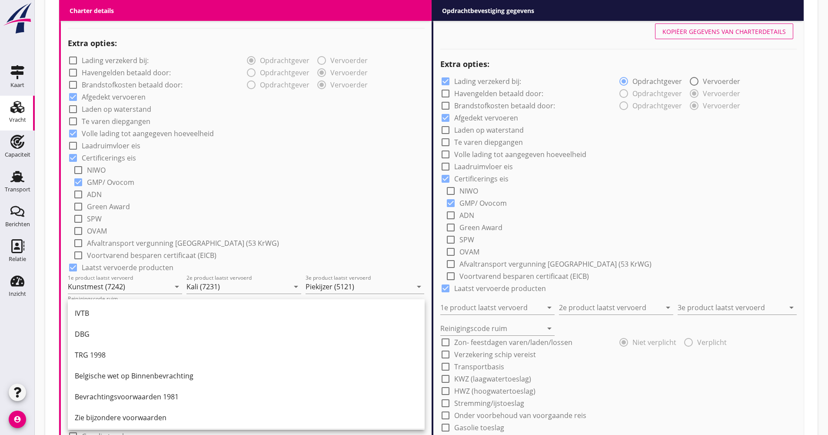
scroll to position [23, 0]
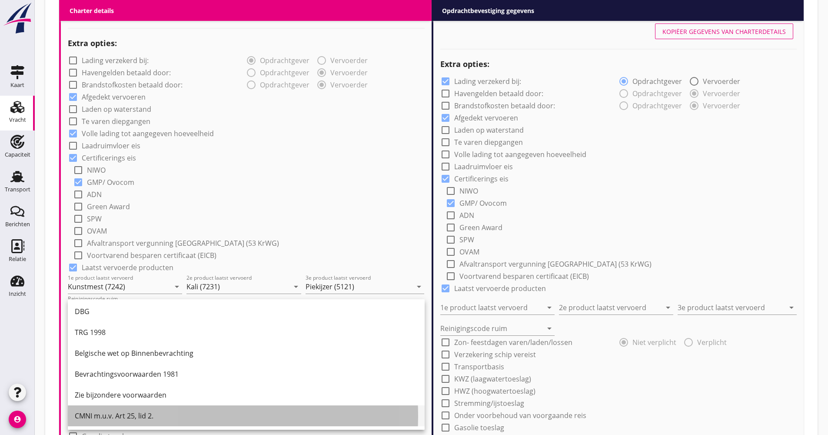
click at [113, 421] on div "CMNI m.u.v. Art 25, lid 2." at bounding box center [246, 415] width 343 height 21
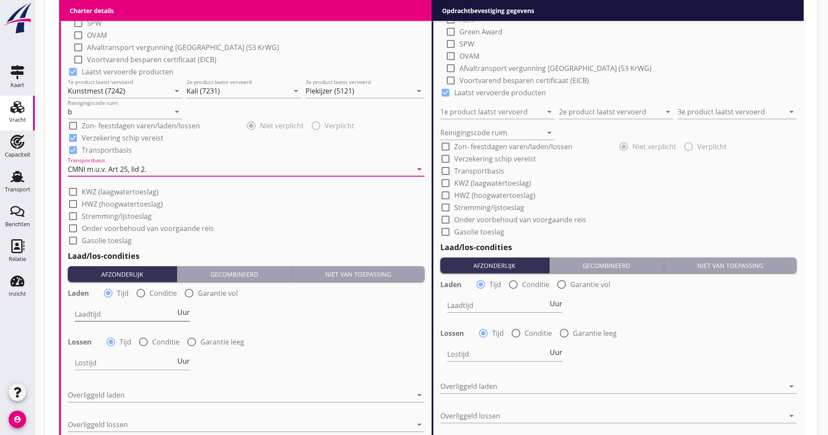
scroll to position [856, 0]
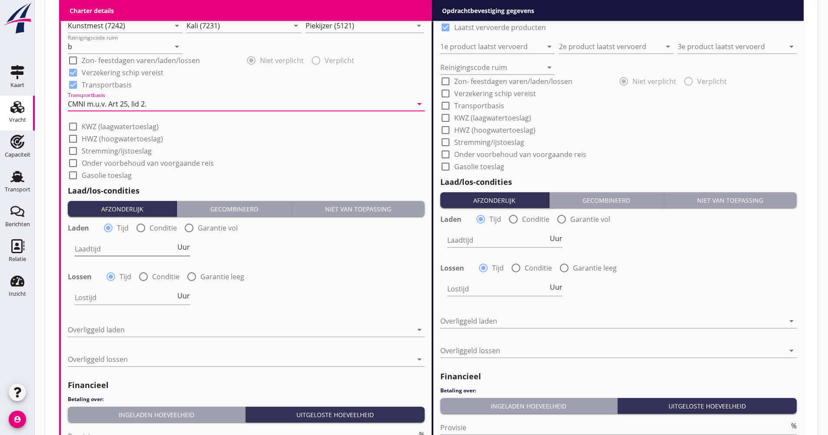
click at [182, 250] on span "Uur" at bounding box center [183, 246] width 13 height 7
type input "2"
click at [162, 276] on label "Conditie" at bounding box center [165, 276] width 27 height 9
radio input "false"
radio input "true"
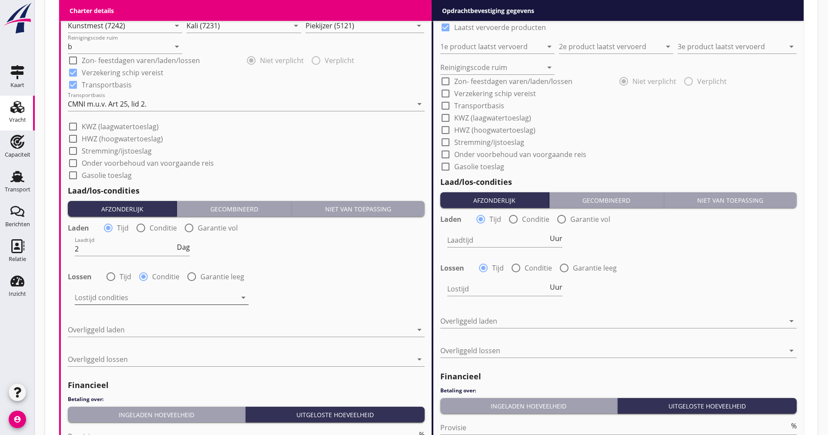
click at [150, 296] on div at bounding box center [156, 297] width 162 height 14
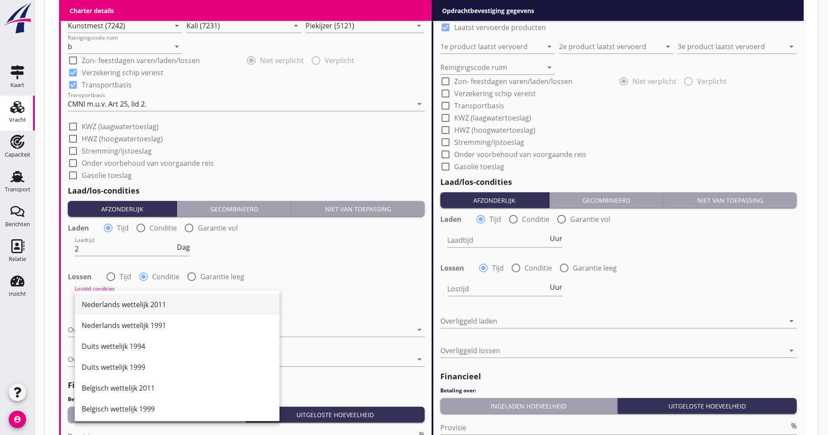
click at [145, 300] on div "Nederlands wettelijk 2011" at bounding box center [177, 304] width 191 height 10
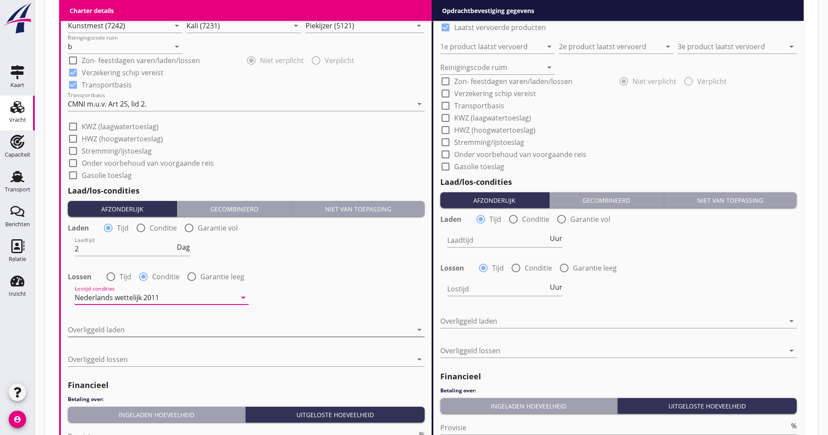
click at [138, 333] on div at bounding box center [240, 330] width 345 height 14
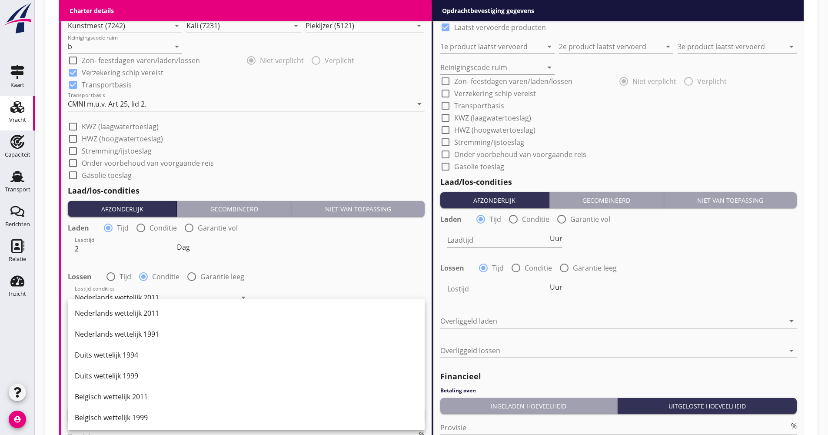
click at [131, 374] on div "Duits wettelijk 1999" at bounding box center [246, 375] width 343 height 10
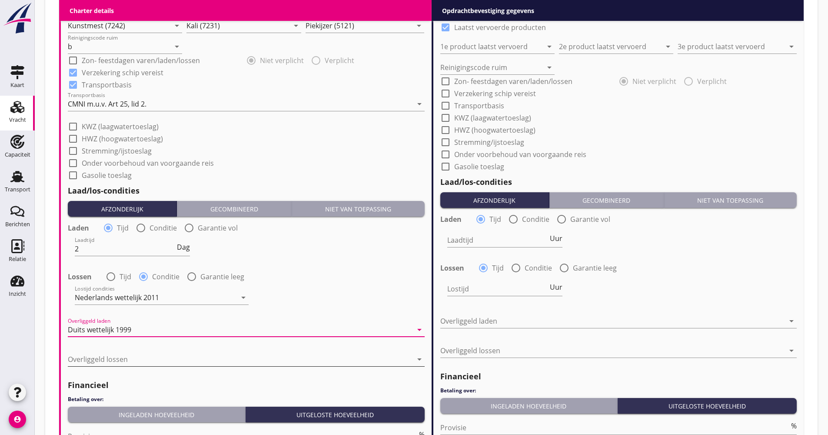
click at [127, 360] on div at bounding box center [240, 359] width 345 height 14
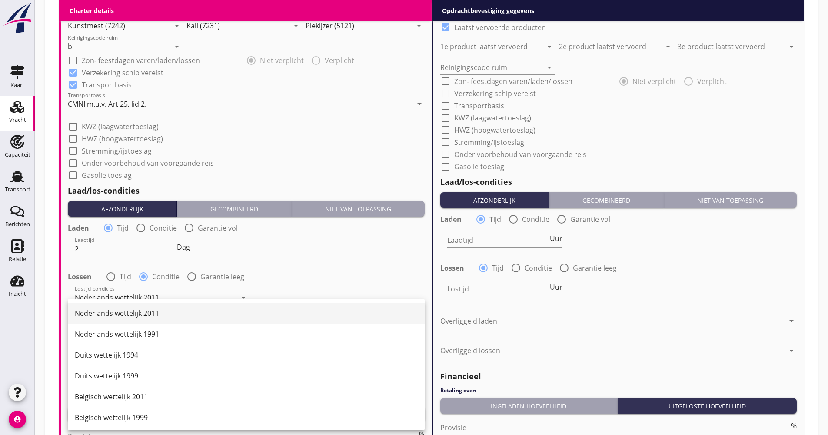
click at [133, 311] on div "Nederlands wettelijk 2011" at bounding box center [246, 313] width 343 height 10
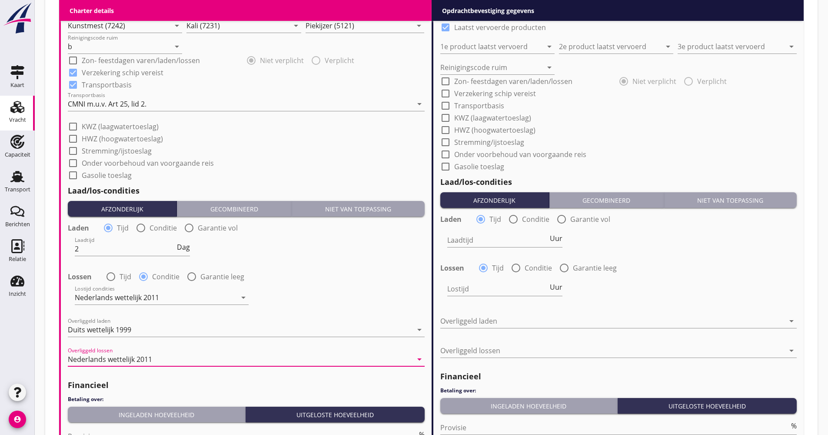
scroll to position [942, 0]
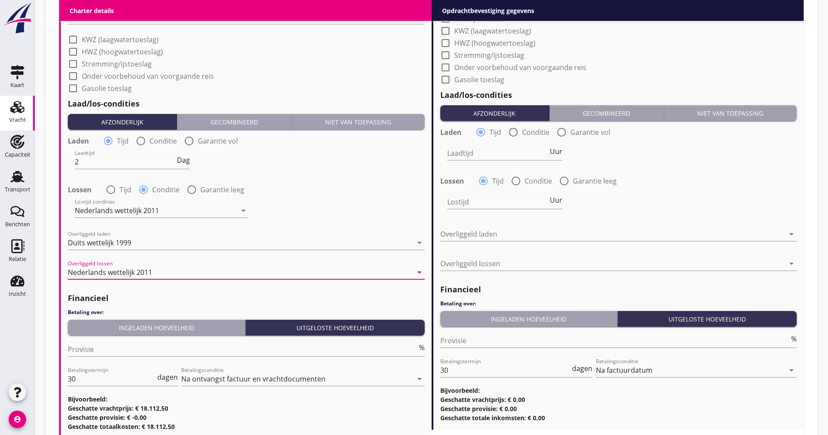
drag, startPoint x: 139, startPoint y: 336, endPoint x: 137, endPoint y: 330, distance: 6.5
click at [137, 333] on div "Financieel Betaling over: Ingeladen hoeveelheid Uitgeloste hoeveelheid Provisie…" at bounding box center [246, 359] width 357 height 143
click at [136, 329] on div "Ingeladen hoeveelheid" at bounding box center [156, 327] width 170 height 9
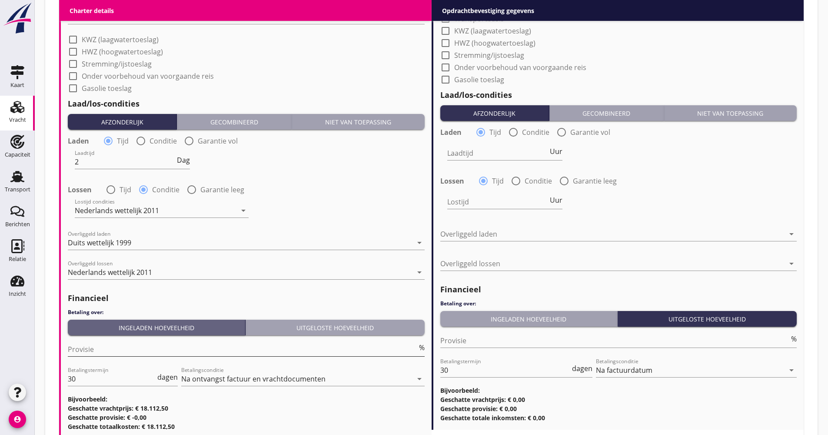
click at [111, 346] on input "Provisie" at bounding box center [243, 349] width 350 height 14
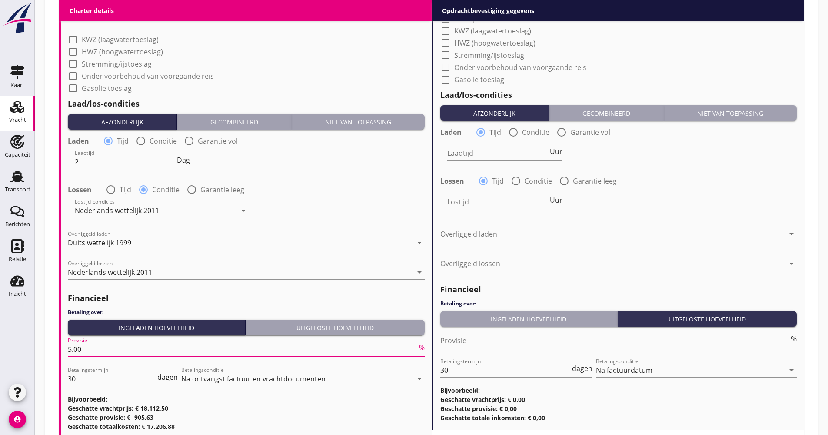
type input "5.00"
drag, startPoint x: 77, startPoint y: 376, endPoint x: 44, endPoint y: 382, distance: 33.1
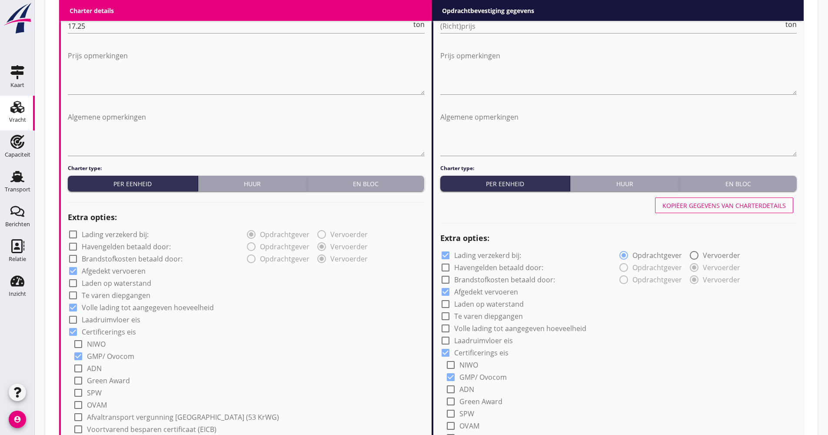
click at [688, 203] on div "Kopiëer gegevens van charterdetails" at bounding box center [724, 205] width 123 height 9
checkbox input "false"
checkbox input "true"
type input "Kunstmest (7242)"
type input "Kali (7231)"
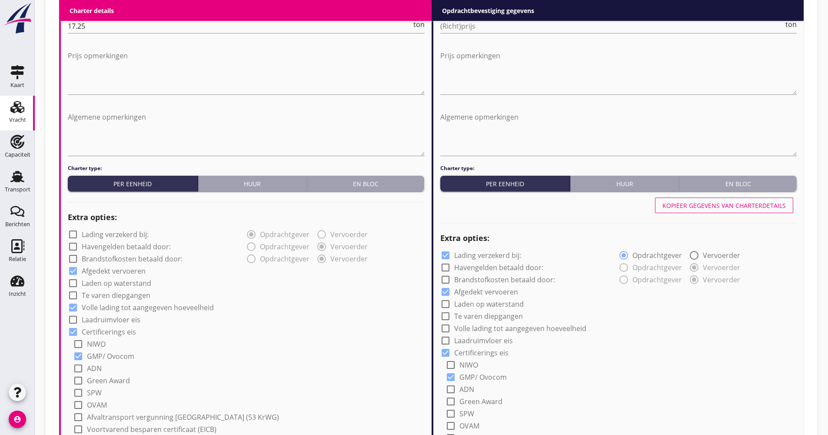
type input "Piekijzer (5121)"
type input "b"
checkbox input "true"
type input "2"
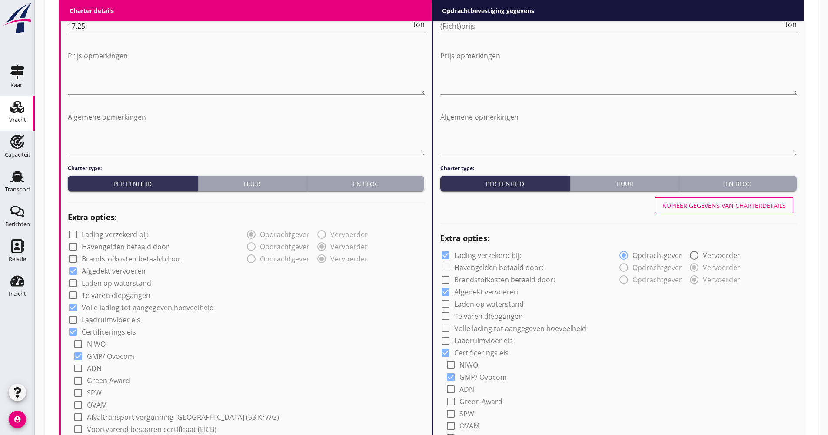
radio input "false"
radio input "true"
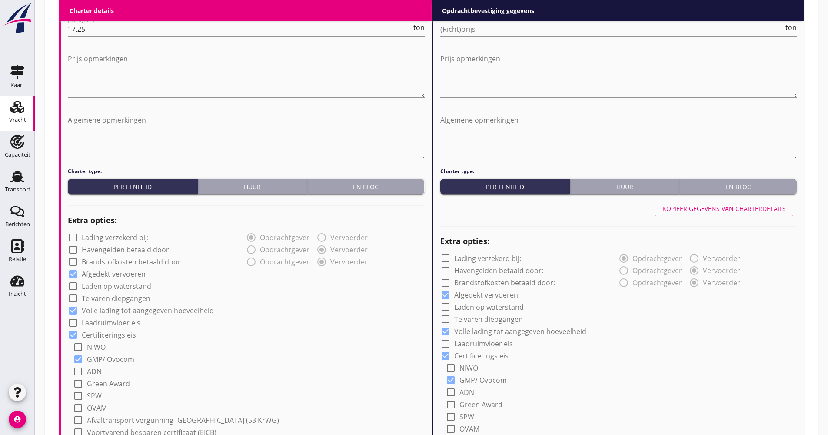
scroll to position [290, 0]
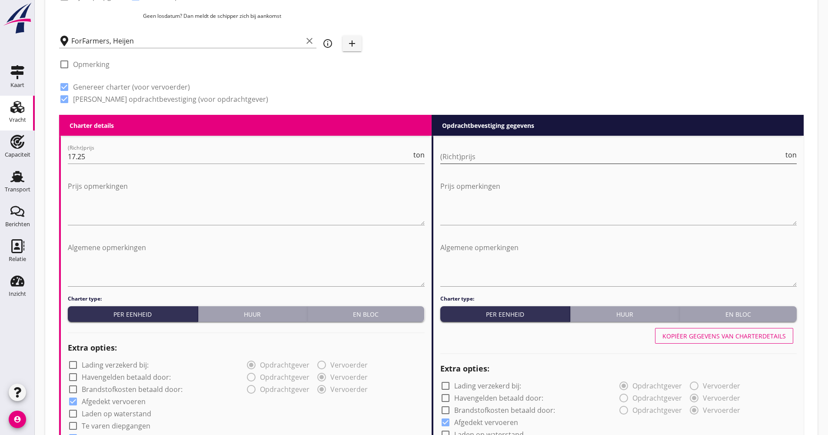
click at [477, 158] on input "(Richt)prijs" at bounding box center [612, 157] width 344 height 14
type input "19.25"
drag, startPoint x: 621, startPoint y: 86, endPoint x: 564, endPoint y: 83, distance: 57.1
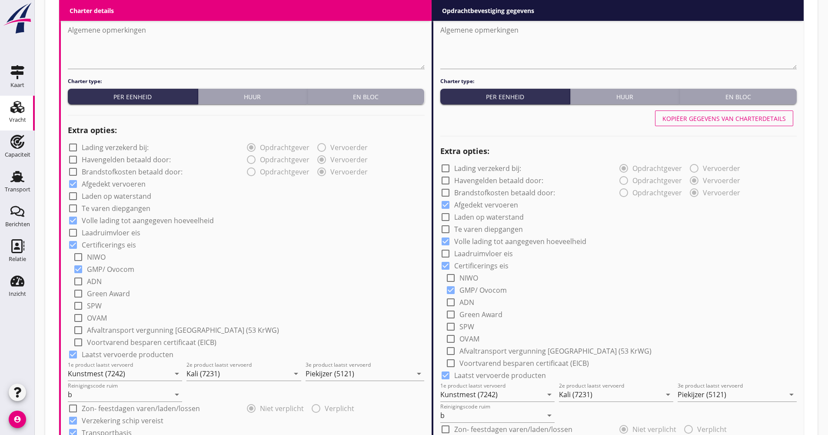
scroll to position [682, 0]
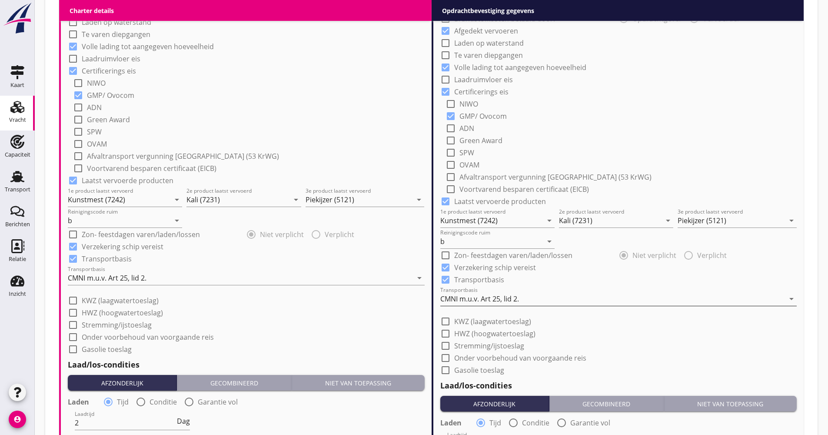
click at [474, 293] on div "CMNI m.u.v. Art 25, lid 2." at bounding box center [612, 299] width 345 height 14
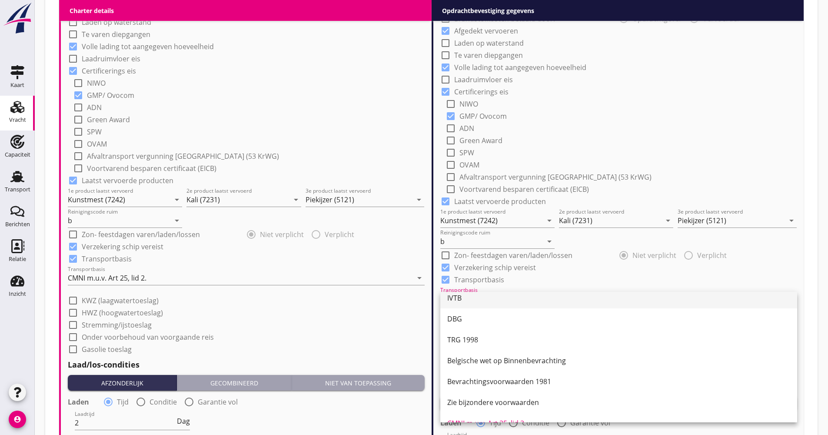
scroll to position [0, 0]
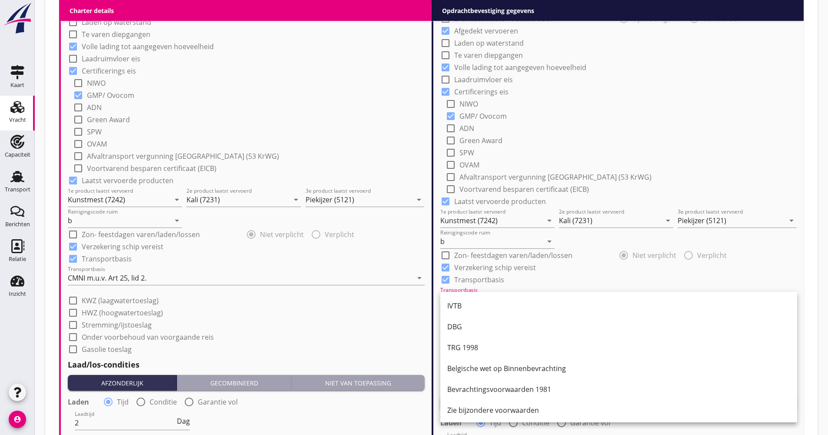
click at [470, 306] on div "IVTB" at bounding box center [618, 305] width 343 height 10
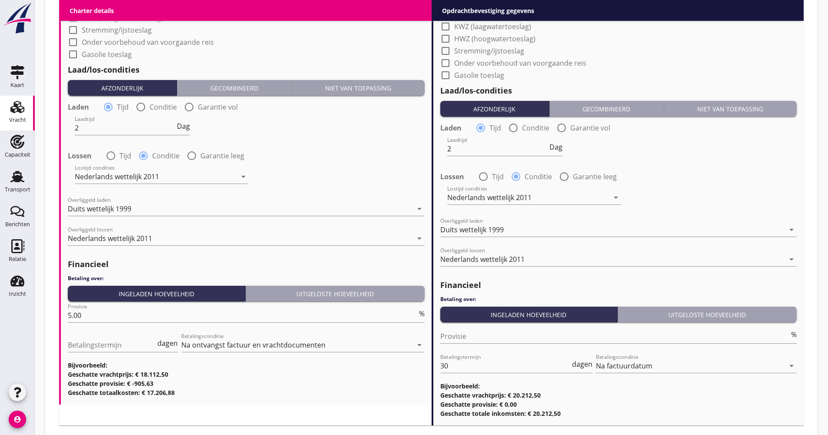
scroll to position [986, 0]
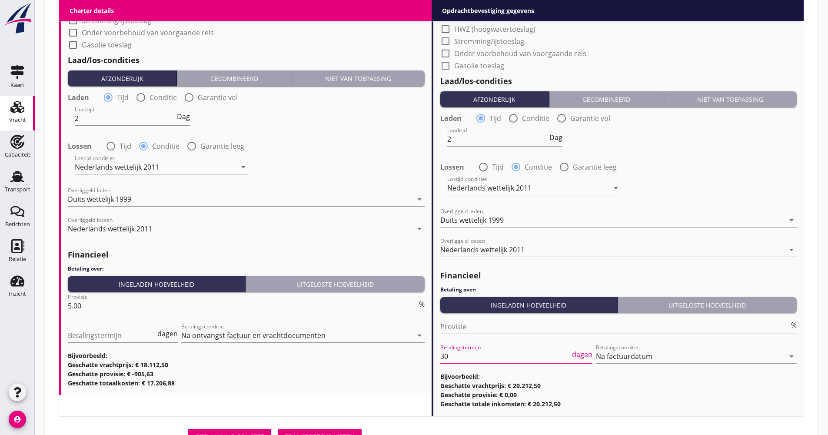
drag, startPoint x: 417, startPoint y: 357, endPoint x: 400, endPoint y: 356, distance: 17.0
type input "21"
click at [457, 423] on div "Opslaan als concept Transporteur kiezen" at bounding box center [432, 437] width 752 height 28
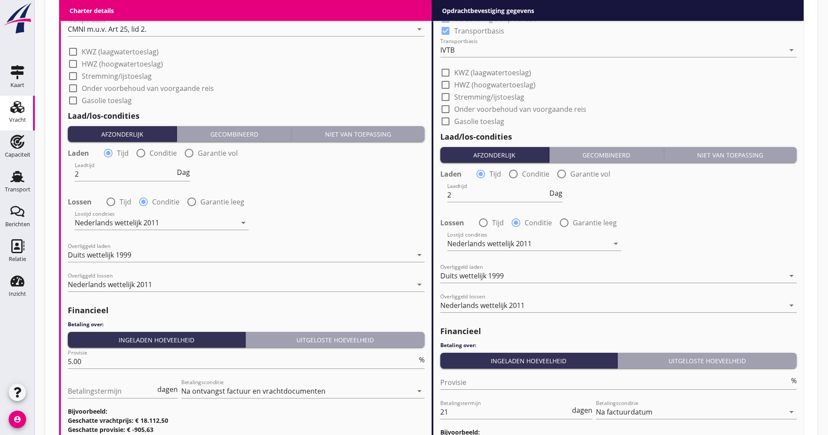
scroll to position [1026, 0]
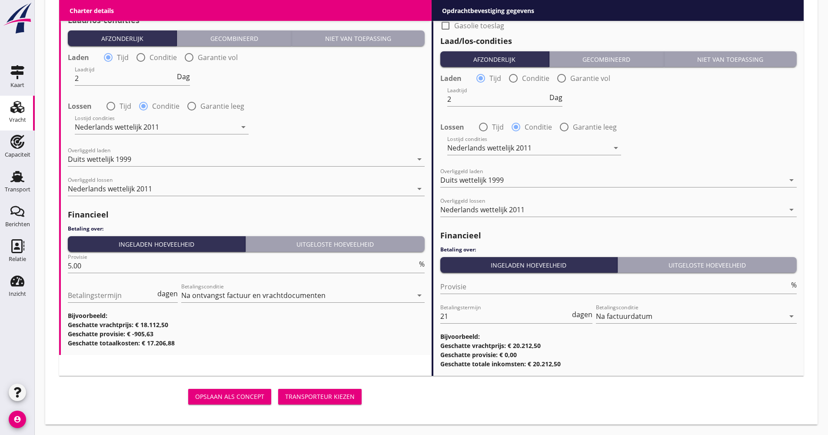
click at [323, 398] on div "Transporteur kiezen" at bounding box center [320, 396] width 70 height 9
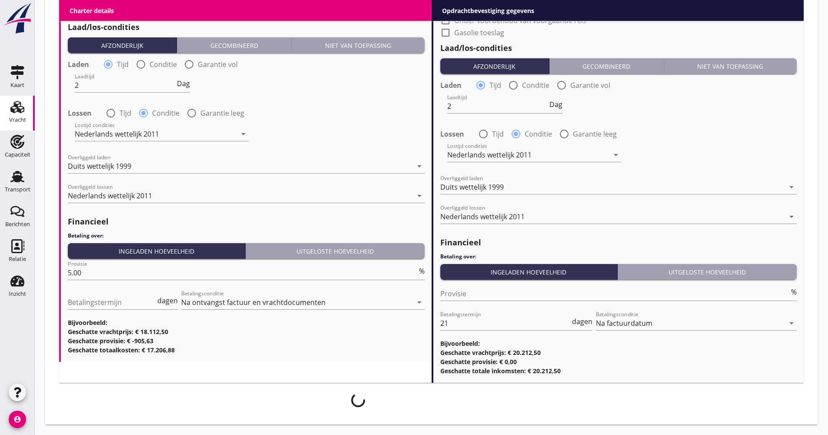
scroll to position [1019, 0]
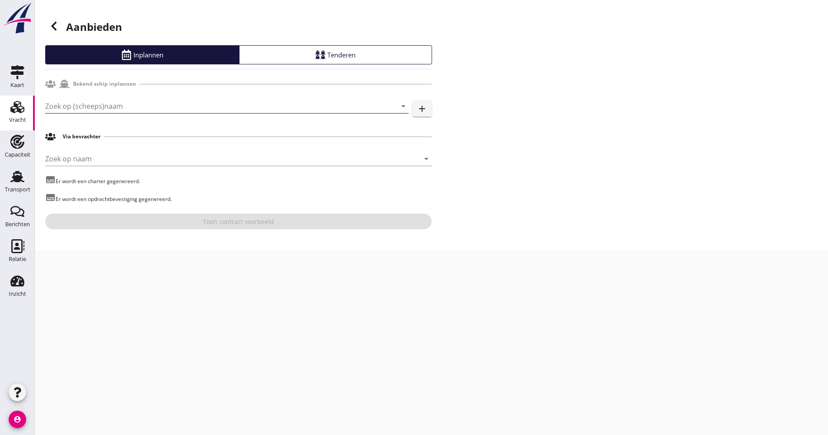
click at [102, 103] on input "Zoek op (scheeps)naam" at bounding box center [214, 106] width 339 height 14
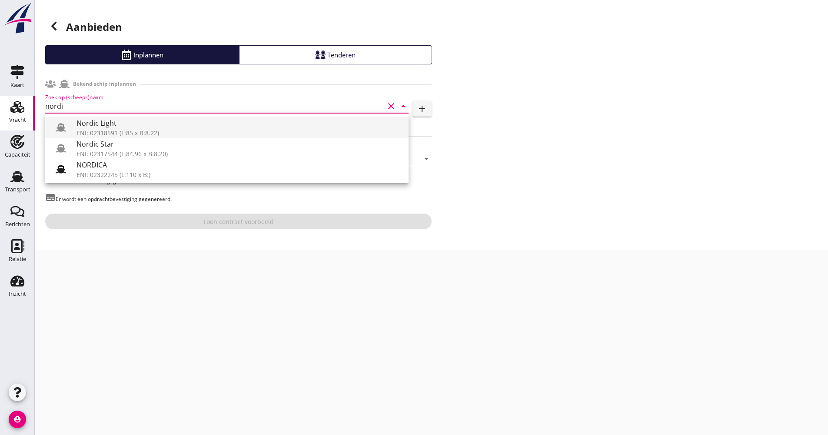
click at [114, 125] on div "Nordic Light" at bounding box center [239, 123] width 325 height 10
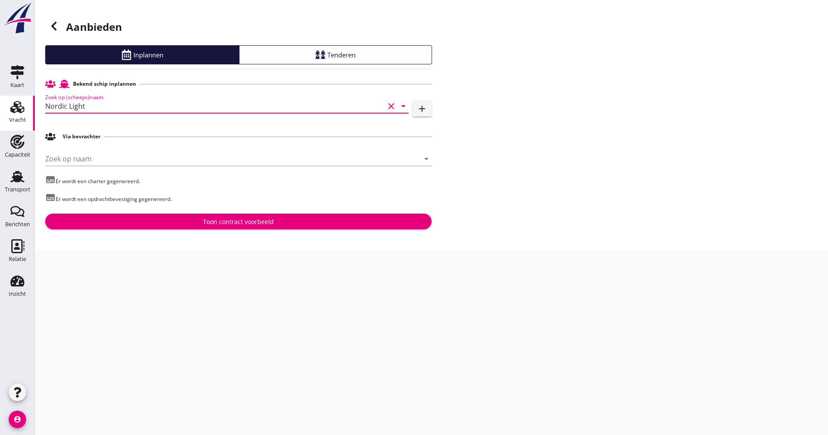
type input "Nordic Light"
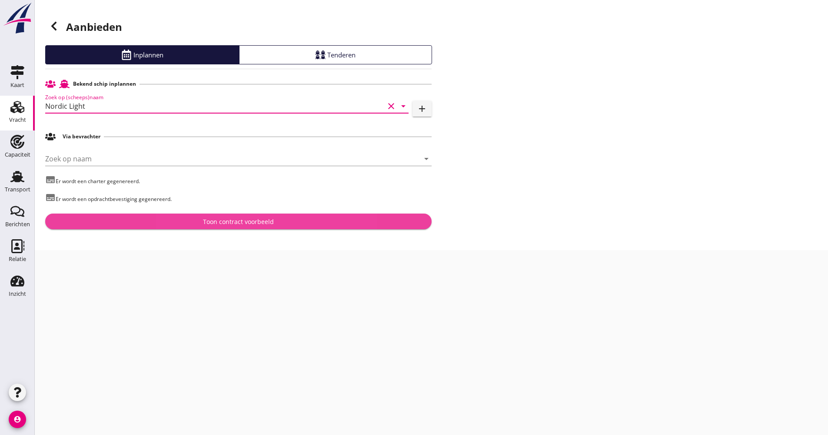
click at [149, 218] on div "Toon contract voorbeeld" at bounding box center [238, 221] width 373 height 9
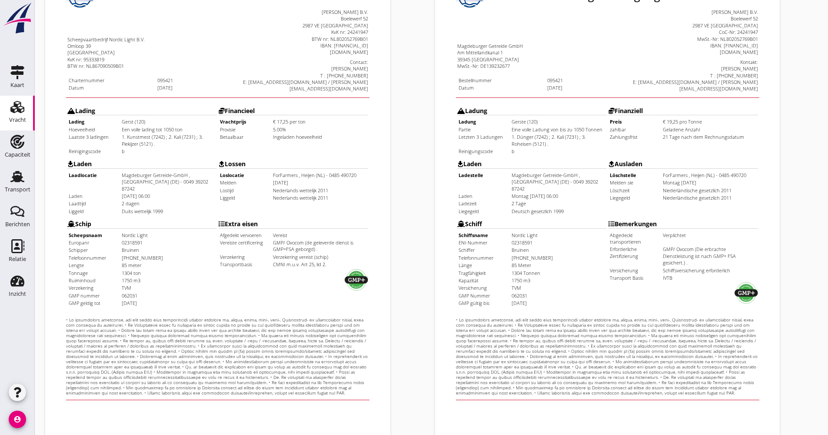
scroll to position [209, 0]
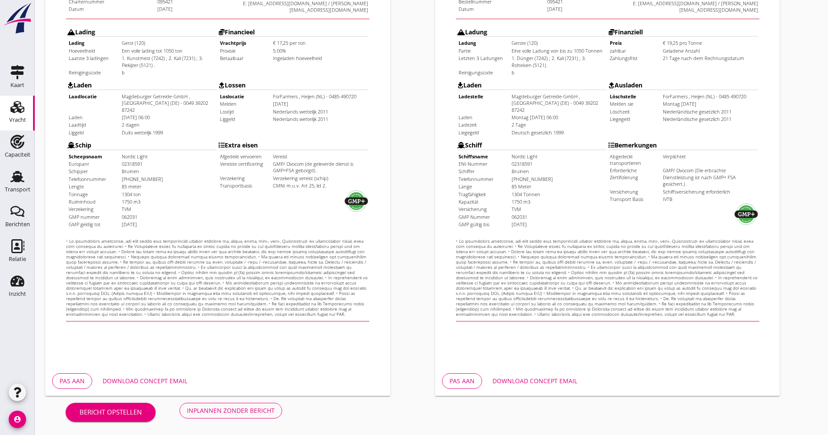
click at [172, 373] on button "Download concept email" at bounding box center [145, 381] width 99 height 16
click at [786, 167] on div "Opdrachtbevestiging de arrow_drop_down open_in_new Pas aan Download concept ema…" at bounding box center [627, 116] width 390 height 566
click at [553, 380] on div "Download concept email" at bounding box center [535, 380] width 85 height 9
click at [263, 398] on div "Charter nl arrow_drop_down open_in_new Pas aan Download concept email" at bounding box center [237, 116] width 390 height 566
click at [264, 407] on div "Inplannen zonder bericht" at bounding box center [231, 410] width 88 height 9
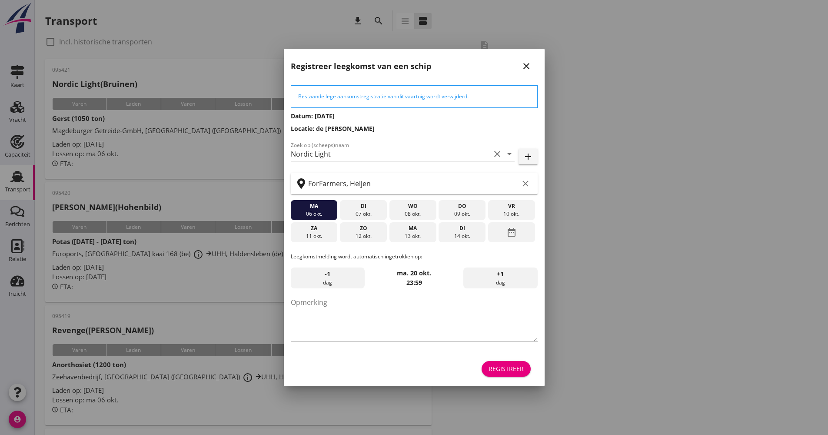
click at [494, 363] on button "Registreer" at bounding box center [506, 369] width 49 height 16
